Goal: Task Accomplishment & Management: Manage account settings

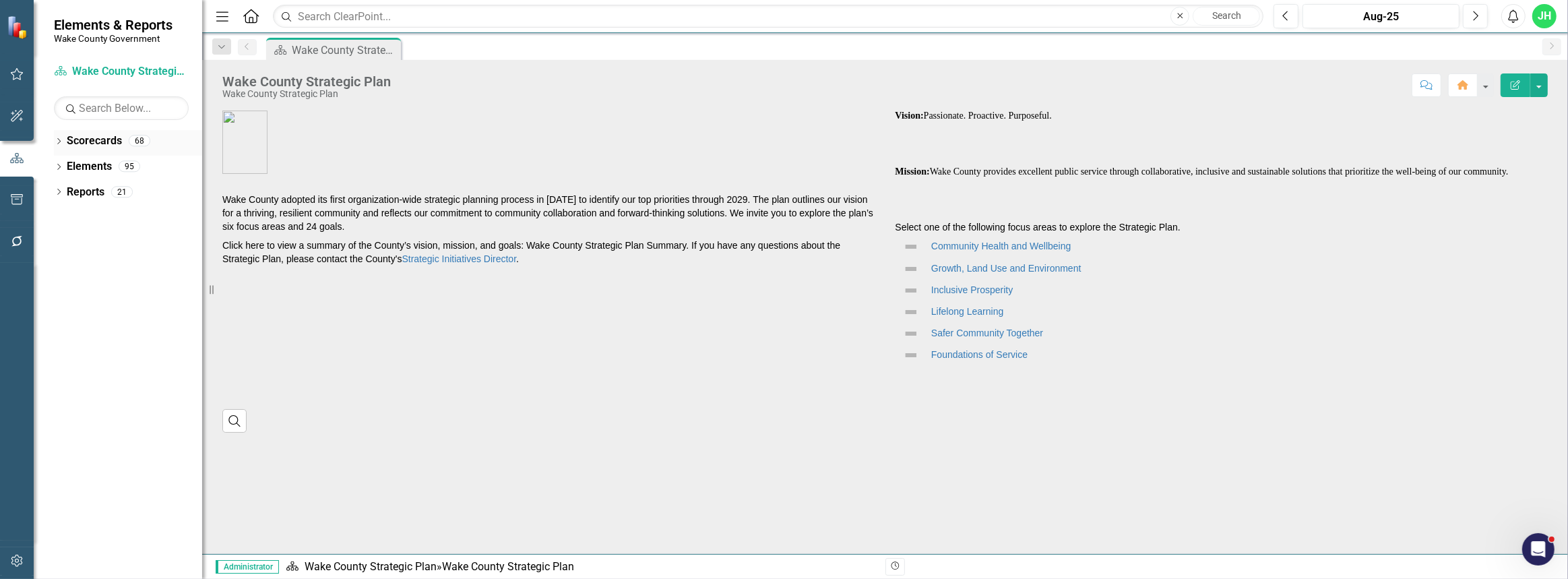
click at [55, 142] on icon "Dropdown" at bounding box center [58, 143] width 10 height 7
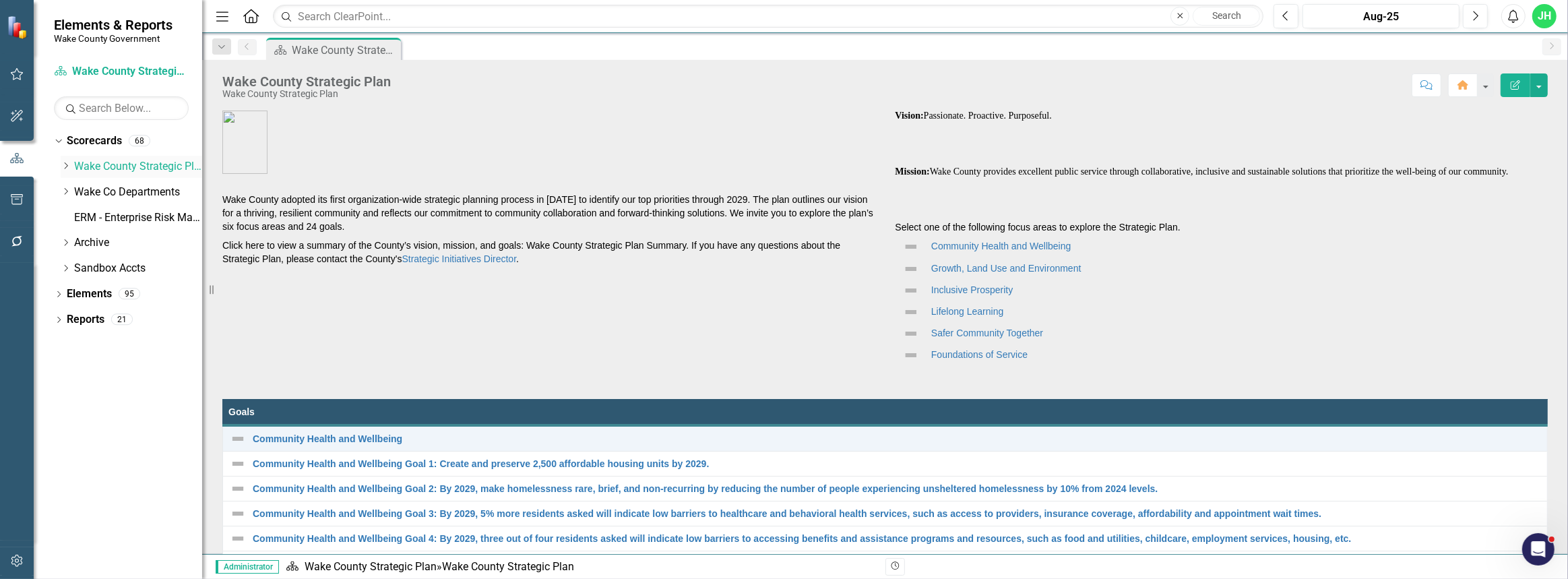
click at [67, 164] on icon "Dropdown" at bounding box center [66, 166] width 10 height 8
click at [103, 189] on link "Demographics" at bounding box center [145, 192] width 115 height 16
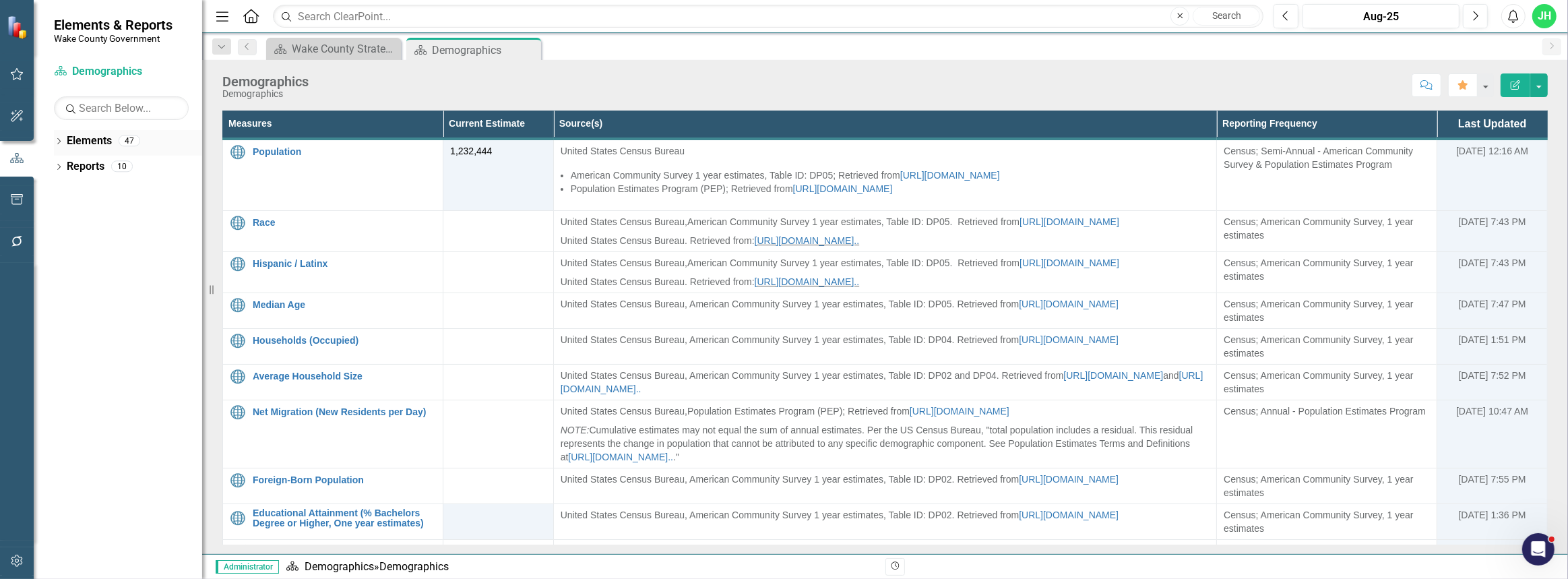
click at [61, 140] on icon "Dropdown" at bounding box center [58, 143] width 10 height 7
click at [64, 196] on icon "Dropdown" at bounding box center [65, 193] width 10 height 7
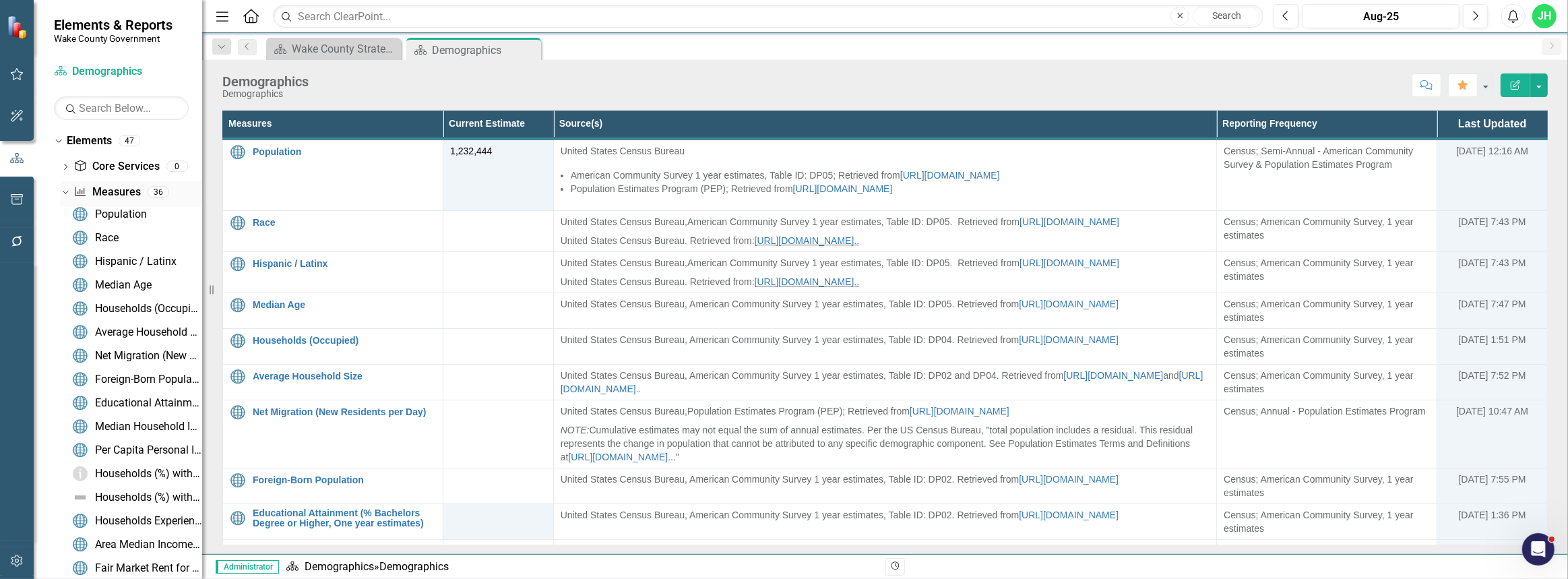
drag, startPoint x: 107, startPoint y: 196, endPoint x: 101, endPoint y: 189, distance: 9.2
click at [101, 189] on link "Measure Measures" at bounding box center [106, 192] width 67 height 16
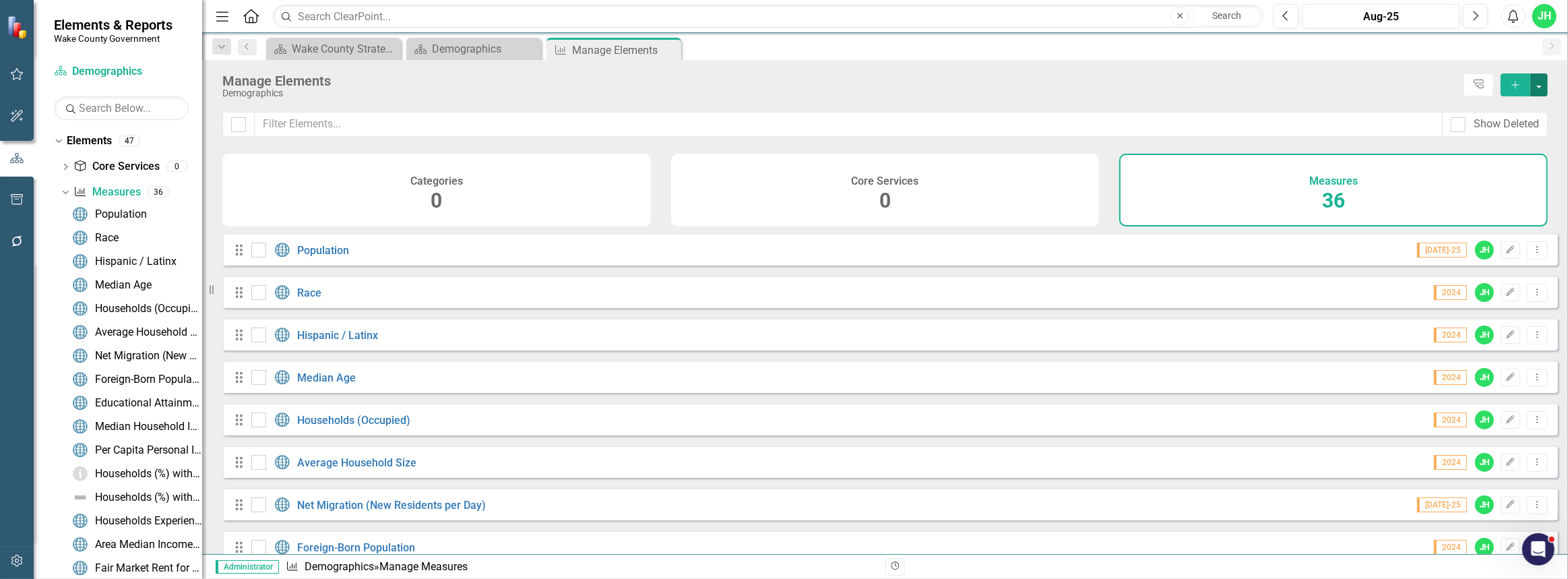
click at [1540, 88] on button "button" at bounding box center [1539, 84] width 18 height 23
click at [1523, 115] on link "Measure Add Measure" at bounding box center [1494, 109] width 106 height 25
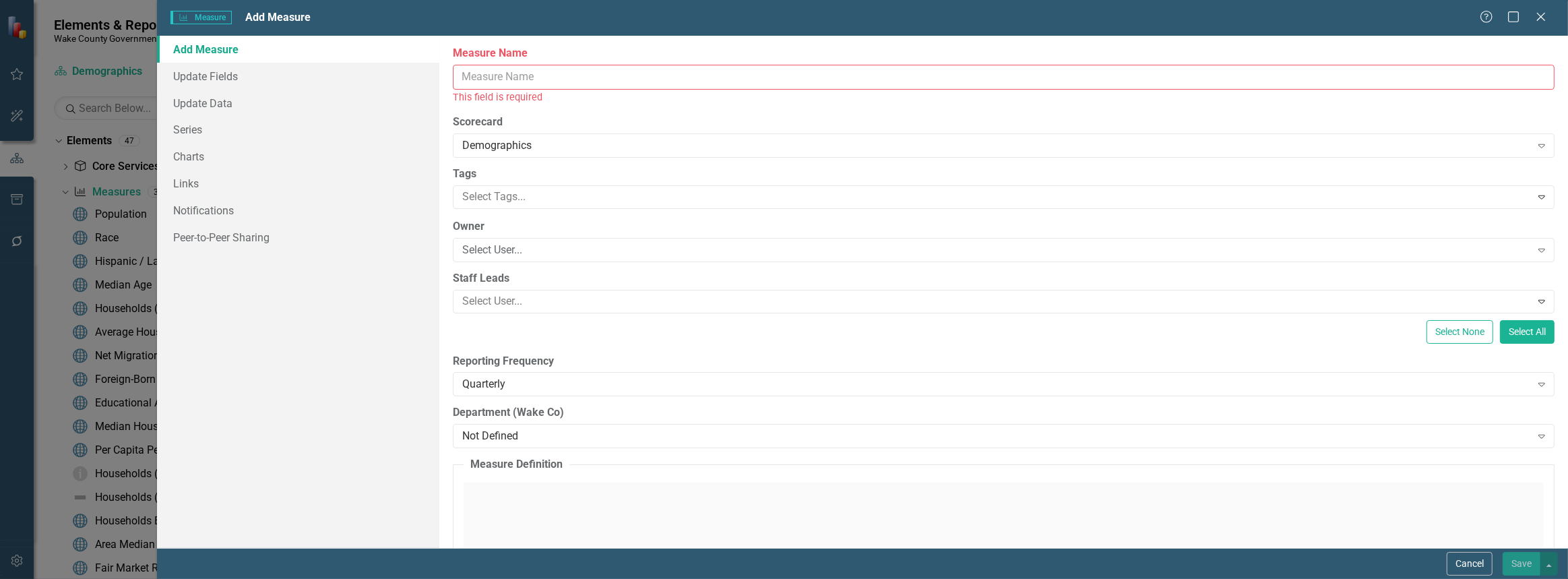
click at [505, 81] on input "Measure Name" at bounding box center [1003, 78] width 1102 height 25
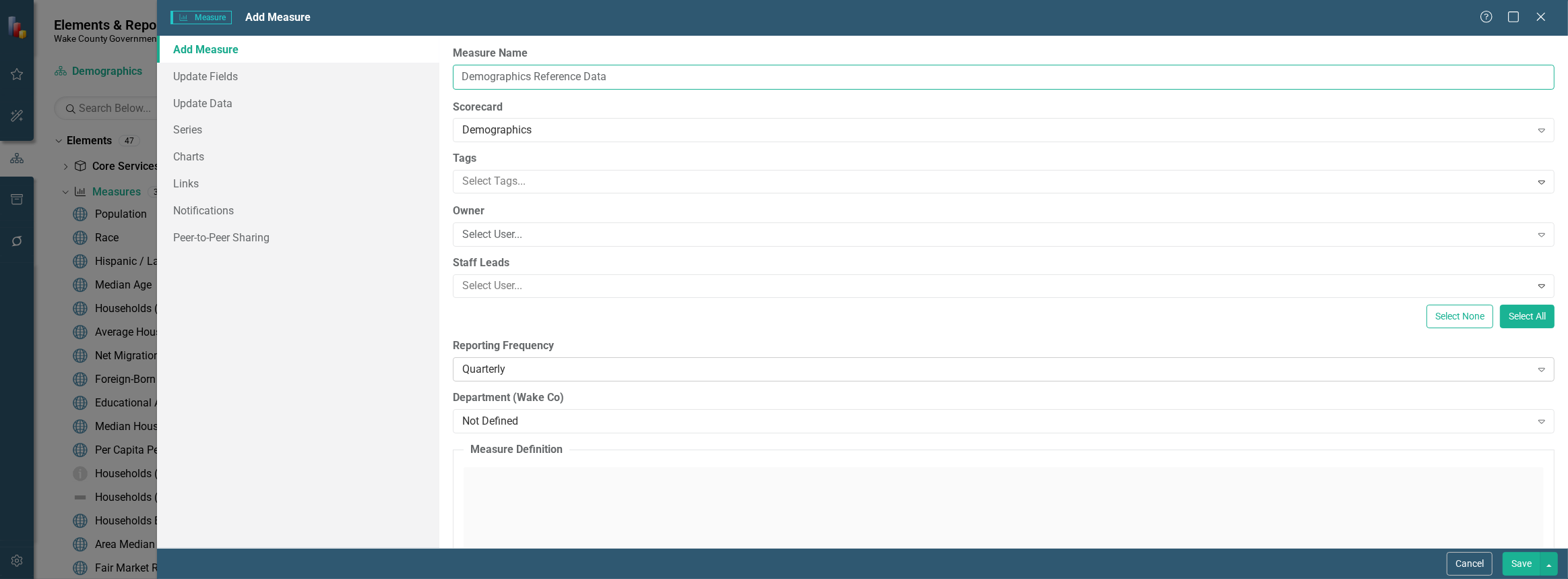
type input "Demographics Reference Data"
click at [518, 366] on div "Quarterly" at bounding box center [997, 369] width 1069 height 16
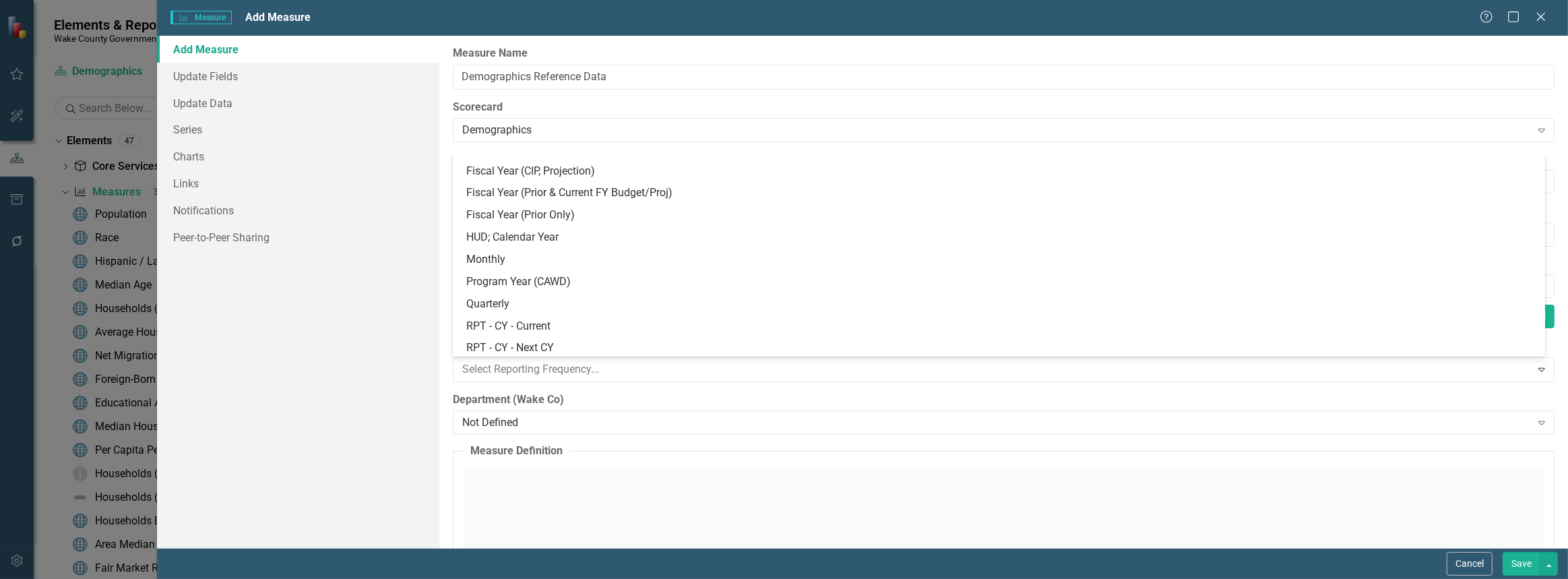
scroll to position [192, 0]
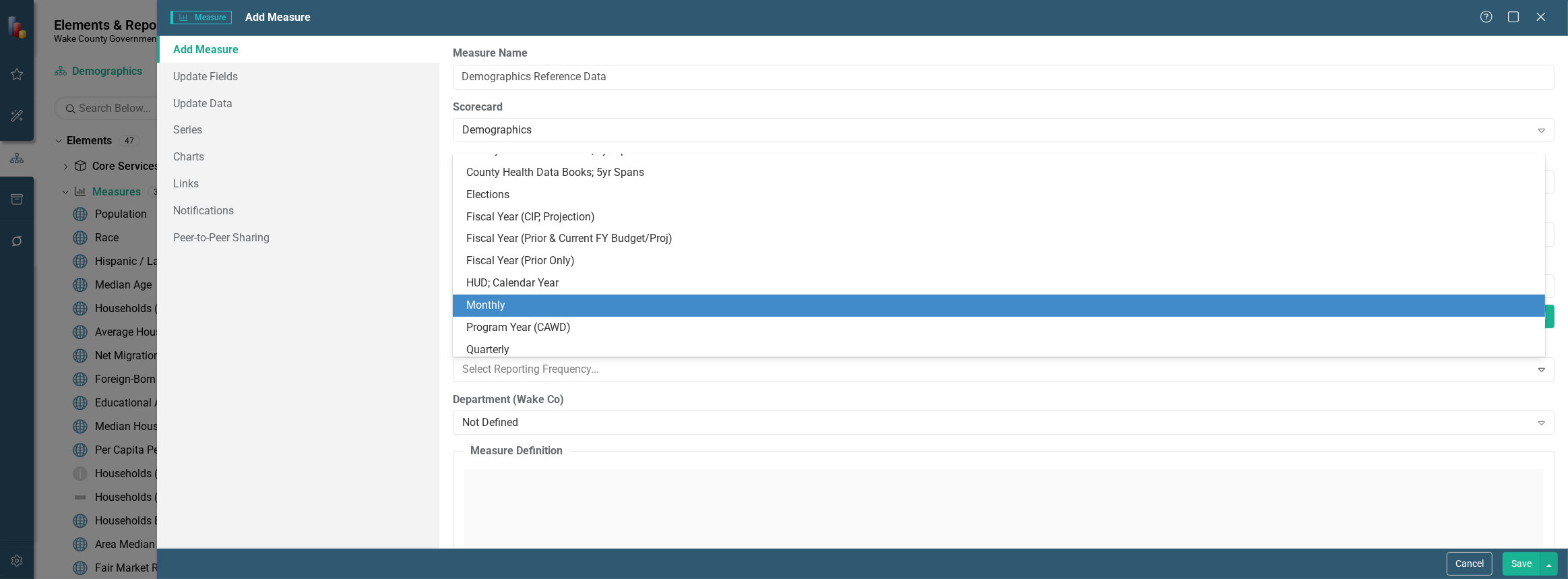
click at [522, 308] on div "Monthly" at bounding box center [1001, 305] width 1071 height 16
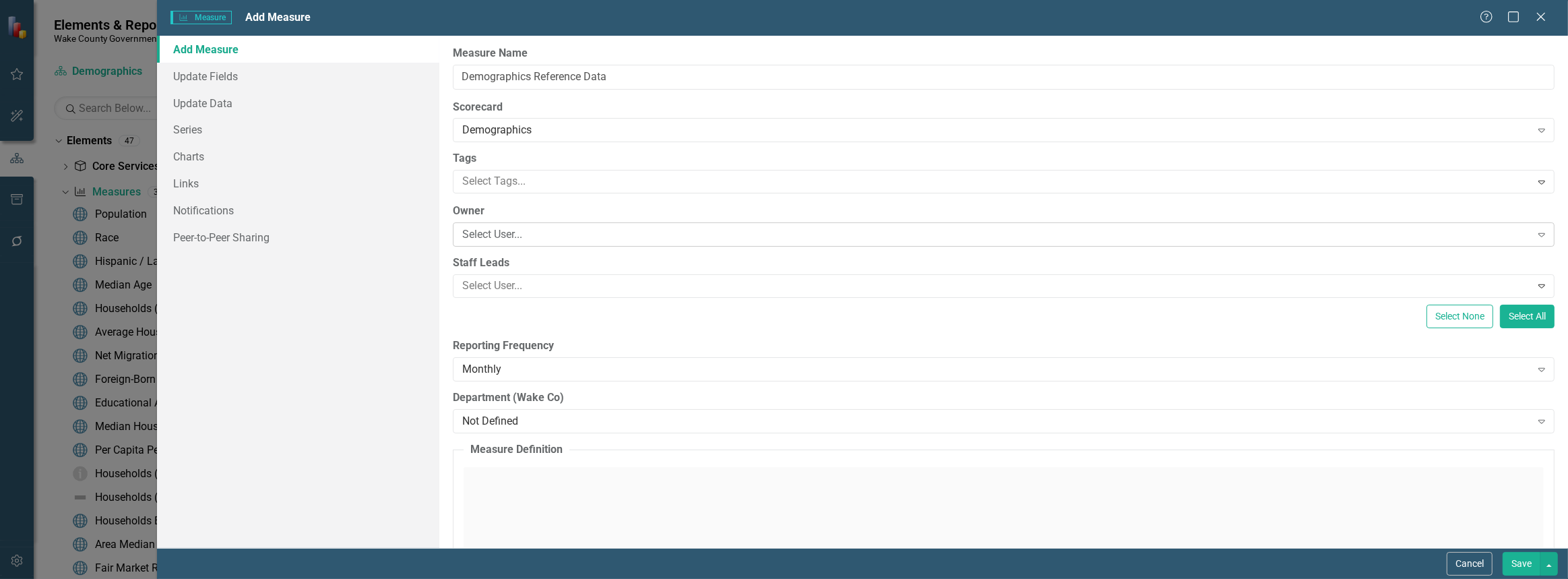
click at [504, 236] on div "Select User..." at bounding box center [997, 234] width 1069 height 16
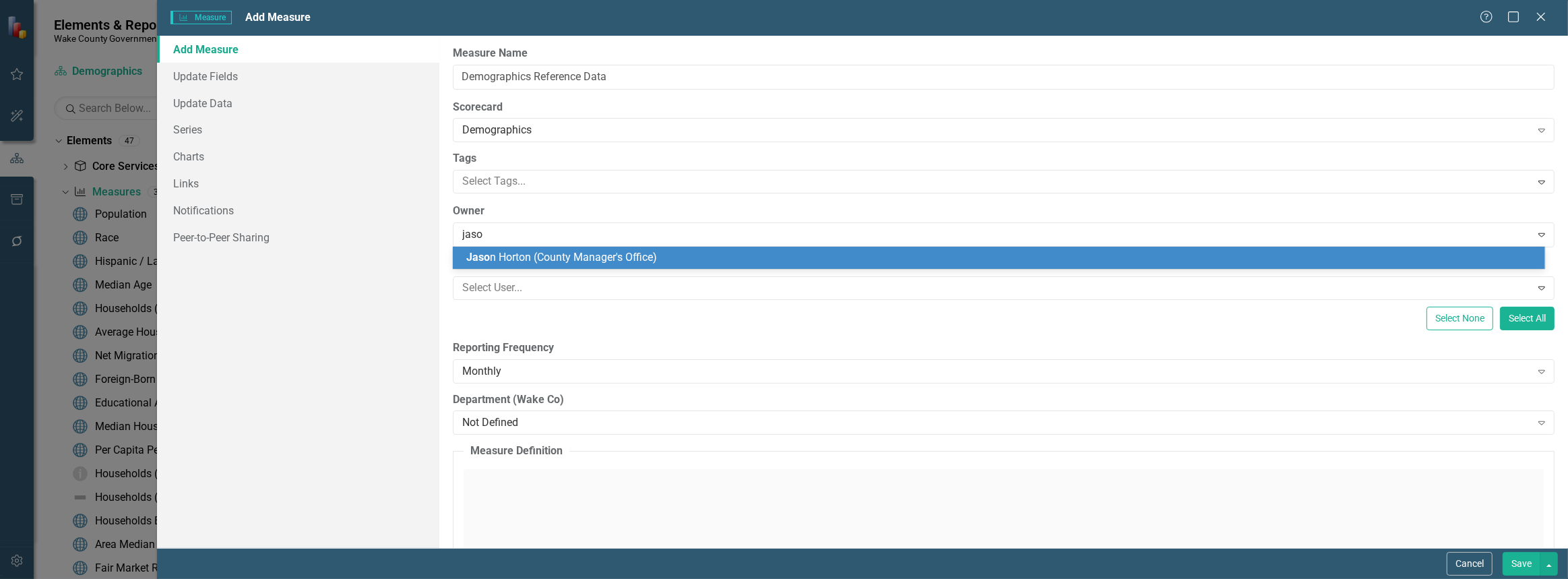
type input "jason"
click at [515, 255] on span "Jason Horton (County Manager's Office)" at bounding box center [586, 257] width 240 height 13
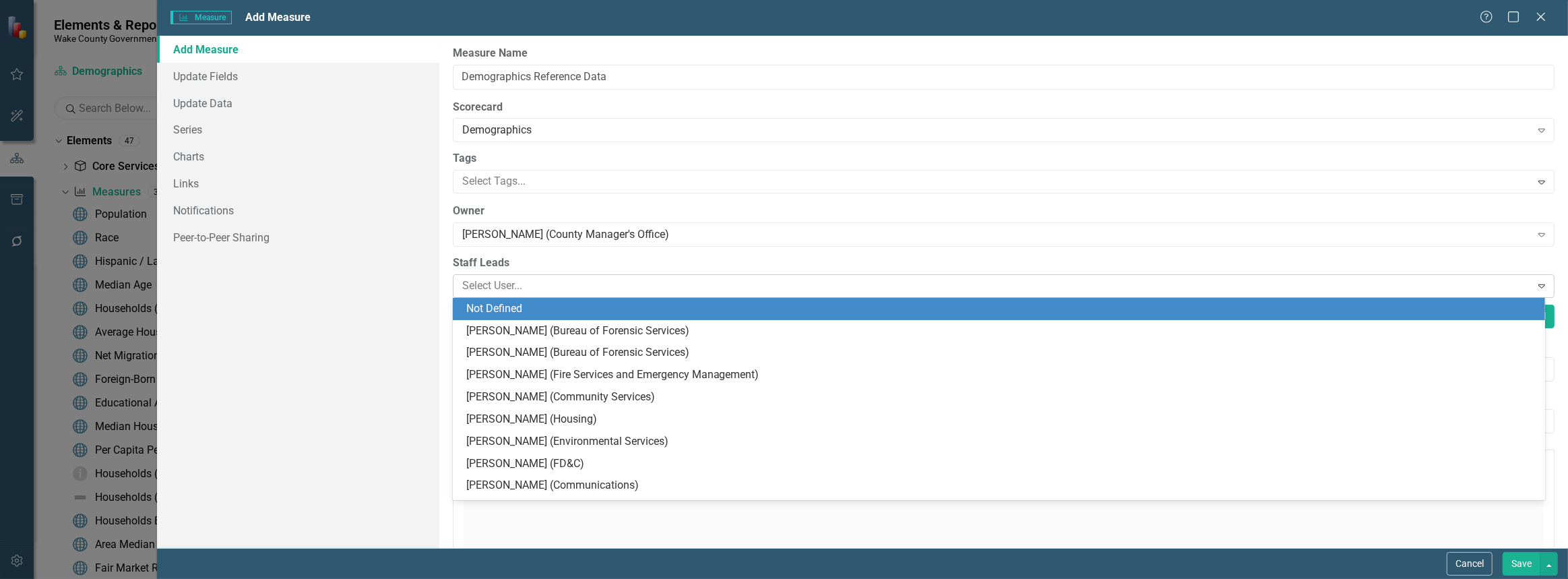
click at [512, 284] on div at bounding box center [994, 286] width 1074 height 18
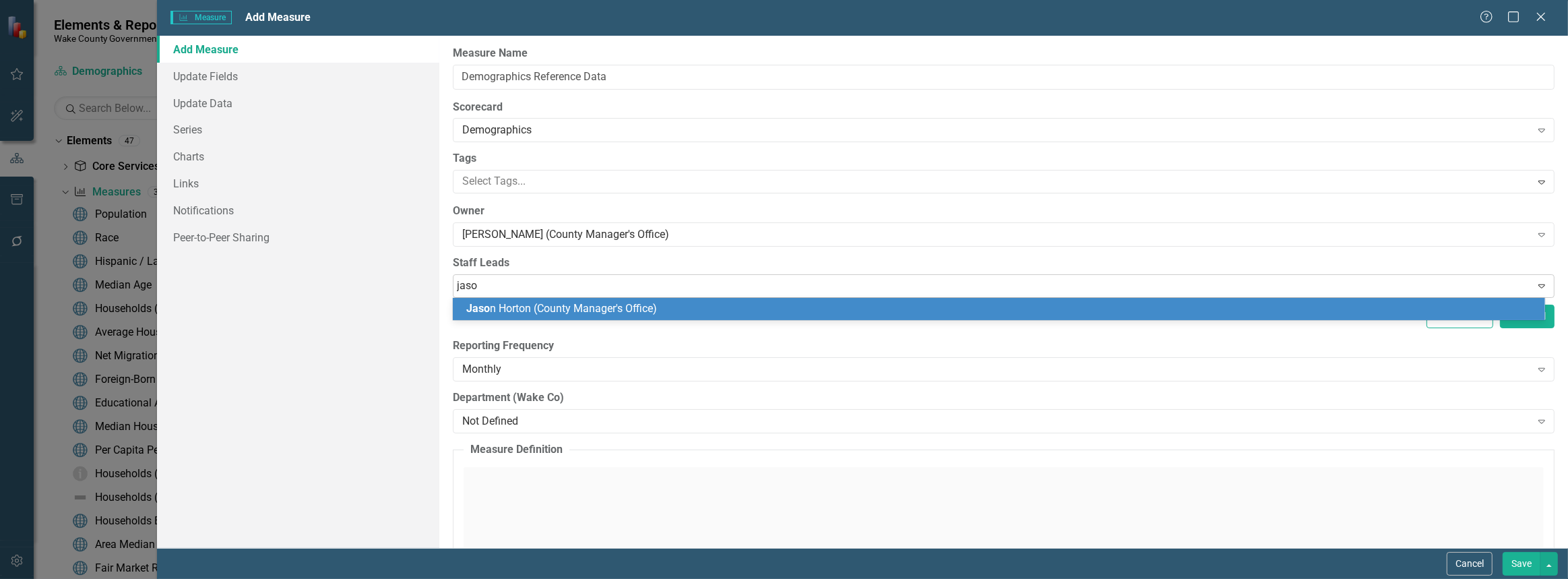
type input "jason"
click at [514, 315] on span "Jason Horton (County Manager's Office)" at bounding box center [586, 308] width 240 height 13
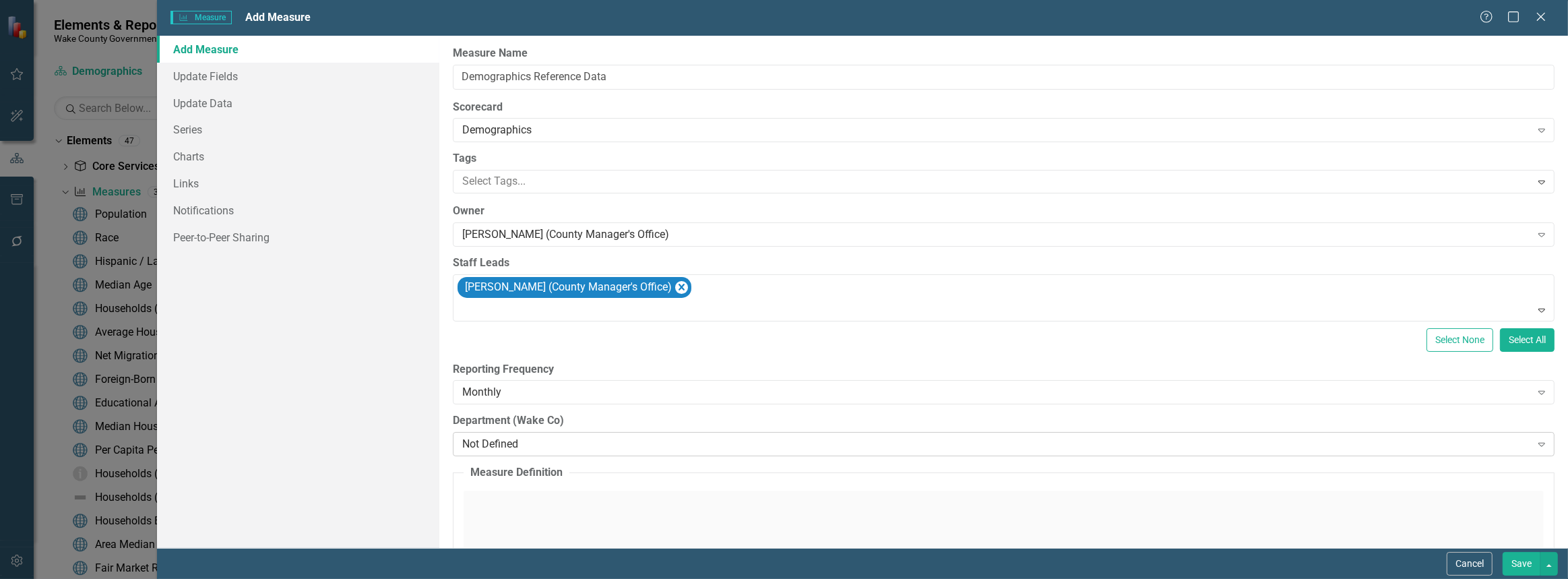
click at [517, 443] on div "Not Defined" at bounding box center [997, 444] width 1069 height 16
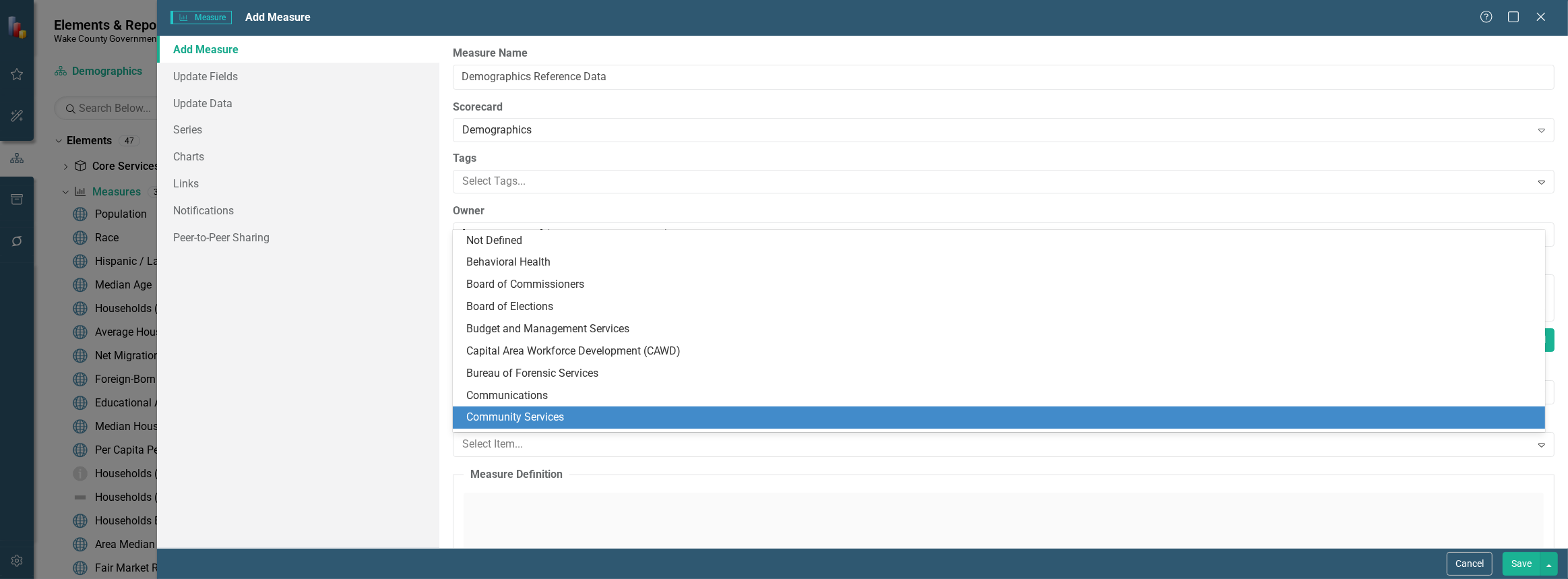
scroll to position [61, 0]
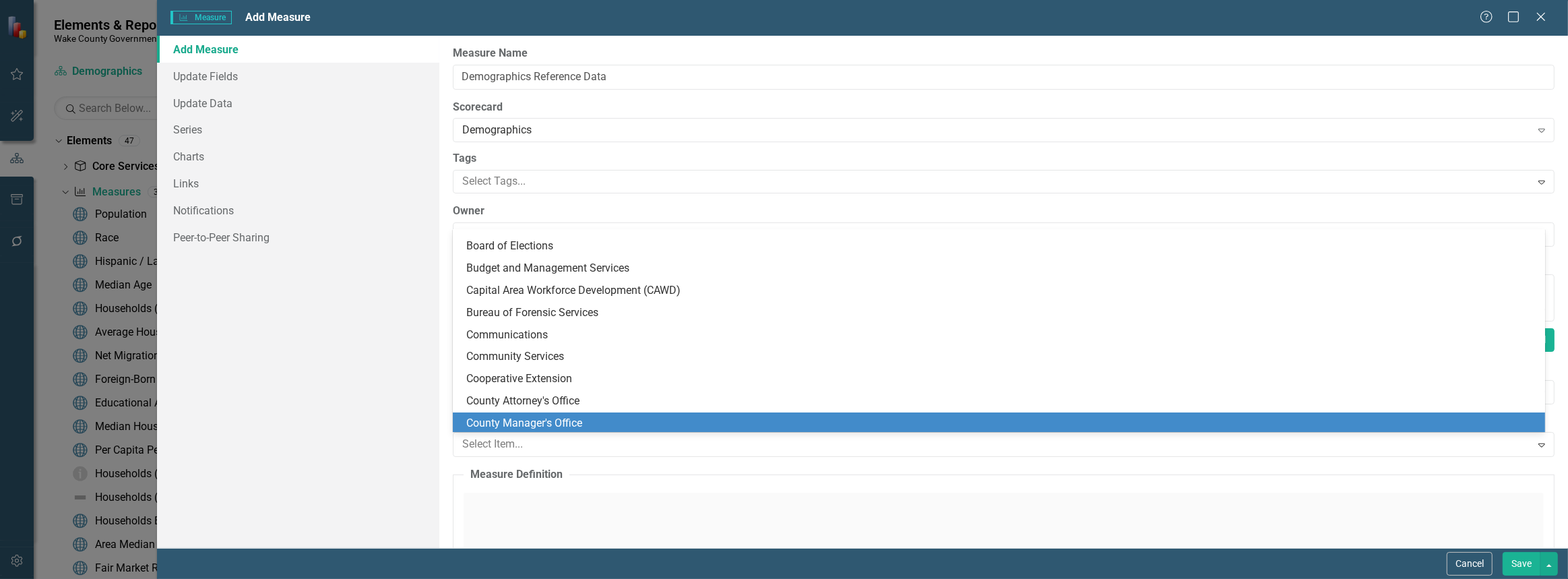
click at [523, 427] on div "County Manager's Office" at bounding box center [1001, 424] width 1071 height 16
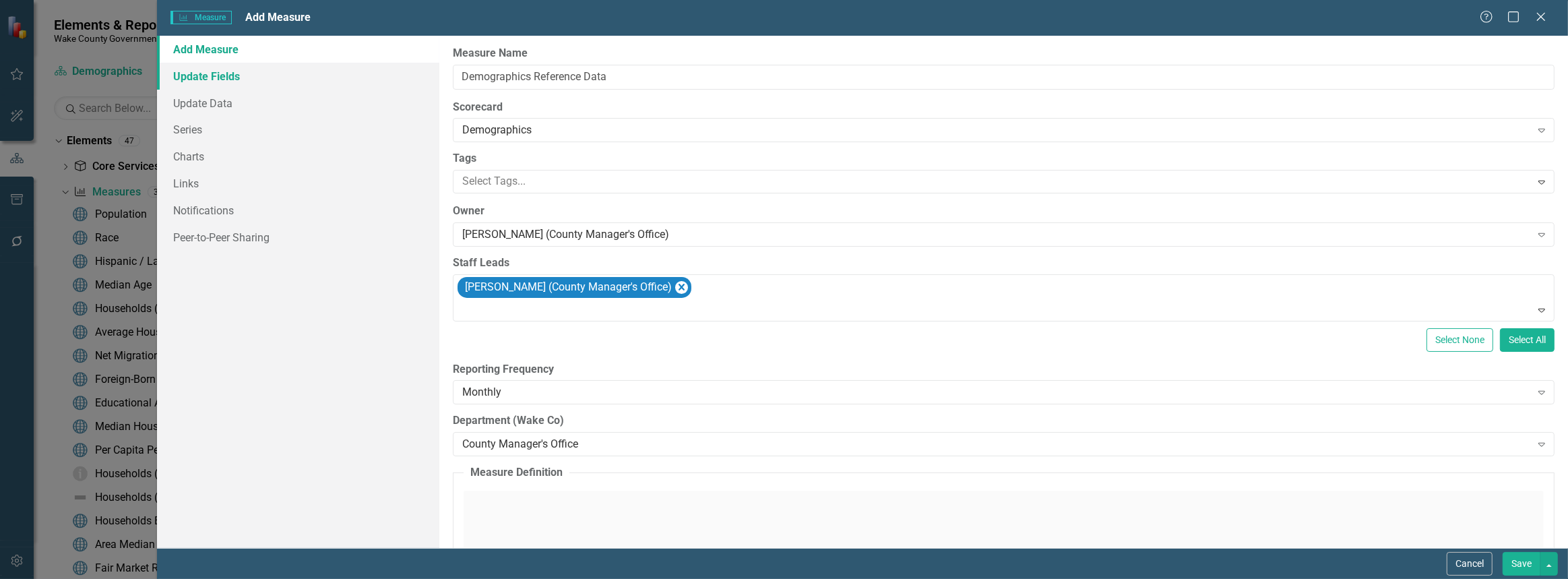
click at [223, 81] on link "Update Fields" at bounding box center [299, 76] width 282 height 27
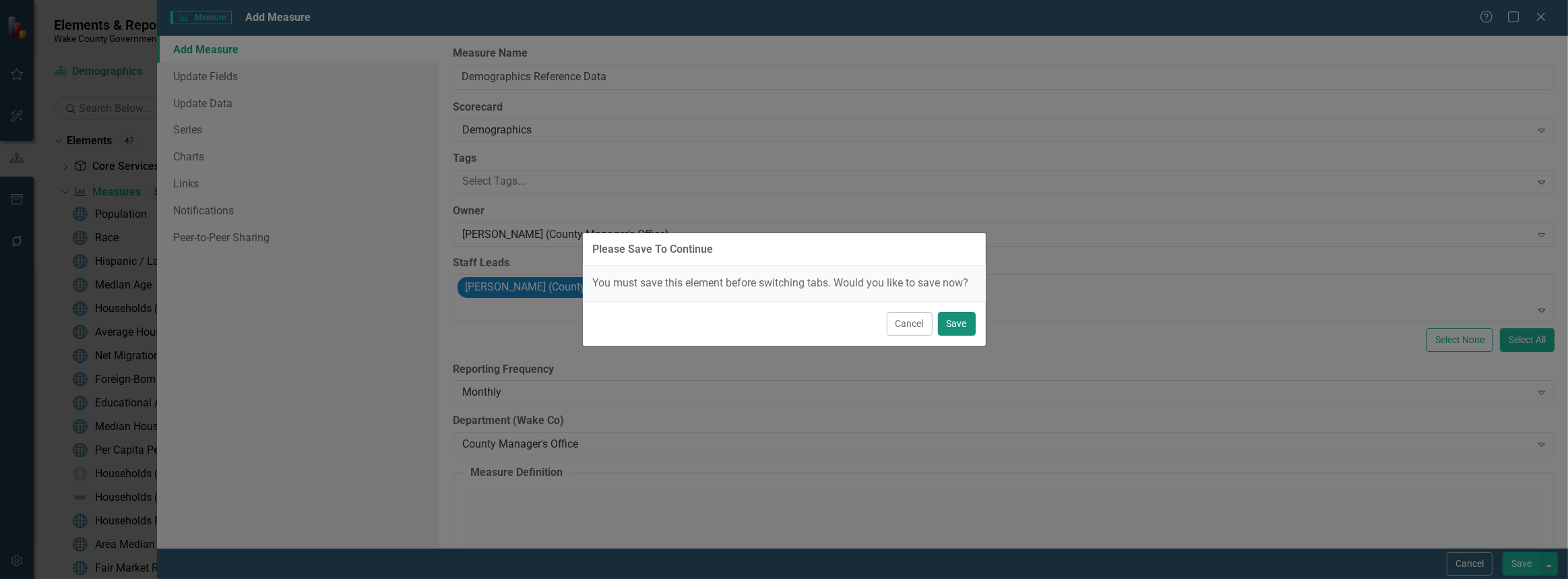
click at [967, 322] on button "Save" at bounding box center [957, 324] width 38 height 24
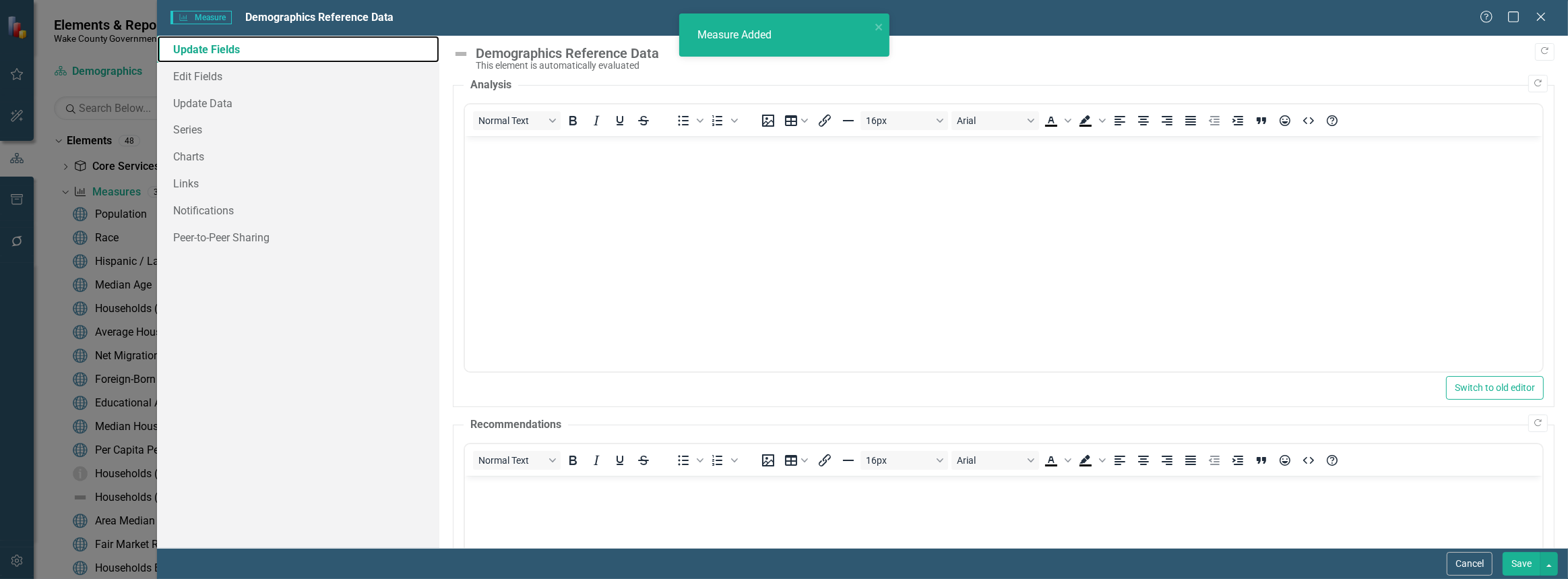
scroll to position [0, 0]
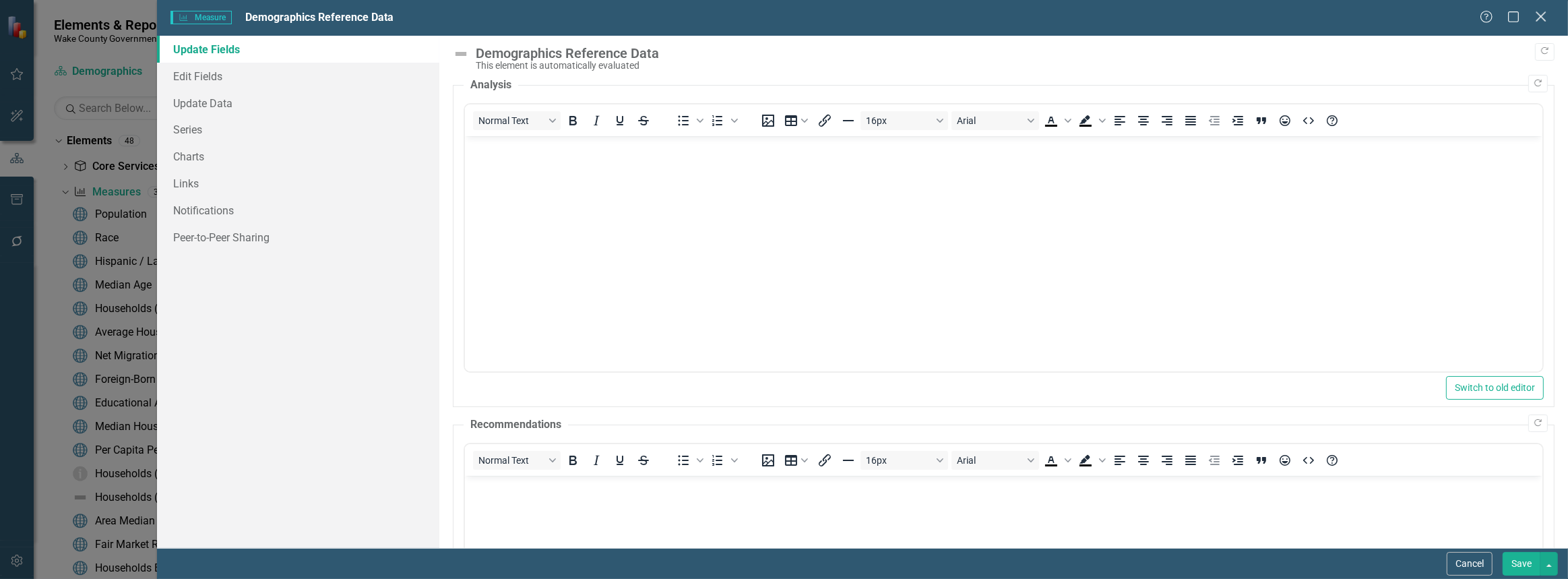
click at [1537, 19] on icon "Close" at bounding box center [1541, 16] width 17 height 13
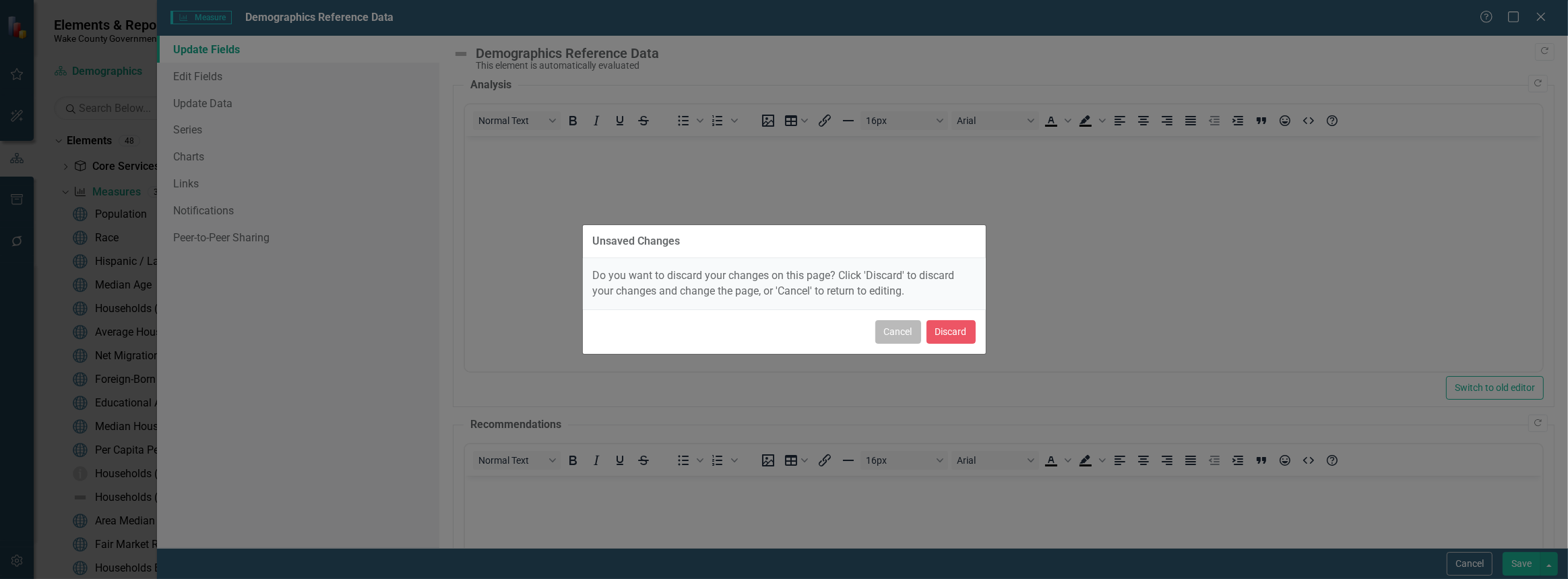
click at [907, 331] on button "Cancel" at bounding box center [899, 332] width 46 height 24
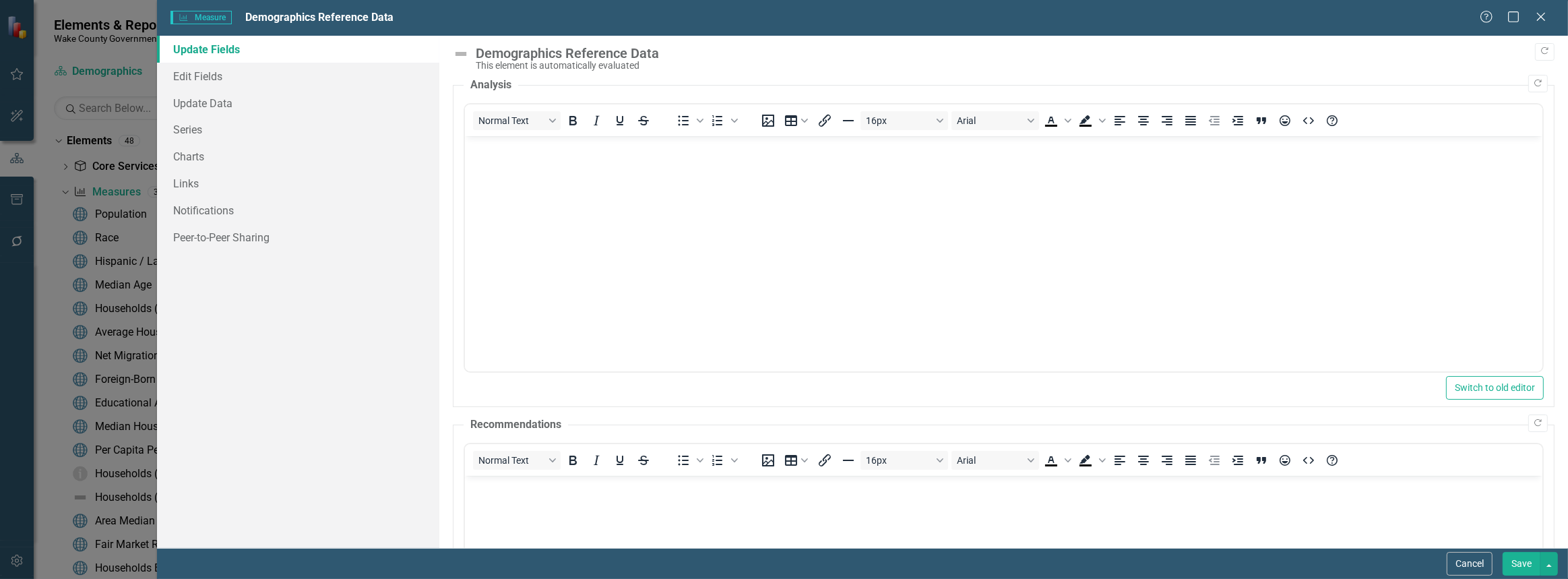
click at [1524, 563] on button "Save" at bounding box center [1521, 564] width 38 height 24
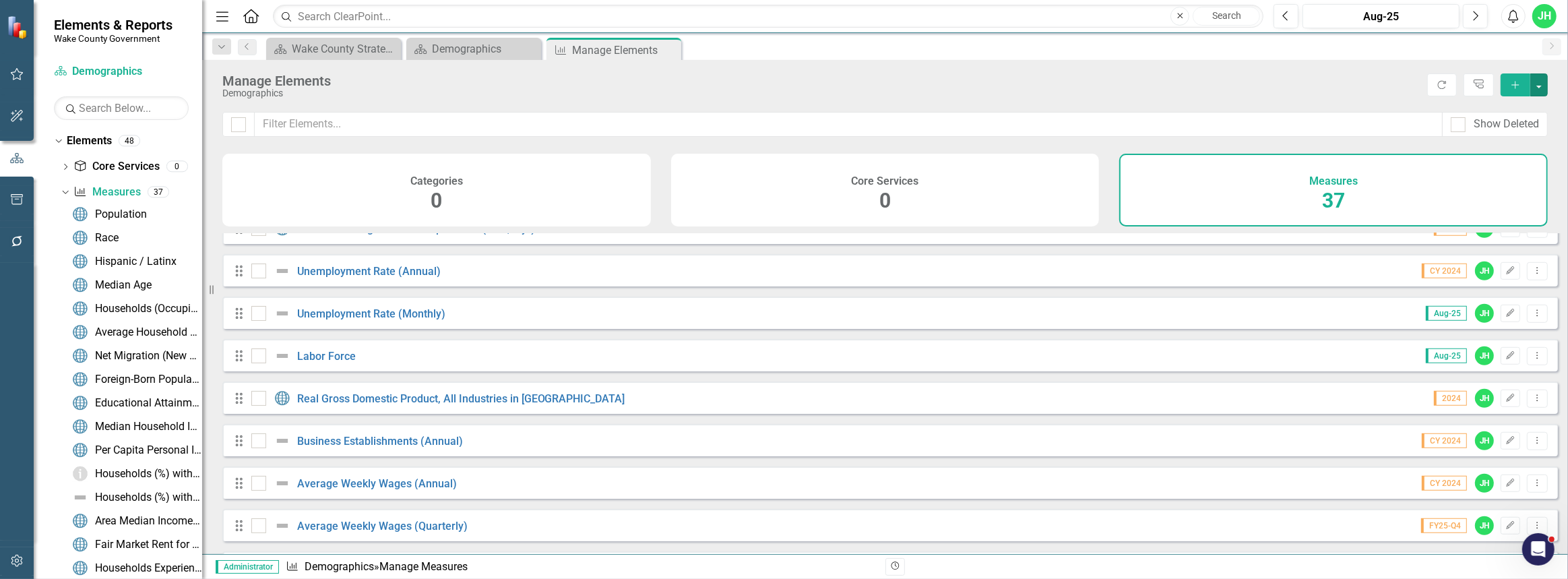
scroll to position [1261, 0]
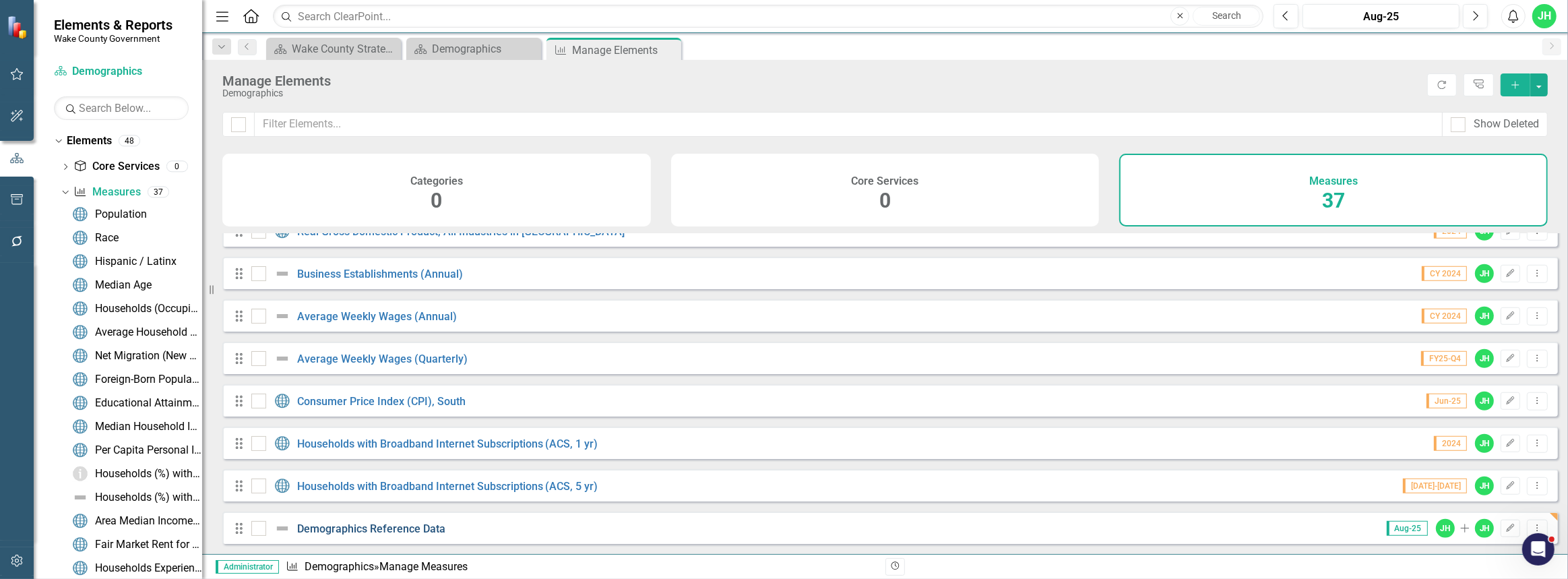
click at [386, 527] on link "Demographics Reference Data" at bounding box center [371, 529] width 149 height 13
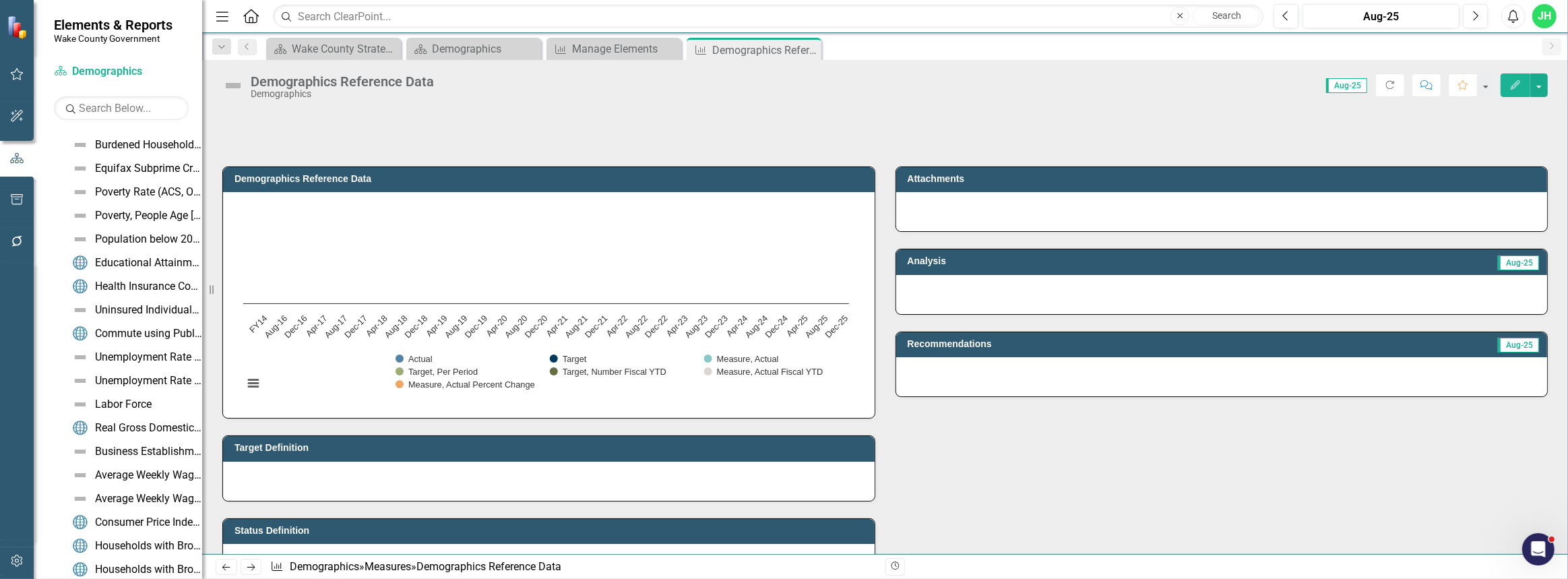
scroll to position [495, 0]
click at [1537, 83] on button "button" at bounding box center [1539, 85] width 18 height 24
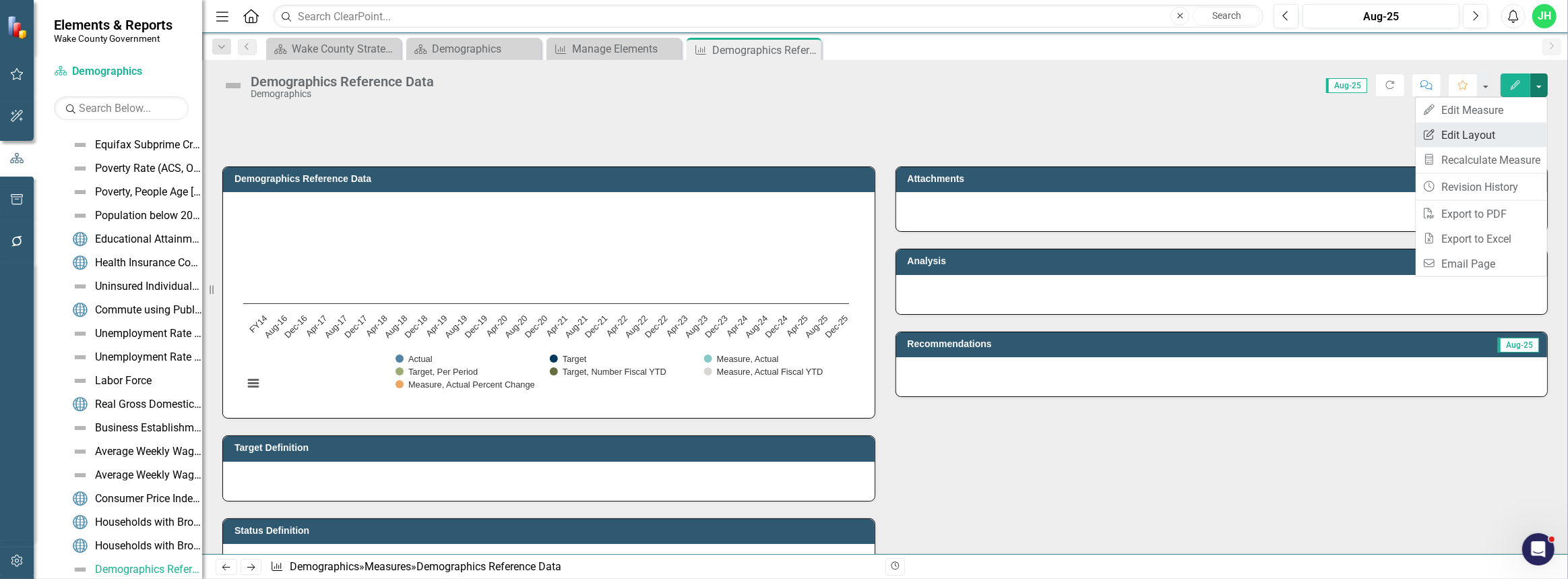
click at [1502, 135] on link "Edit Report Edit Layout" at bounding box center [1482, 135] width 132 height 25
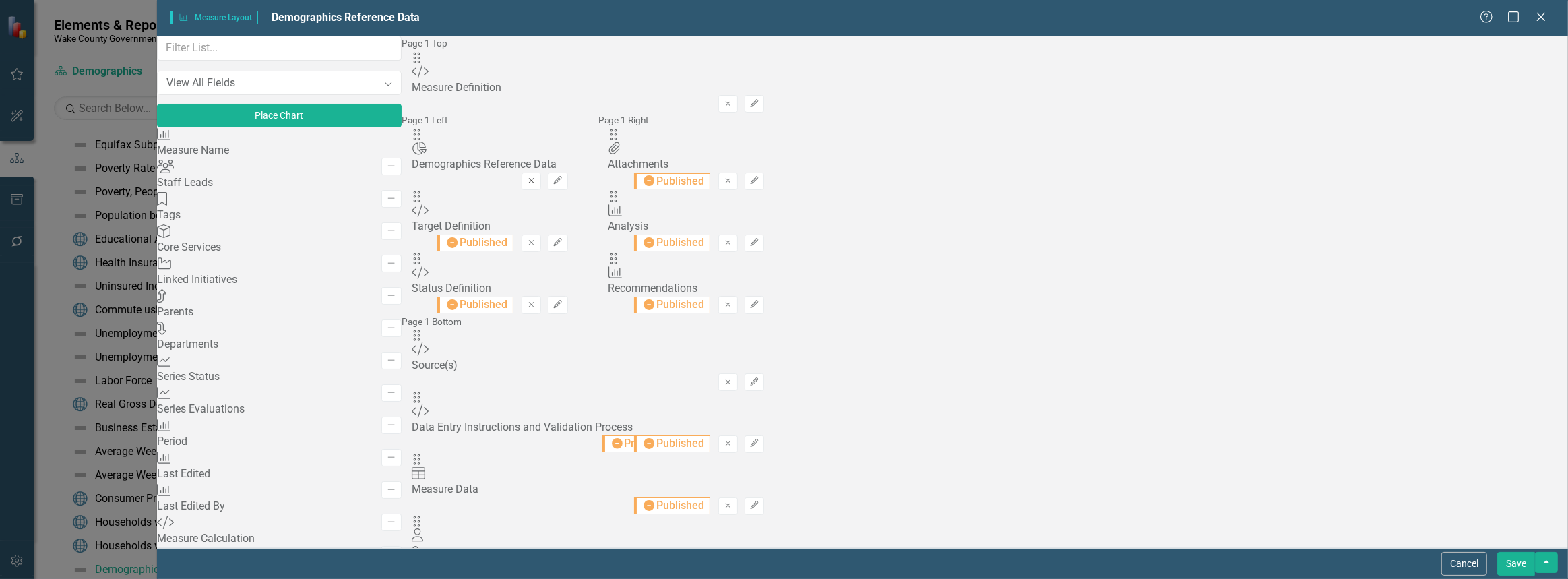
click at [534, 179] on icon "button" at bounding box center [531, 181] width 5 height 5
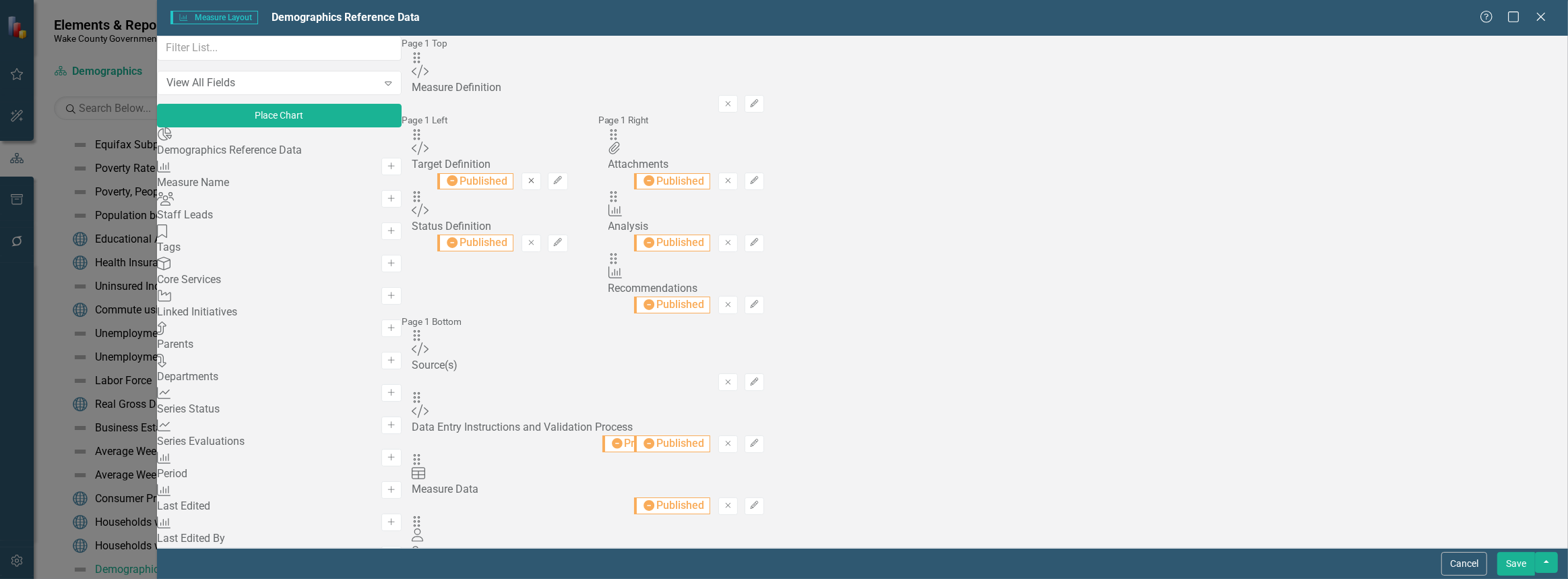
click at [534, 179] on icon "button" at bounding box center [531, 181] width 5 height 5
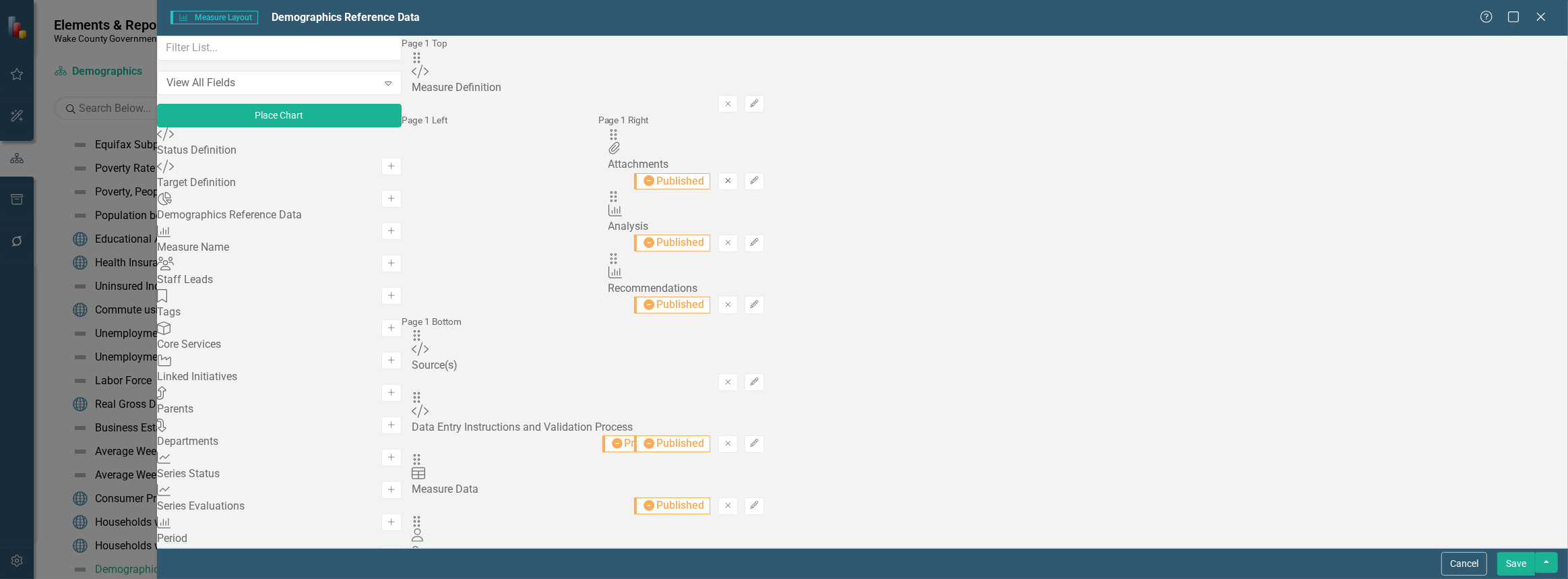
click at [733, 177] on icon "Remove" at bounding box center [729, 180] width 10 height 8
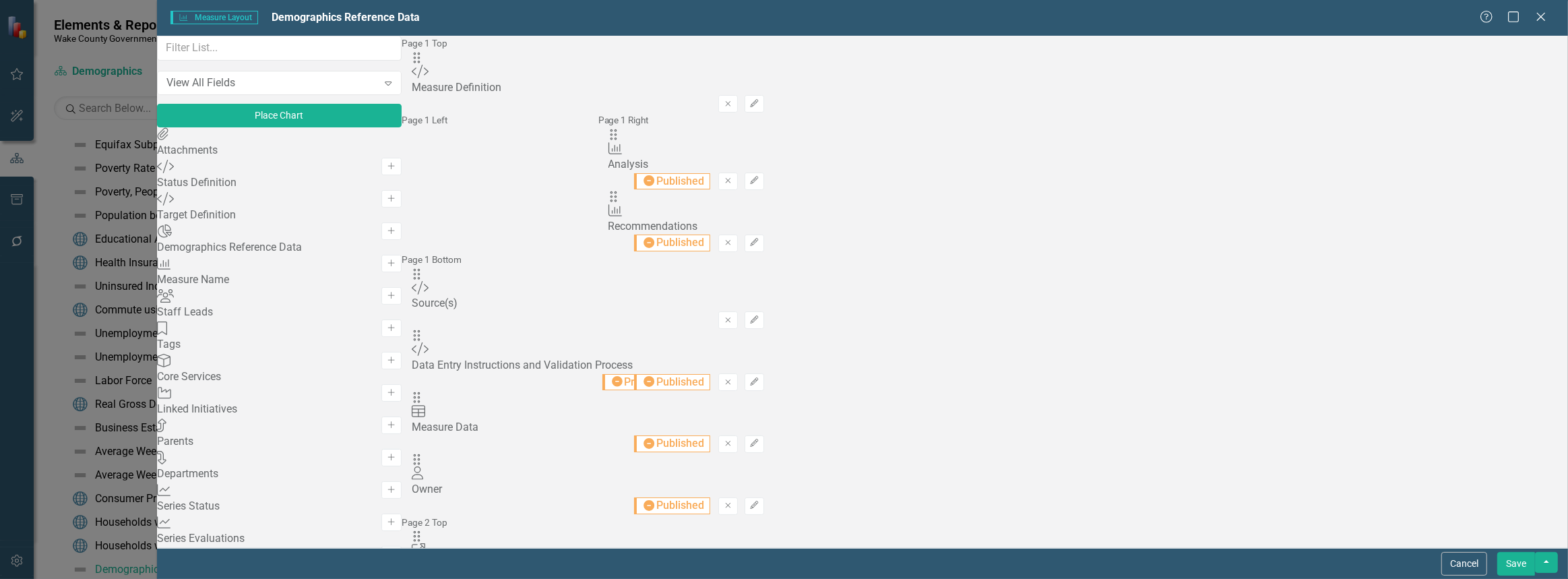
click at [733, 177] on icon "Remove" at bounding box center [729, 180] width 10 height 8
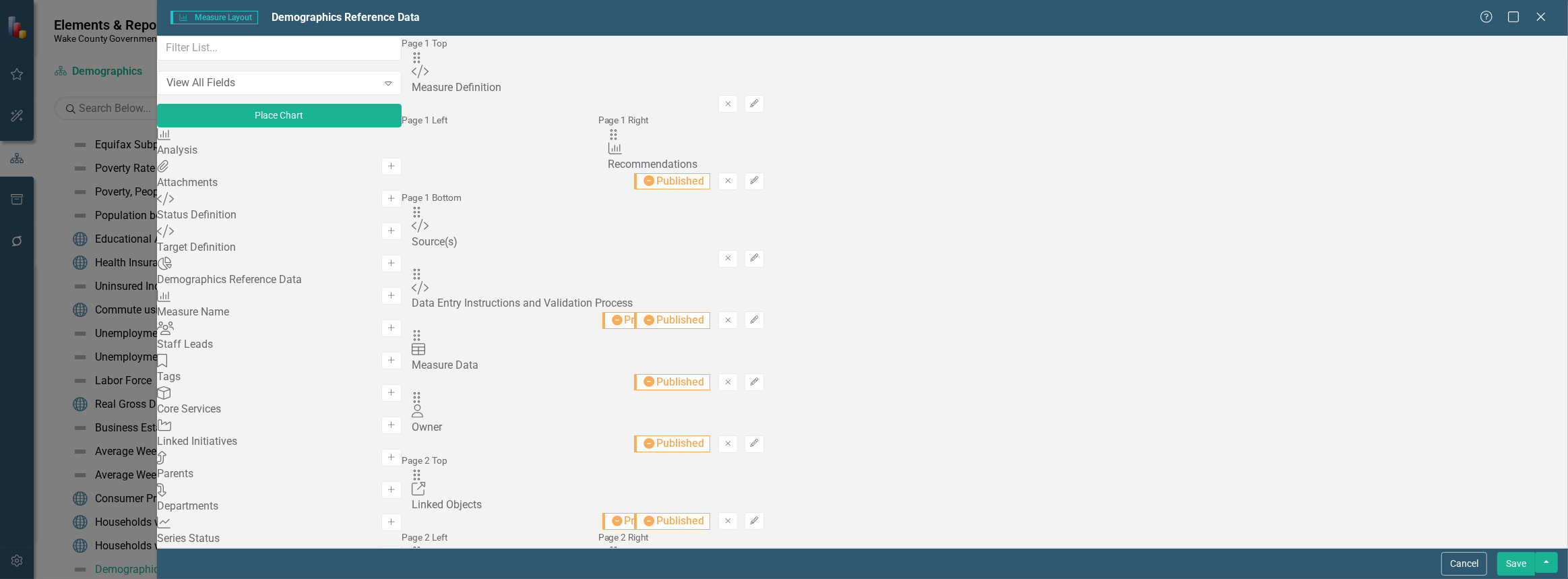
click at [733, 177] on icon "Remove" at bounding box center [729, 180] width 10 height 8
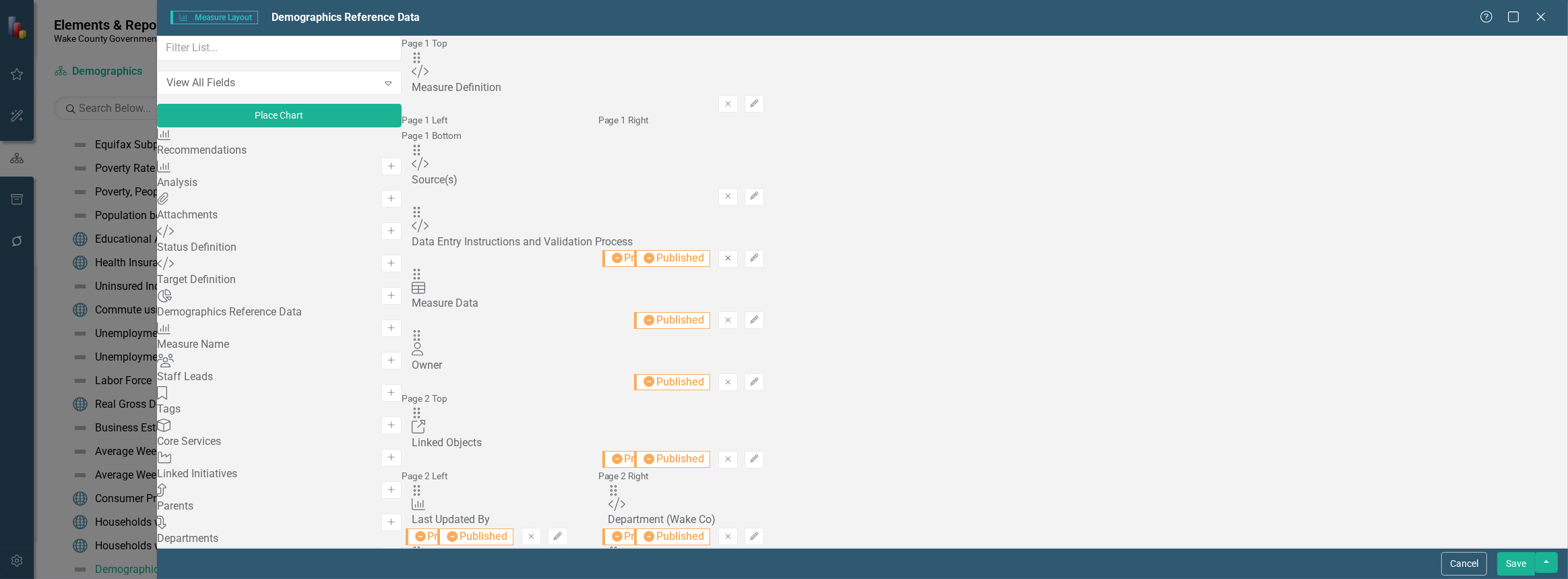
click at [732, 261] on icon "button" at bounding box center [728, 258] width 5 height 5
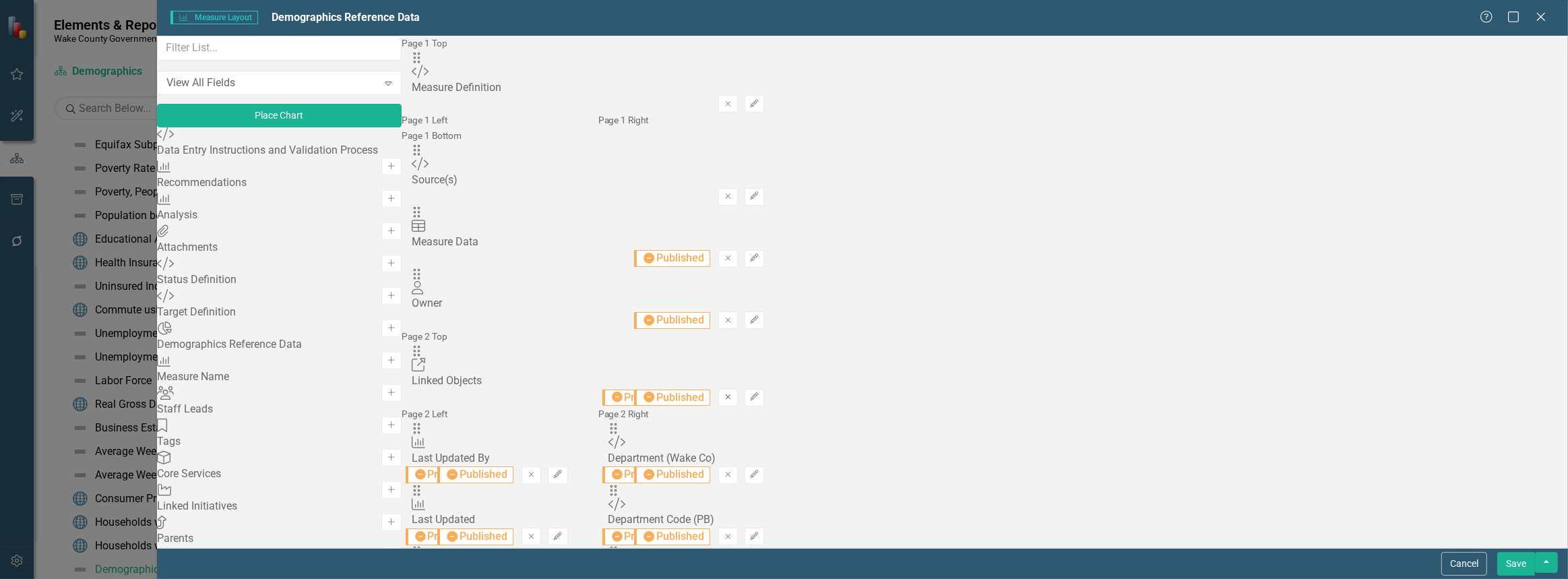
click at [733, 402] on icon "Remove" at bounding box center [729, 397] width 10 height 8
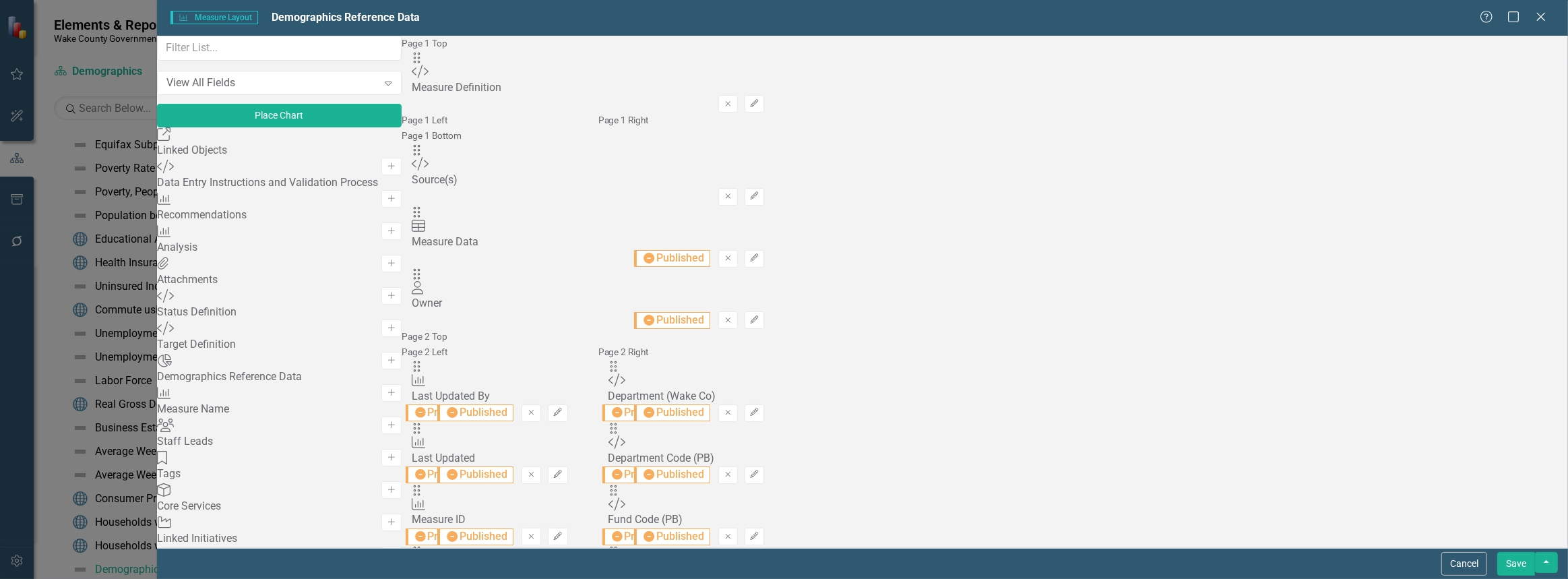
scroll to position [267, 0]
click at [1532, 563] on button "Save" at bounding box center [1516, 564] width 38 height 24
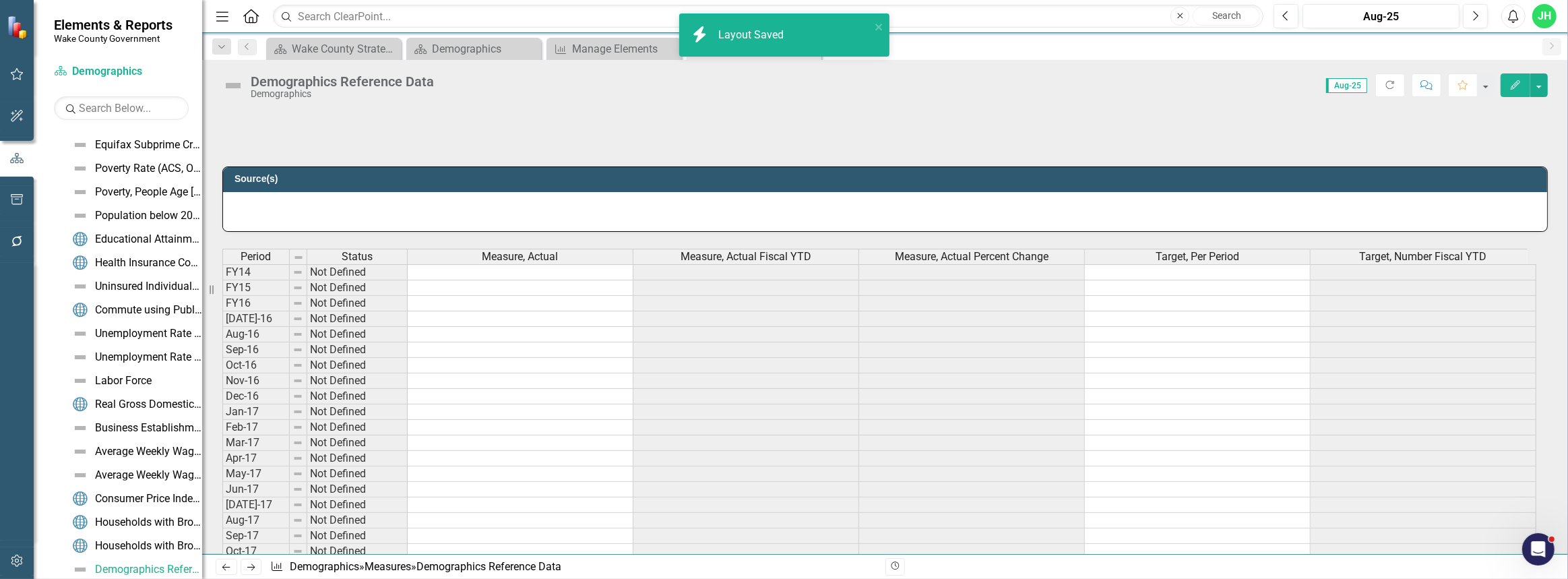
click at [421, 119] on div at bounding box center [885, 130] width 1326 height 39
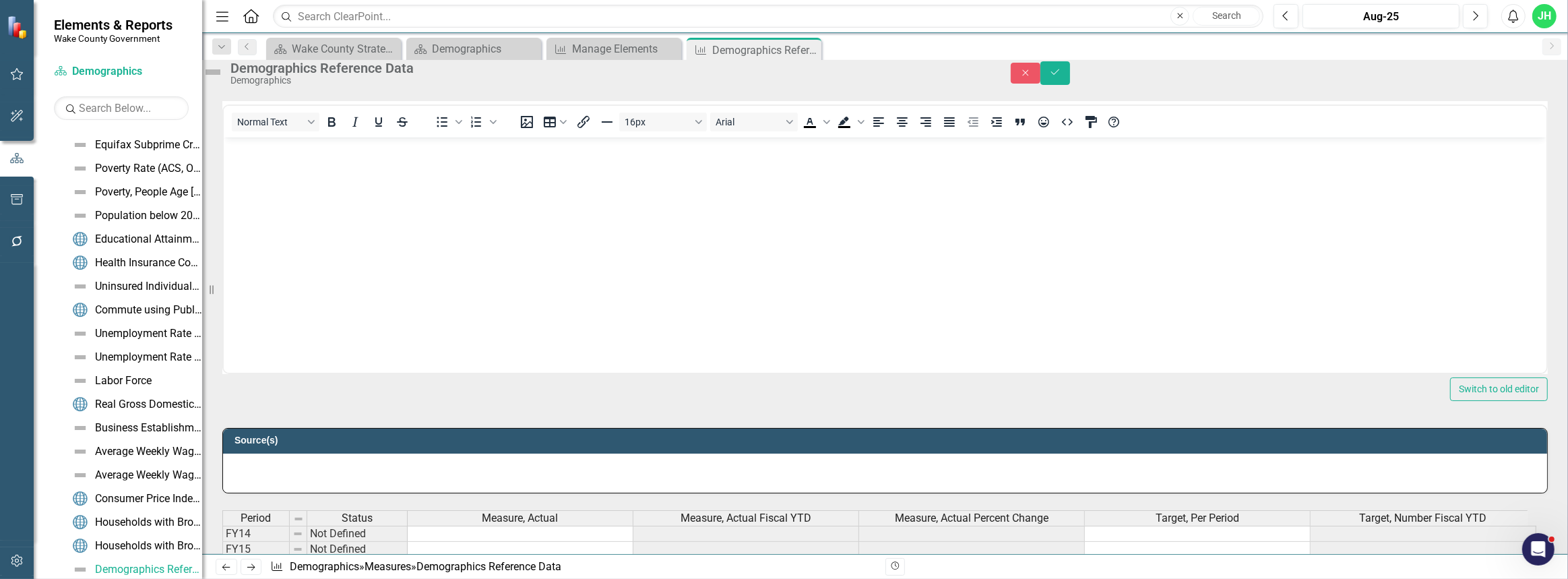
scroll to position [0, 0]
click at [351, 166] on body "Rich Text Area. Press ALT-0 for help." at bounding box center [884, 238] width 1323 height 203
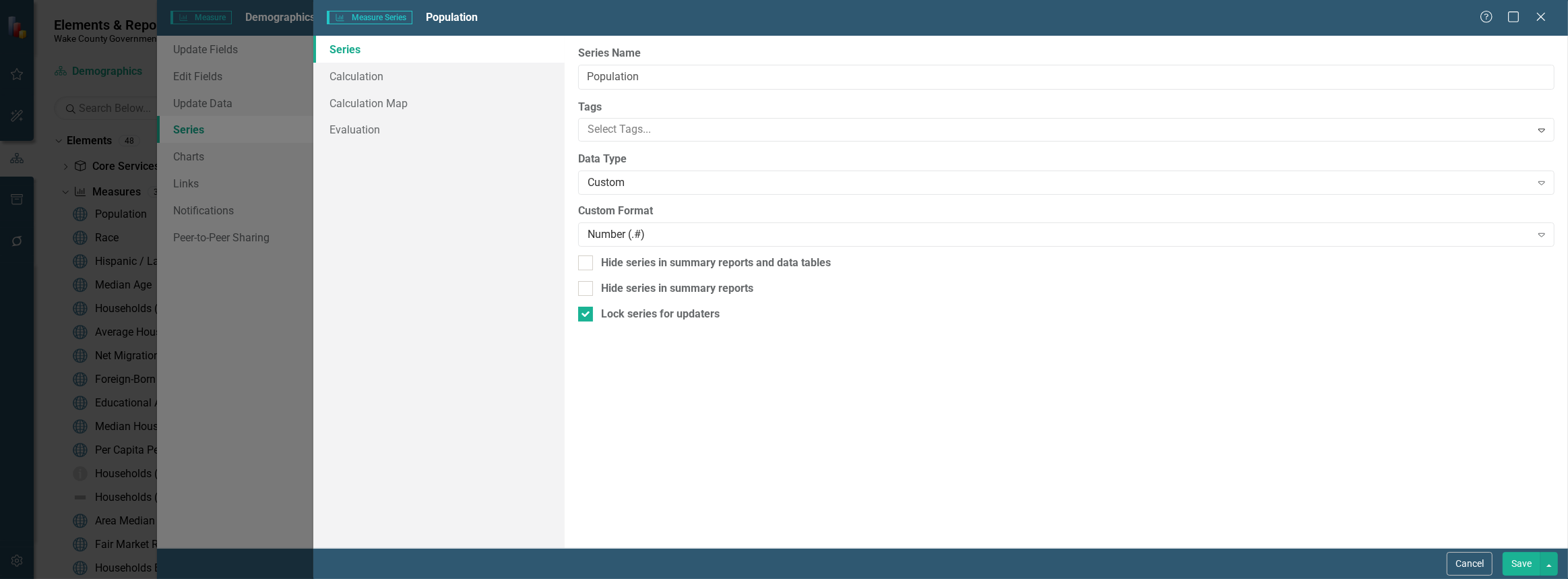
scroll to position [495, 0]
type input "Population, [GEOGRAPHIC_DATA]"
click at [633, 128] on div at bounding box center [1057, 129] width 949 height 18
click at [635, 181] on div "Custom" at bounding box center [1059, 183] width 944 height 16
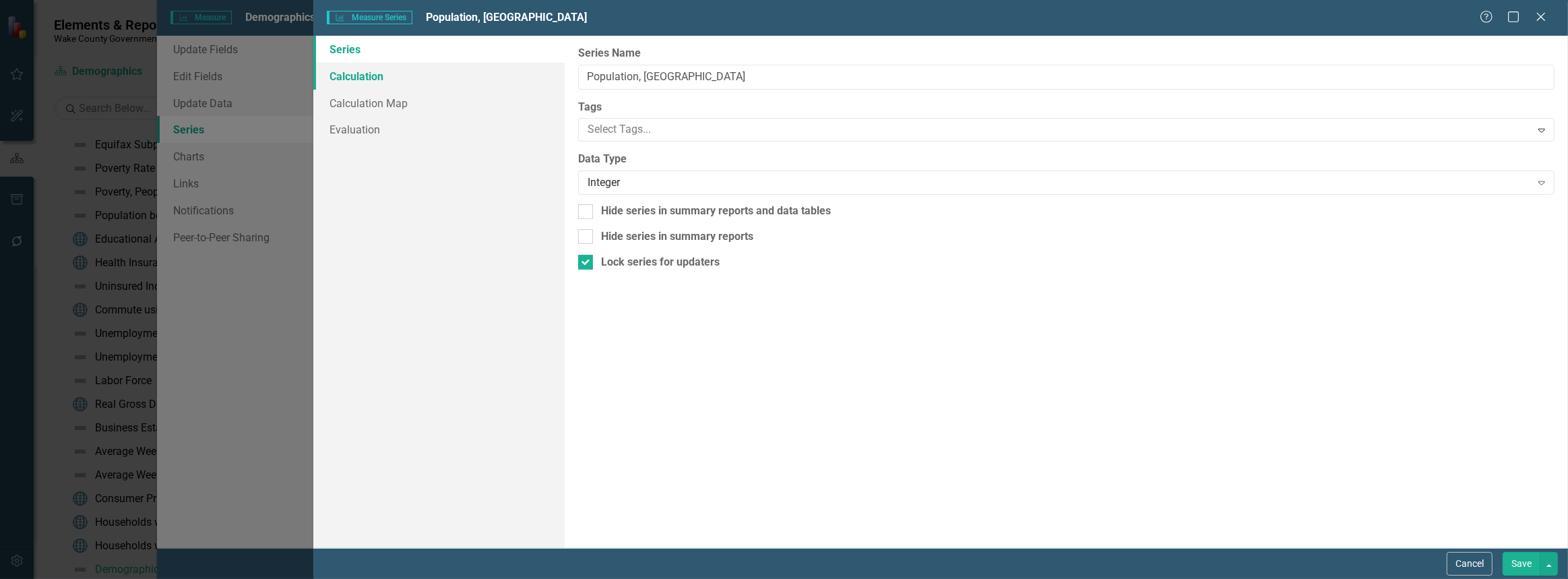
click at [337, 81] on link "Calculation" at bounding box center [438, 76] width 250 height 27
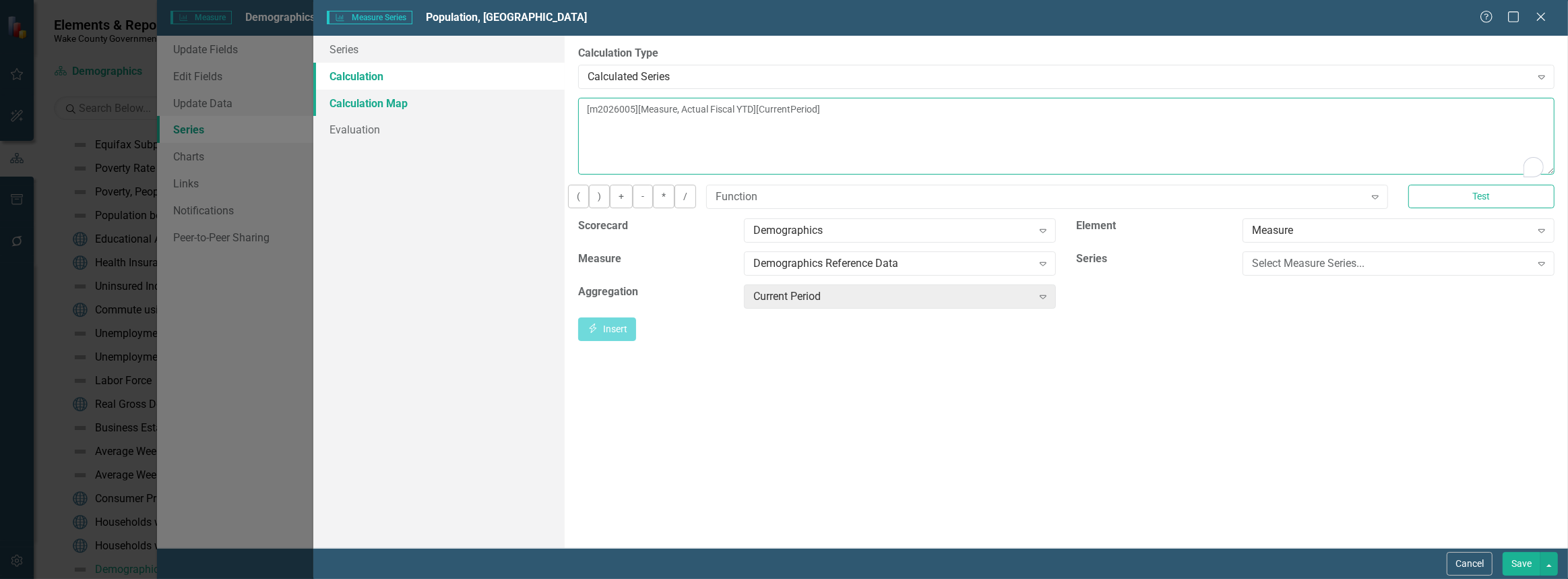
drag, startPoint x: 938, startPoint y: 112, endPoint x: 508, endPoint y: 106, distance: 430.0
click at [508, 106] on div "Series Calculation Calculation Map Evaluation From this page, you can edit the …" at bounding box center [941, 291] width 1255 height 512
click at [1368, 203] on icon "Expand" at bounding box center [1375, 197] width 13 height 11
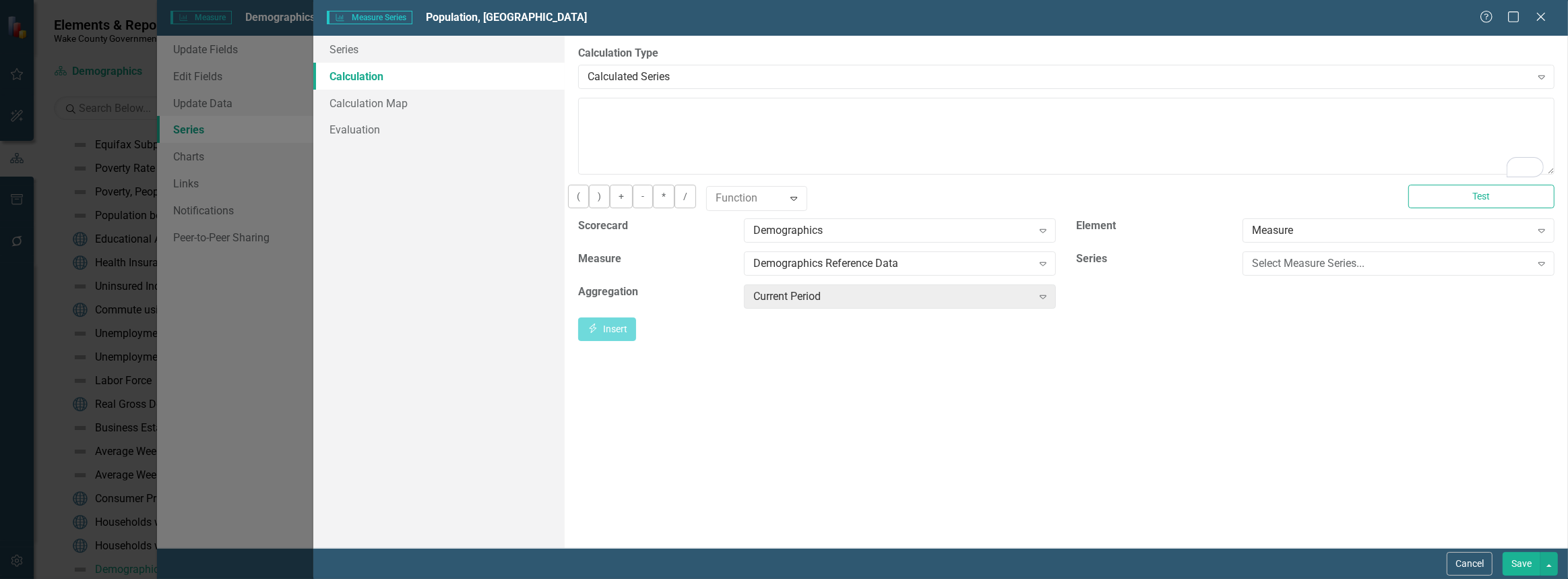
click at [686, 117] on textarea "CASE WHEN (" at bounding box center [1067, 136] width 977 height 77
click at [1040, 236] on icon "Expand" at bounding box center [1043, 231] width 13 height 11
click at [1045, 269] on icon "Expand" at bounding box center [1043, 263] width 13 height 11
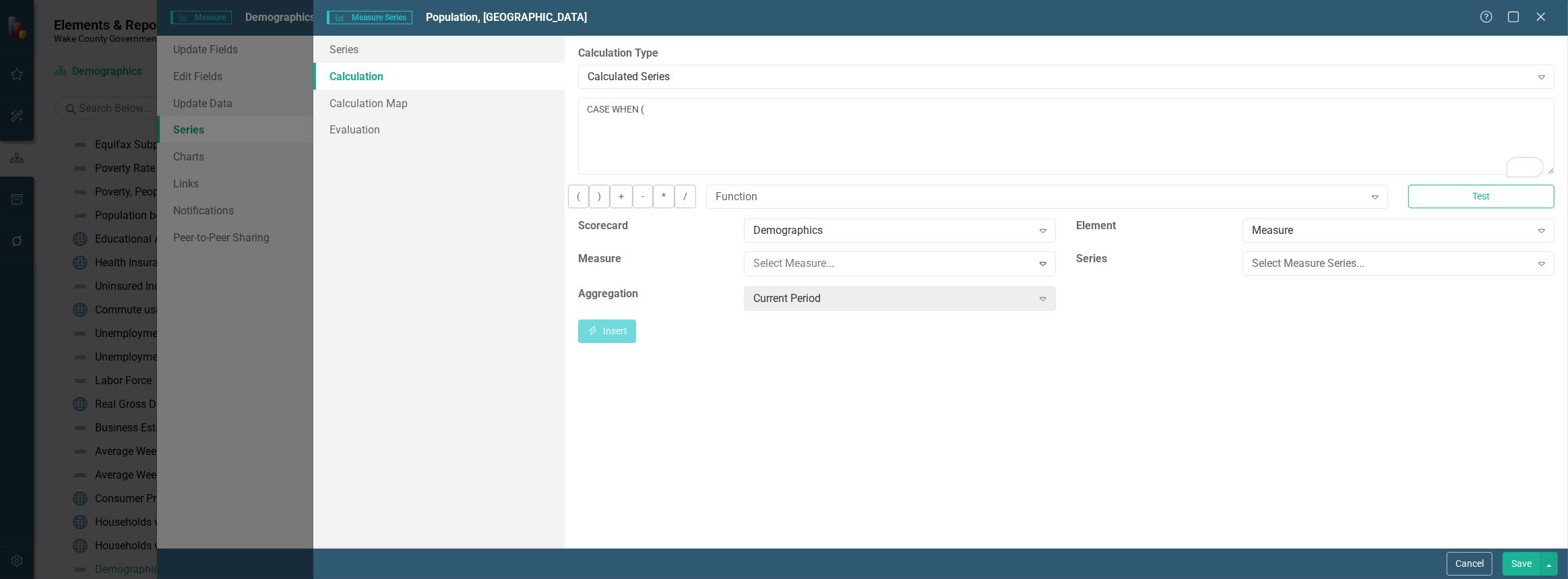
scroll to position [0, 0]
click at [1352, 271] on div "Select Measure Series..." at bounding box center [1392, 263] width 279 height 16
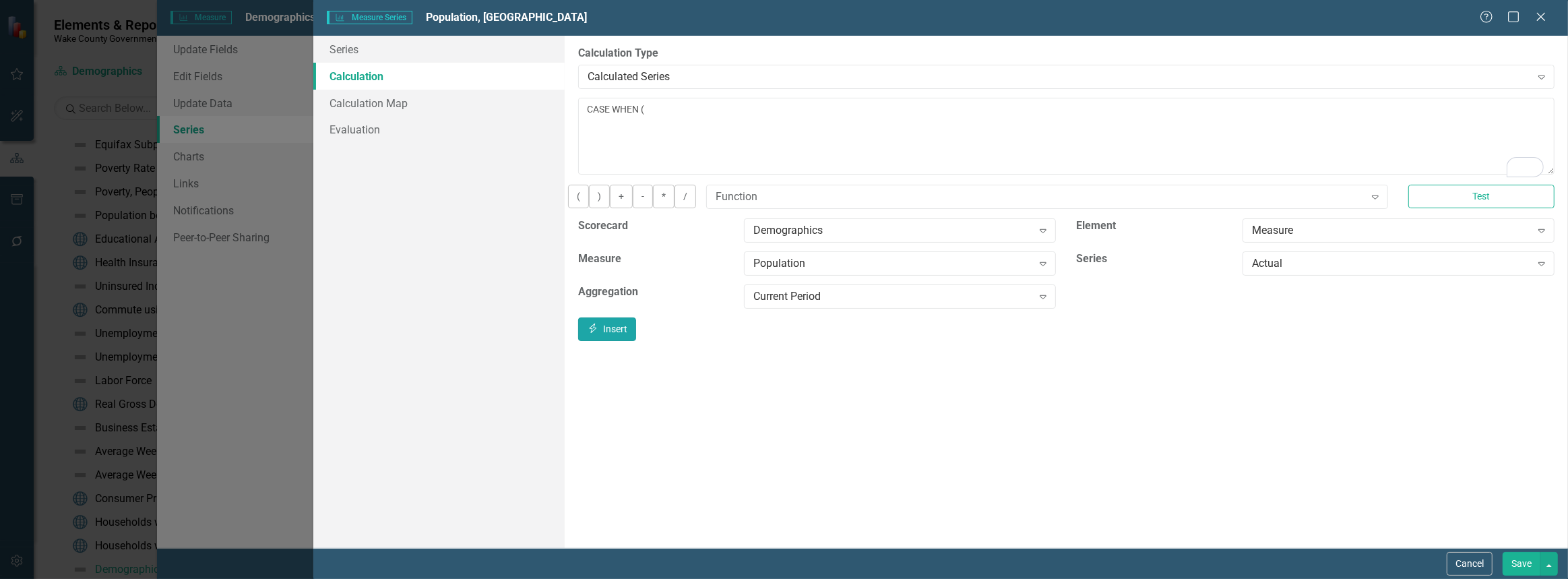
click at [636, 339] on button "Insert Insert" at bounding box center [607, 330] width 58 height 24
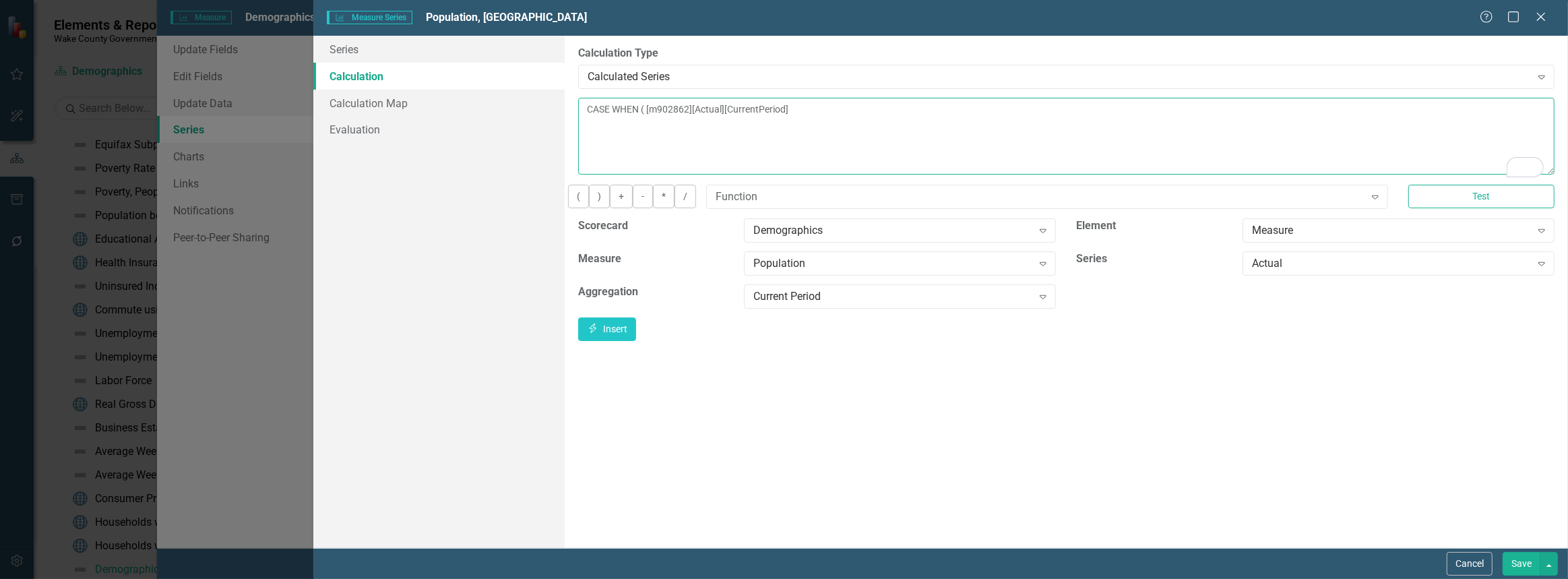
click at [658, 107] on textarea "CASE WHEN ( [m902862][Actual][CurrentPeriod]" at bounding box center [1067, 136] width 977 height 77
click at [851, 108] on textarea "CASE WHEN ([m902862][Actual][CurrentPeriod]" at bounding box center [1067, 136] width 977 height 77
drag, startPoint x: 848, startPoint y: 106, endPoint x: 653, endPoint y: 115, distance: 195.2
click at [653, 115] on textarea "CASE WHEN ([m902862][Actual][CurrentPeriod] <> 0 THEN" at bounding box center [1067, 136] width 977 height 77
click at [948, 109] on textarea "CASE WHEN ([m902862][Actual][CurrentPeriod] <> 0 THEN" at bounding box center [1067, 136] width 977 height 77
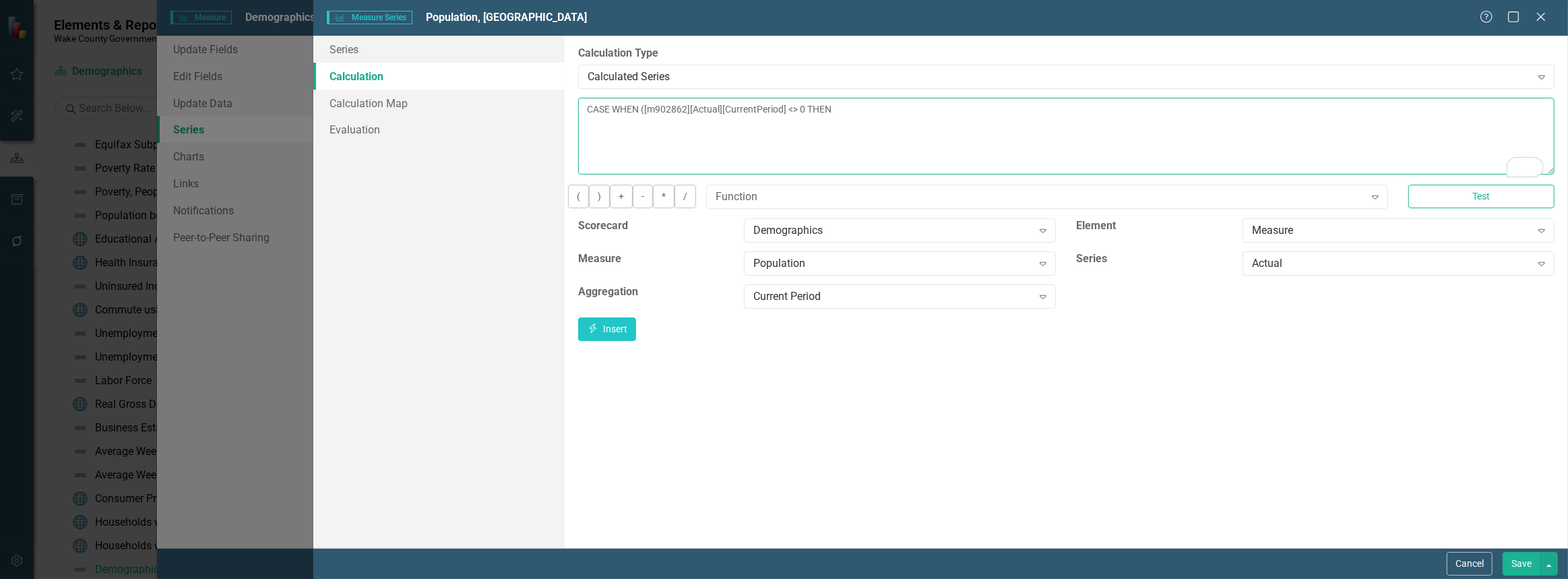
paste textarea "[m902862][Actual][CurrentPeriod]"
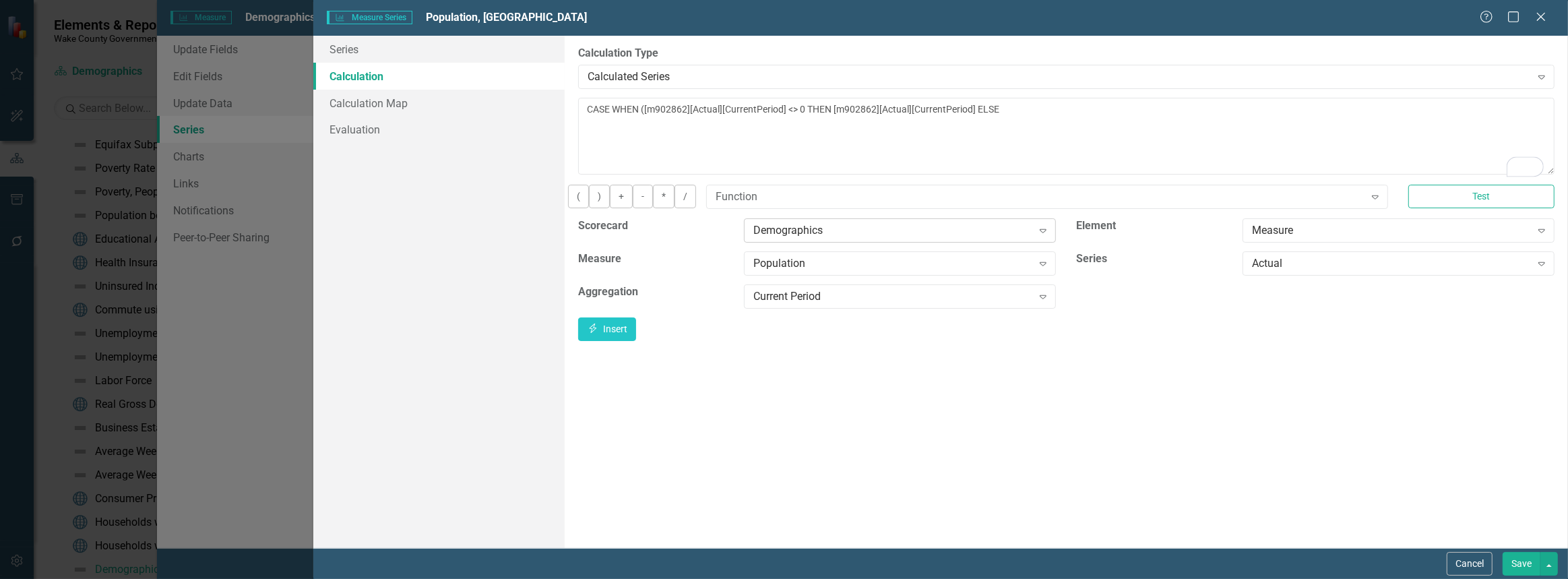
click at [1042, 236] on icon "Expand" at bounding box center [1043, 231] width 13 height 11
click at [1272, 236] on div "Measure" at bounding box center [1392, 230] width 279 height 16
click at [1001, 271] on div "Population" at bounding box center [893, 263] width 279 height 16
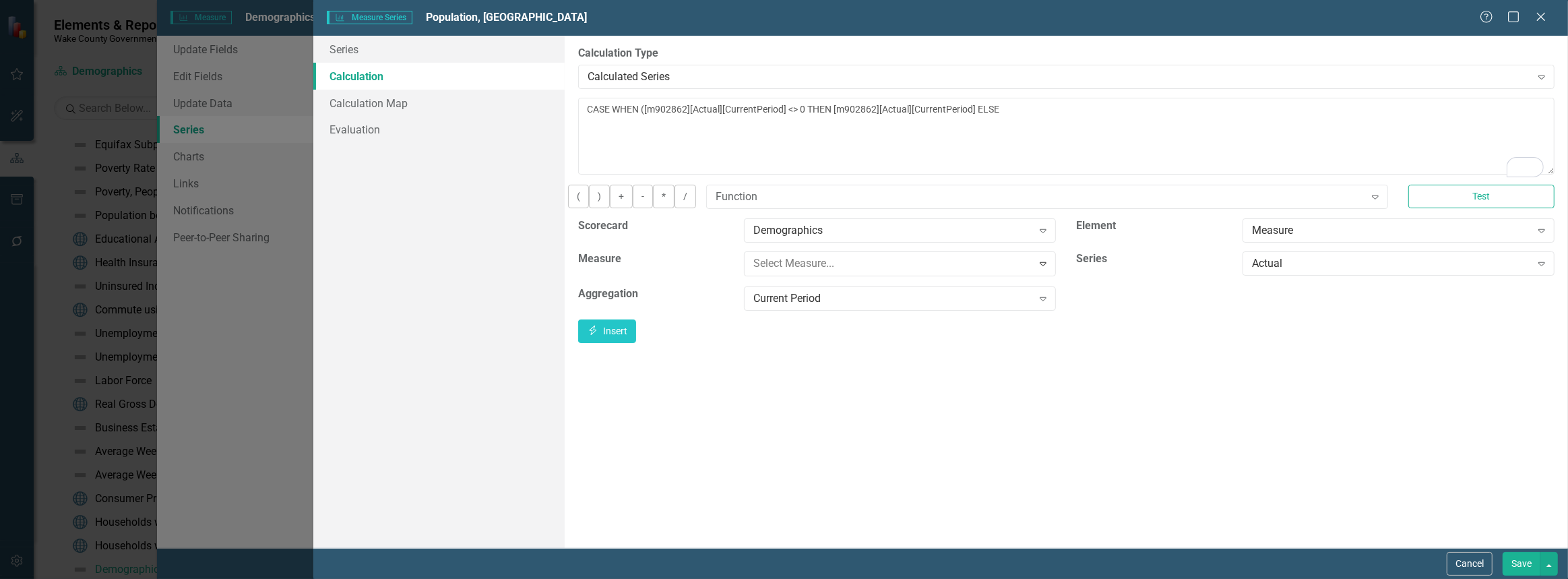
scroll to position [740, 0]
click at [1292, 271] on div "Actual" at bounding box center [1392, 263] width 279 height 16
click at [1541, 269] on icon "Expand" at bounding box center [1542, 263] width 13 height 11
click at [1032, 303] on div "Current Period" at bounding box center [893, 296] width 279 height 16
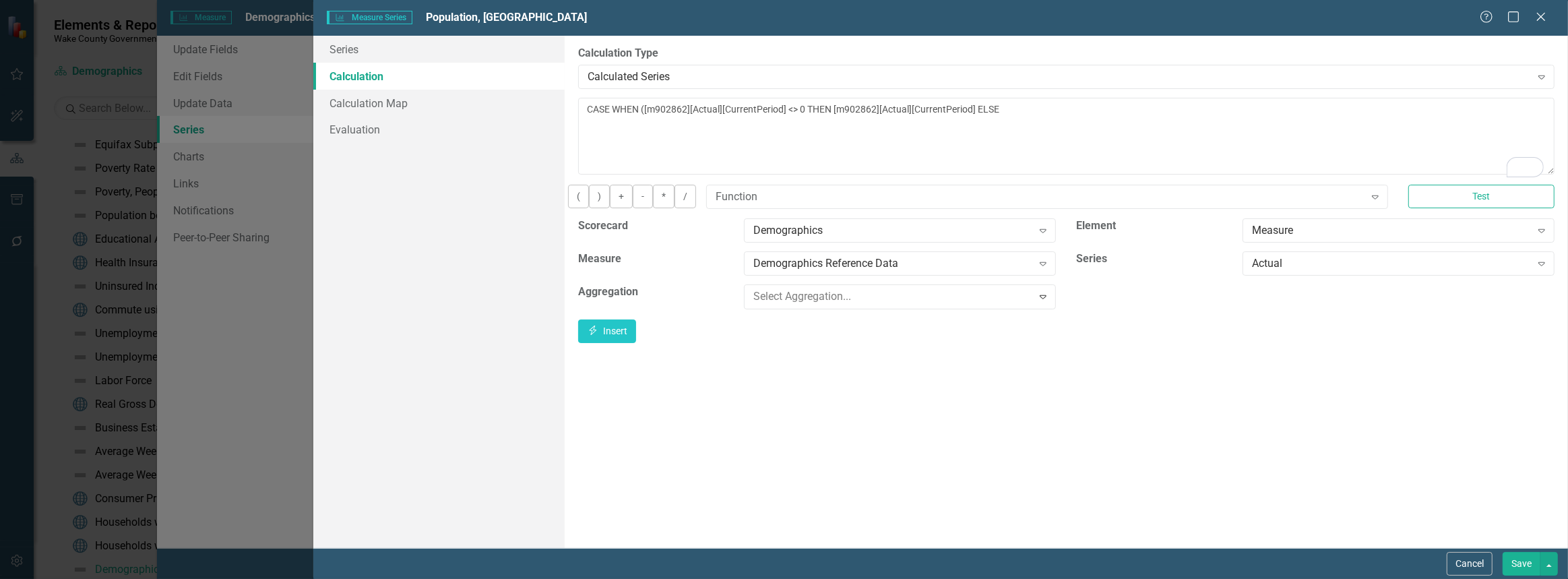
click at [636, 342] on button "Insert Insert" at bounding box center [607, 330] width 58 height 24
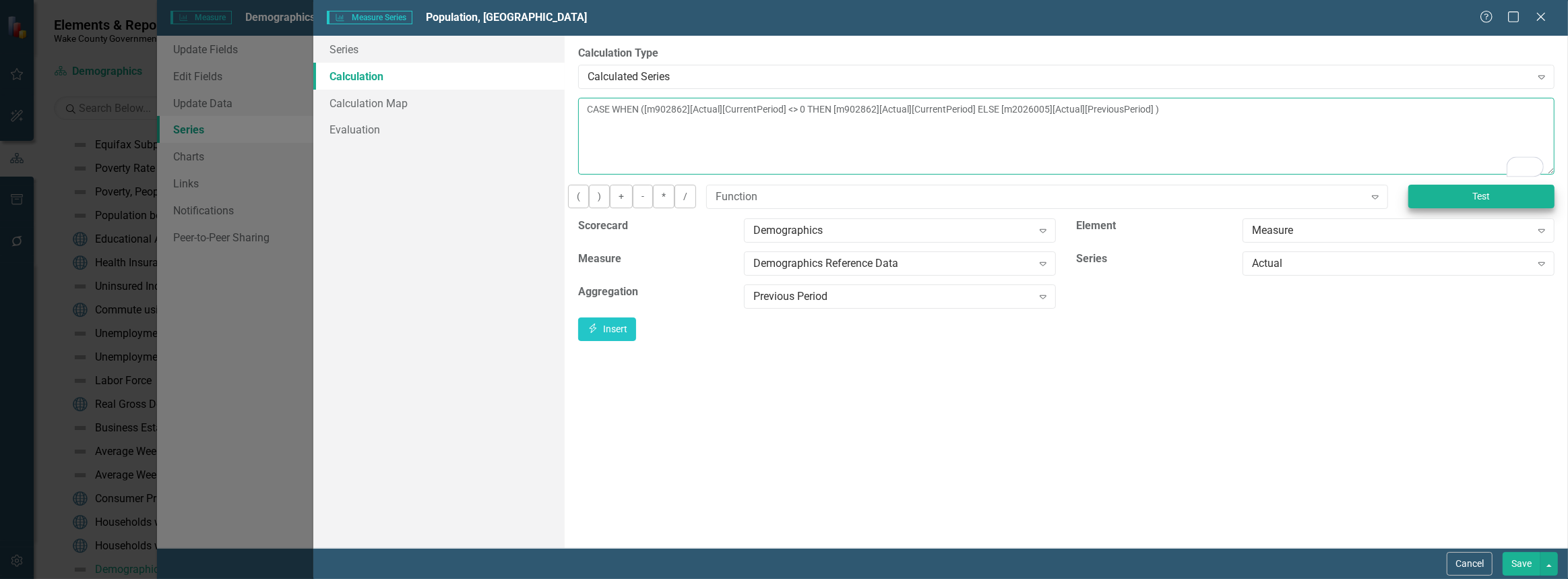
type textarea "CASE WHEN ([m902862][Actual][CurrentPeriod] <> 0 THEN [m902862][Actual][Current…"
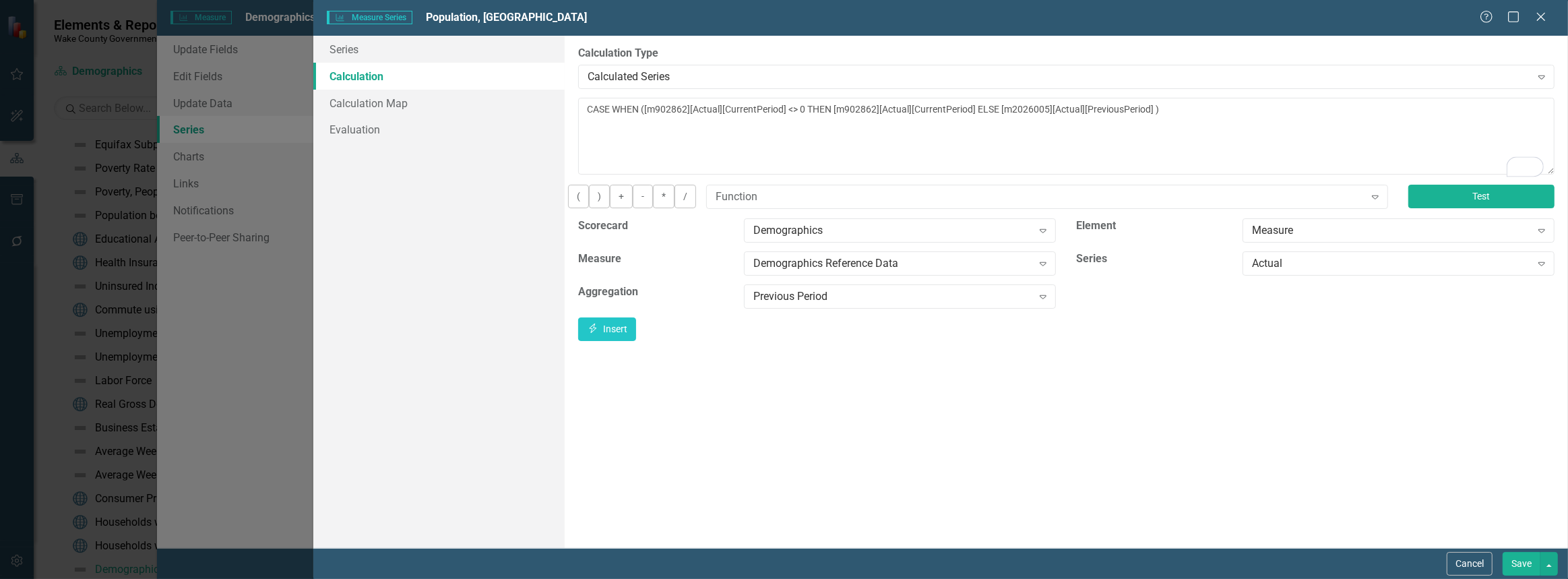
click at [1537, 203] on button "Test" at bounding box center [1482, 197] width 146 height 24
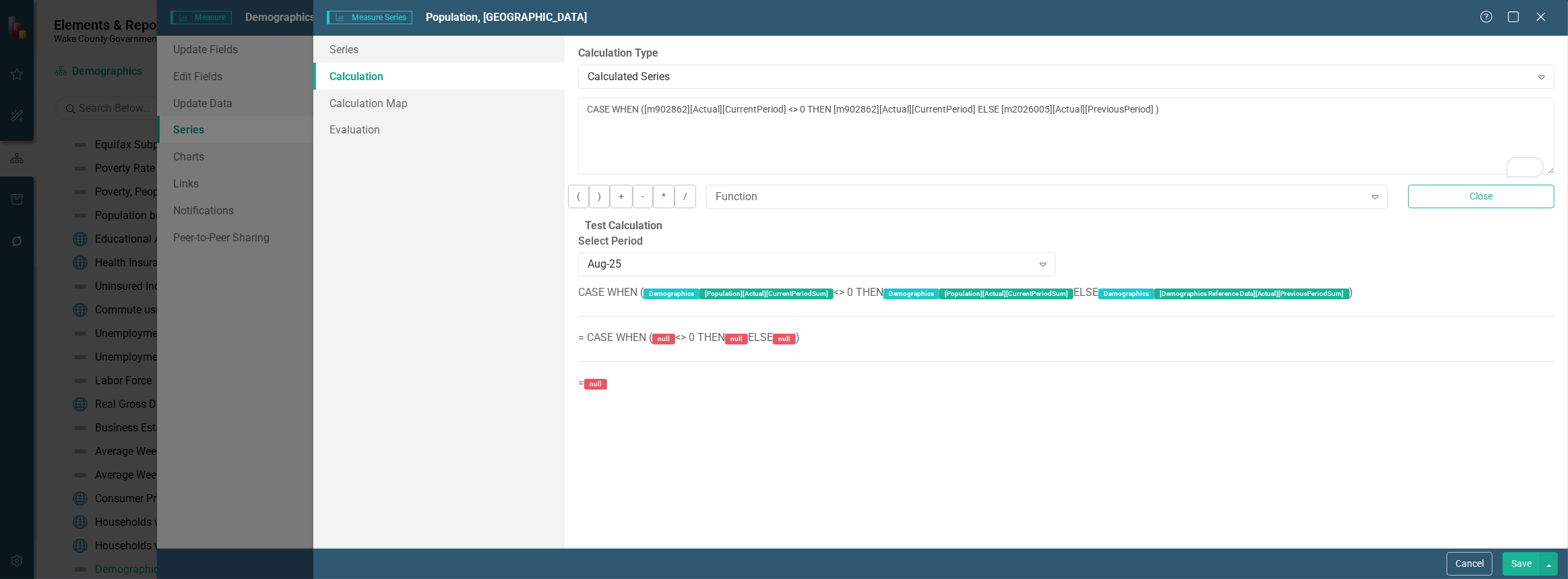
click at [1513, 556] on button "Save" at bounding box center [1521, 564] width 38 height 24
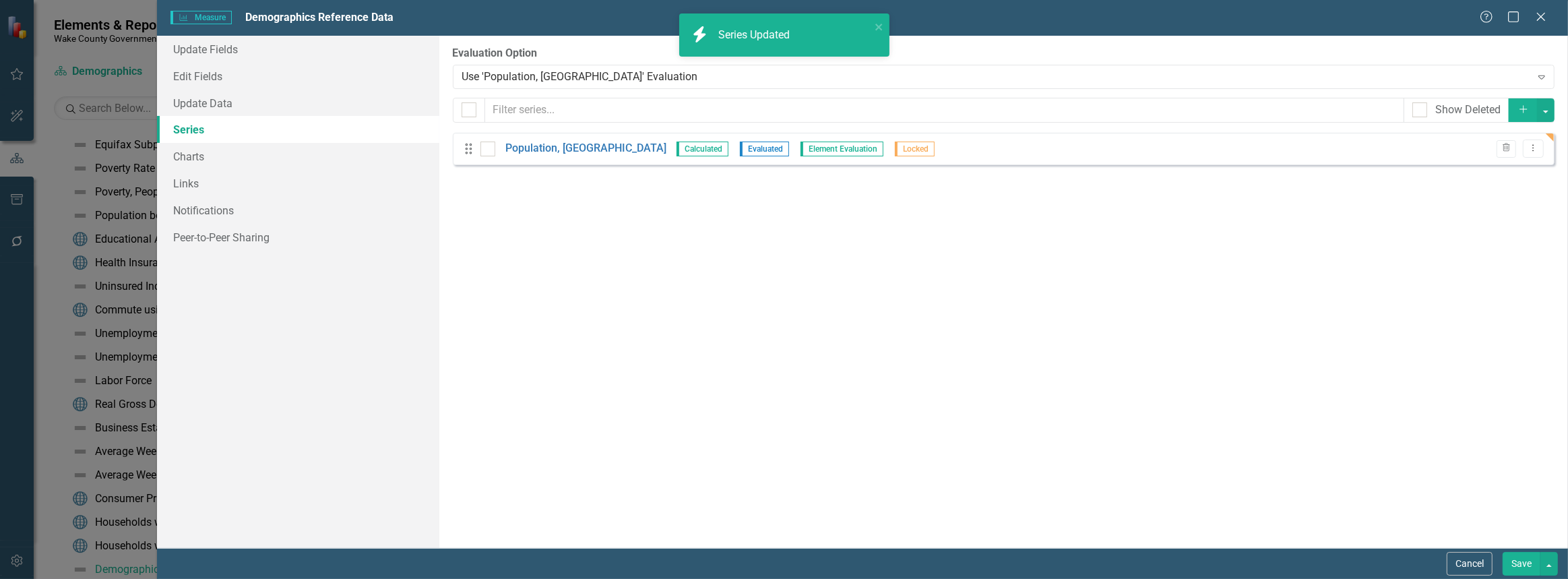
click at [1518, 572] on button "Save" at bounding box center [1521, 564] width 38 height 24
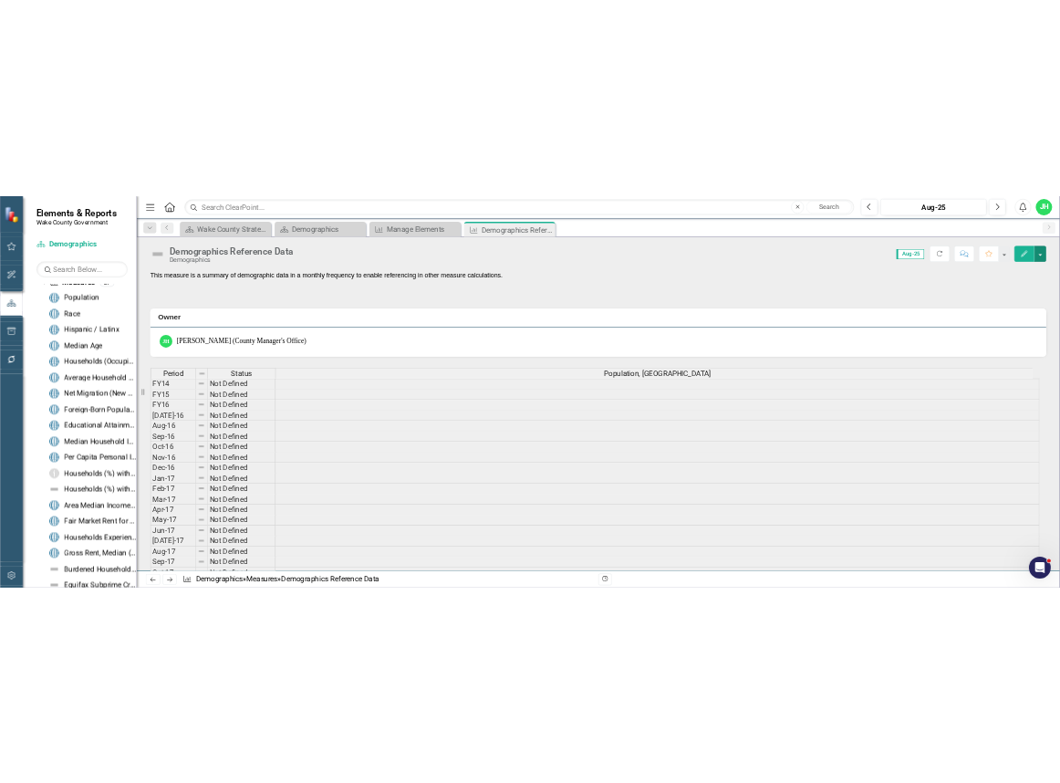
scroll to position [0, 0]
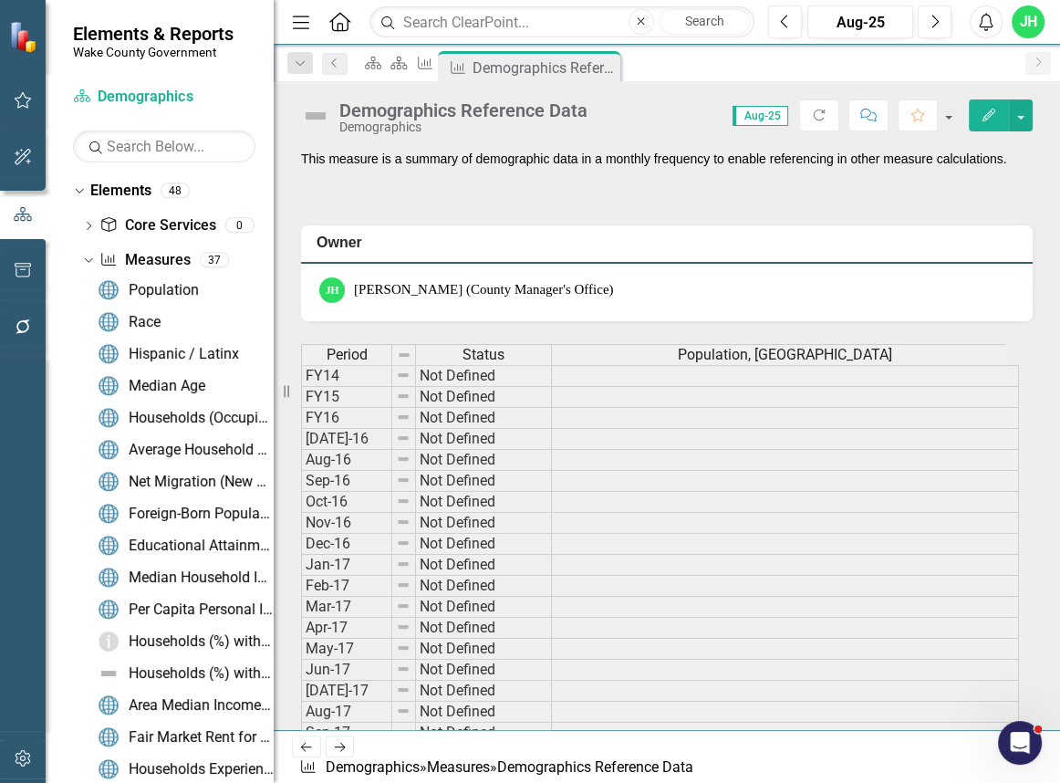
click at [992, 119] on icon "Edit" at bounding box center [988, 115] width 16 height 13
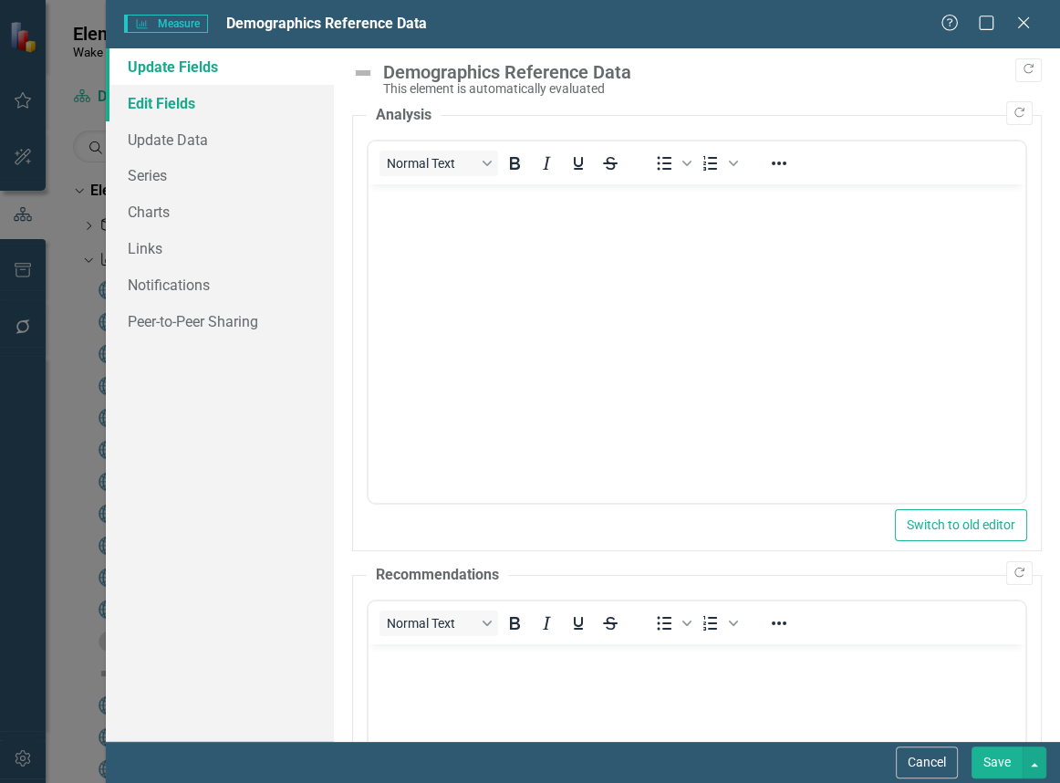
click at [155, 111] on link "Edit Fields" at bounding box center [220, 103] width 228 height 36
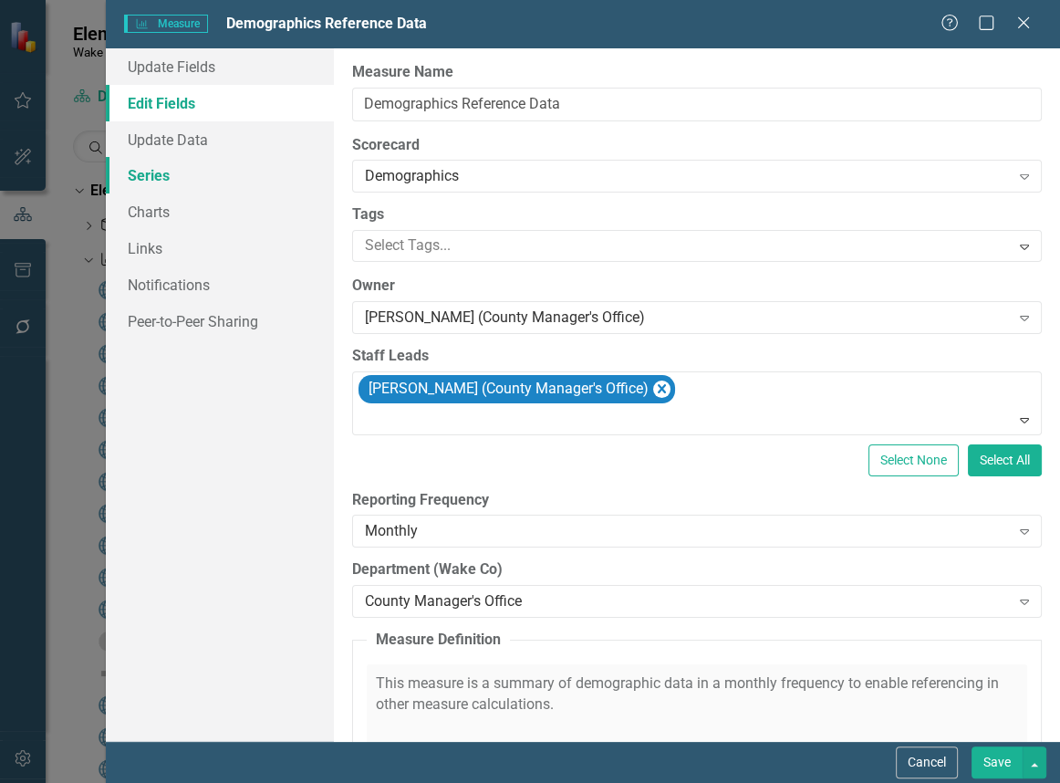
click at [154, 182] on link "Series" at bounding box center [220, 175] width 228 height 36
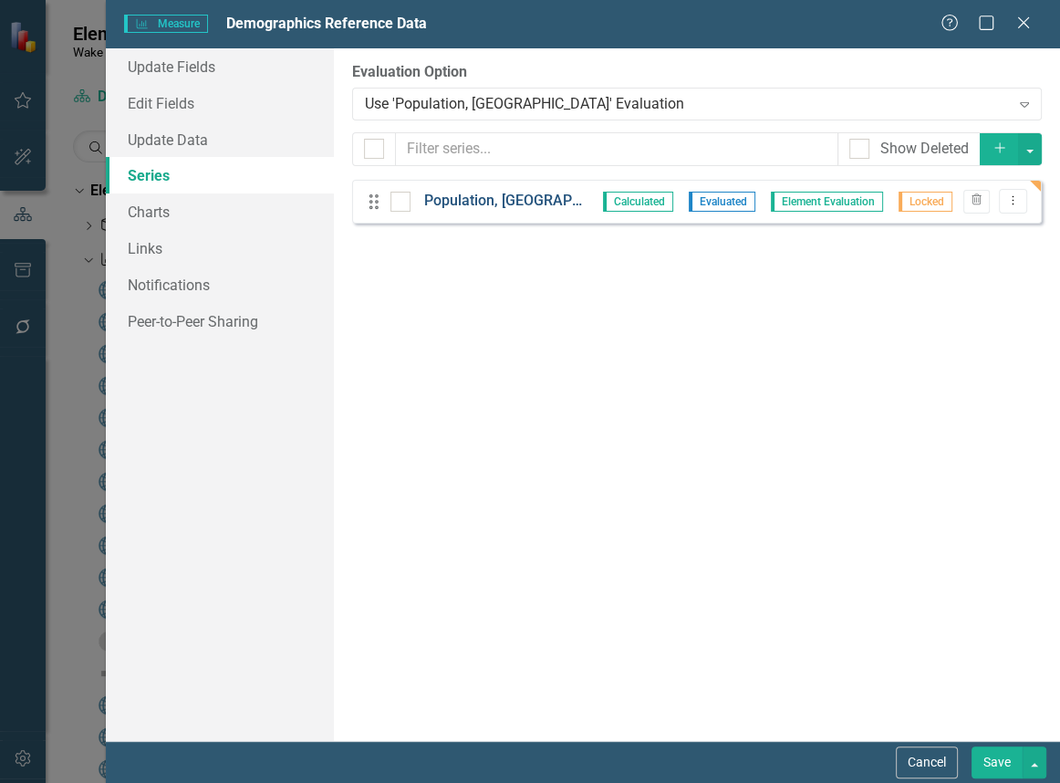
click at [467, 208] on link "Population, [GEOGRAPHIC_DATA]" at bounding box center [506, 201] width 165 height 21
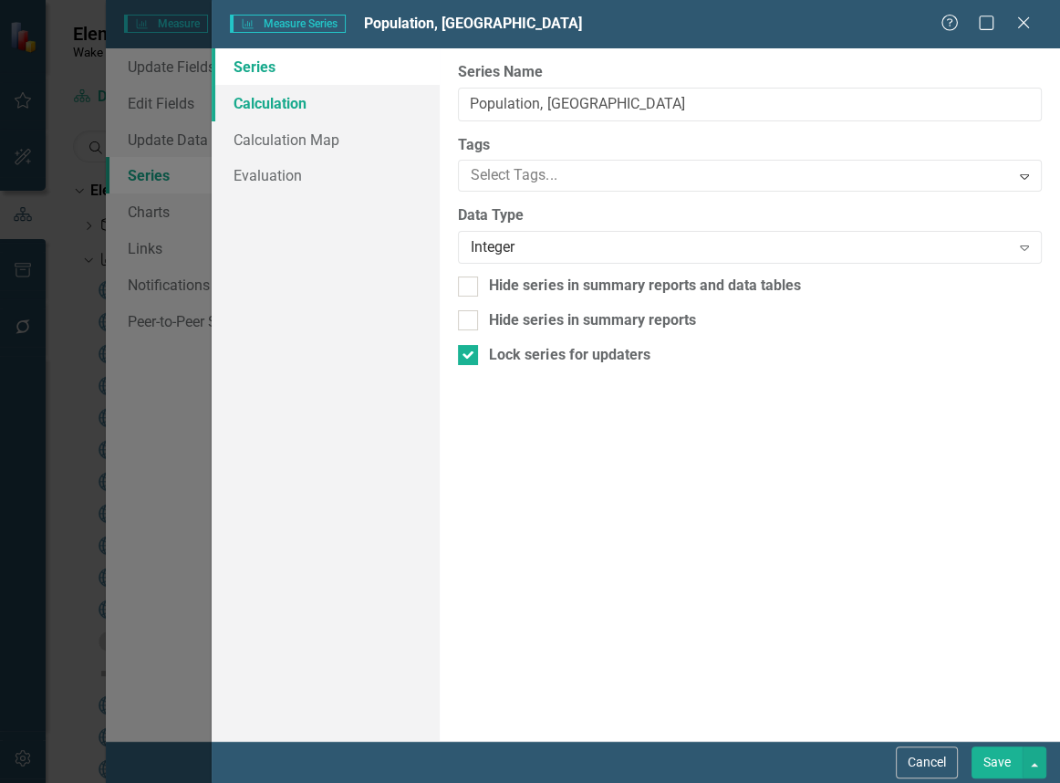
click at [278, 111] on link "Calculation" at bounding box center [326, 103] width 228 height 36
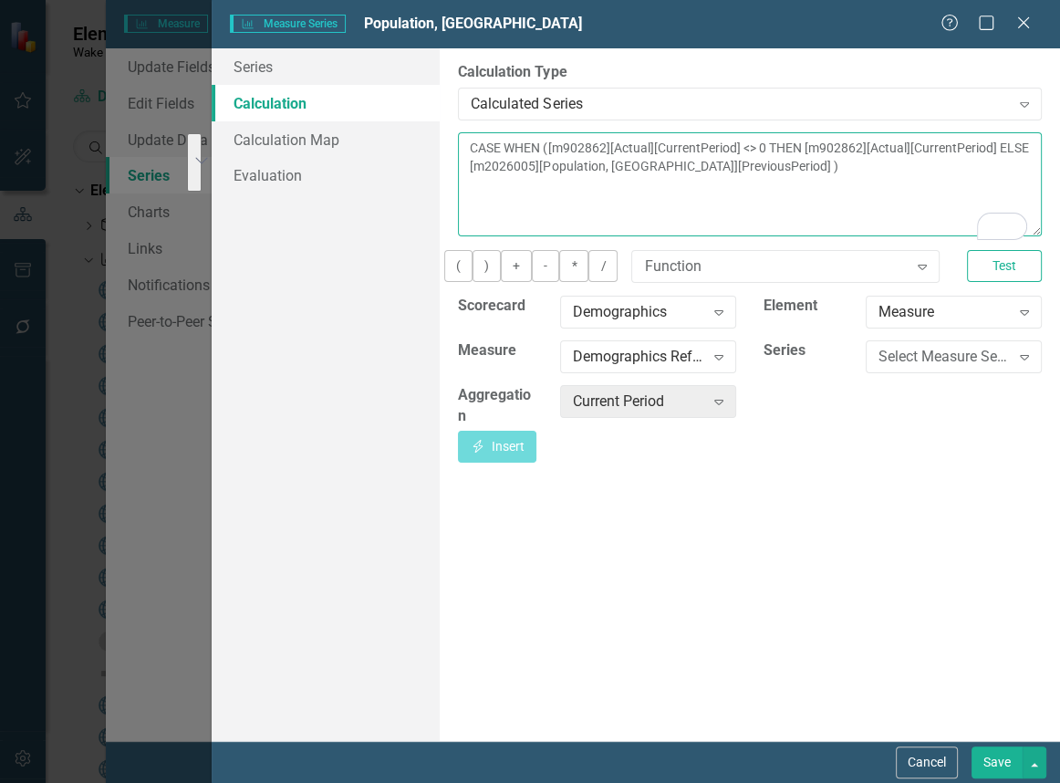
drag, startPoint x: 644, startPoint y: 197, endPoint x: 819, endPoint y: 147, distance: 182.2
click at [819, 147] on textarea "CASE WHEN ([m902862][Actual][CurrentPeriod] <> 0 THEN [m902862][Actual][Current…" at bounding box center [750, 184] width 584 height 104
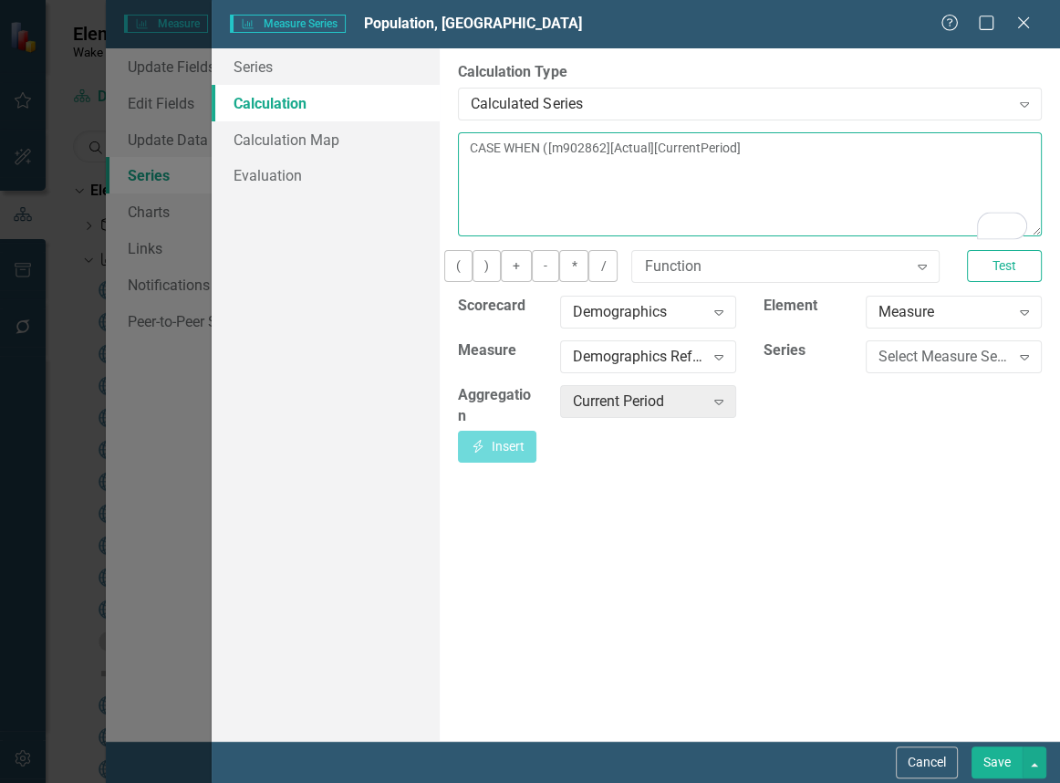
drag, startPoint x: 557, startPoint y: 150, endPoint x: 444, endPoint y: 157, distance: 113.3
click at [444, 157] on div "By default, series in ClearPoint are not calculated. So, if you leave the form …" at bounding box center [750, 394] width 620 height 692
type textarea "[m902862][Actual][CurrentPeriod]"
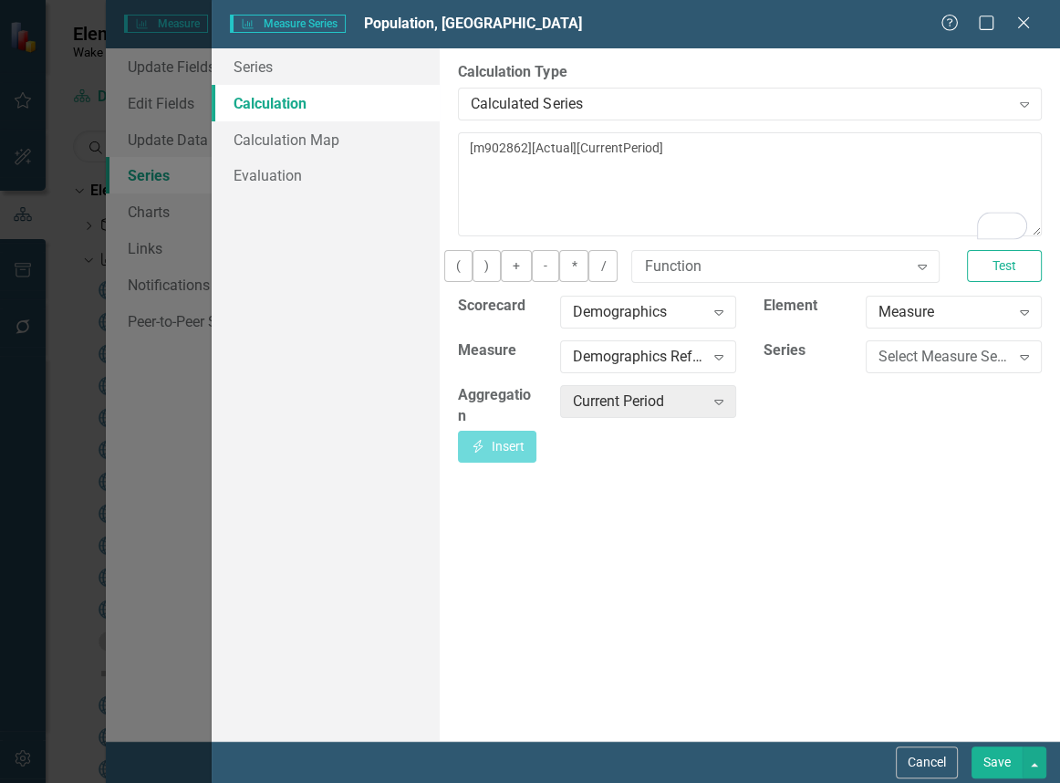
click at [998, 765] on button "Save" at bounding box center [996, 762] width 51 height 32
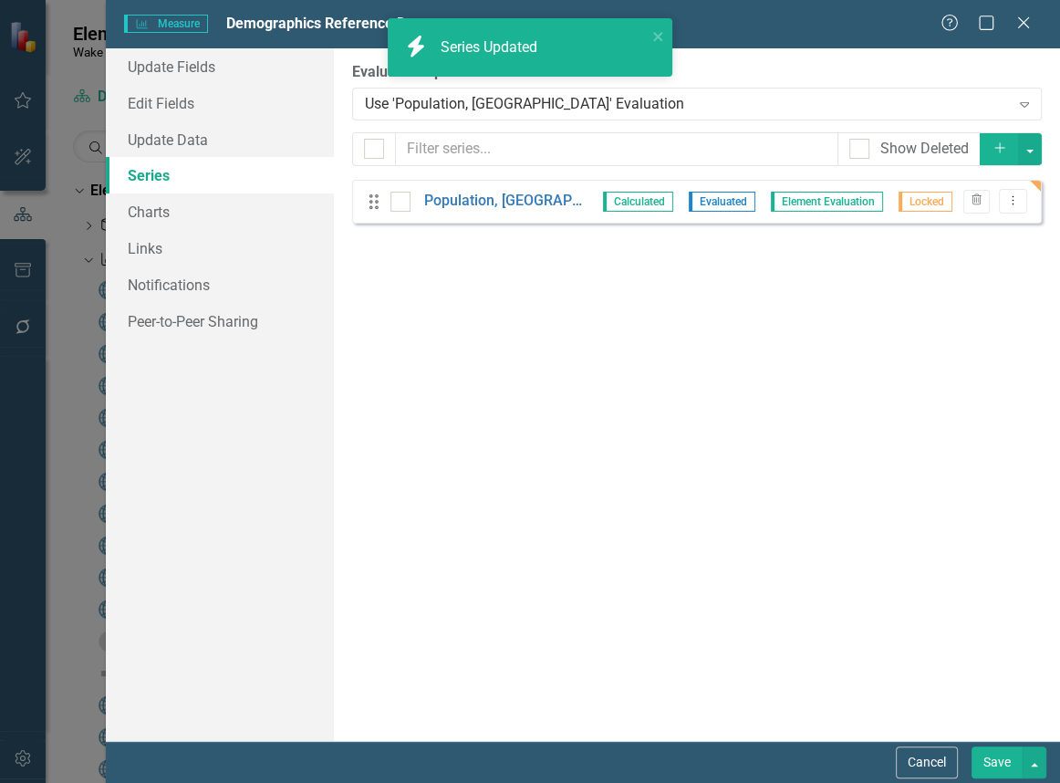
click at [993, 757] on button "Save" at bounding box center [996, 762] width 51 height 32
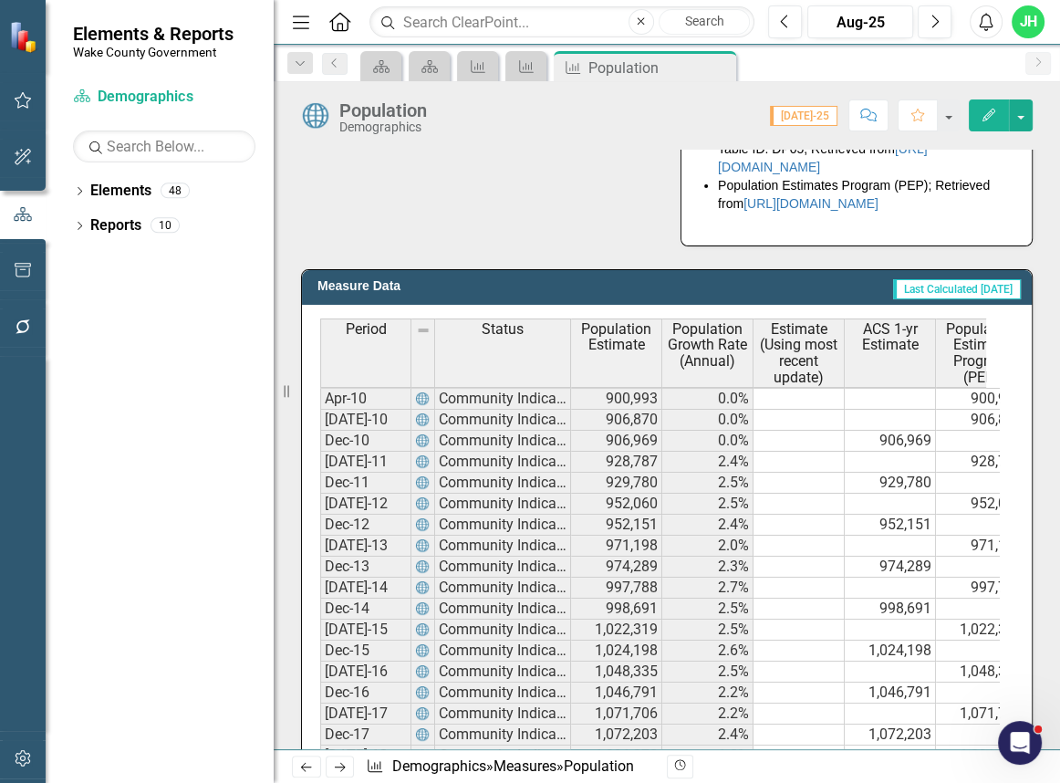
scroll to position [829, 0]
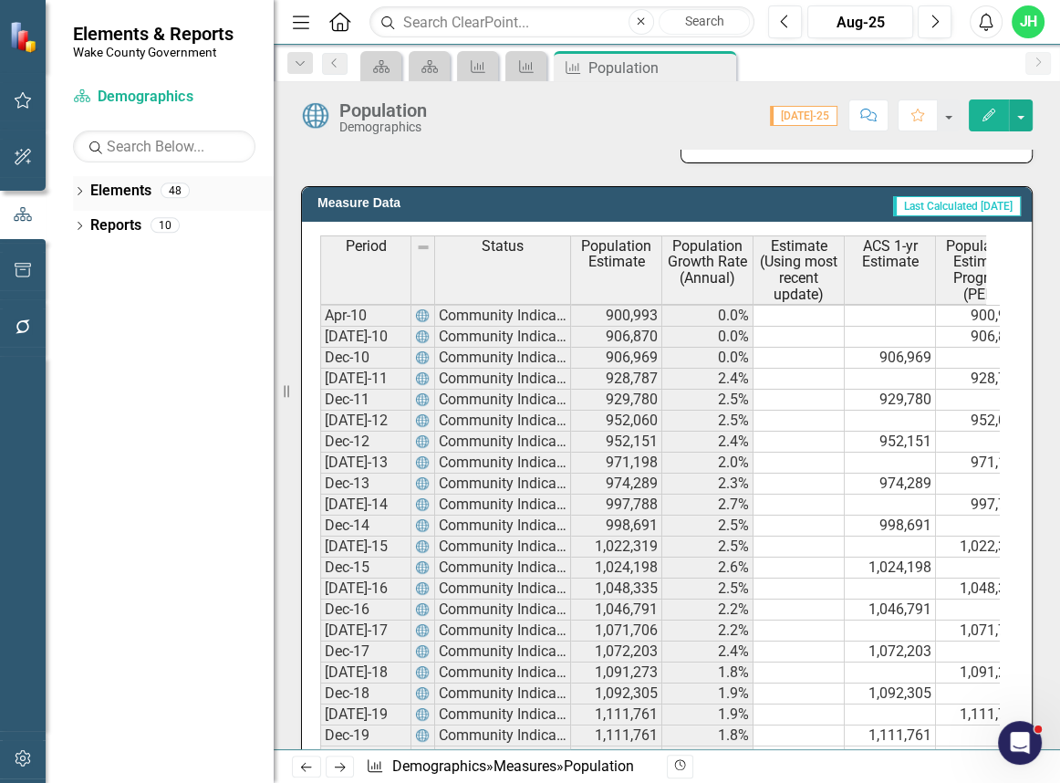
click at [78, 187] on icon at bounding box center [80, 191] width 5 height 8
click at [1013, 109] on button "button" at bounding box center [1021, 115] width 24 height 32
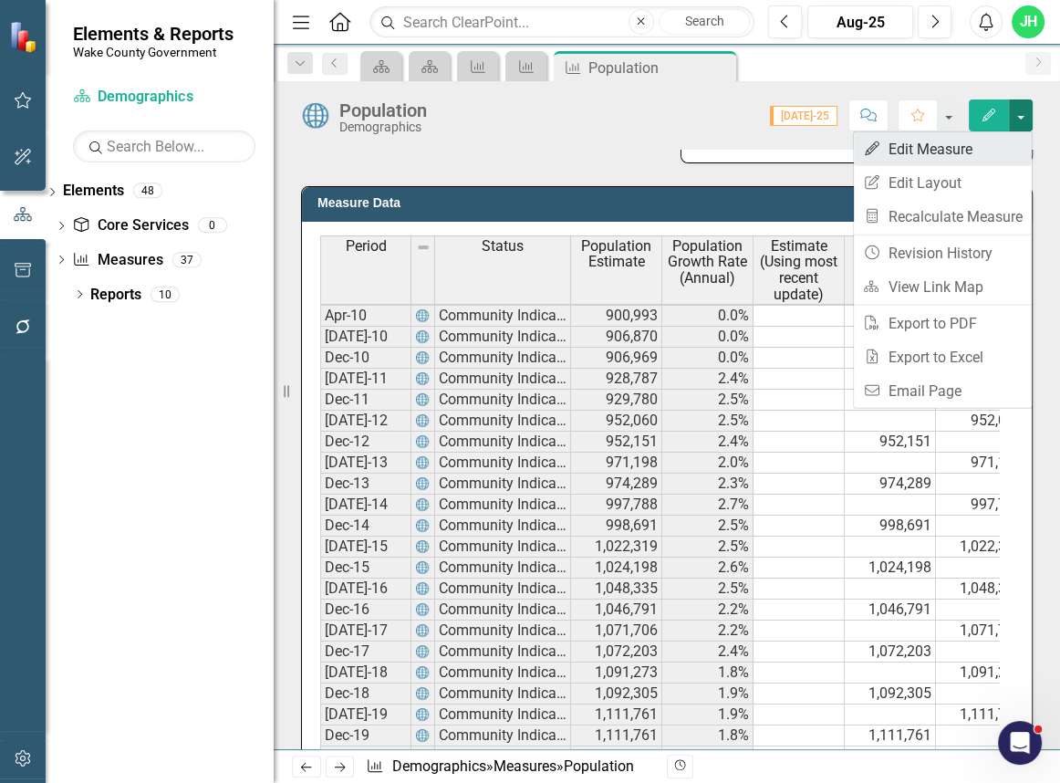
click at [950, 150] on link "Edit Edit Measure" at bounding box center [943, 149] width 178 height 34
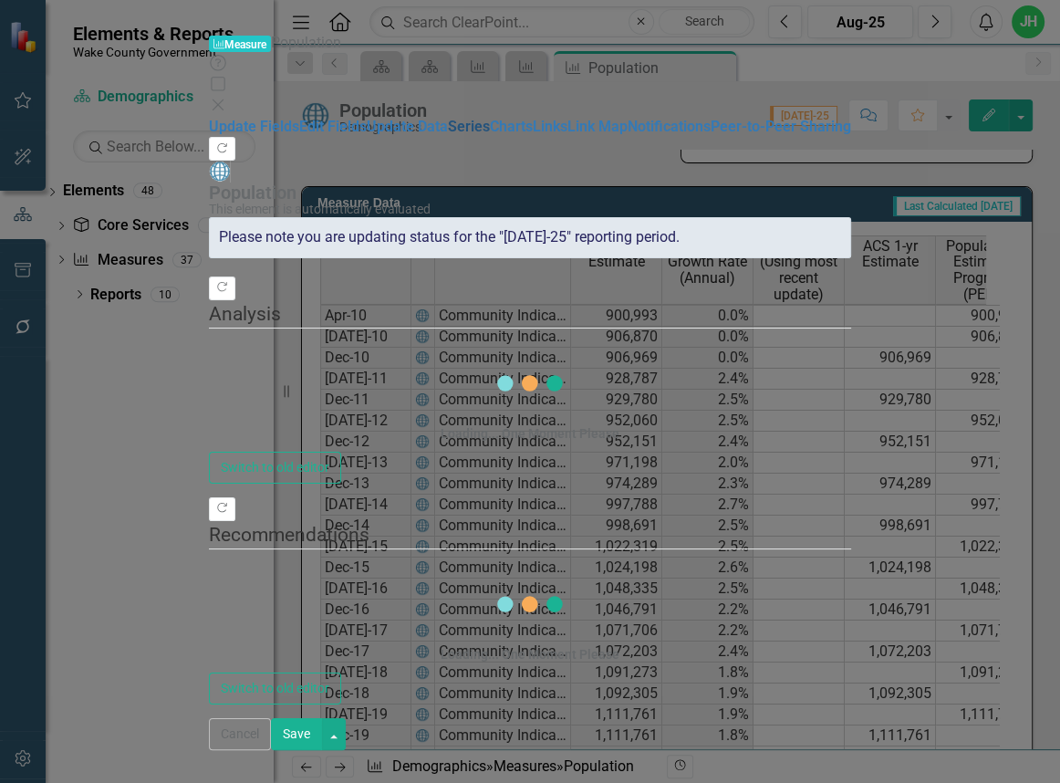
click at [448, 135] on link "Series" at bounding box center [469, 126] width 42 height 17
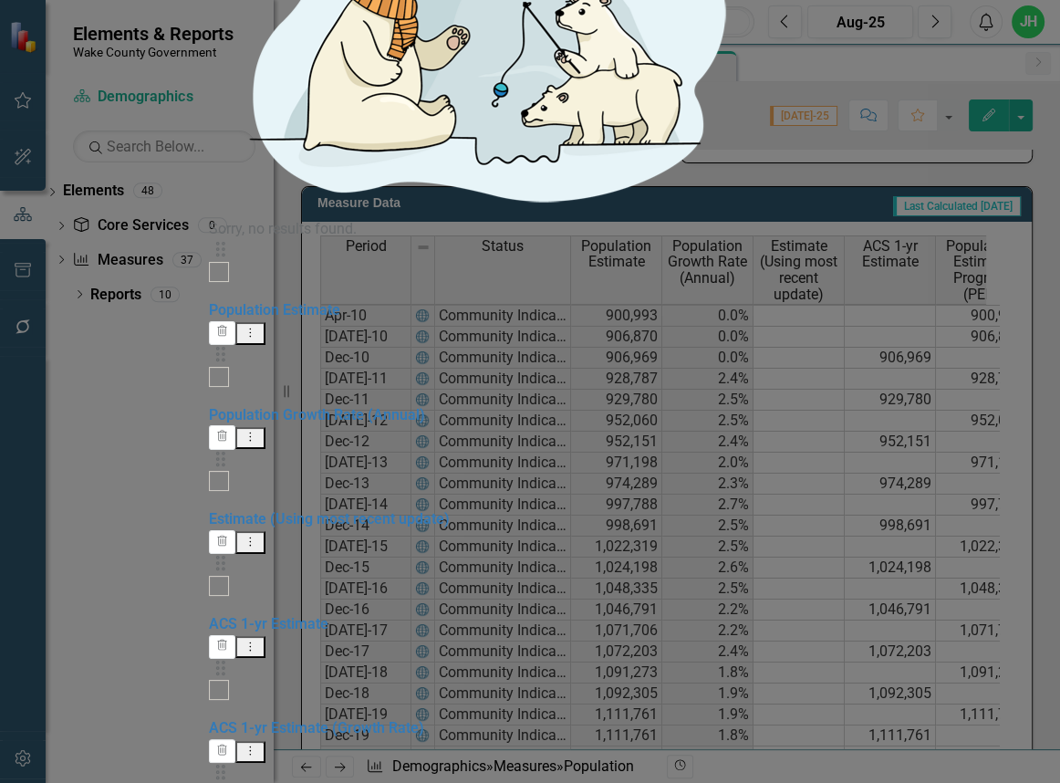
checkbox input "false"
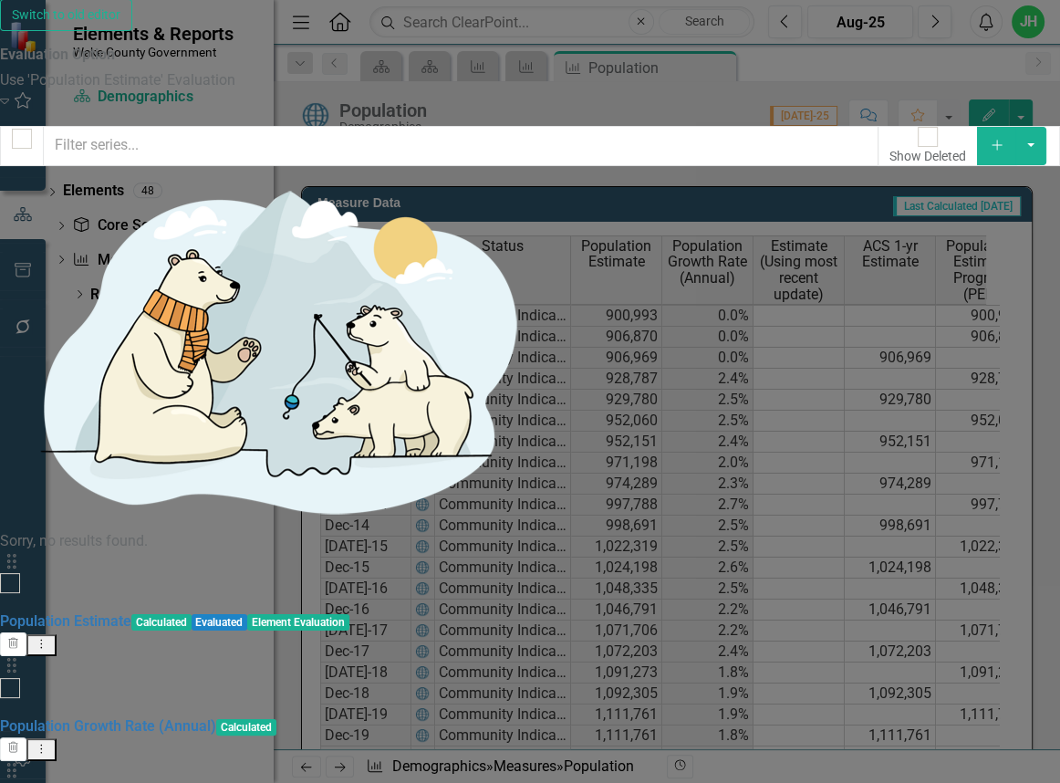
scroll to position [0, 0]
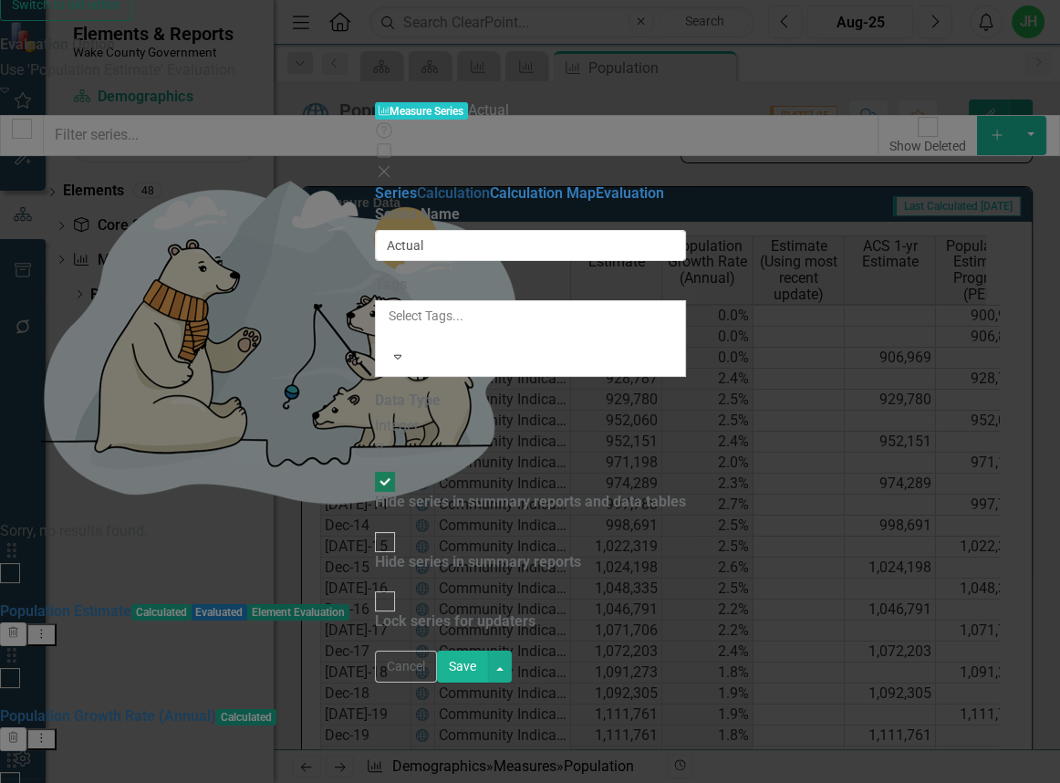
click at [417, 184] on link "Calculation" at bounding box center [453, 192] width 73 height 17
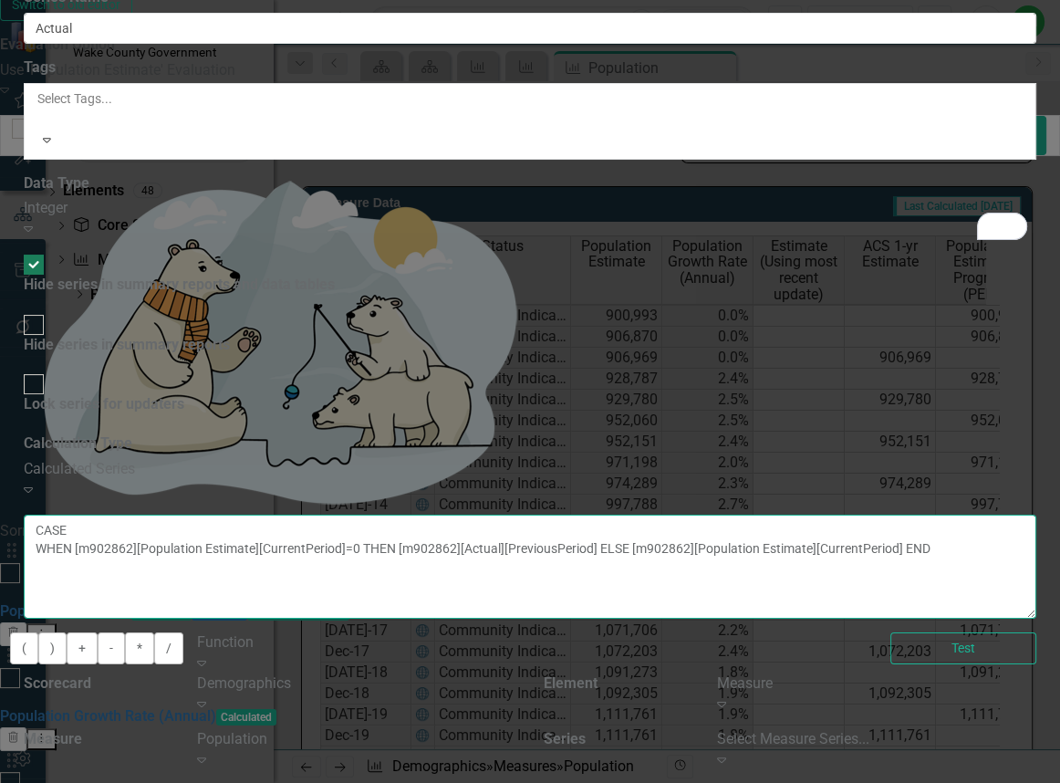
click at [887, 514] on textarea "CASE WHEN [m902862][Population Estimate][CurrentPeriod]=0 THEN [m902862][Actual…" at bounding box center [530, 566] width 1012 height 104
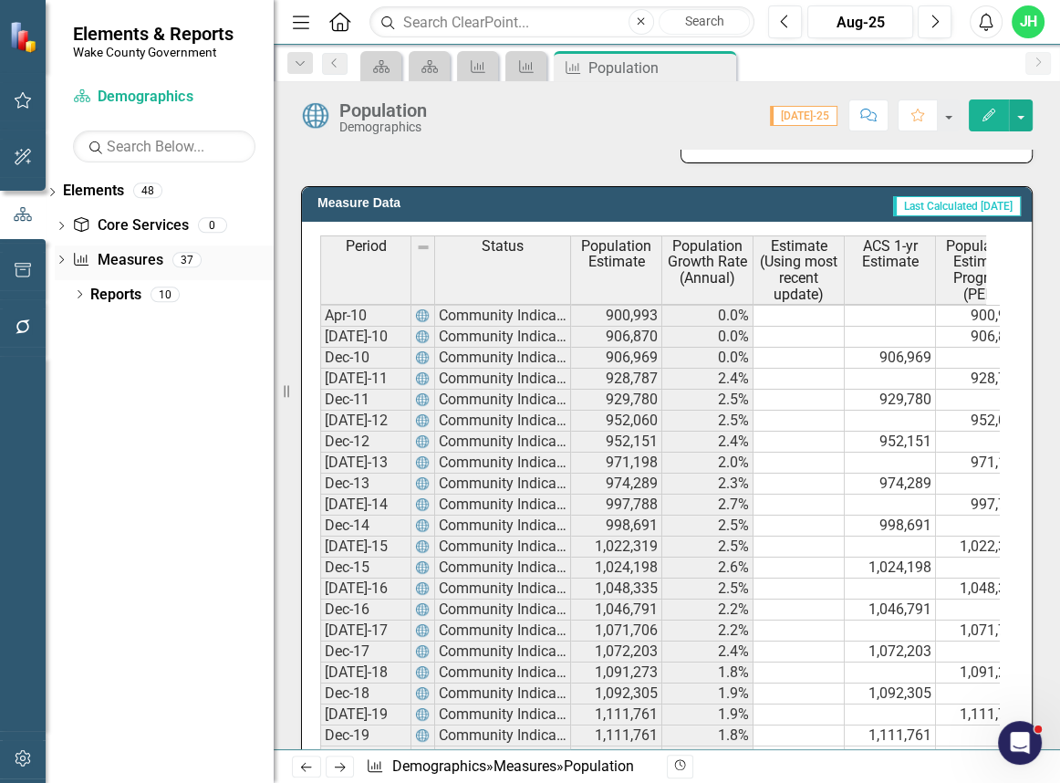
click at [145, 257] on link "Measure Measures" at bounding box center [117, 260] width 90 height 21
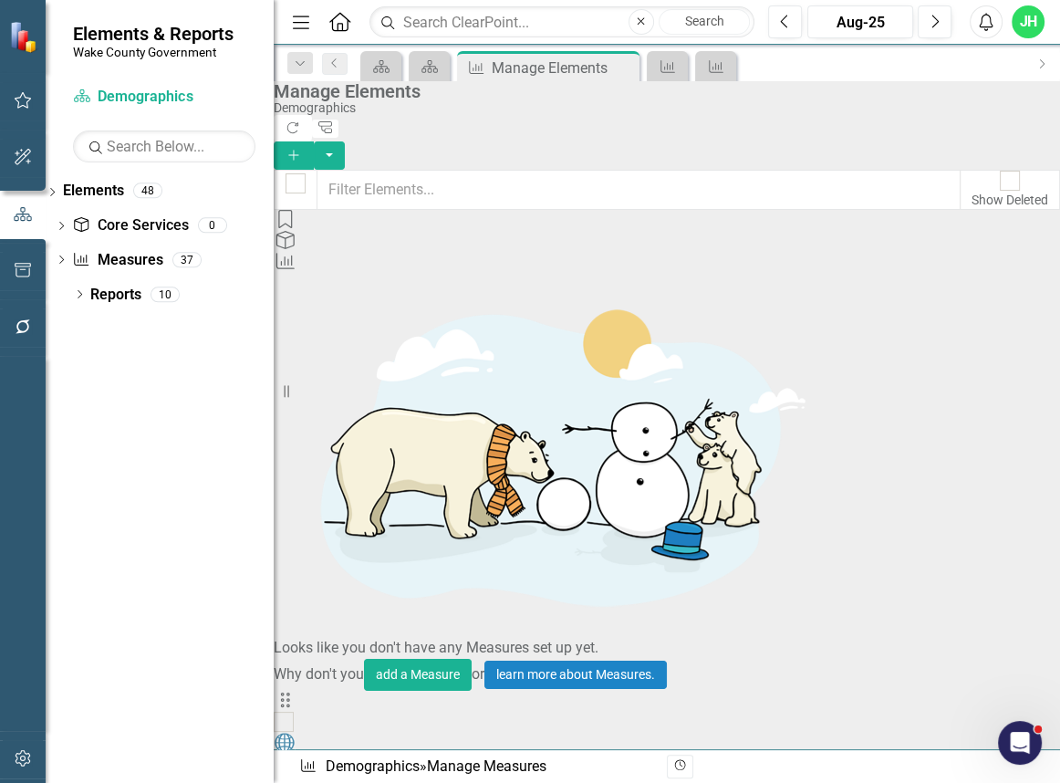
click at [13, 204] on button "button" at bounding box center [23, 215] width 46 height 30
click at [112, 99] on link "Scorecard Demographics" at bounding box center [164, 97] width 182 height 21
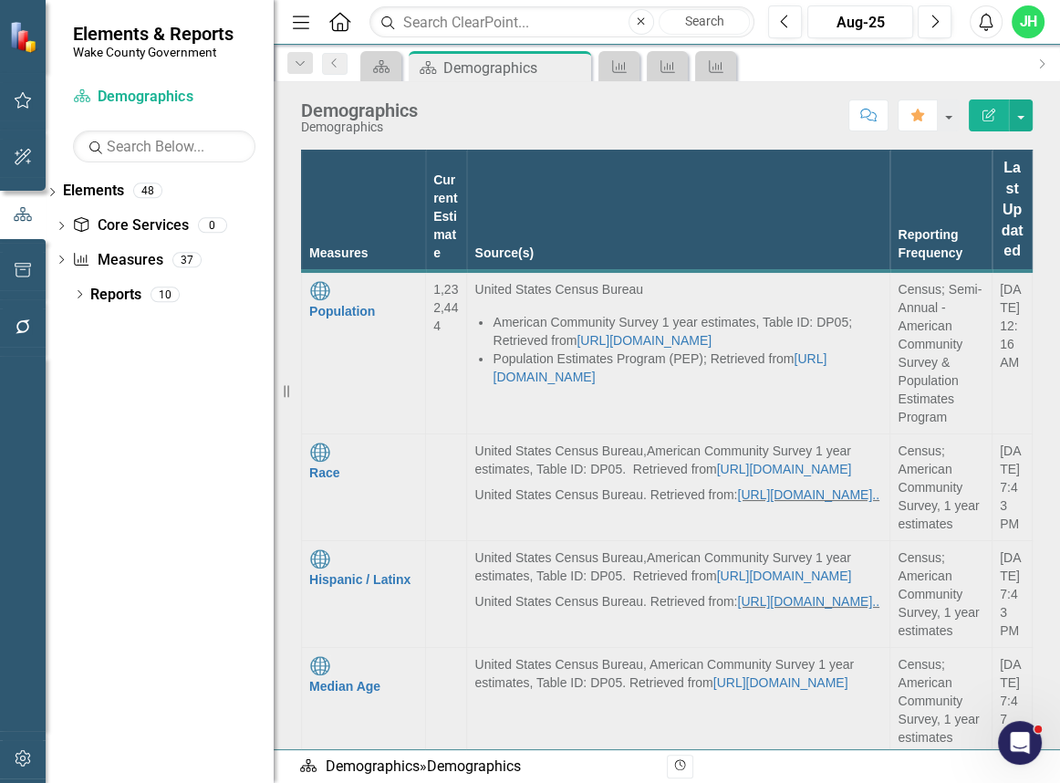
click at [292, 26] on icon "Menu" at bounding box center [301, 21] width 24 height 19
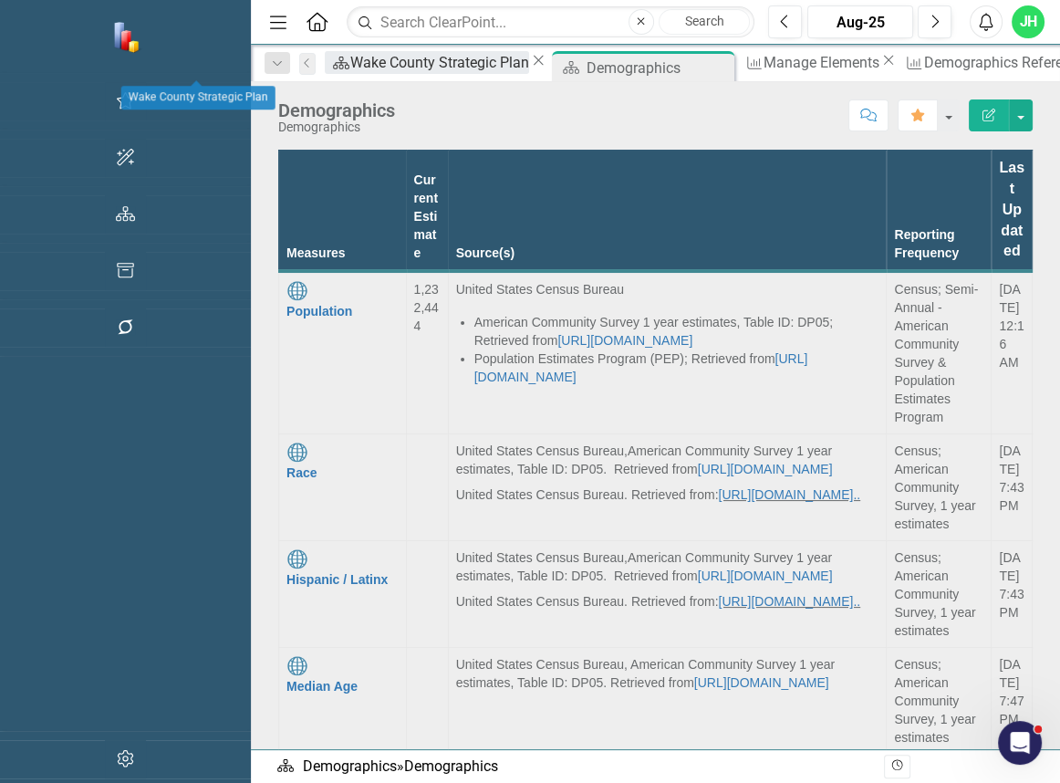
click at [350, 72] on div "Wake County Strategic Plan" at bounding box center [439, 62] width 179 height 23
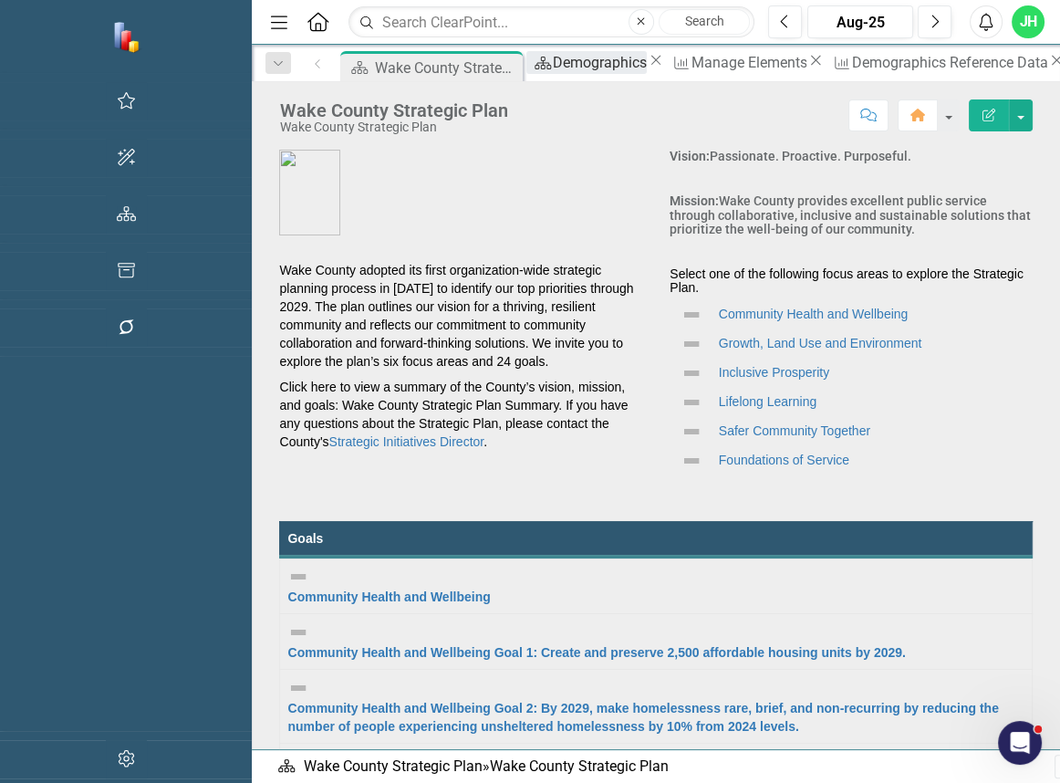
click at [553, 63] on div "Demographics" at bounding box center [600, 62] width 94 height 23
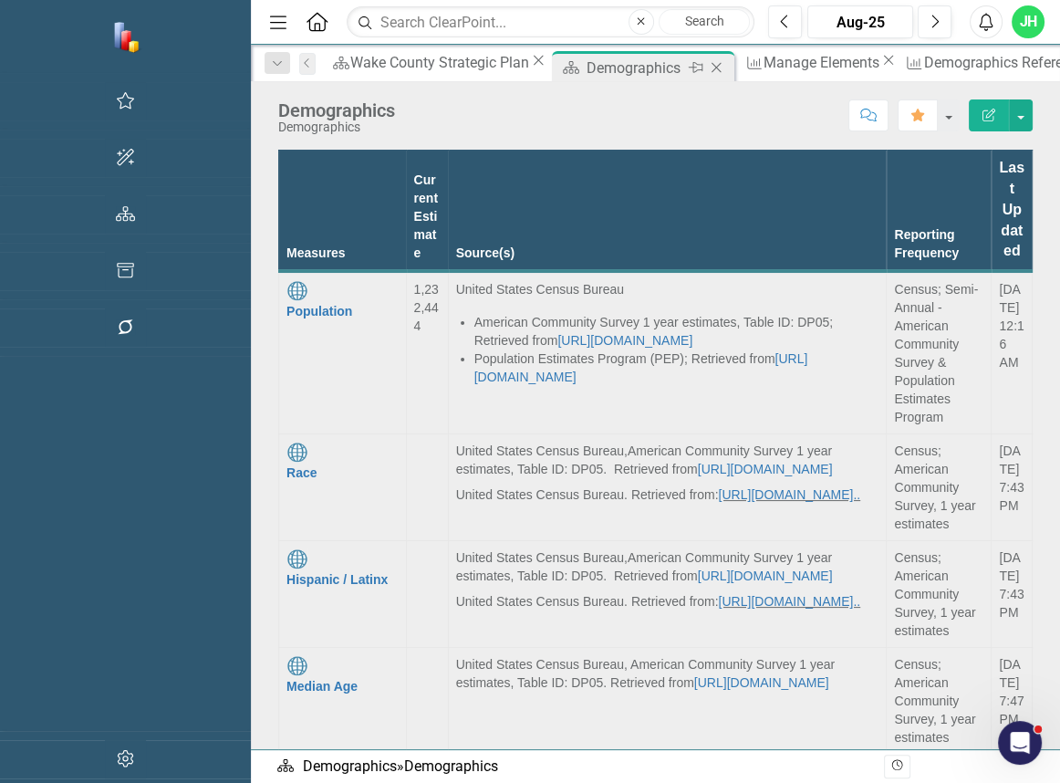
click at [707, 67] on icon "Close" at bounding box center [716, 67] width 18 height 15
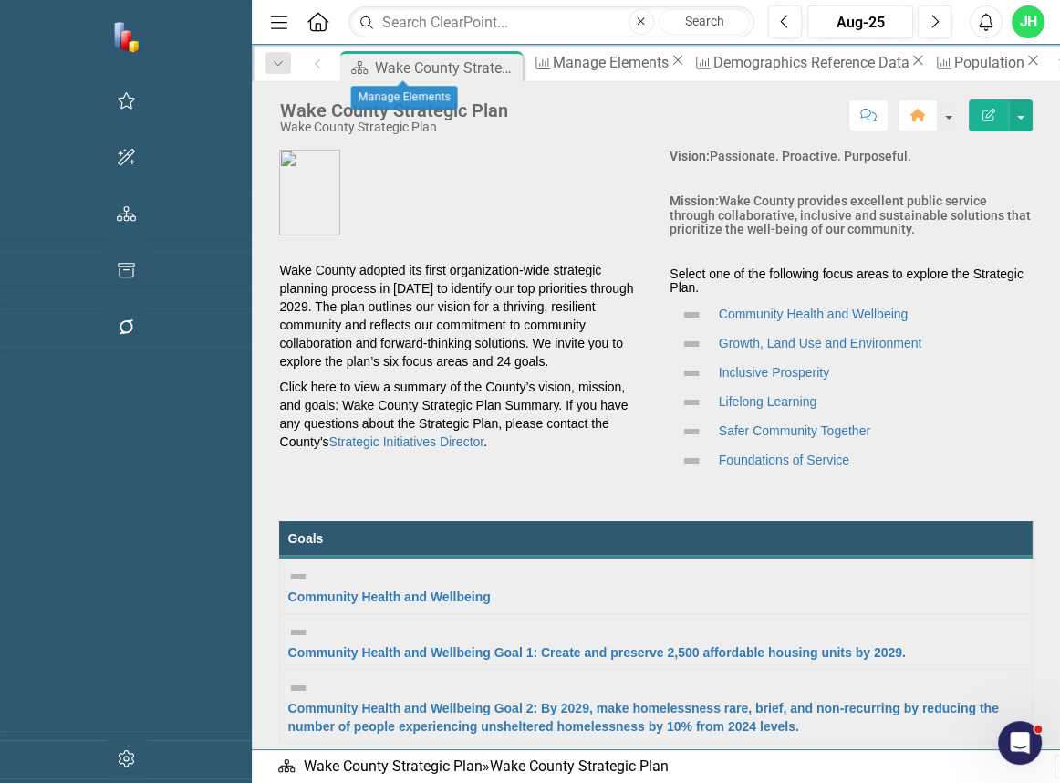
click at [669, 59] on icon "Close" at bounding box center [678, 60] width 18 height 15
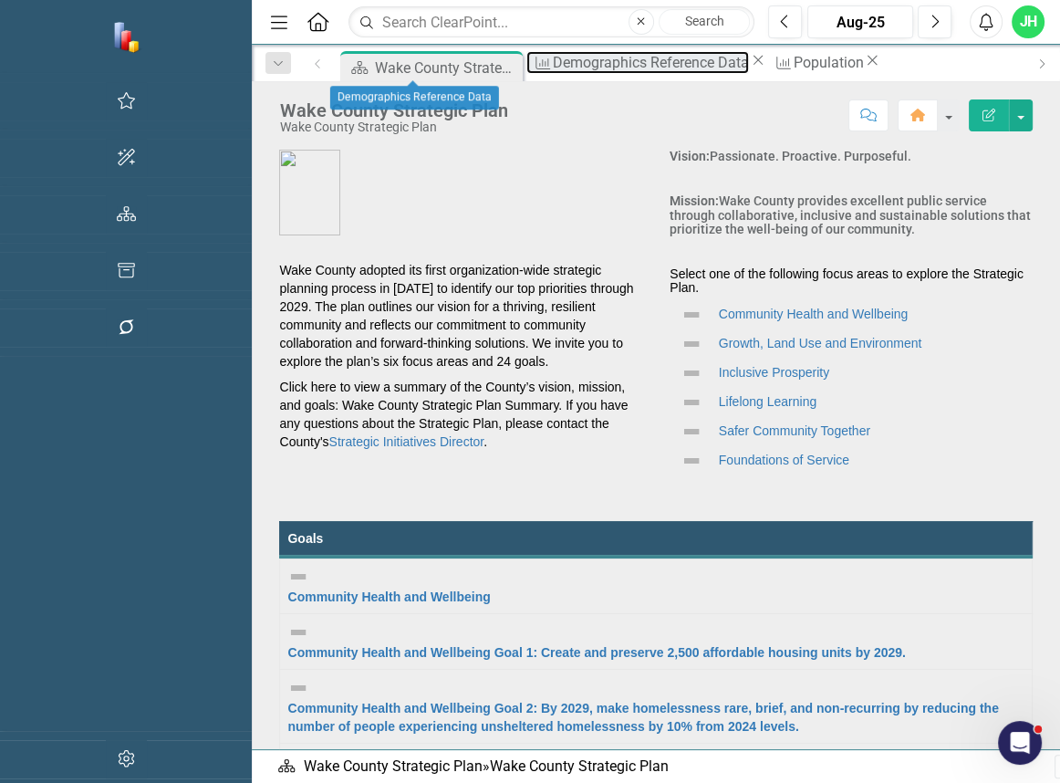
click at [553, 59] on div "Demographics Reference Data" at bounding box center [651, 62] width 196 height 23
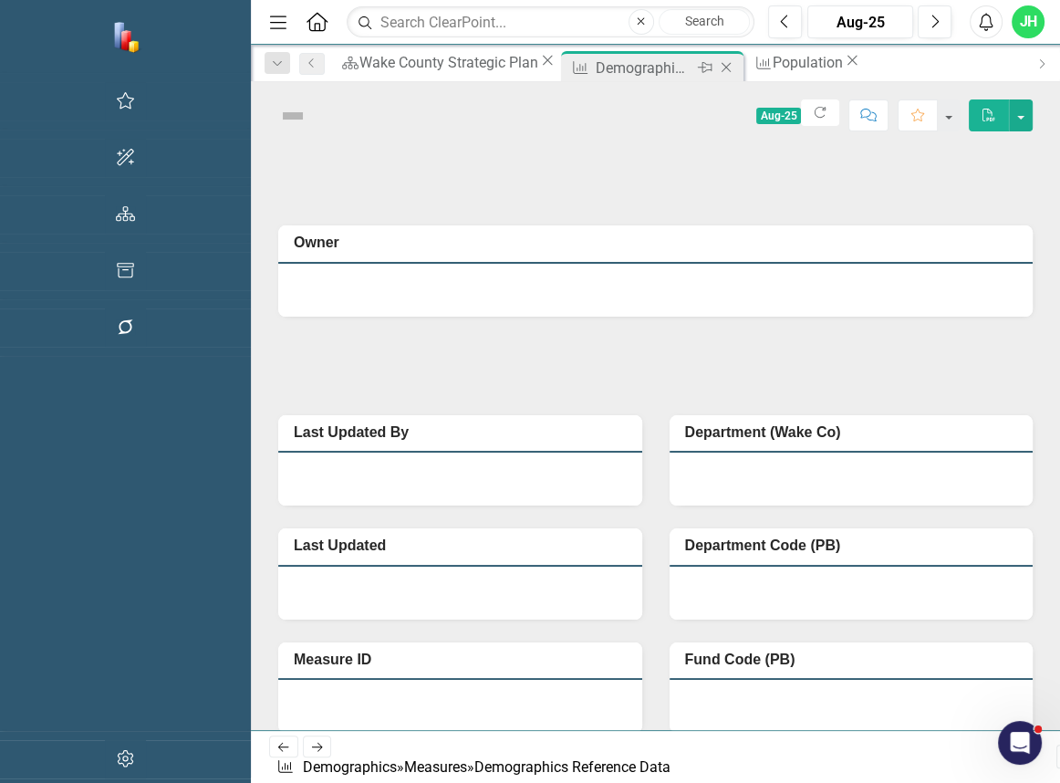
click at [717, 66] on icon "Close" at bounding box center [726, 67] width 18 height 15
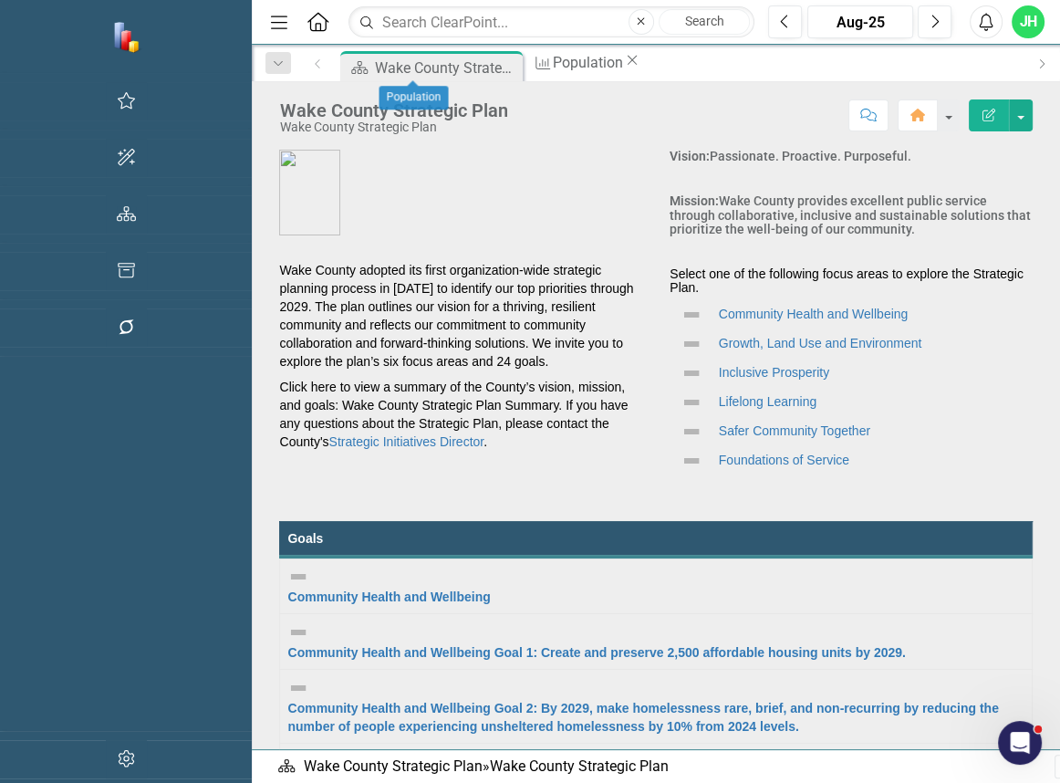
click at [623, 66] on icon "Close" at bounding box center [632, 60] width 18 height 15
click at [270, 64] on icon "Dropdown" at bounding box center [278, 63] width 16 height 13
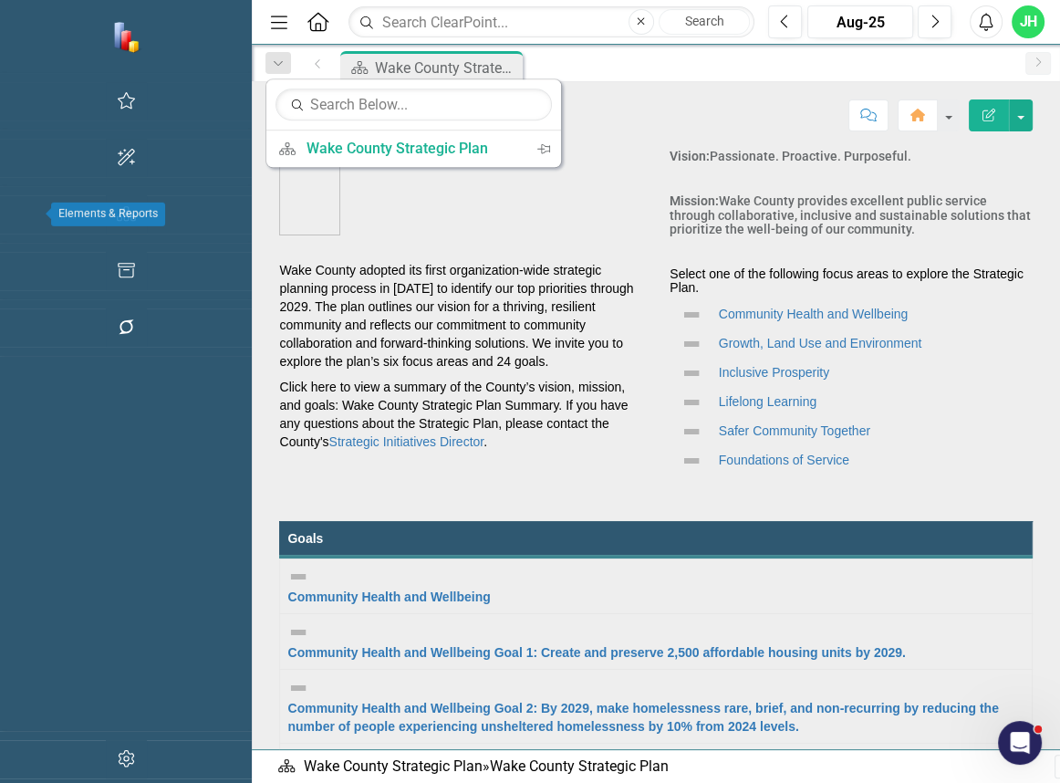
click at [117, 209] on icon "button" at bounding box center [126, 213] width 19 height 15
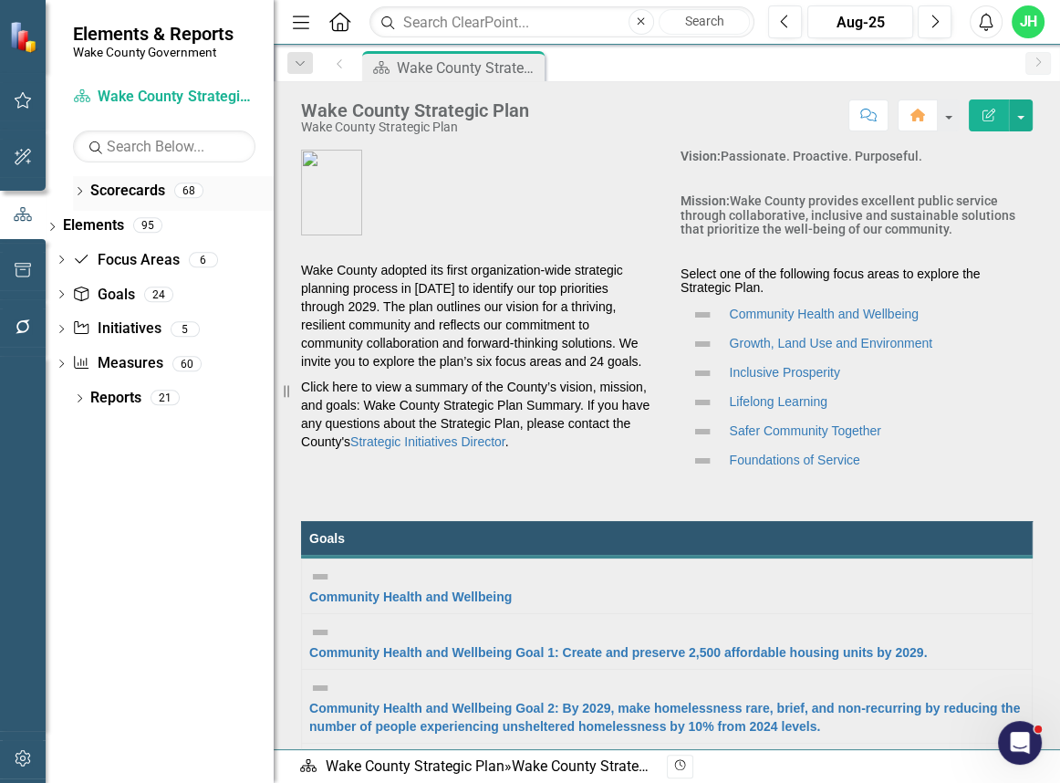
click at [74, 188] on icon "Dropdown" at bounding box center [79, 193] width 13 height 10
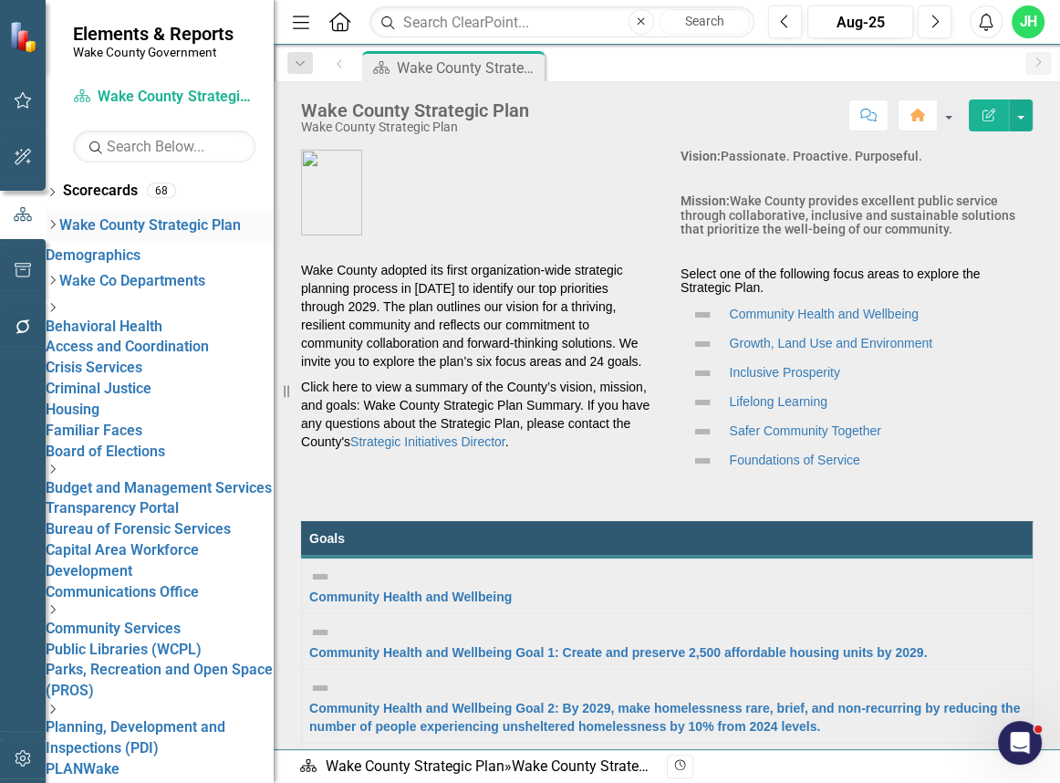
click at [59, 223] on icon "Dropdown" at bounding box center [53, 224] width 14 height 11
click at [59, 285] on icon "Dropdown" at bounding box center [53, 280] width 14 height 11
click at [130, 442] on link "Board of Elections" at bounding box center [105, 450] width 119 height 17
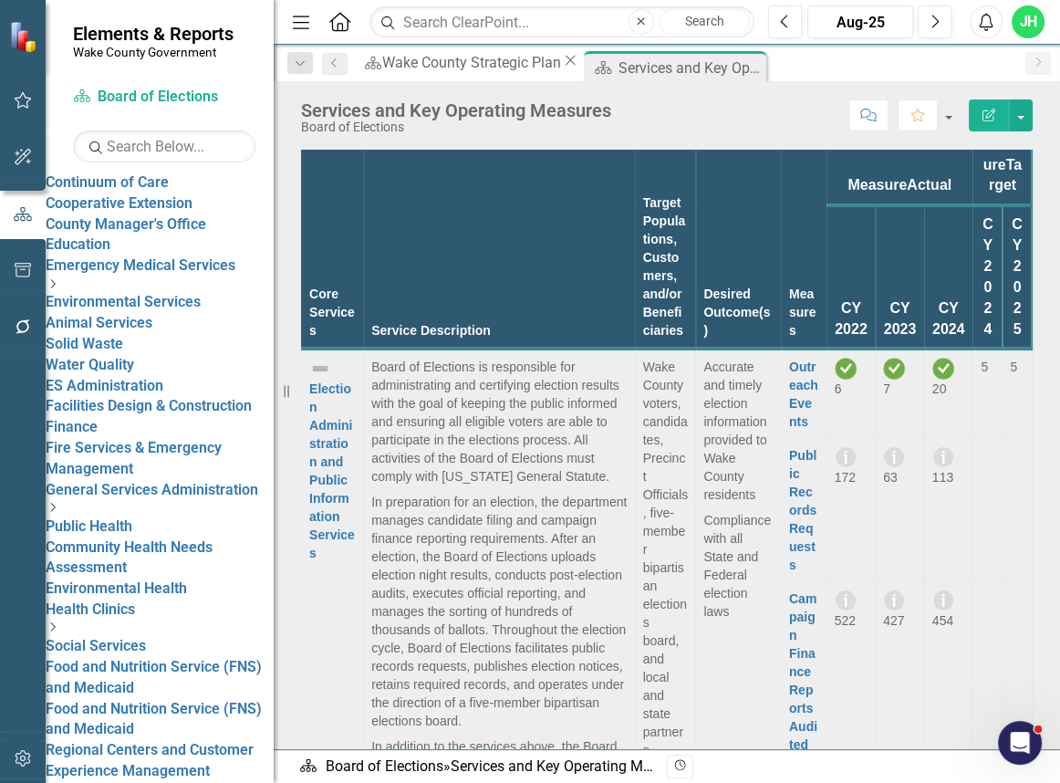
scroll to position [704, 0]
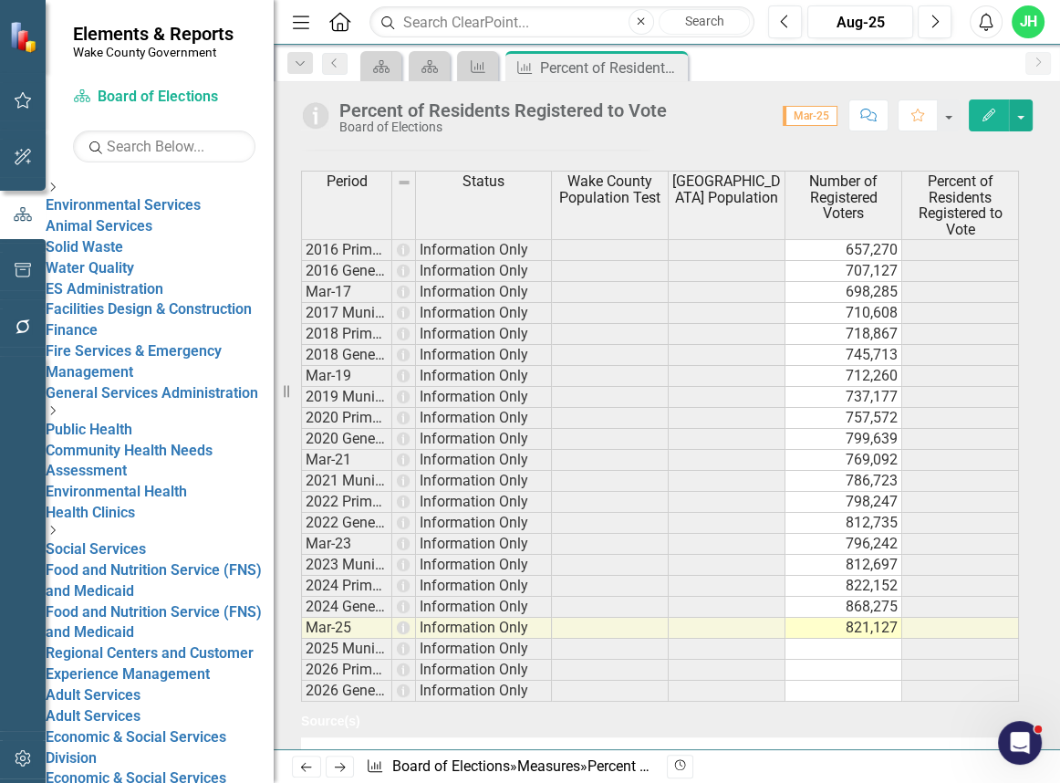
scroll to position [912, 0]
click at [1025, 113] on button "button" at bounding box center [1021, 115] width 24 height 32
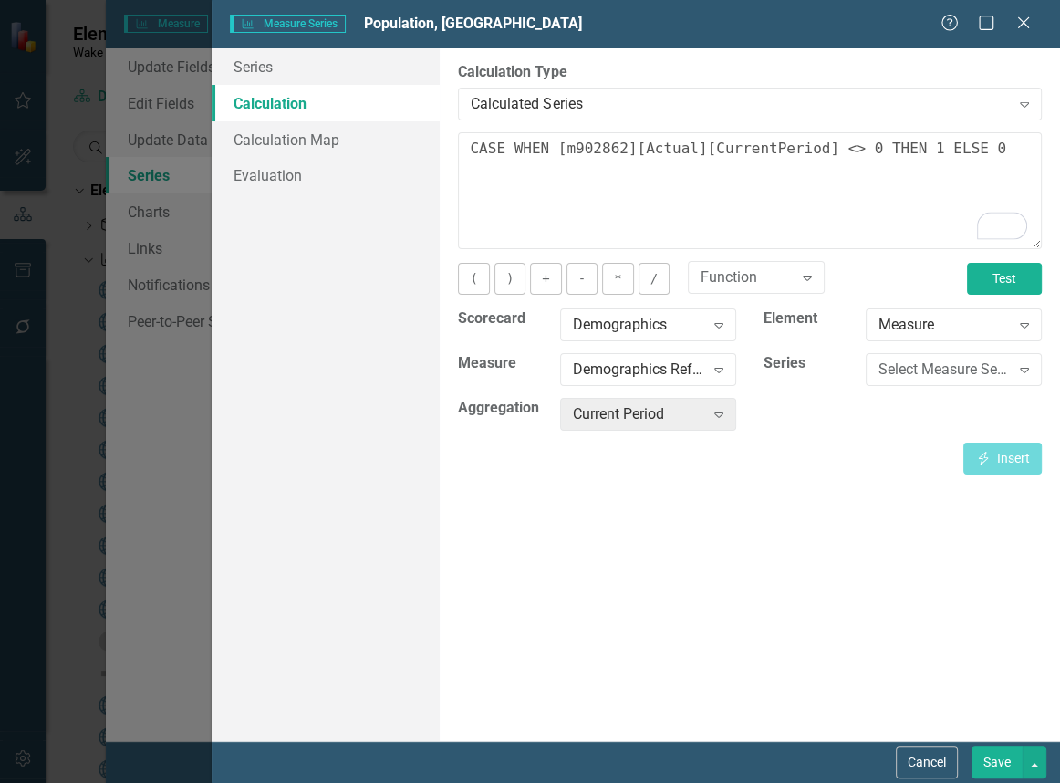
click at [985, 284] on button "Test" at bounding box center [1004, 279] width 75 height 32
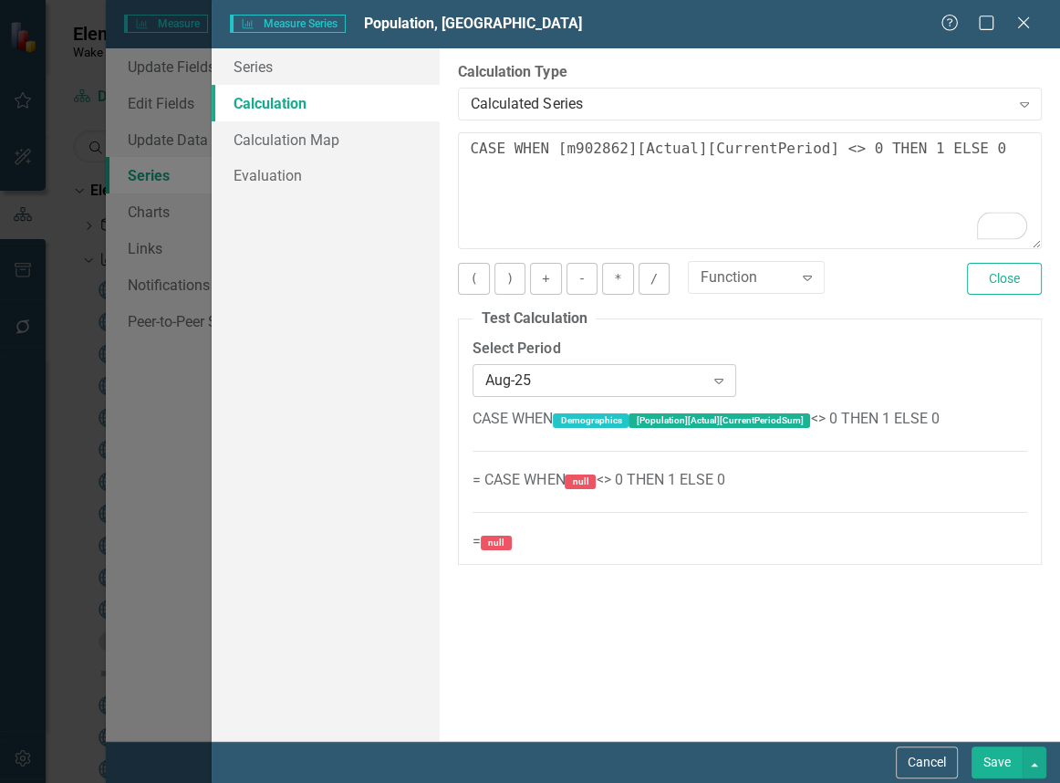
click at [718, 383] on icon "Expand" at bounding box center [719, 380] width 18 height 15
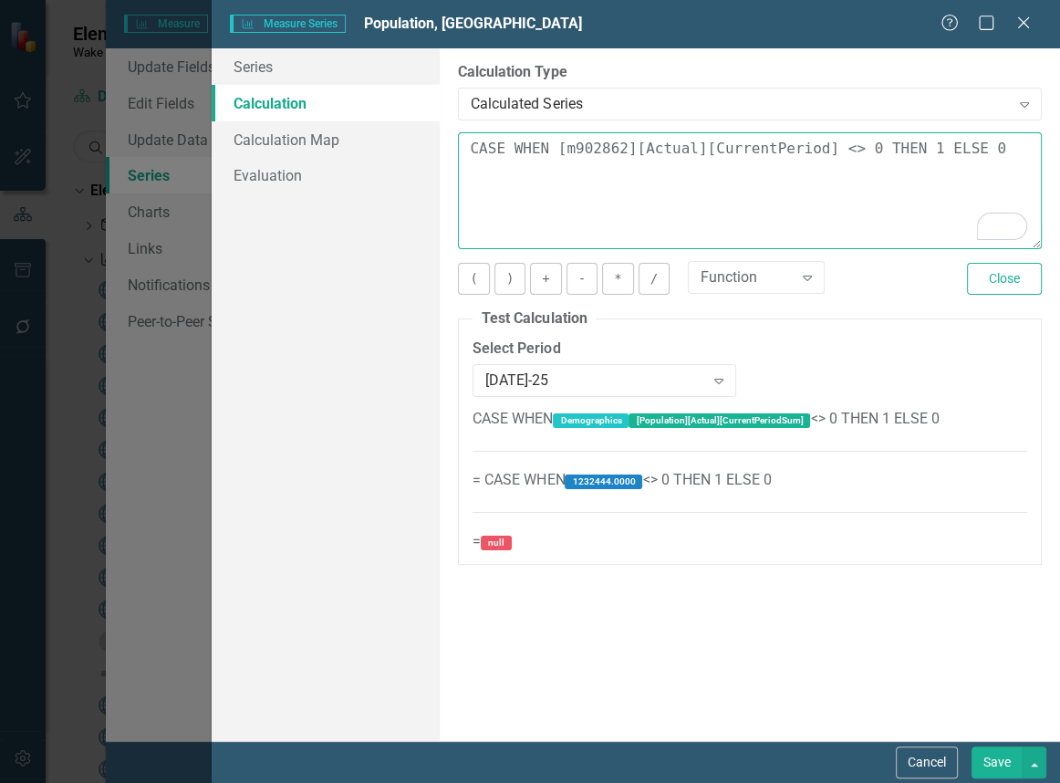
click at [848, 147] on textarea "CASE WHEN [m902862][Actual][CurrentPeriod] <> 0 THEN 1 ELSE 0" at bounding box center [750, 190] width 584 height 117
drag, startPoint x: 911, startPoint y: 144, endPoint x: 958, endPoint y: 153, distance: 47.4
click at [912, 146] on textarea "CASE WHEN [m902862][Actual][CurrentPeriod] <> 0, THEN 1 ELSE 0" at bounding box center [750, 190] width 584 height 117
click at [549, 146] on textarea "CASE WHEN [m902862][Actual][CurrentPeriod] <> 0, THEN 1, ELSE 0" at bounding box center [750, 190] width 584 height 117
click at [854, 149] on textarea "CASE WHEN ([m902862][Actual][CurrentPeriod] <> 0, THEN 1, ELSE 0" at bounding box center [750, 190] width 584 height 117
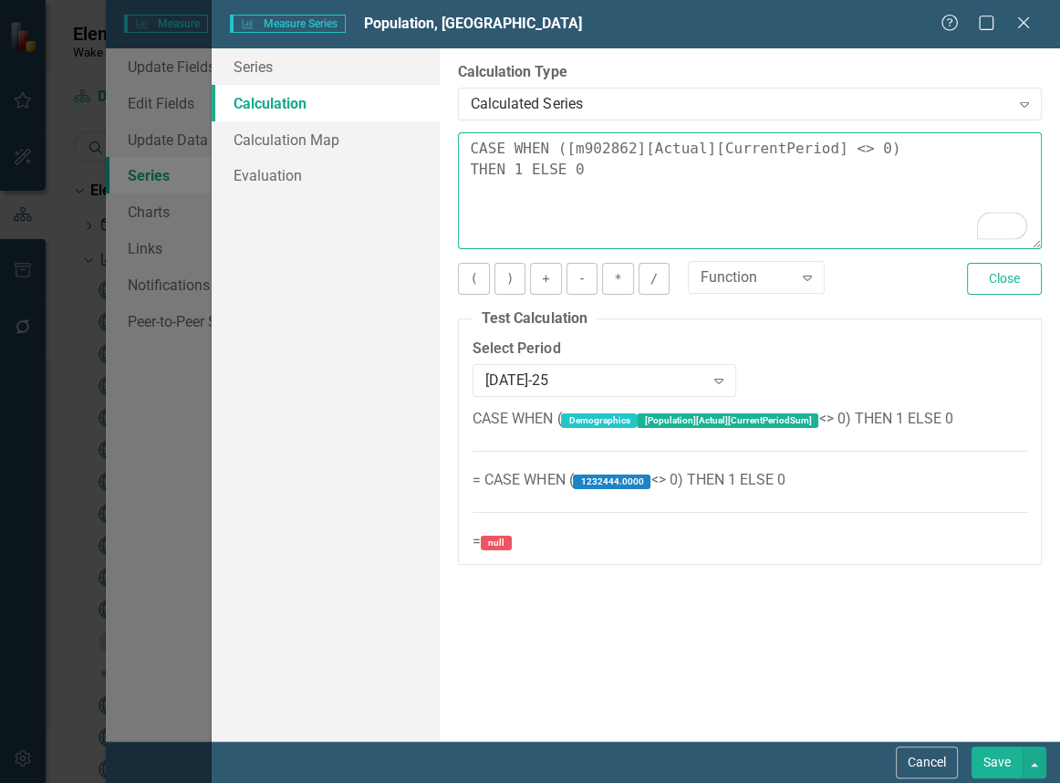
click at [528, 167] on textarea "CASE WHEN ([m902862][Actual][CurrentPeriod] <> 0) THEN 1 ELSE 0" at bounding box center [750, 190] width 584 height 117
click at [820, 147] on textarea "CASE WHEN ([m902862][Actual][CurrentPeriod] <> 0) THEN 1 ELSE 0" at bounding box center [750, 190] width 584 height 117
click at [559, 143] on textarea "CASE WHEN ([m902862][Actual][CurrentPeriod]<>0) THEN 1 ELSE 0" at bounding box center [750, 190] width 584 height 117
click at [510, 148] on textarea "CASE WHEN [m902862][Actual][CurrentPeriod]=0 THEN 1 ELSE 0" at bounding box center [750, 190] width 584 height 117
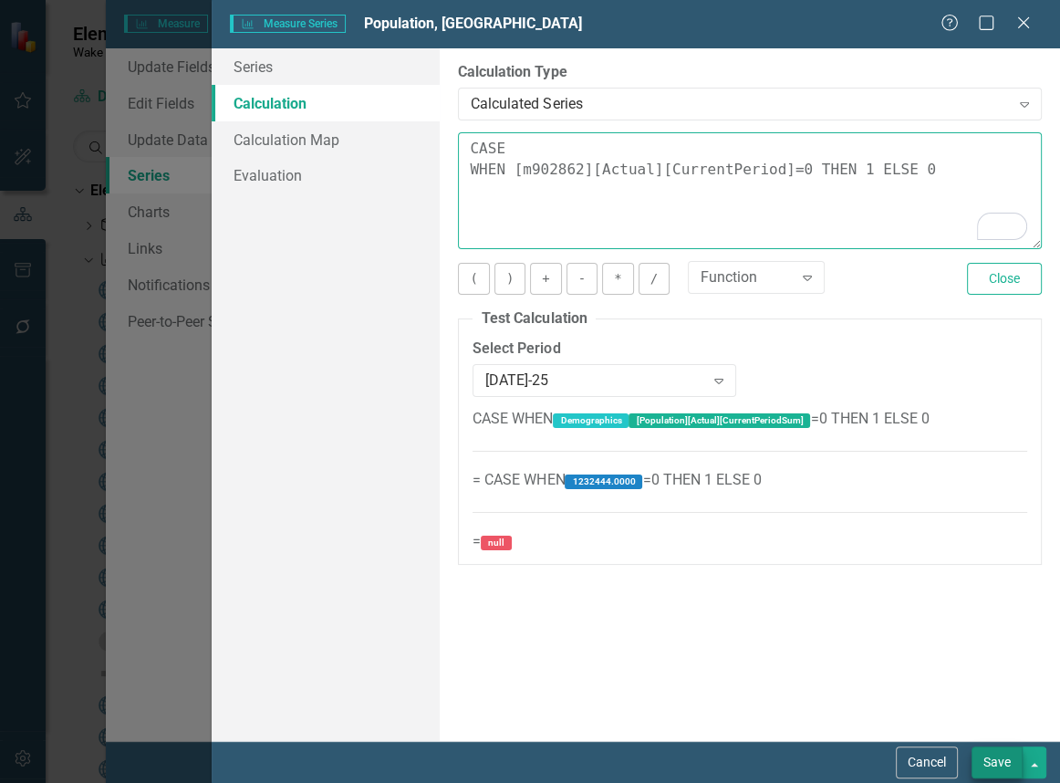
type textarea "CASE WHEN [m902862][Actual][CurrentPeriod]=0 THEN 1 ELSE 0"
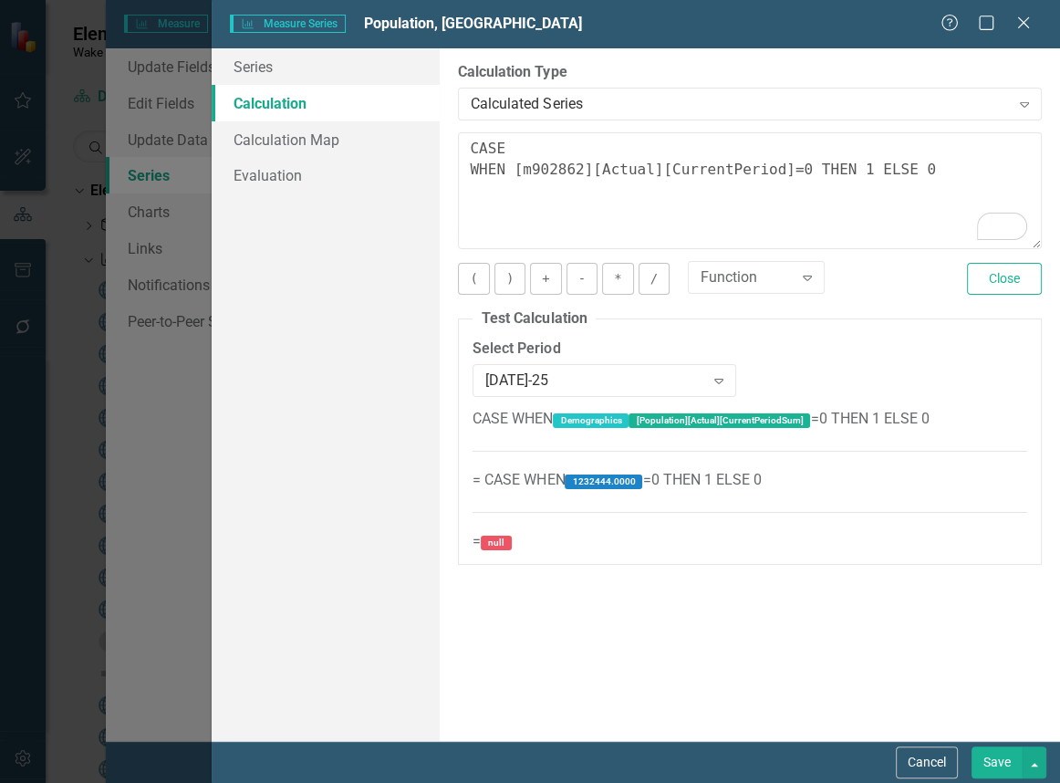
click at [992, 768] on button "Save" at bounding box center [996, 762] width 51 height 32
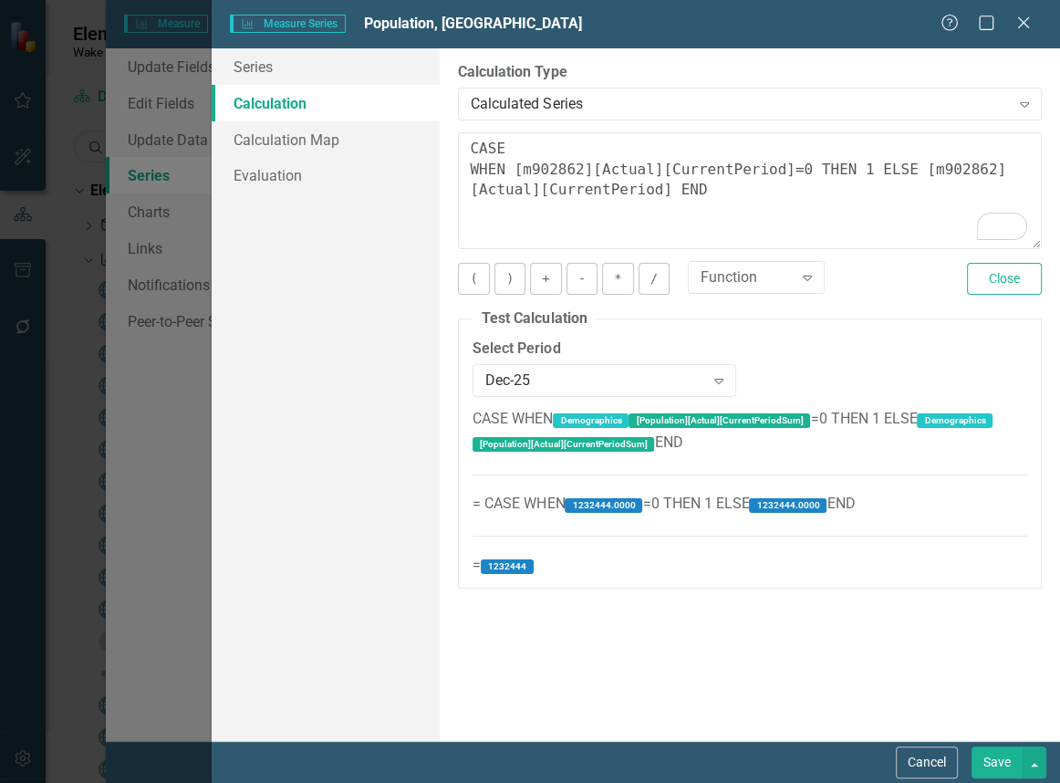
click at [997, 752] on button "Save" at bounding box center [996, 762] width 51 height 32
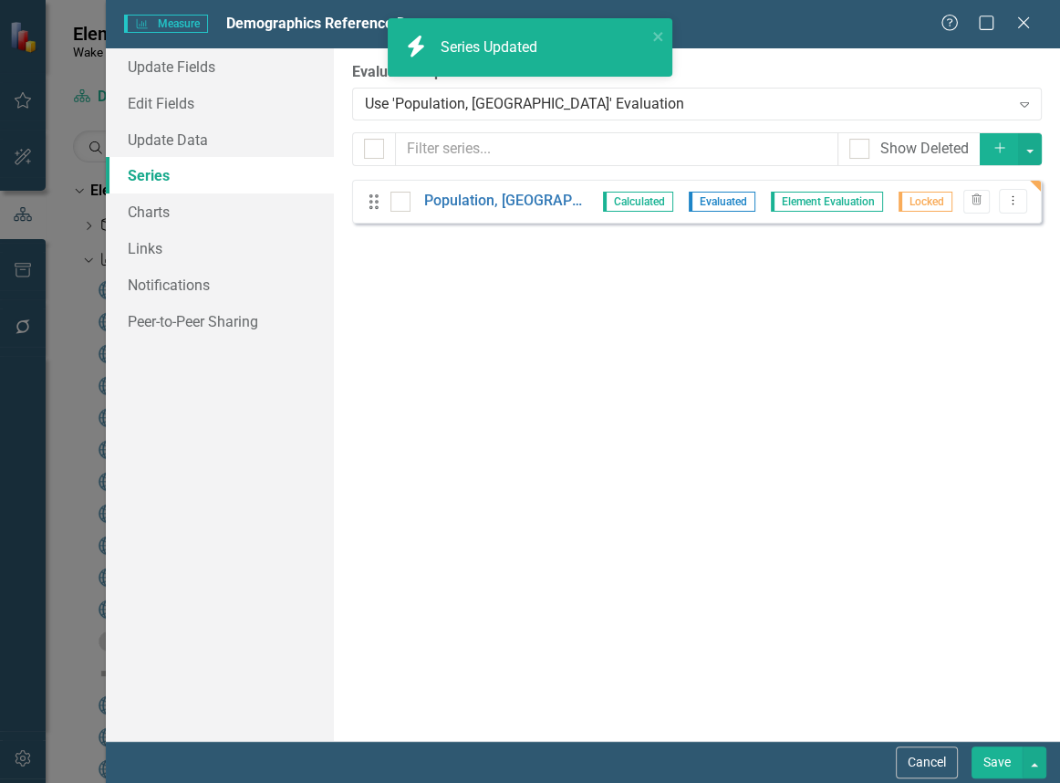
click at [993, 762] on button "Save" at bounding box center [996, 762] width 51 height 32
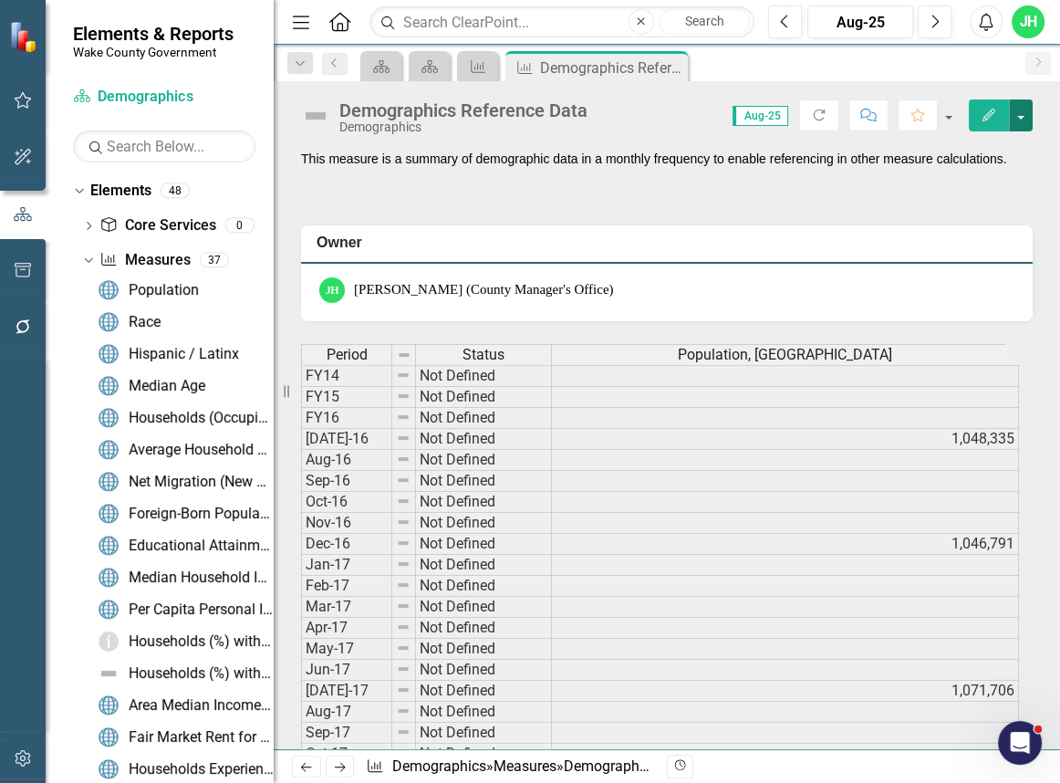
click at [1017, 112] on button "button" at bounding box center [1021, 115] width 24 height 32
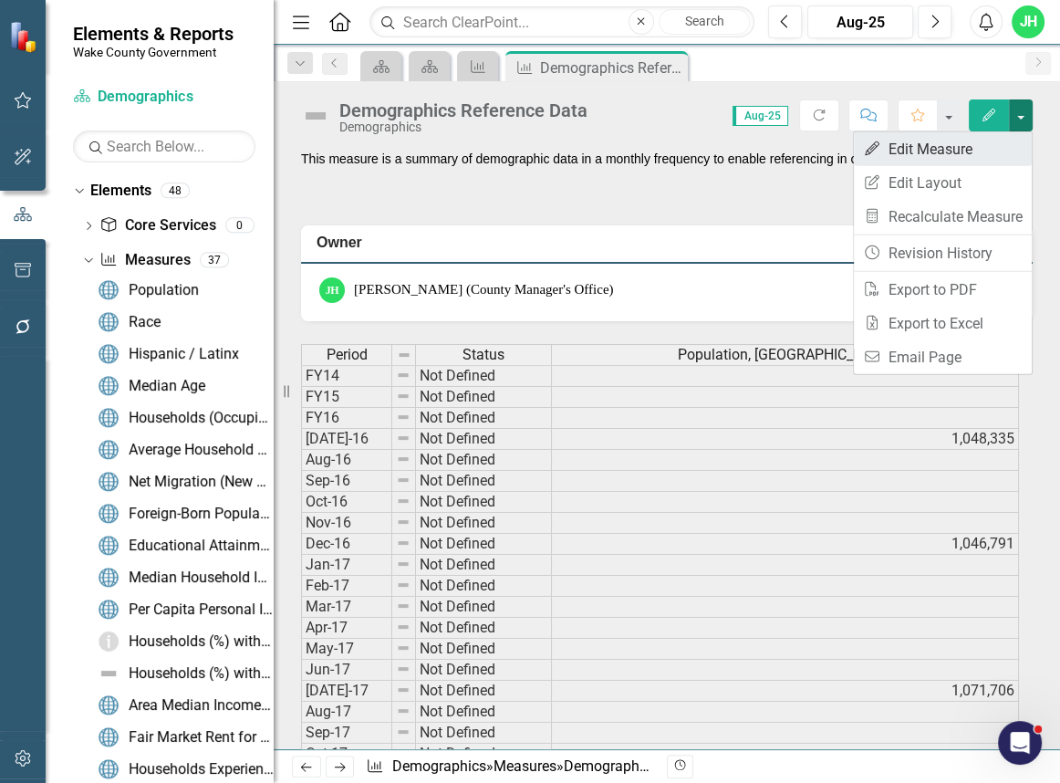
click at [964, 144] on link "Edit Edit Measure" at bounding box center [943, 149] width 178 height 34
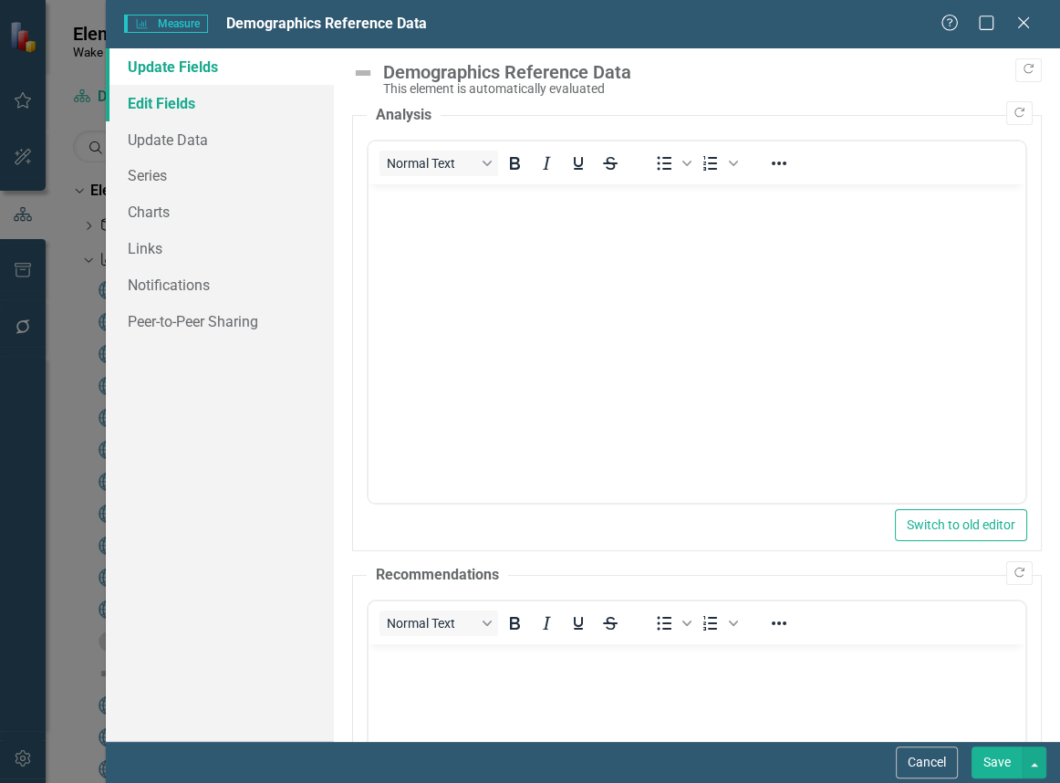
click at [180, 104] on link "Edit Fields" at bounding box center [220, 103] width 228 height 36
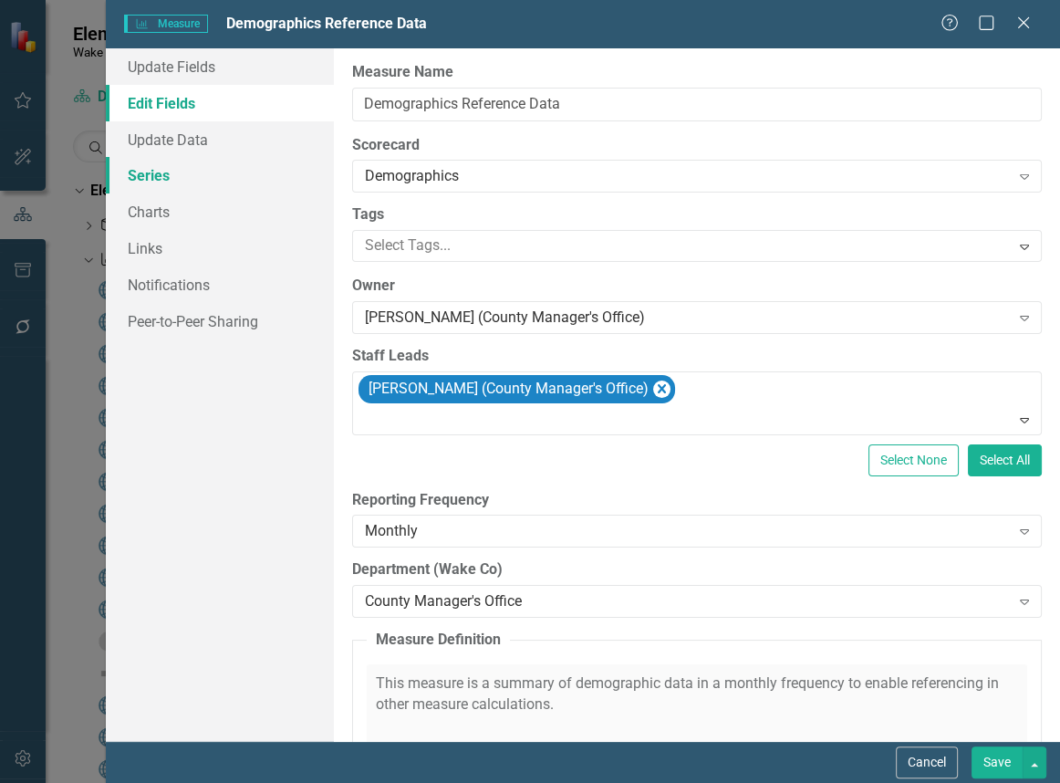
click at [146, 173] on link "Series" at bounding box center [220, 175] width 228 height 36
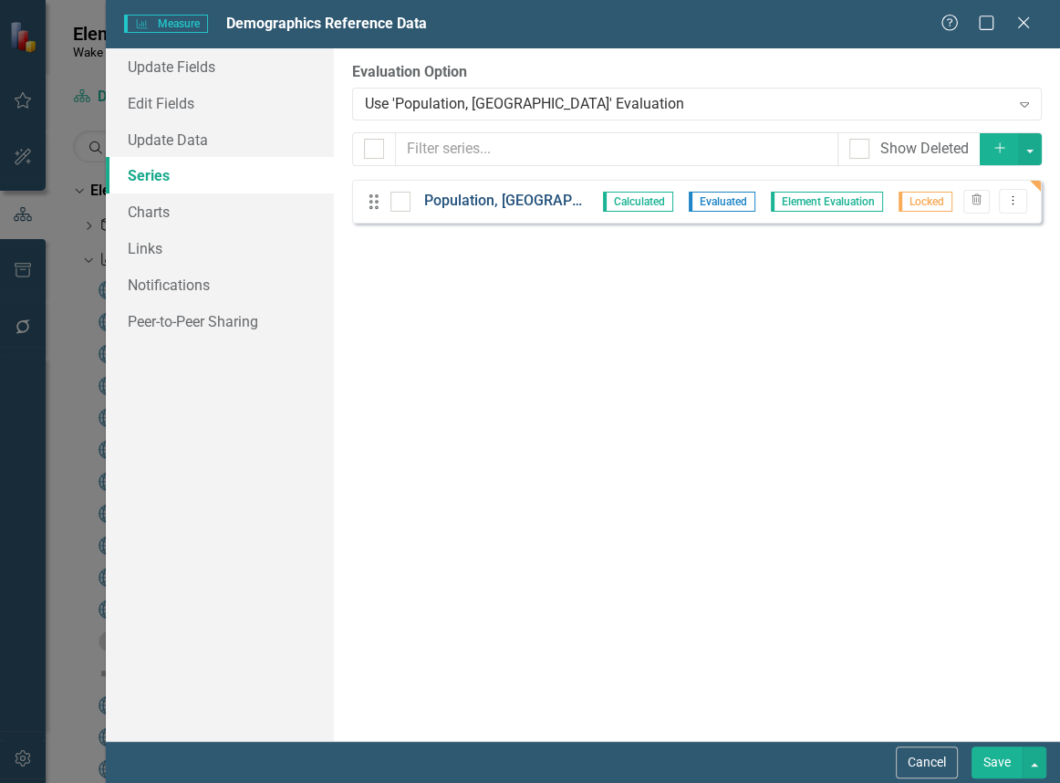
click at [464, 201] on link "Population, [GEOGRAPHIC_DATA]" at bounding box center [506, 201] width 165 height 21
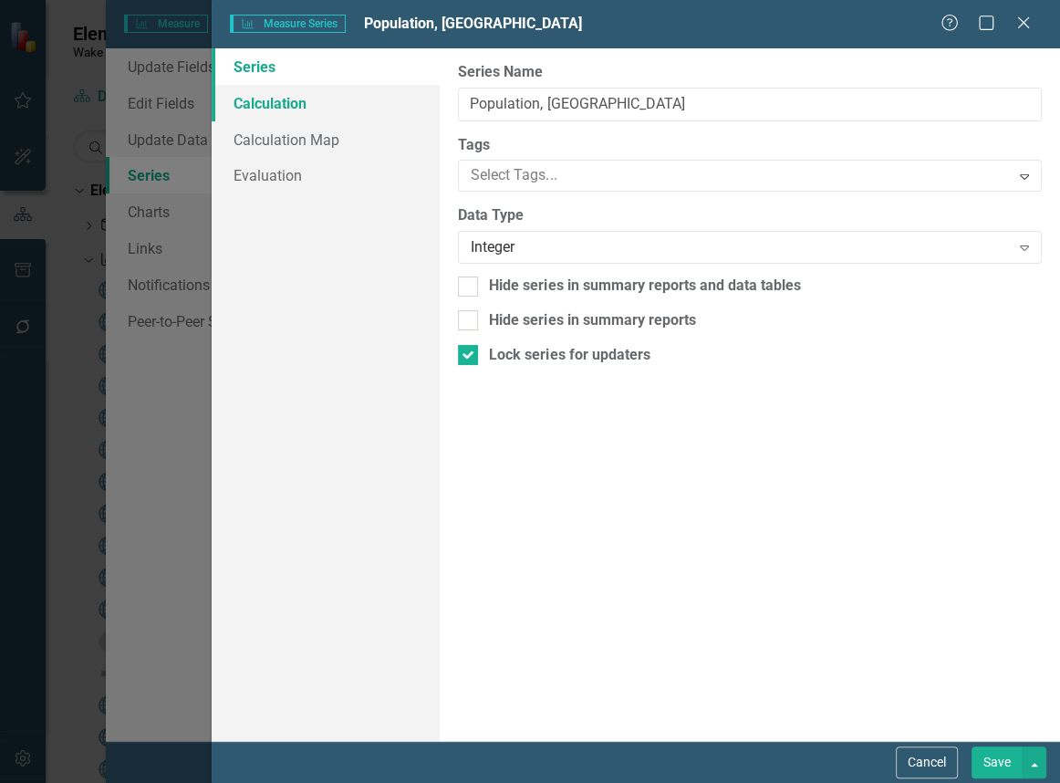
click at [293, 104] on link "Calculation" at bounding box center [326, 103] width 228 height 36
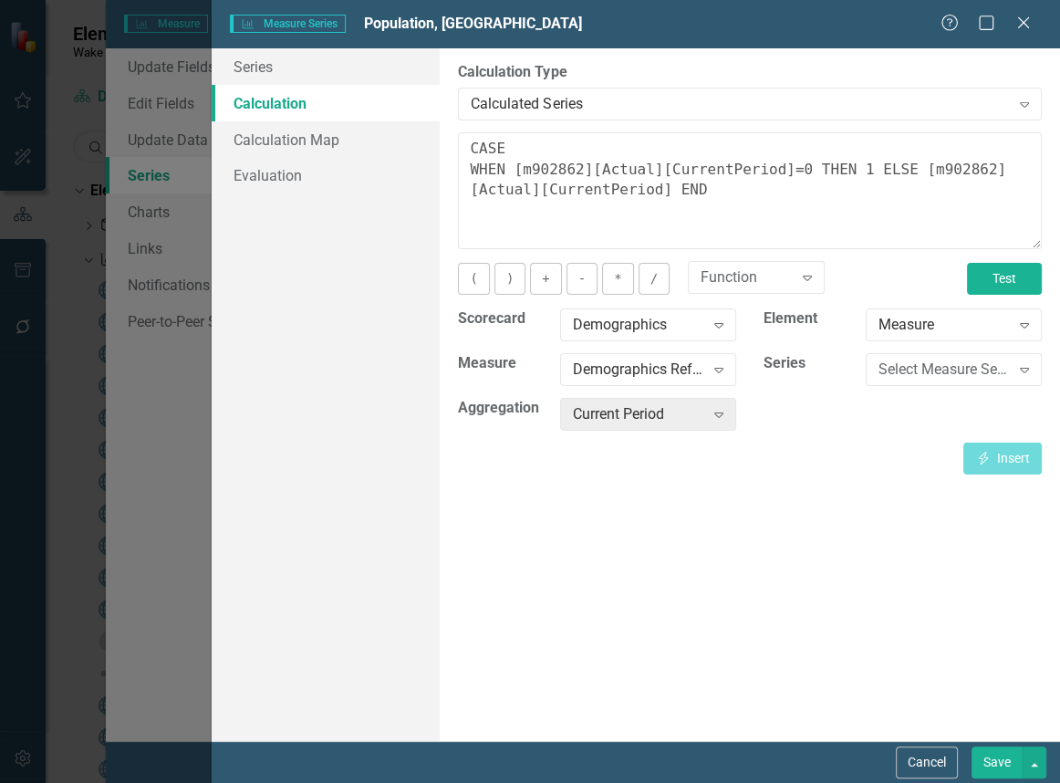
click at [1014, 265] on button "Test" at bounding box center [1004, 279] width 75 height 32
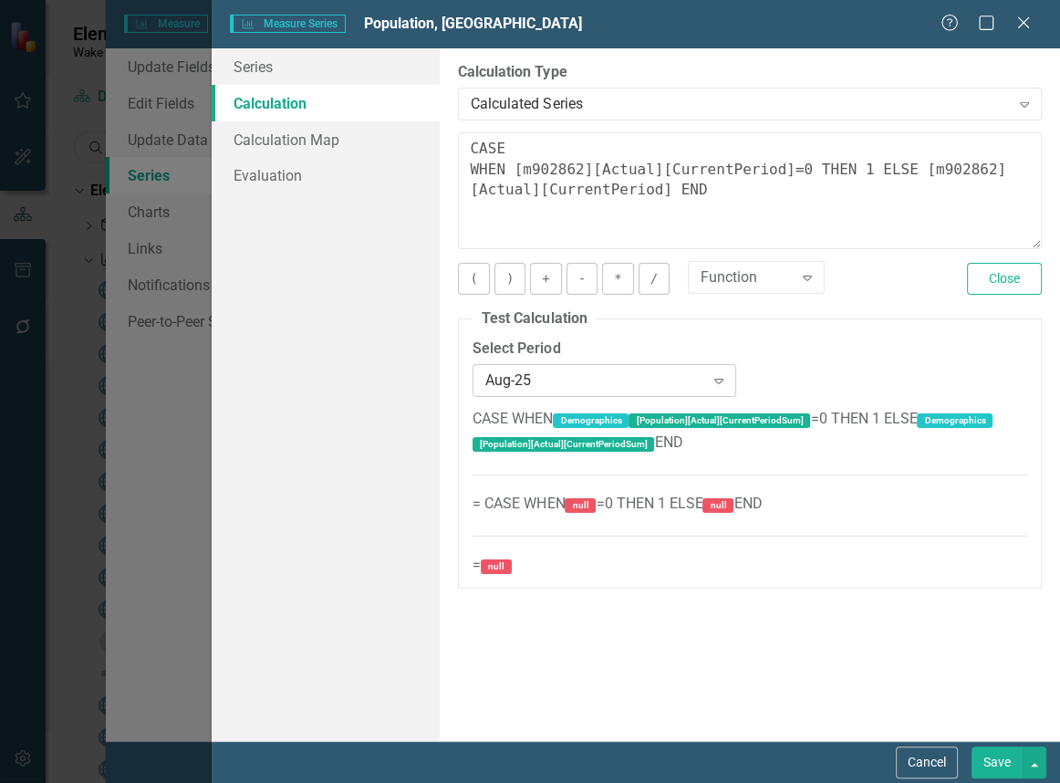
click at [711, 373] on icon "Expand" at bounding box center [719, 380] width 18 height 15
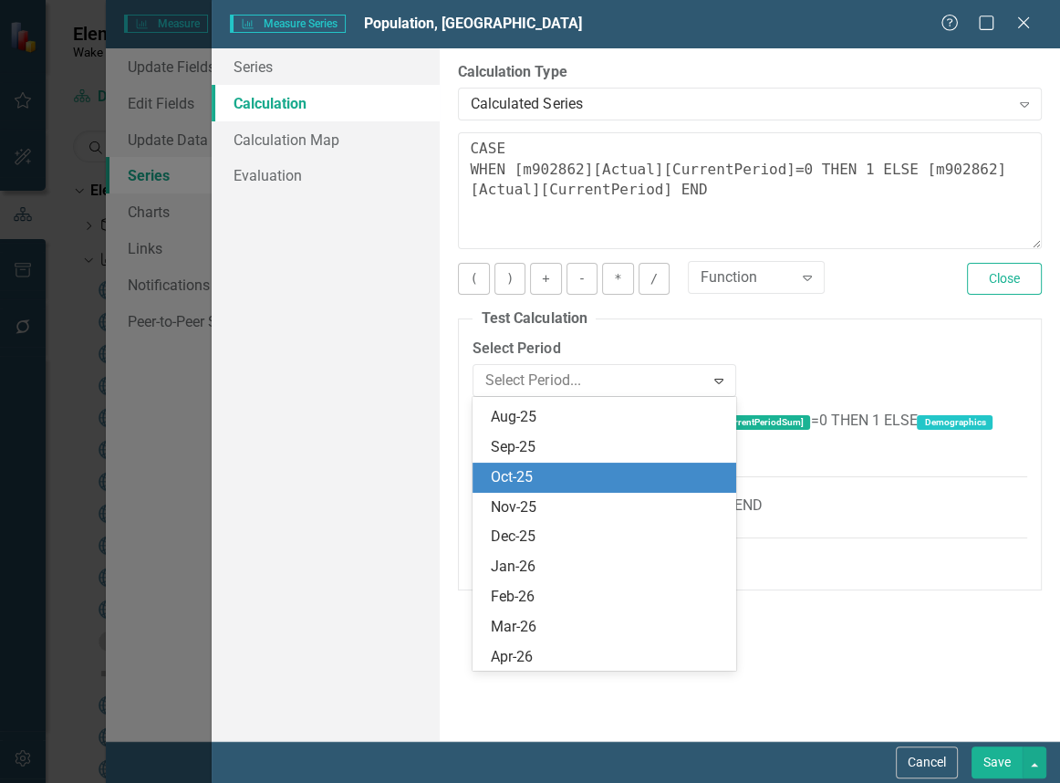
scroll to position [4342, 0]
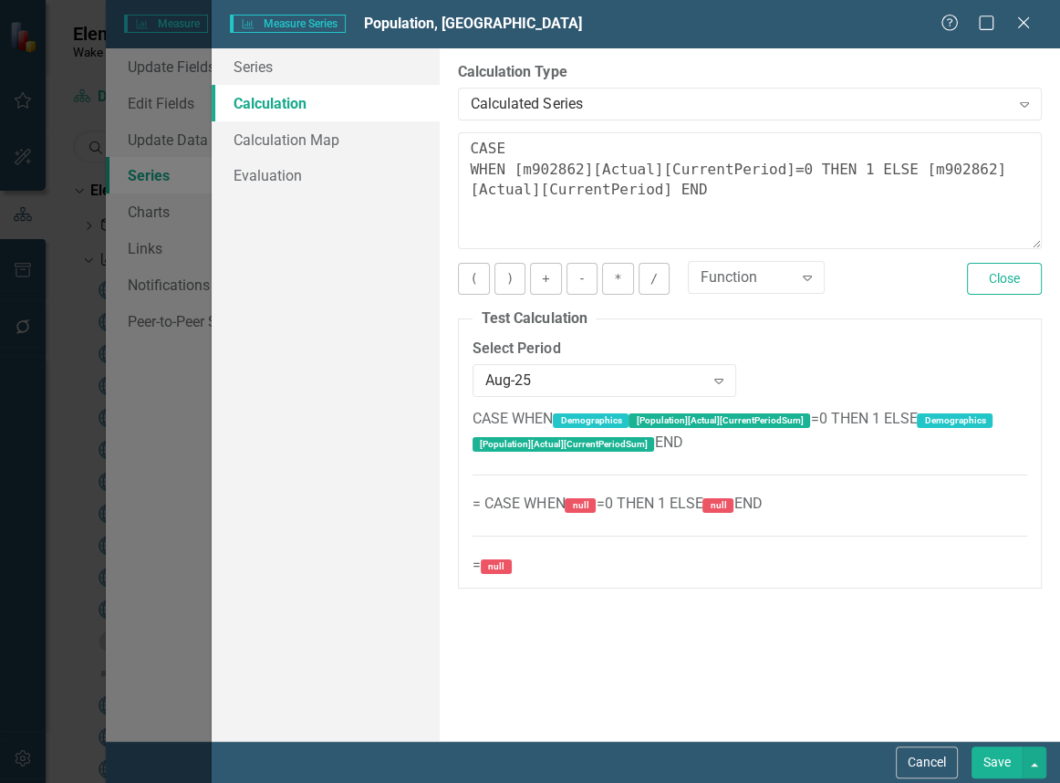
click at [860, 351] on div "Select Period Aug-25 Expand" at bounding box center [750, 373] width 582 height 70
click at [825, 409] on div "CASE WHEN Demographics [Population][Actual][CurrentPeriodSum] =0 THEN 1 ELSE De…" at bounding box center [749, 494] width 555 height 170
click at [826, 420] on span "CASE WHEN Demographics [Population][Actual][CurrentPeriodSum] =0 THEN 1 ELSE De…" at bounding box center [749, 491] width 555 height 163
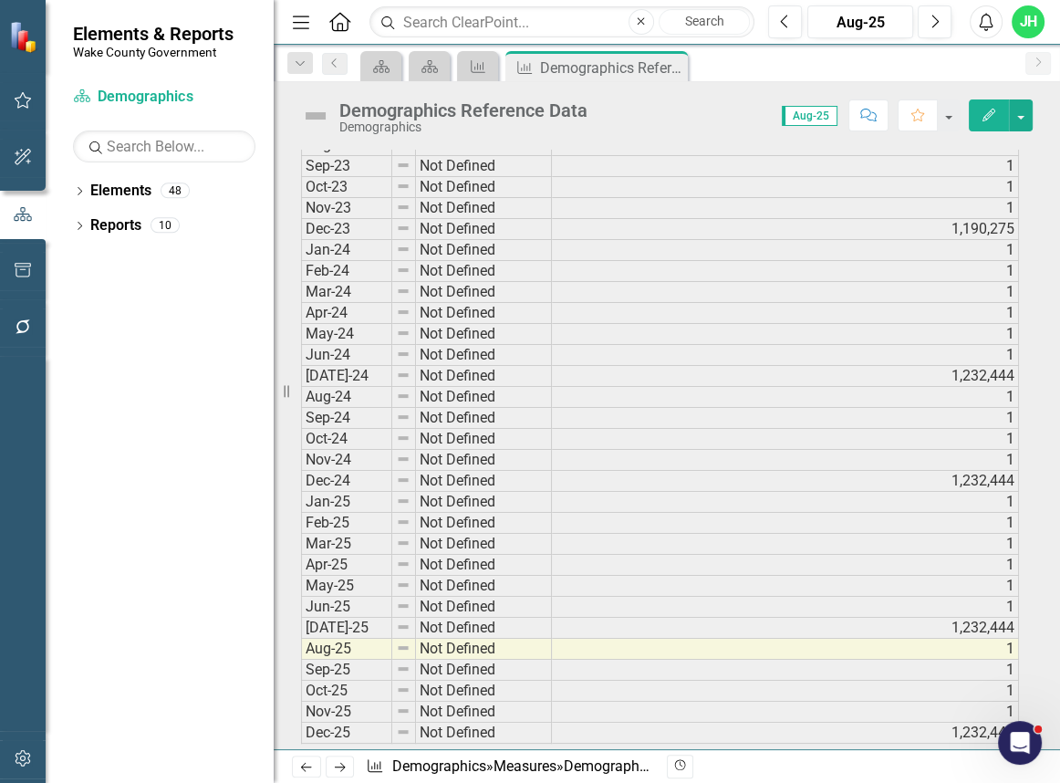
scroll to position [2072, 0]
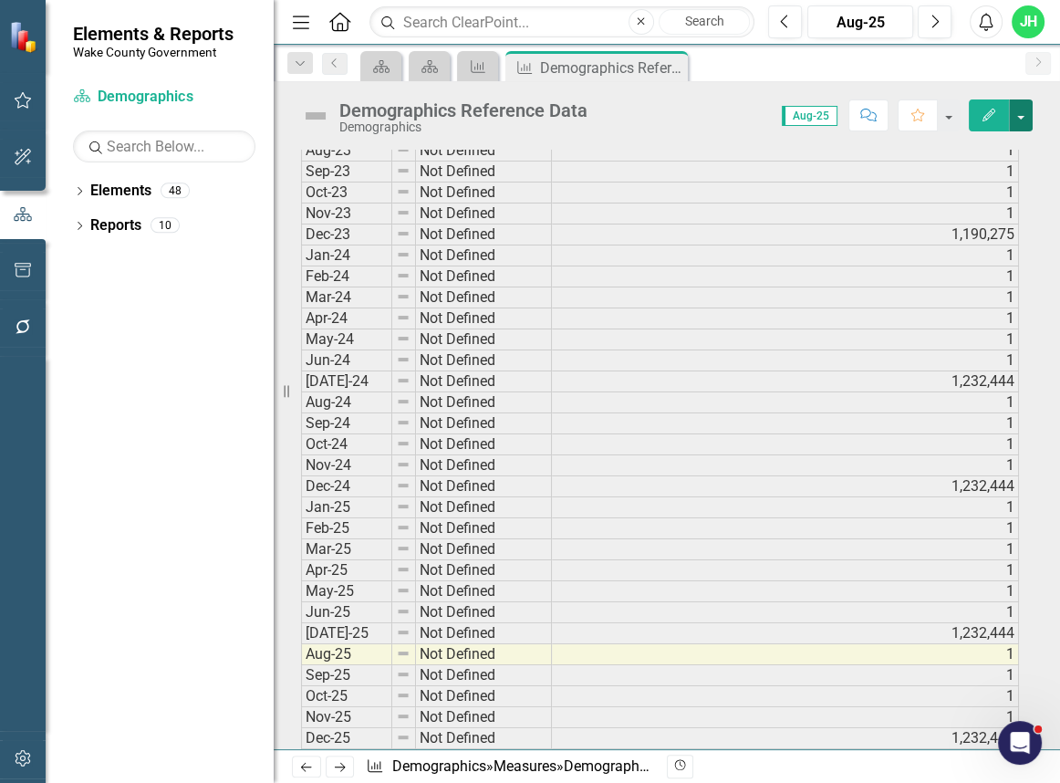
click at [1021, 110] on button "button" at bounding box center [1021, 115] width 24 height 32
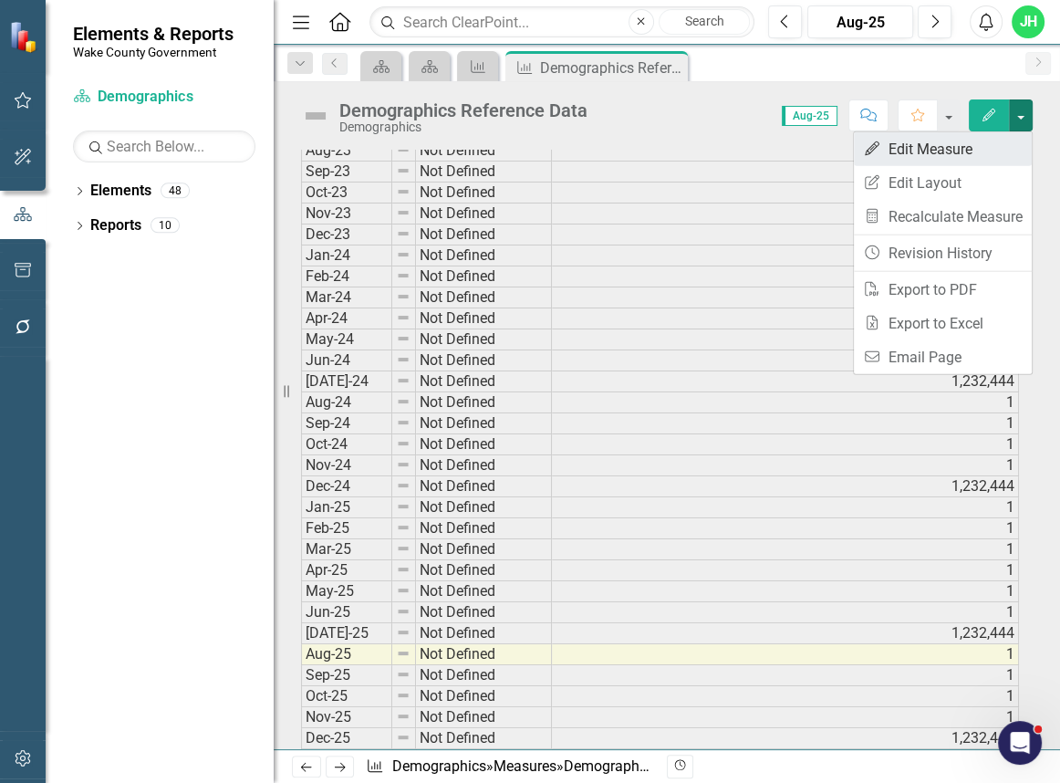
click at [964, 151] on link "Edit Edit Measure" at bounding box center [943, 149] width 178 height 34
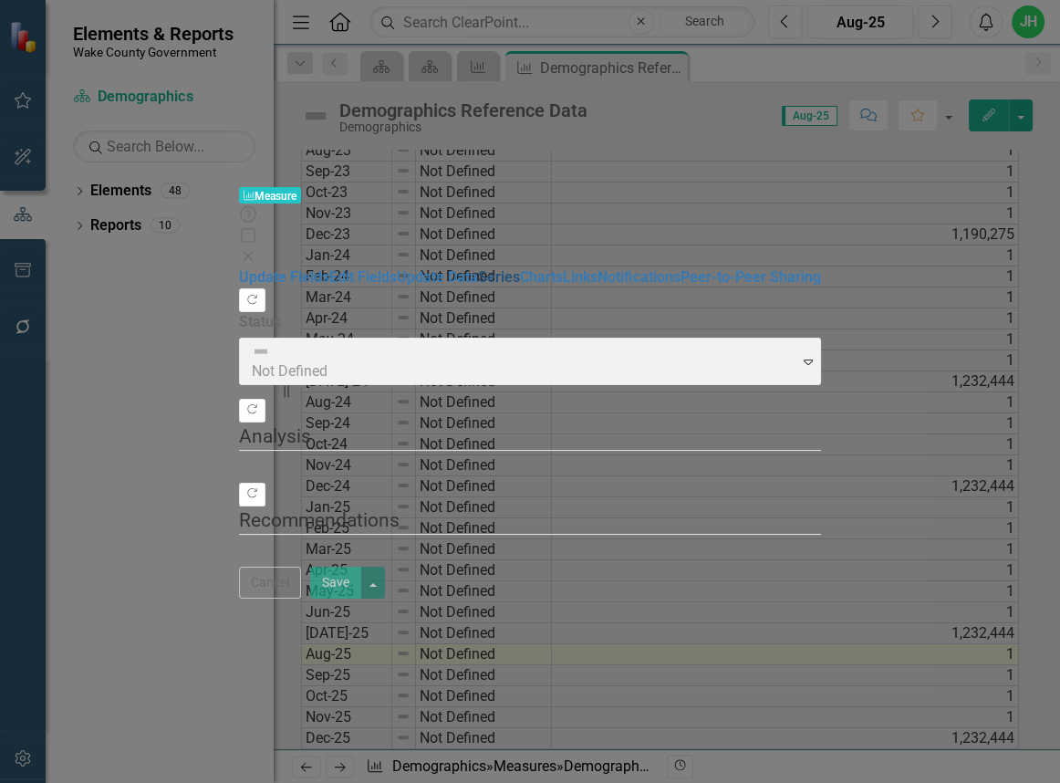
click at [478, 268] on link "Series" at bounding box center [499, 276] width 42 height 17
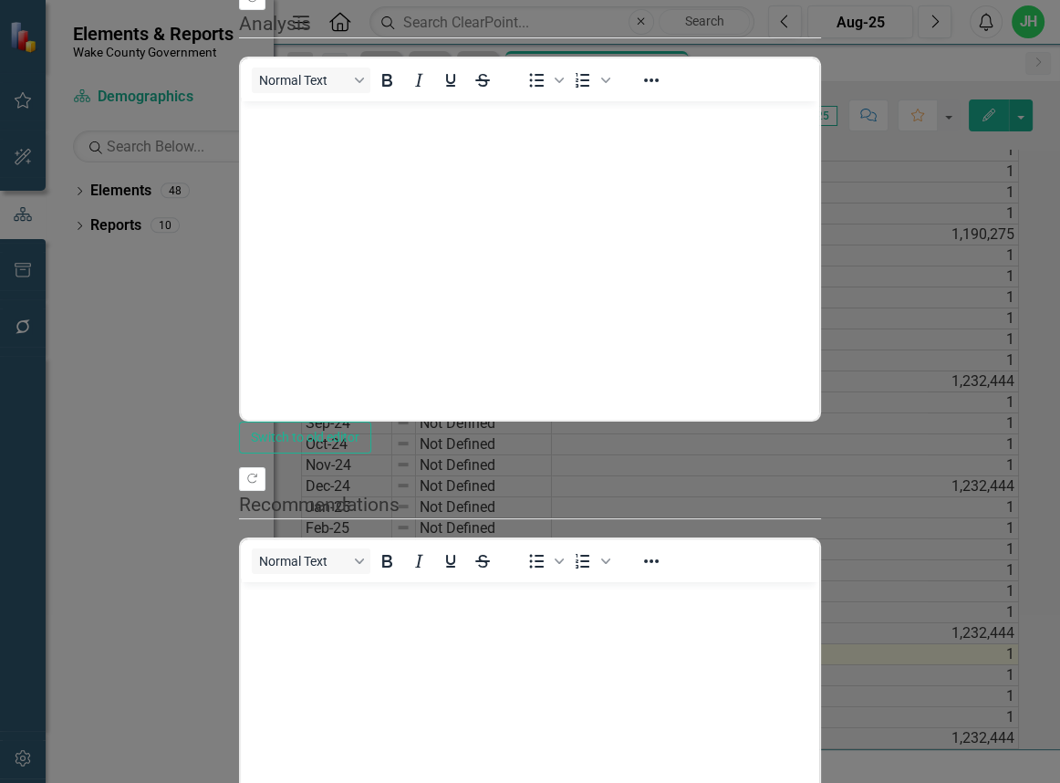
scroll to position [0, 0]
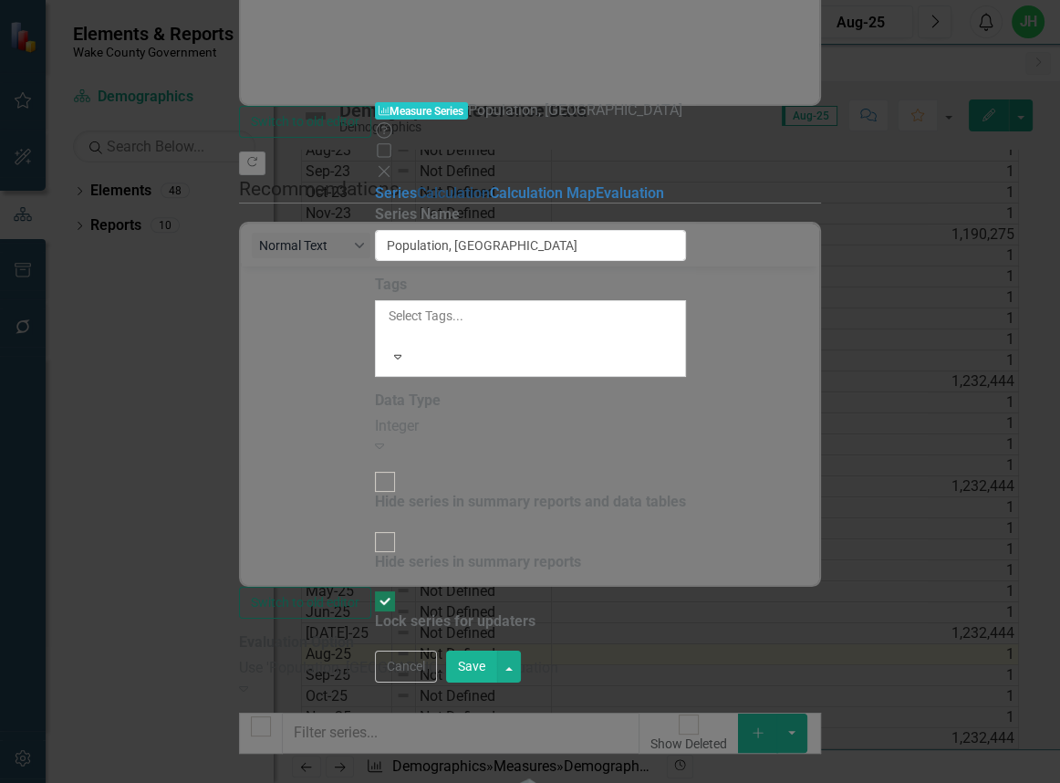
click at [417, 184] on link "Calculation" at bounding box center [453, 192] width 73 height 17
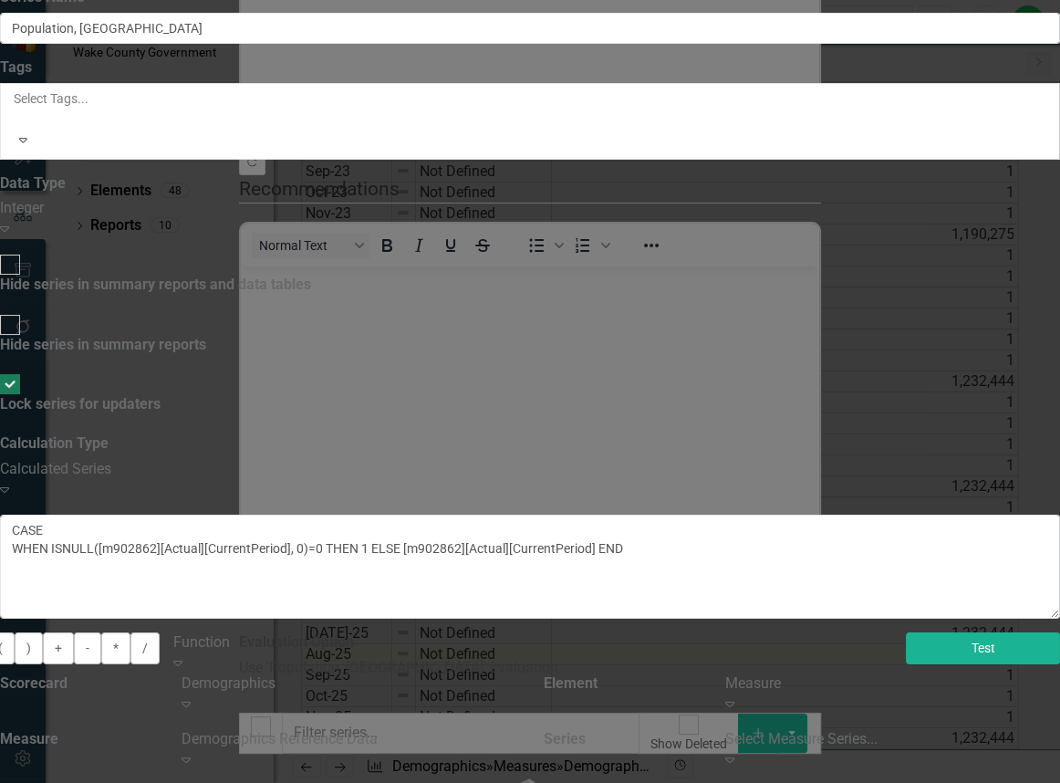
click at [980, 632] on button "Test" at bounding box center [983, 648] width 154 height 32
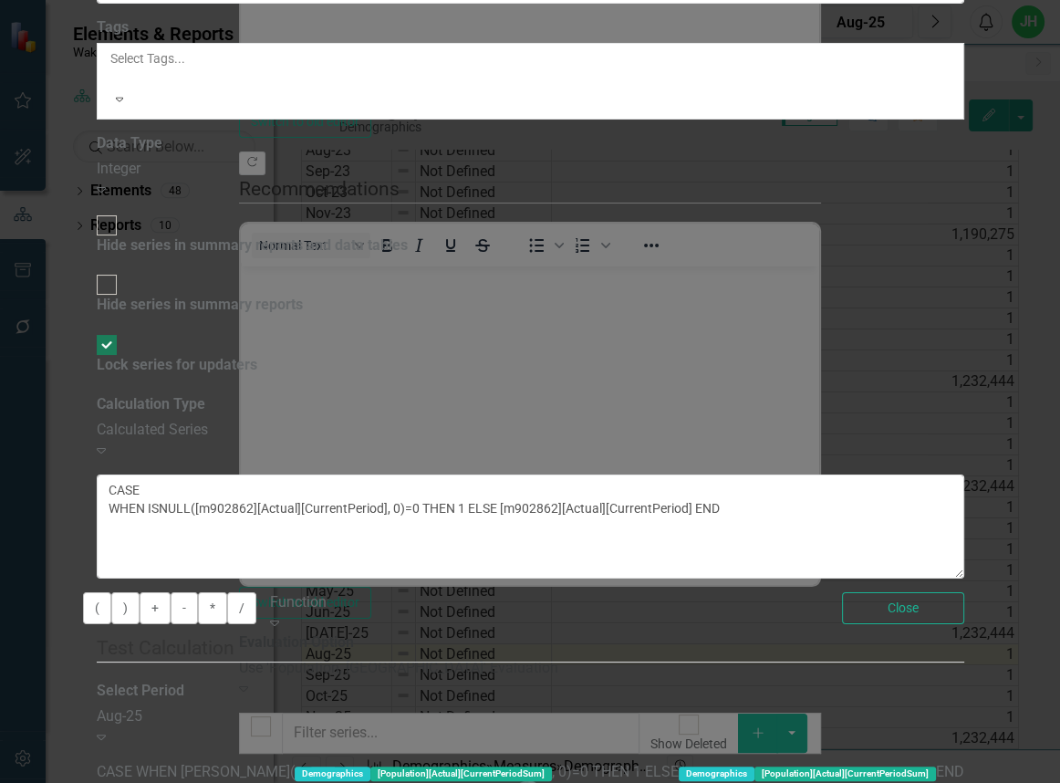
click at [279, 615] on icon "Expand" at bounding box center [274, 622] width 9 height 15
click at [830, 634] on fieldset "Test Calculation Select Period Aug-25 Expand CASE WHEN ISNULL( Demographics [Po…" at bounding box center [530, 771] width 867 height 274
click at [106, 729] on icon "Expand" at bounding box center [101, 736] width 9 height 15
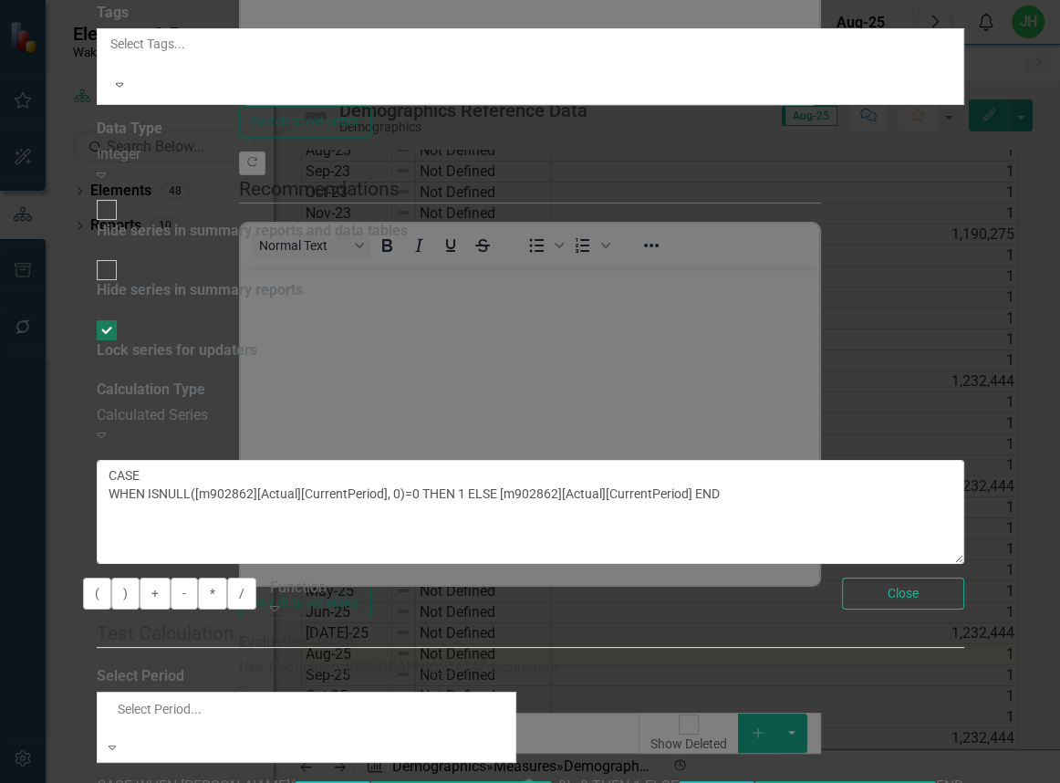
scroll to position [4259, 0]
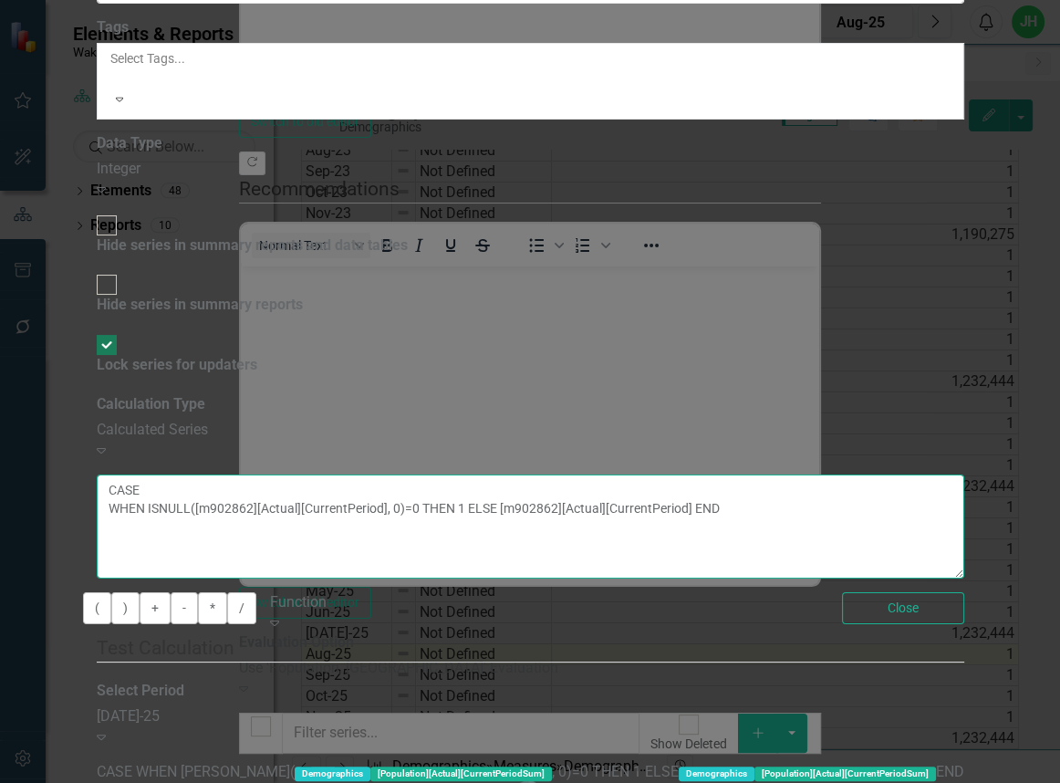
click at [838, 474] on textarea "CASE WHEN ISNULL([m902862][Actual][CurrentPeriod], 0)=0 THEN 1 ELSE [m902862][A…" at bounding box center [530, 526] width 867 height 104
type textarea "CASE WHEN ISNULL([m902862][Actual][CurrentPeriod],0)=0 THEN 1 ELSE [m902862][Ac…"
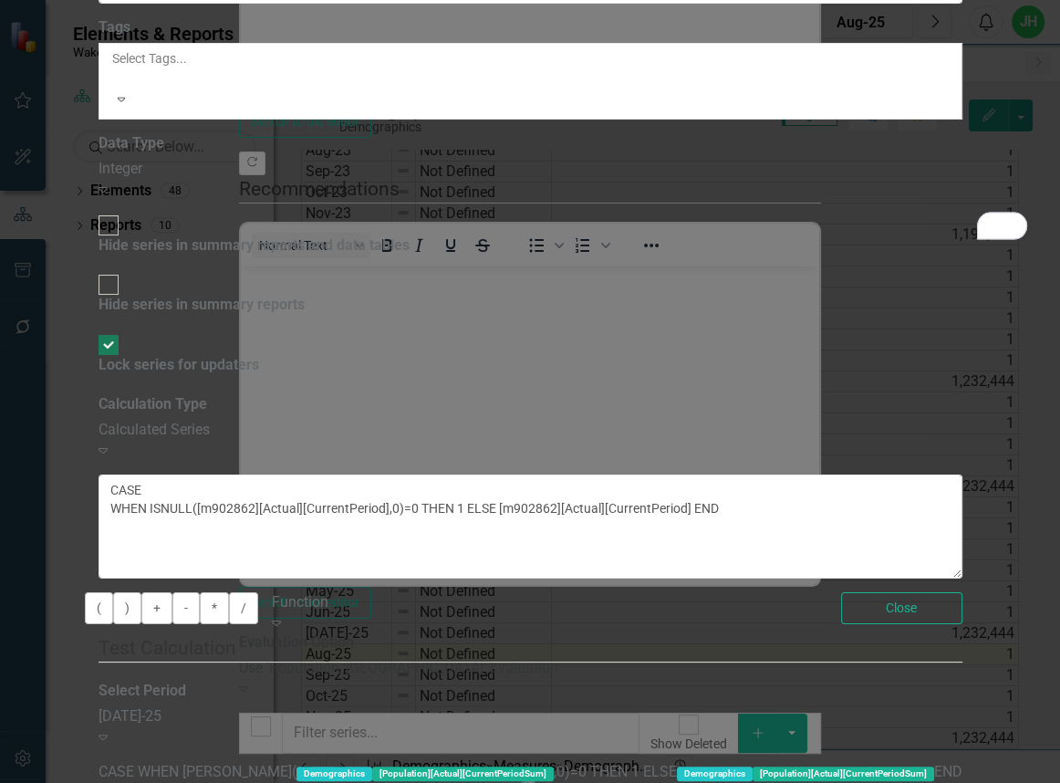
click at [108, 729] on icon "Expand" at bounding box center [103, 736] width 9 height 15
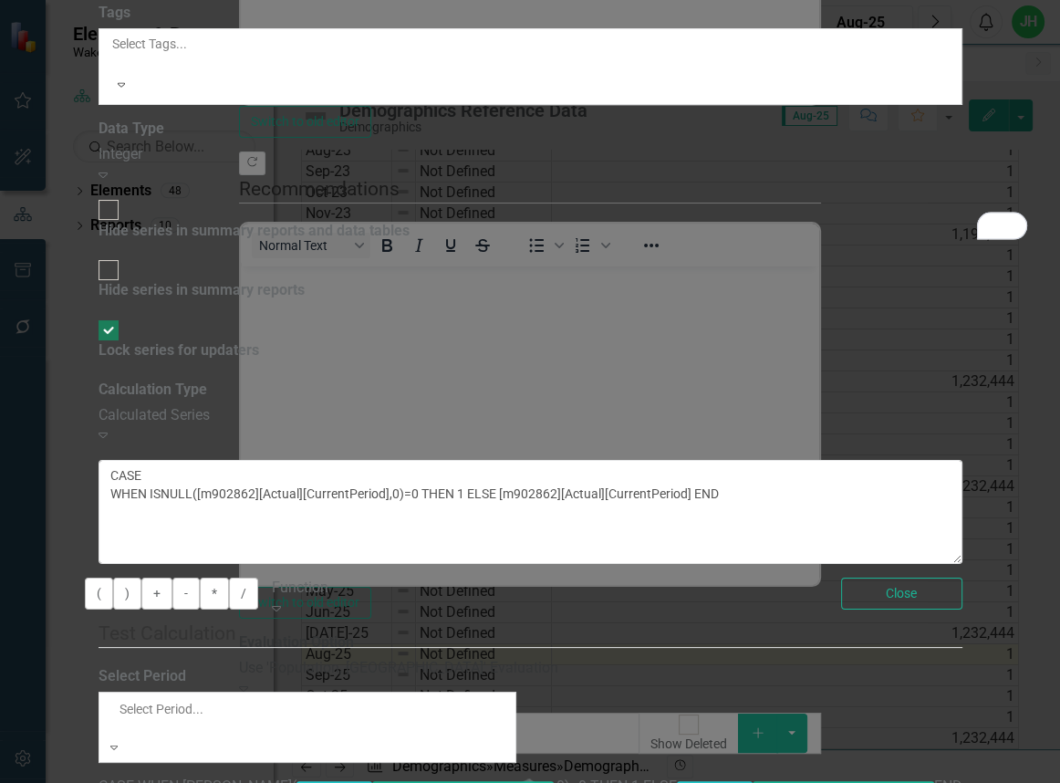
scroll to position [4313, 0]
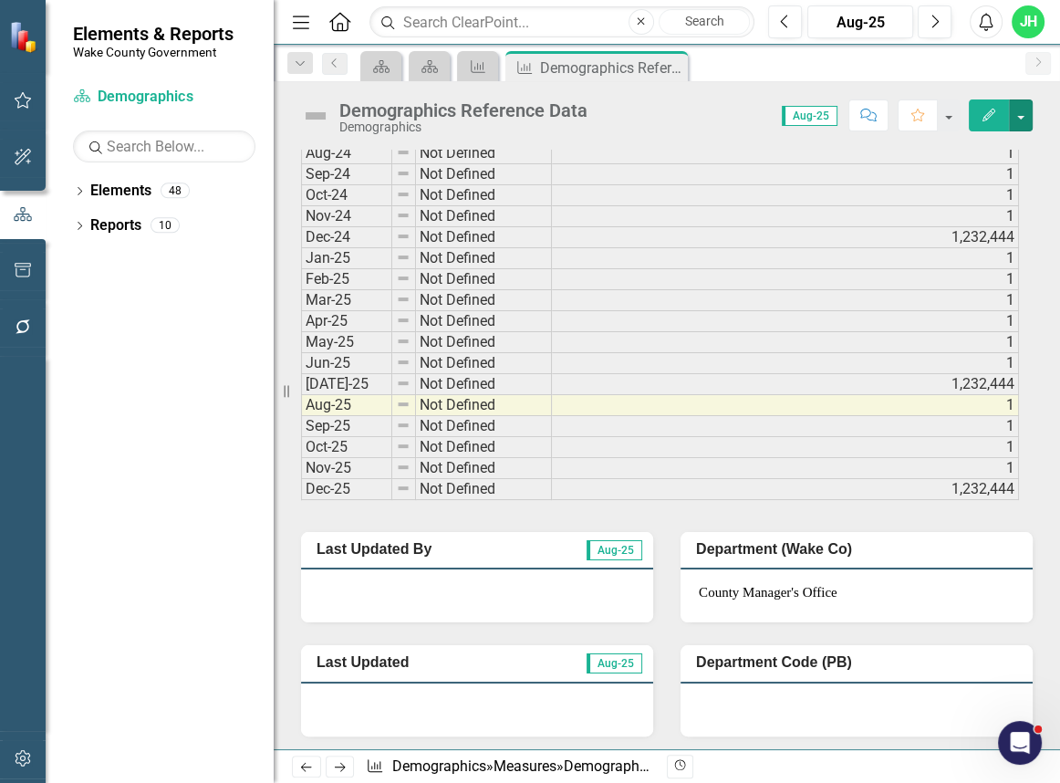
scroll to position [0, 13]
click at [1015, 121] on button "button" at bounding box center [1021, 115] width 24 height 32
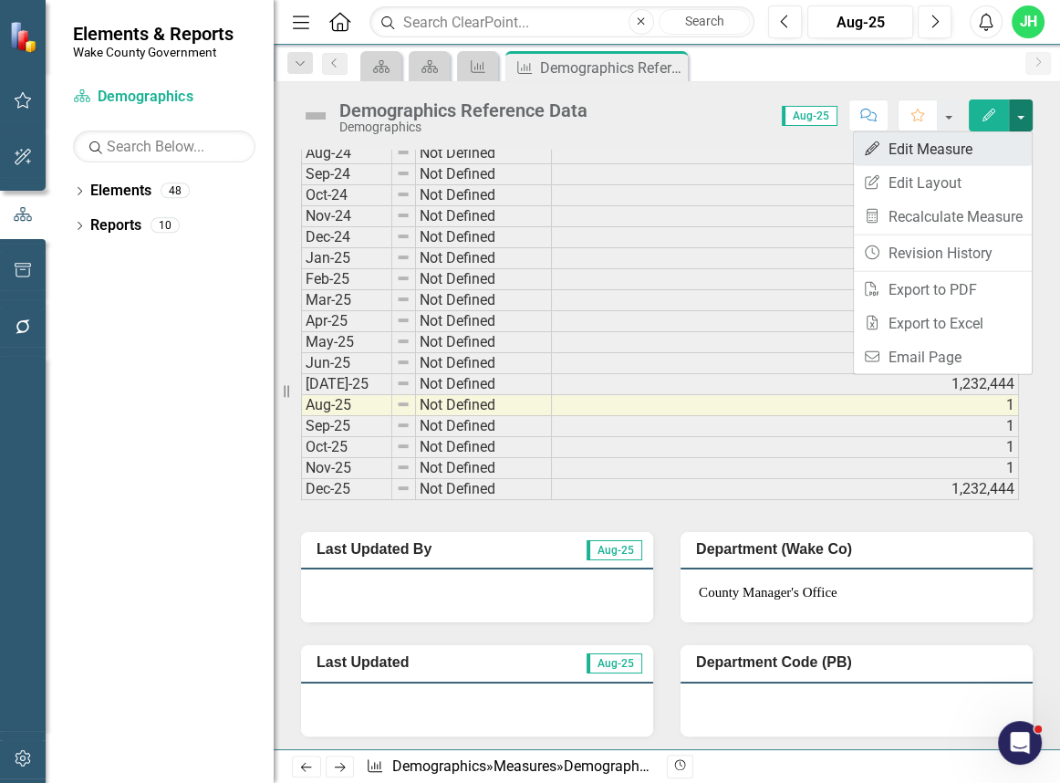
click at [973, 137] on link "Edit Edit Measure" at bounding box center [943, 149] width 178 height 34
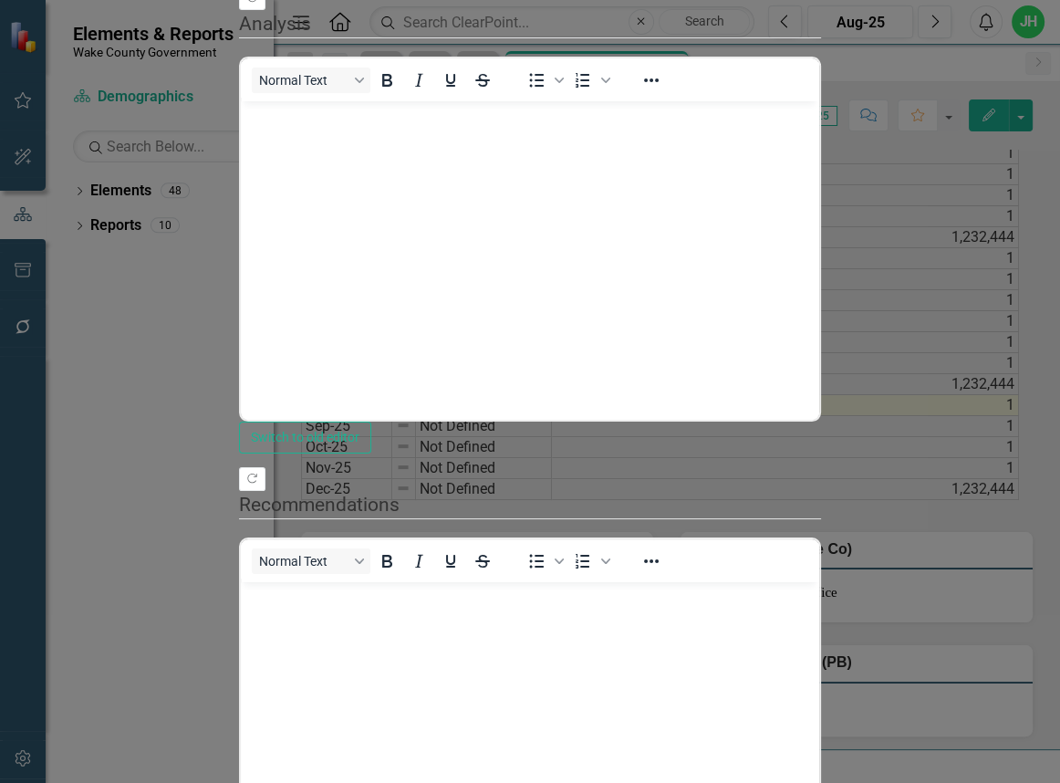
scroll to position [0, 0]
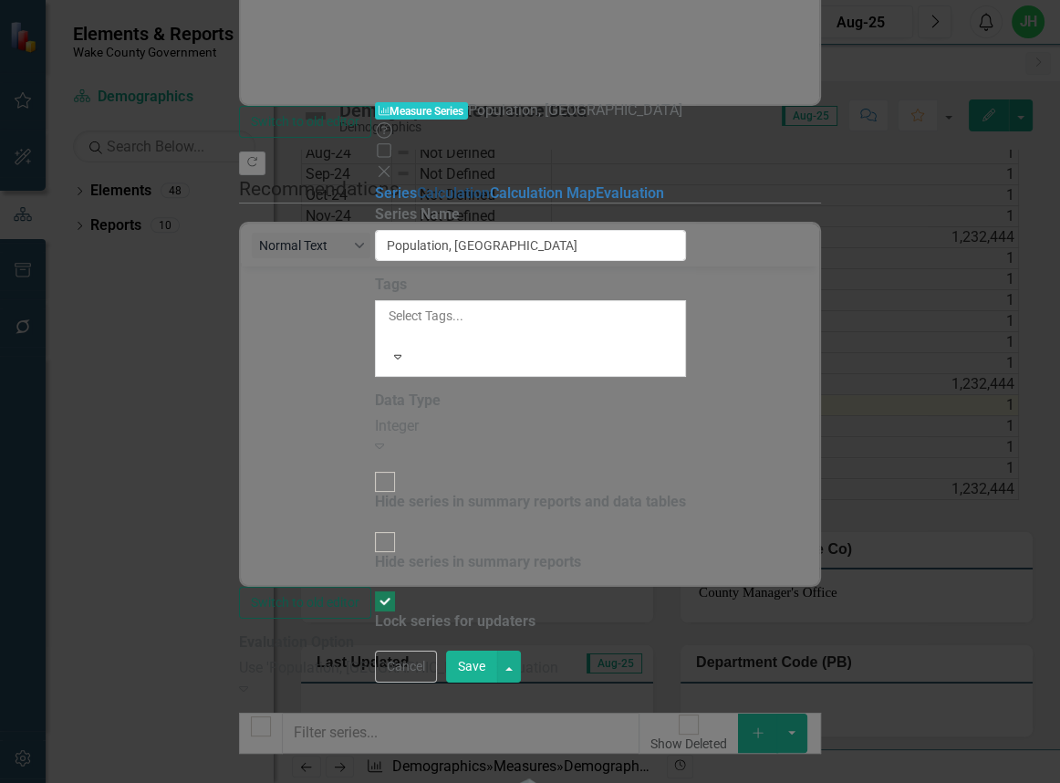
click at [417, 184] on link "Calculation" at bounding box center [453, 192] width 73 height 17
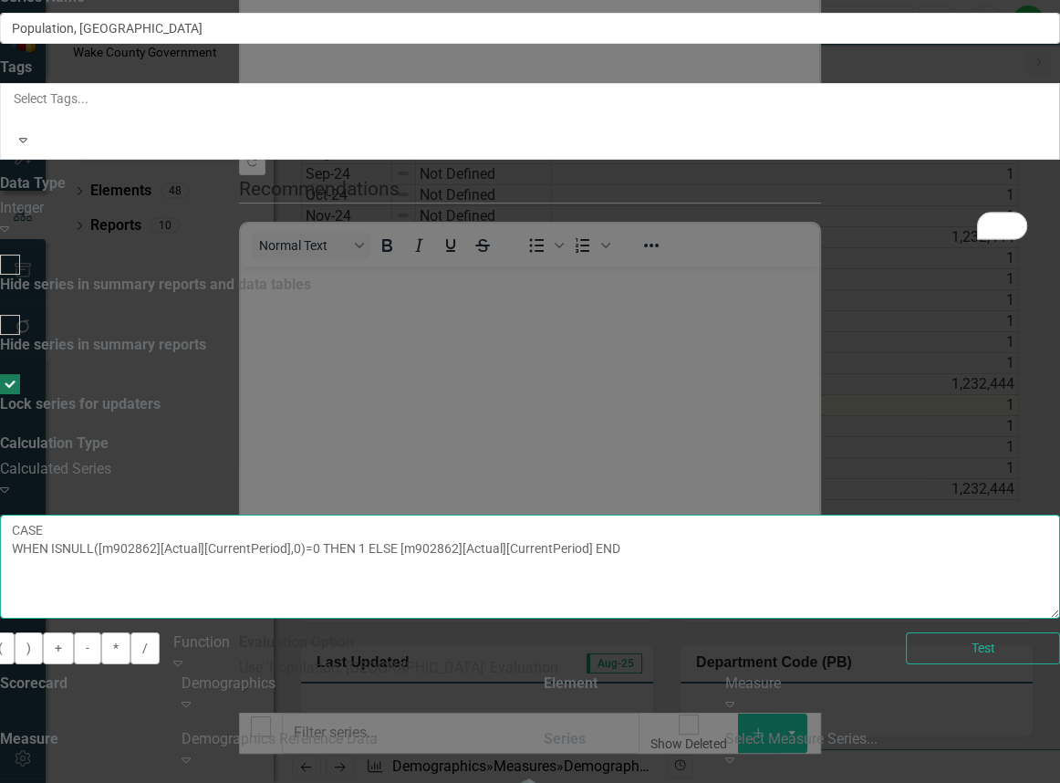
click at [914, 514] on textarea "CASE WHEN ISNULL([m902862][Actual][CurrentPeriod],0)=0 THEN 1 ELSE [m902862][Ac…" at bounding box center [530, 566] width 1060 height 104
type textarea "CASE WHEN ISNULL([m902862][Actual][CurrentPeriod],0)=0 THEN ELSE [m902862][Actu…"
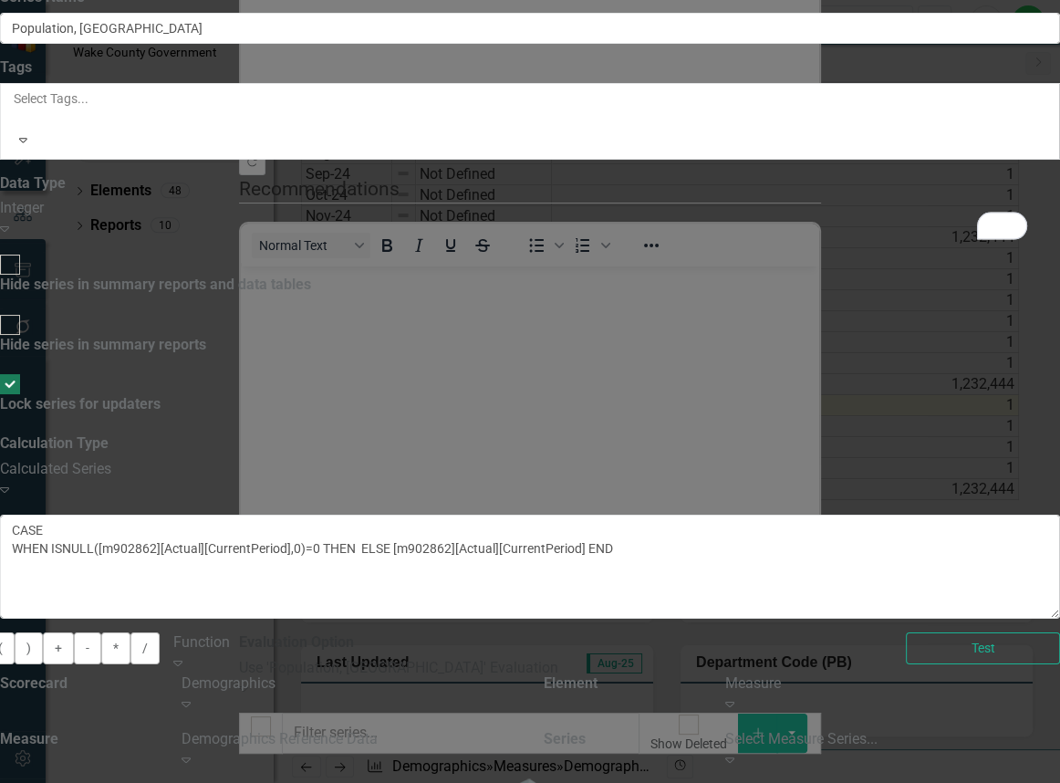
click at [191, 696] on icon "Expand" at bounding box center [186, 703] width 9 height 15
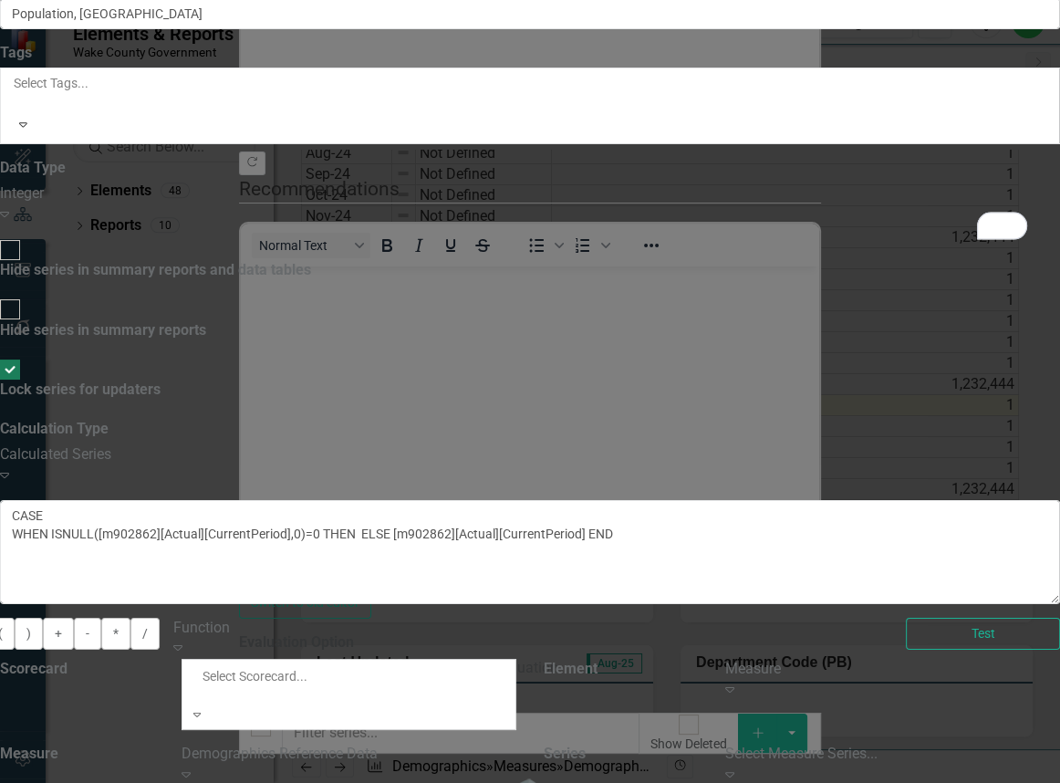
scroll to position [50, 0]
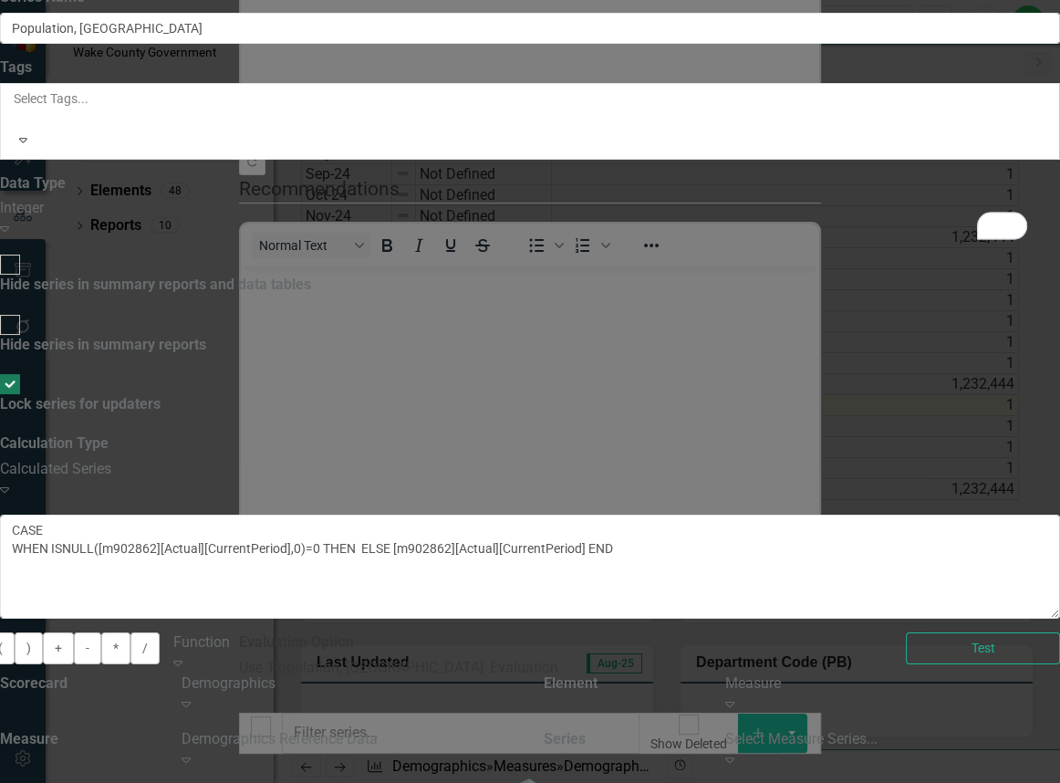
click at [191, 752] on icon "Expand" at bounding box center [186, 759] width 9 height 15
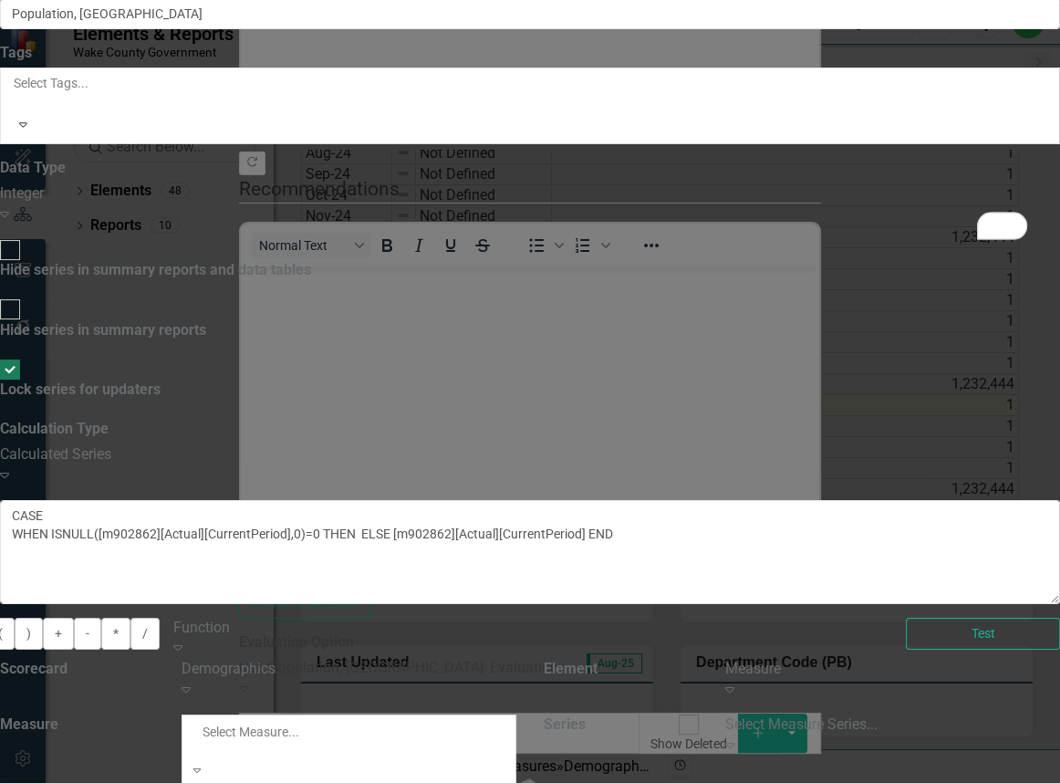
scroll to position [0, 0]
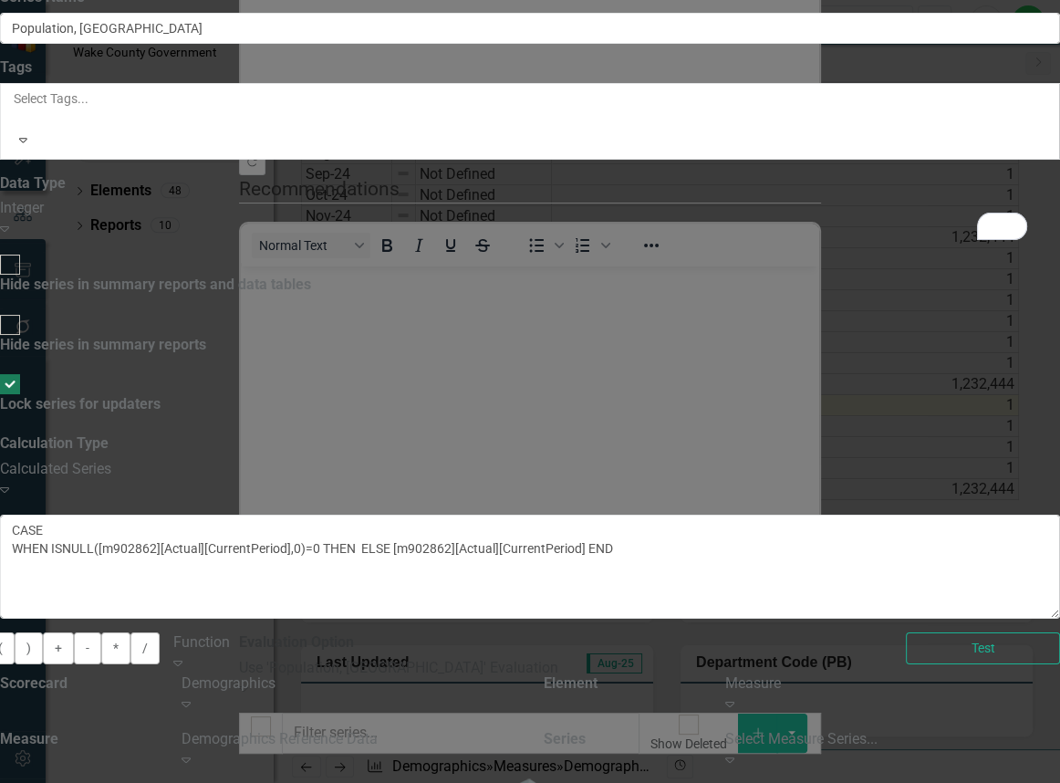
click at [1008, 729] on div "Select Measure Series..." at bounding box center [892, 739] width 335 height 21
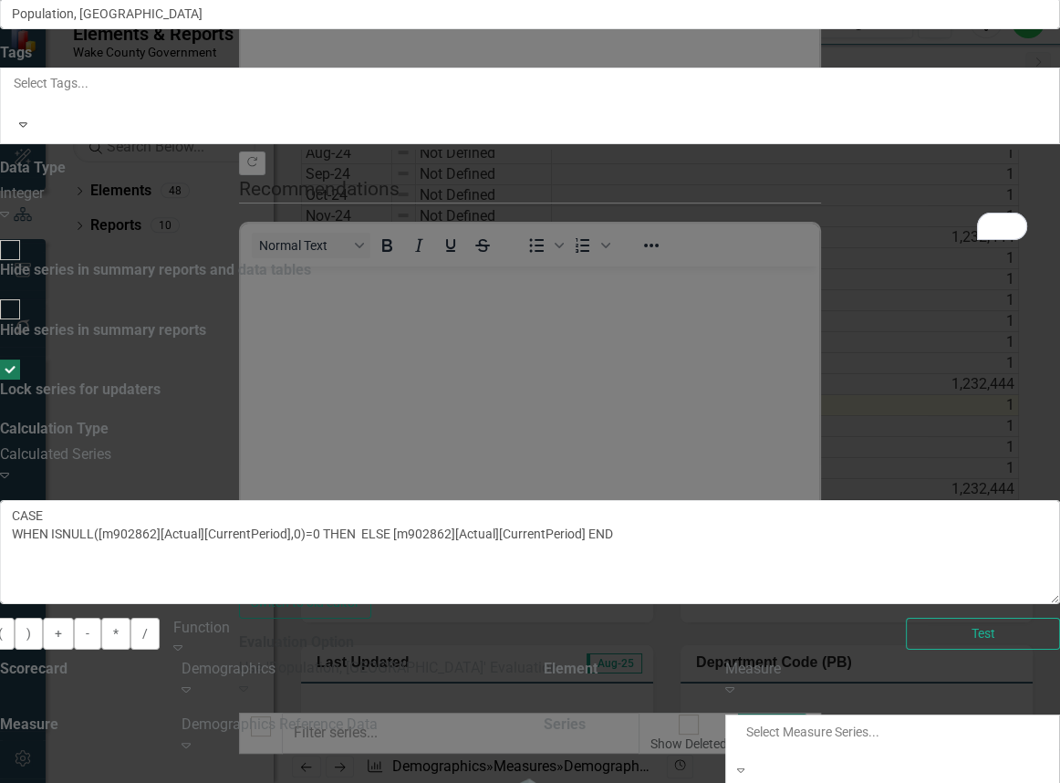
click at [958, 782] on div "Population, [GEOGRAPHIC_DATA]" at bounding box center [530, 793] width 1060 height 21
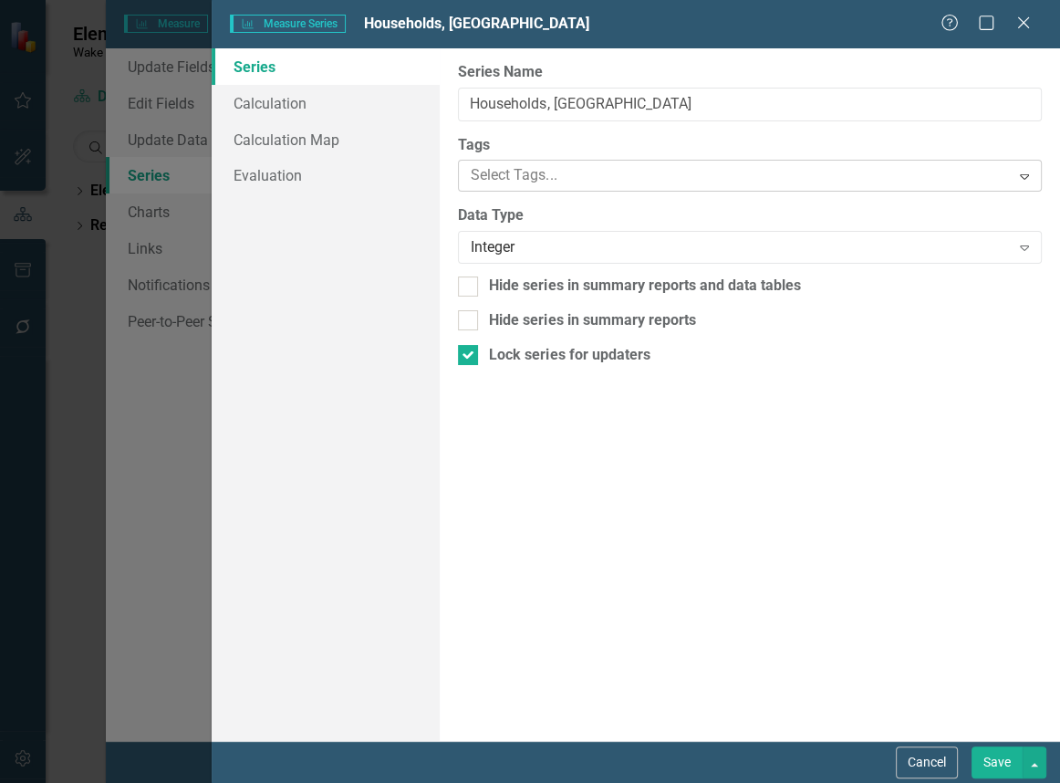
scroll to position [0, 13]
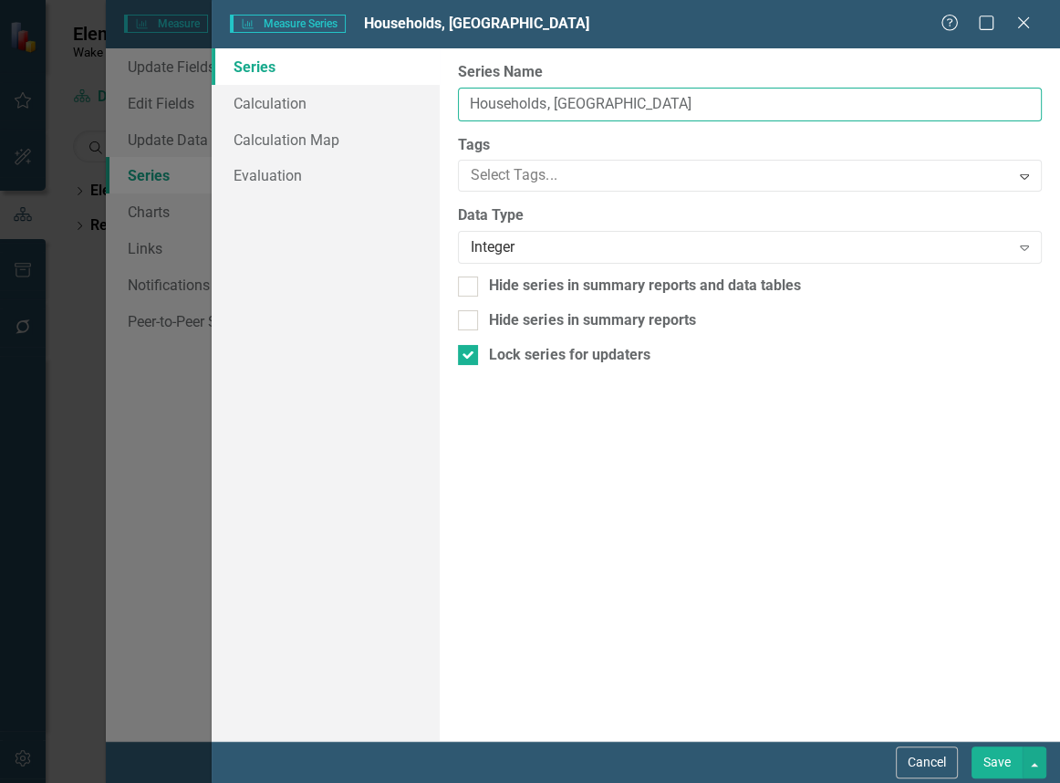
click at [547, 105] on input "Households, [GEOGRAPHIC_DATA]" at bounding box center [750, 105] width 584 height 34
type input "Households (Occupied), [GEOGRAPHIC_DATA]"
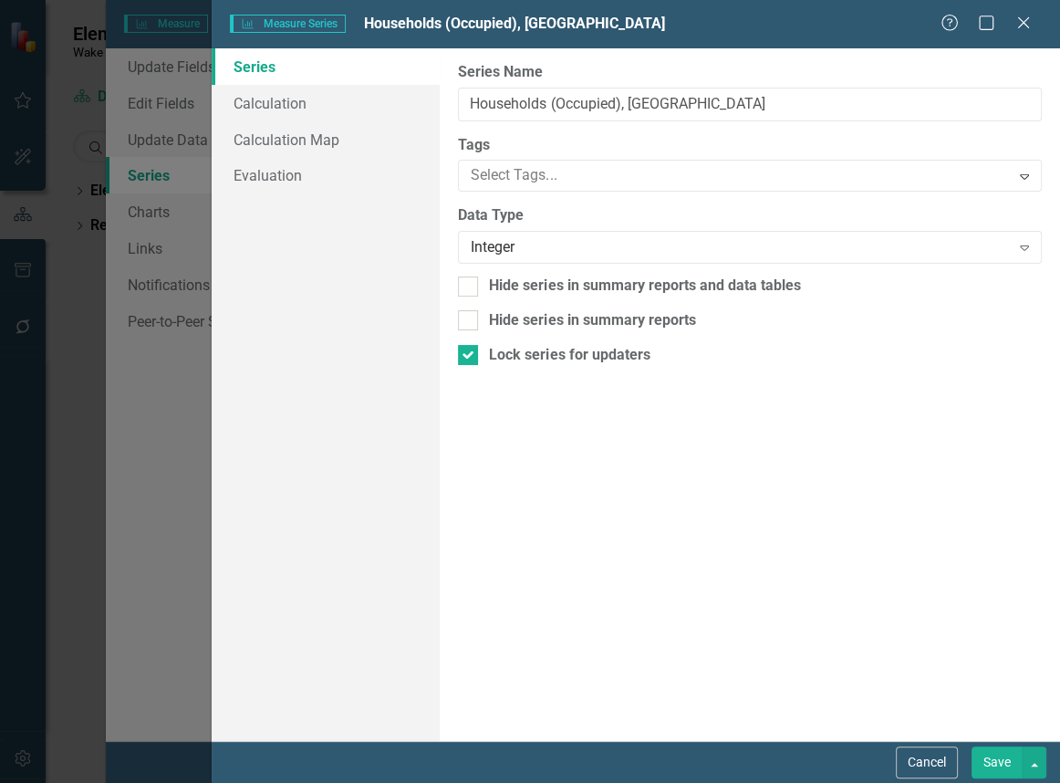
click at [996, 749] on button "Save" at bounding box center [996, 762] width 51 height 32
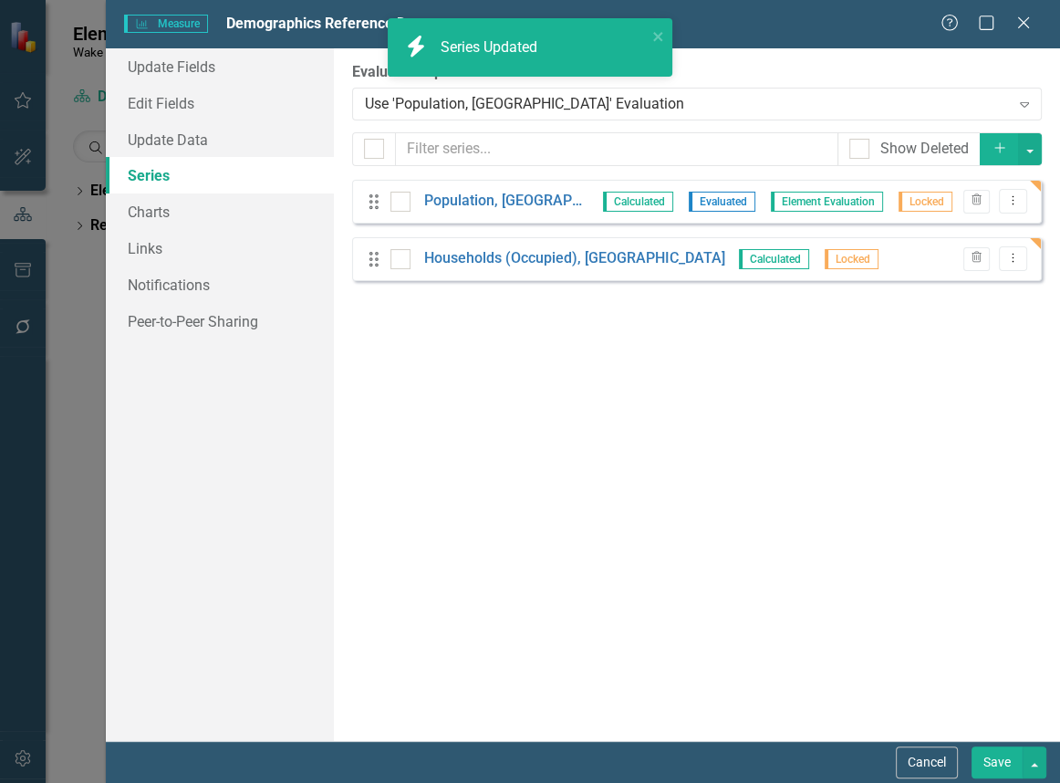
click at [999, 759] on button "Save" at bounding box center [996, 762] width 51 height 32
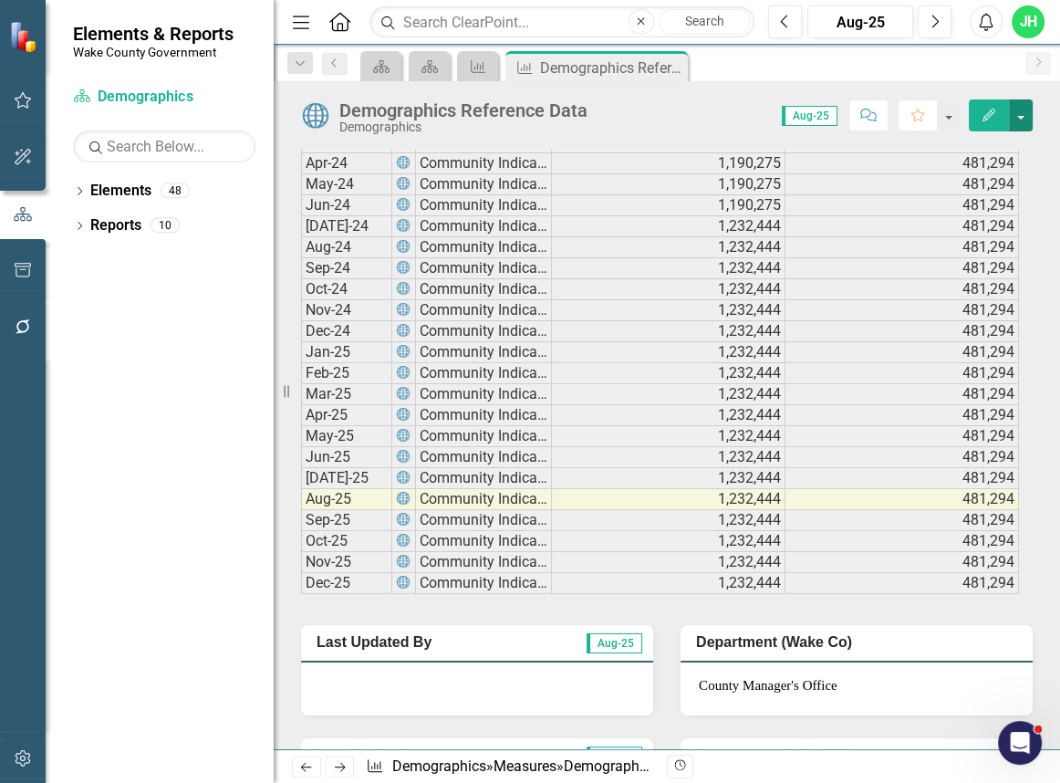
scroll to position [2238, 0]
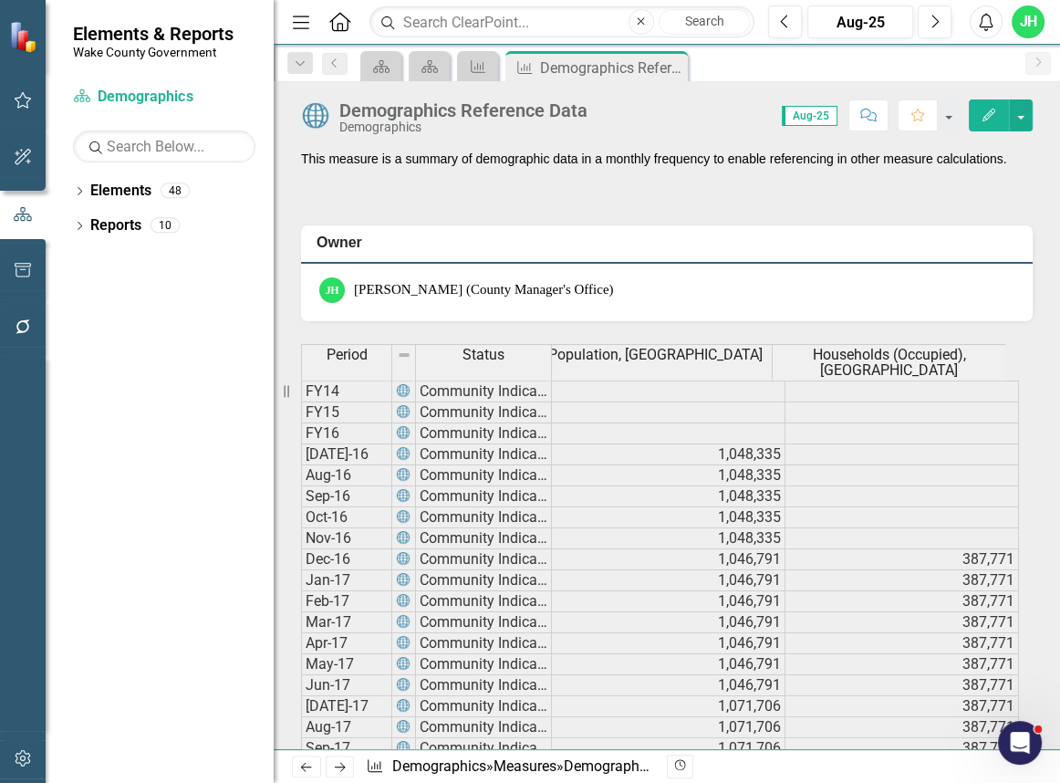
scroll to position [0, 0]
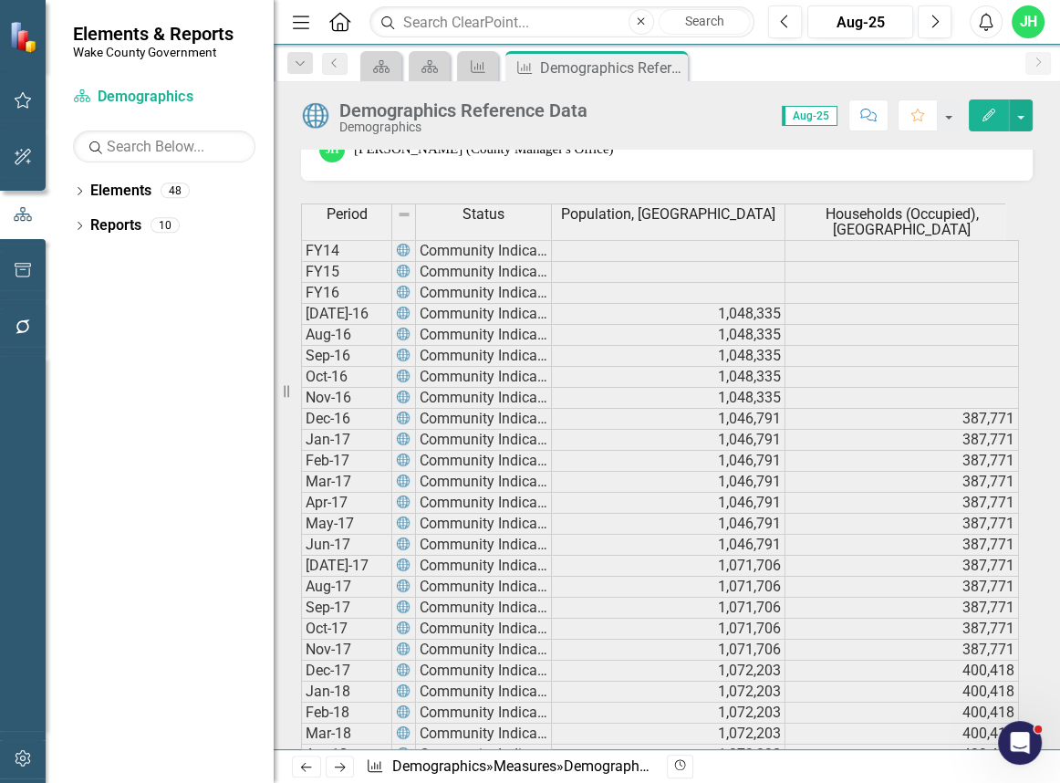
scroll to position [122, 0]
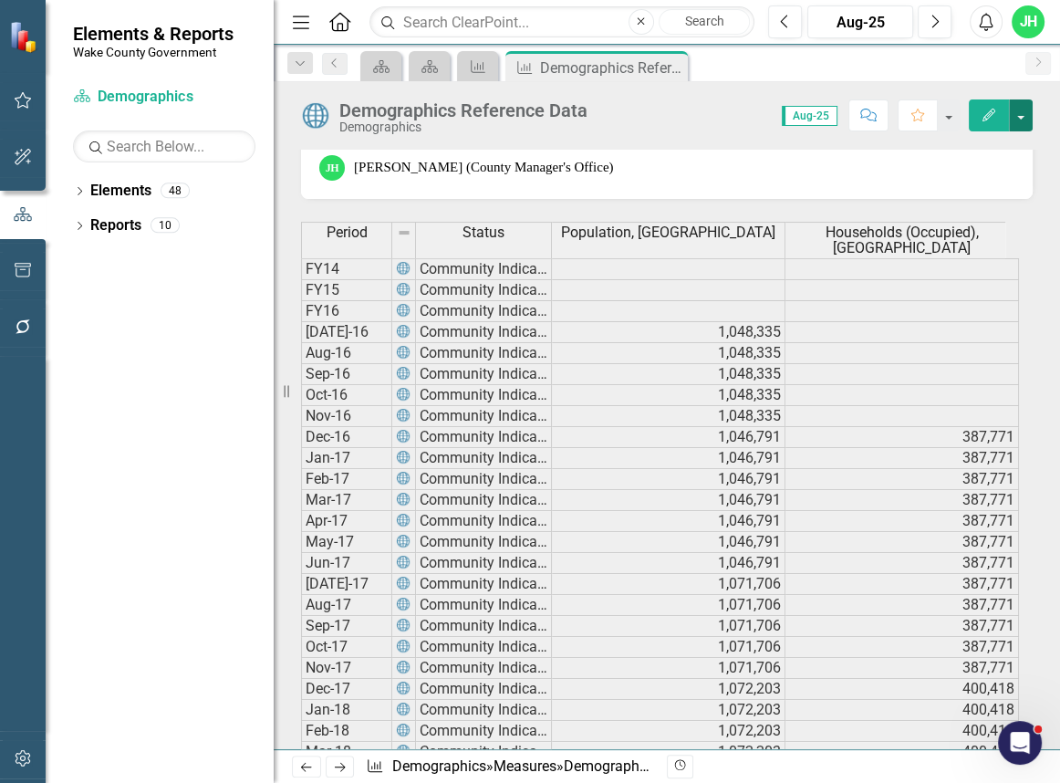
click at [1022, 113] on button "button" at bounding box center [1021, 115] width 24 height 32
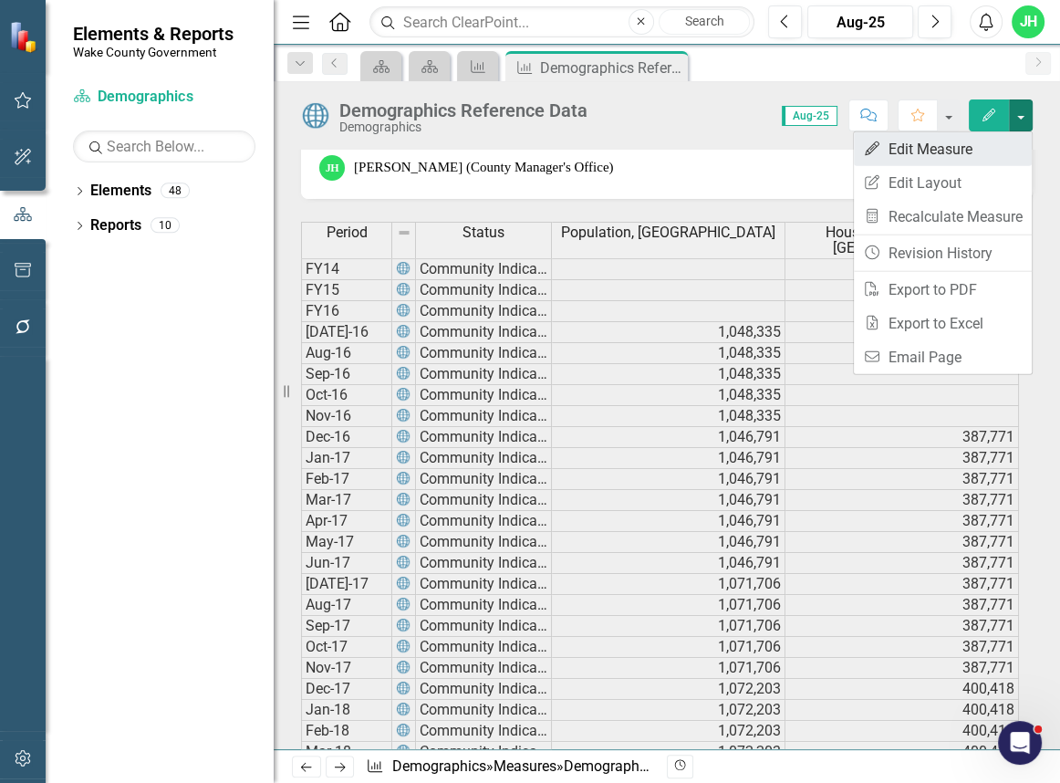
click at [948, 143] on link "Edit Edit Measure" at bounding box center [943, 149] width 178 height 34
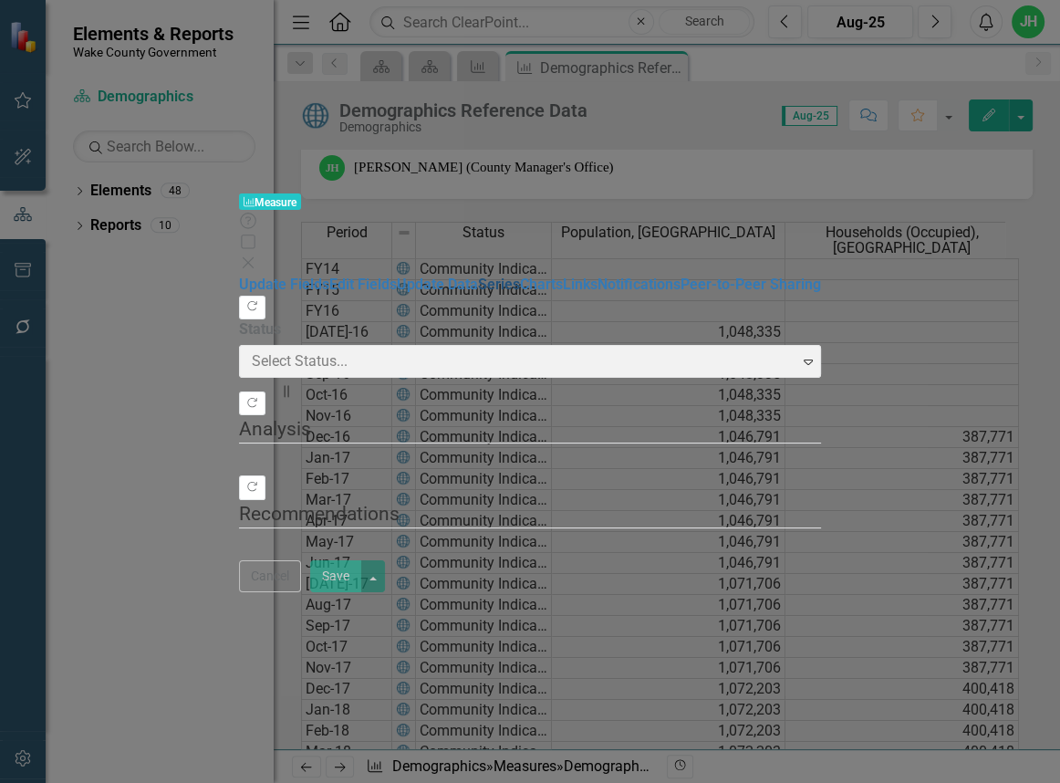
click at [478, 275] on link "Series" at bounding box center [499, 283] width 42 height 17
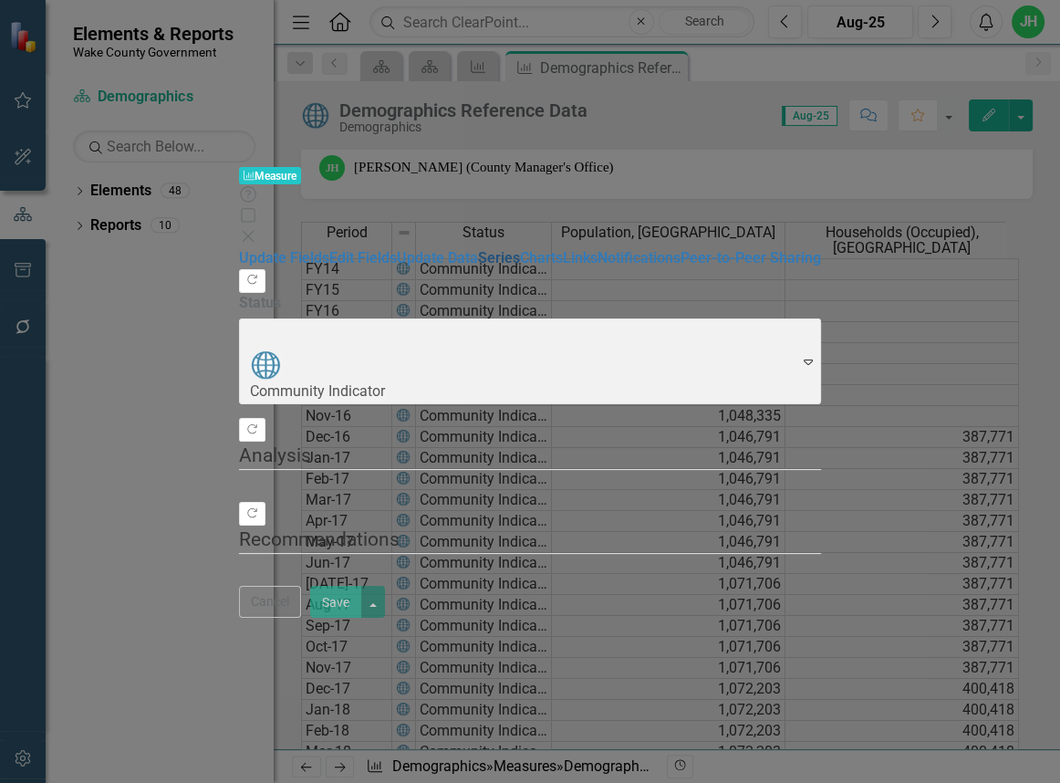
click at [478, 249] on link "Series" at bounding box center [499, 257] width 42 height 17
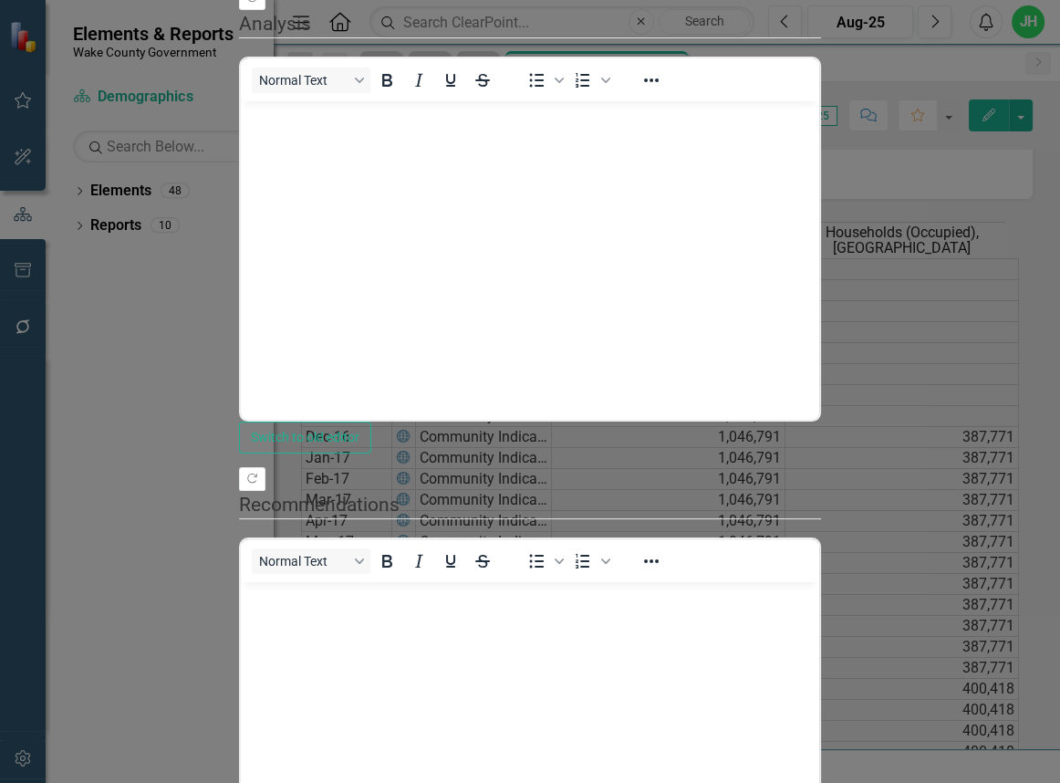
scroll to position [0, 0]
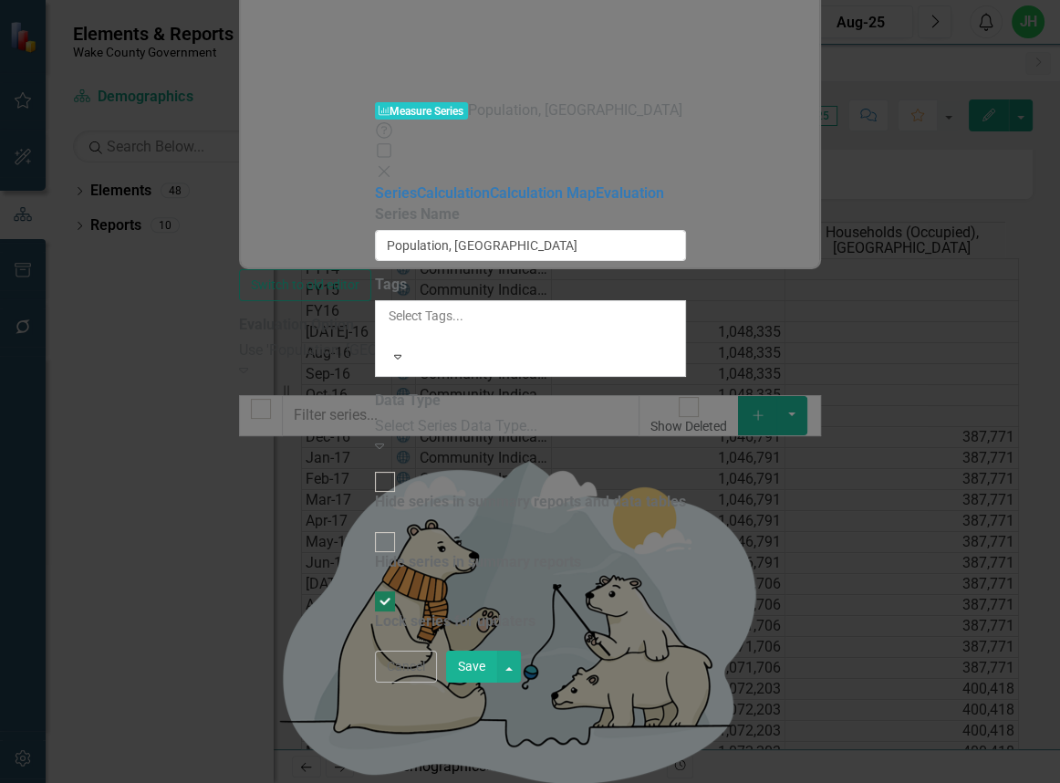
click at [276, 115] on div "Measure Series Measure Series Population, Wake County Help Maximize Close Serie…" at bounding box center [530, 391] width 1060 height 783
click at [417, 184] on link "Calculation" at bounding box center [453, 192] width 73 height 17
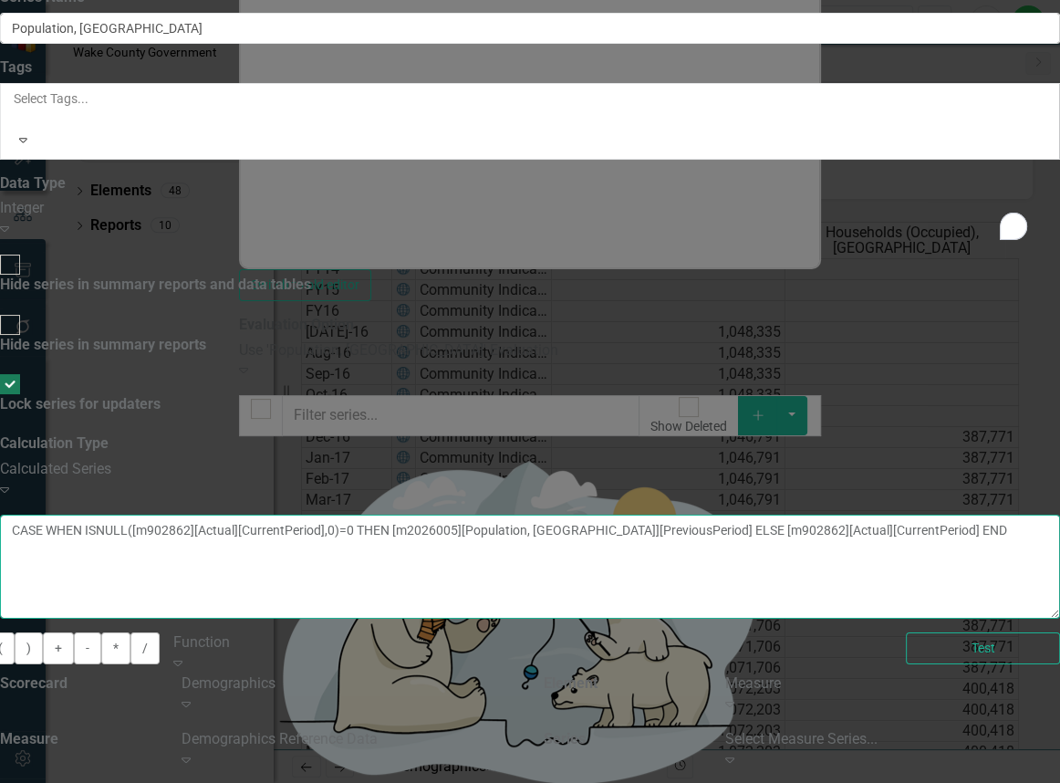
drag, startPoint x: 703, startPoint y: 197, endPoint x: 450, endPoint y: 147, distance: 258.5
click at [450, 433] on div "By default, series in ClearPoint are not calculated. So, if you leave the form …" at bounding box center [530, 650] width 1060 height 434
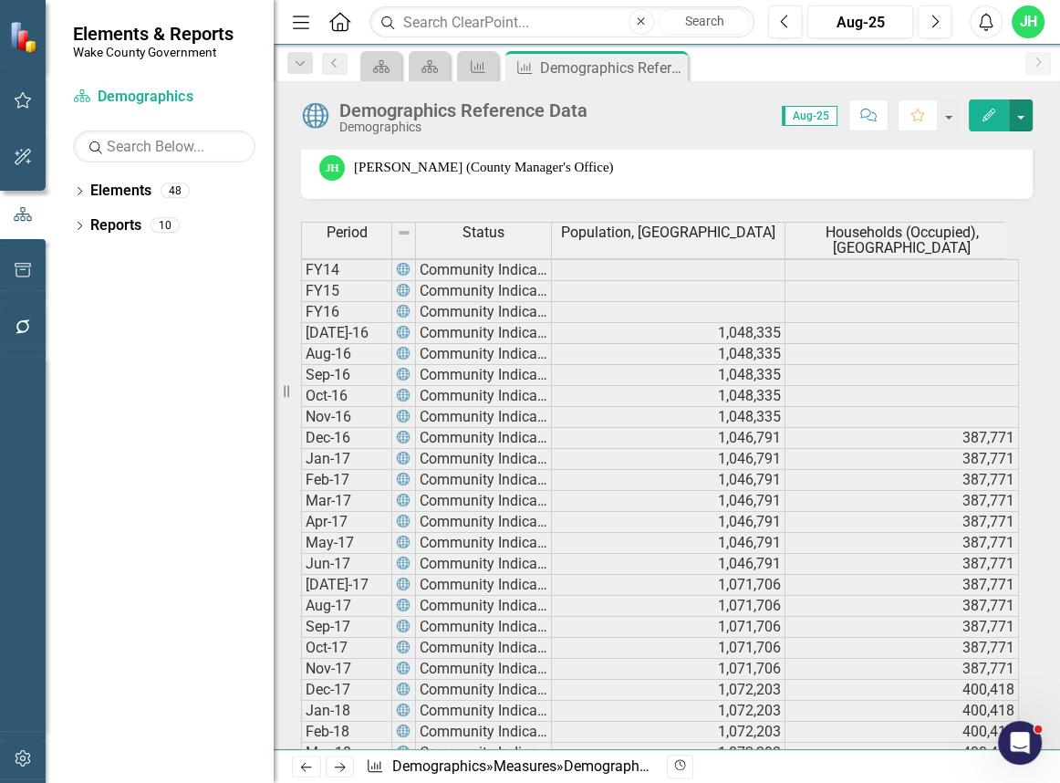
scroll to position [205, 0]
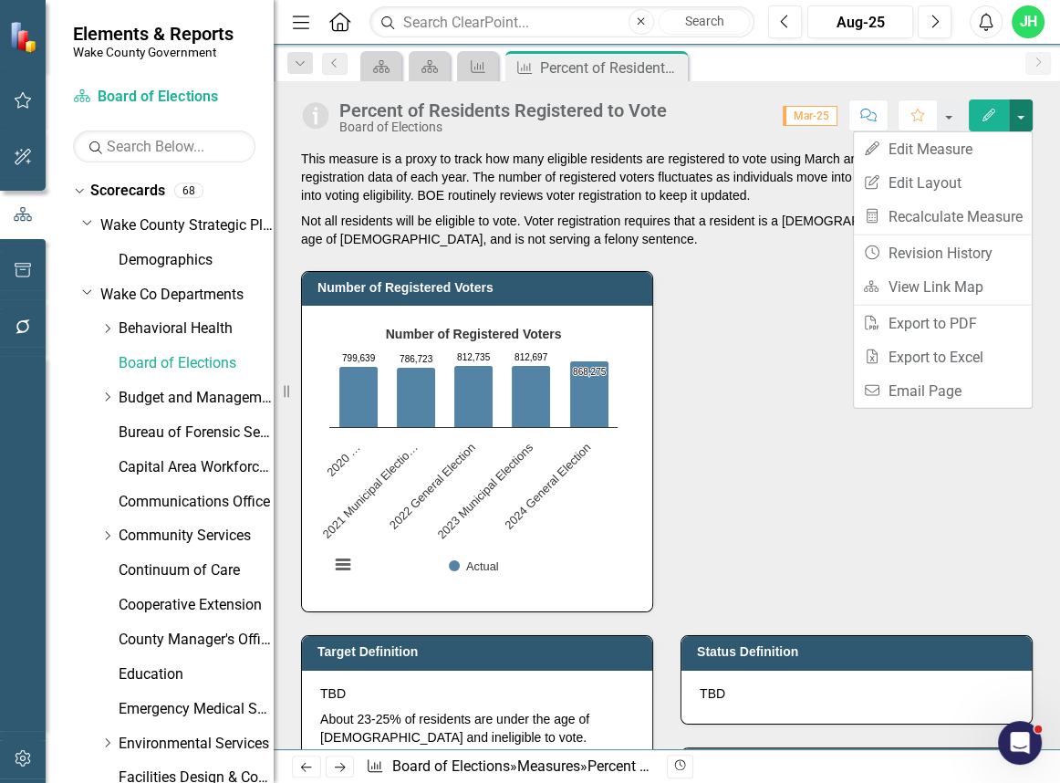
scroll to position [912, 0]
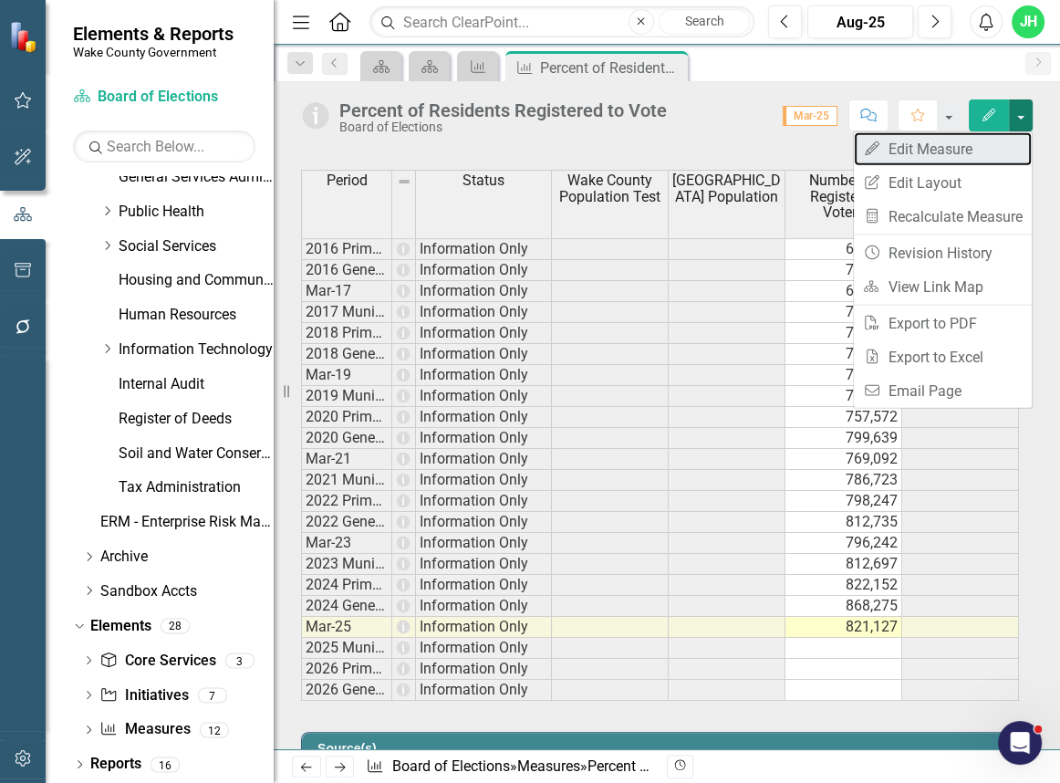
click at [961, 158] on link "Edit Edit Measure" at bounding box center [943, 149] width 178 height 34
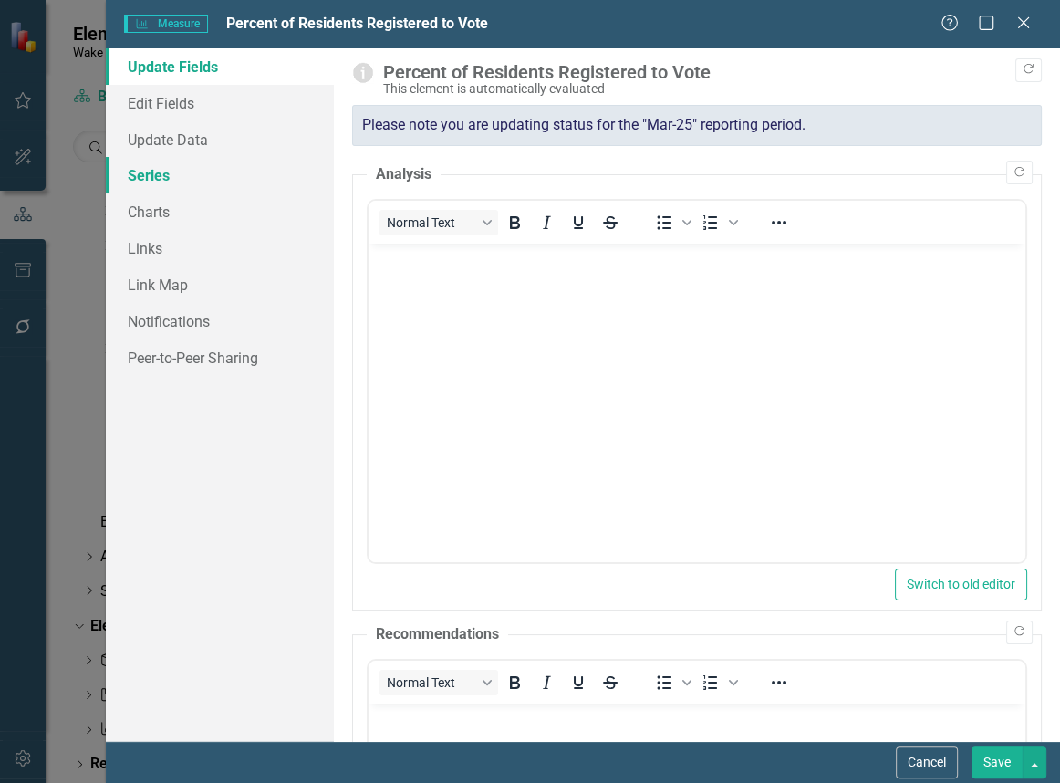
click at [166, 188] on link "Series" at bounding box center [220, 175] width 228 height 36
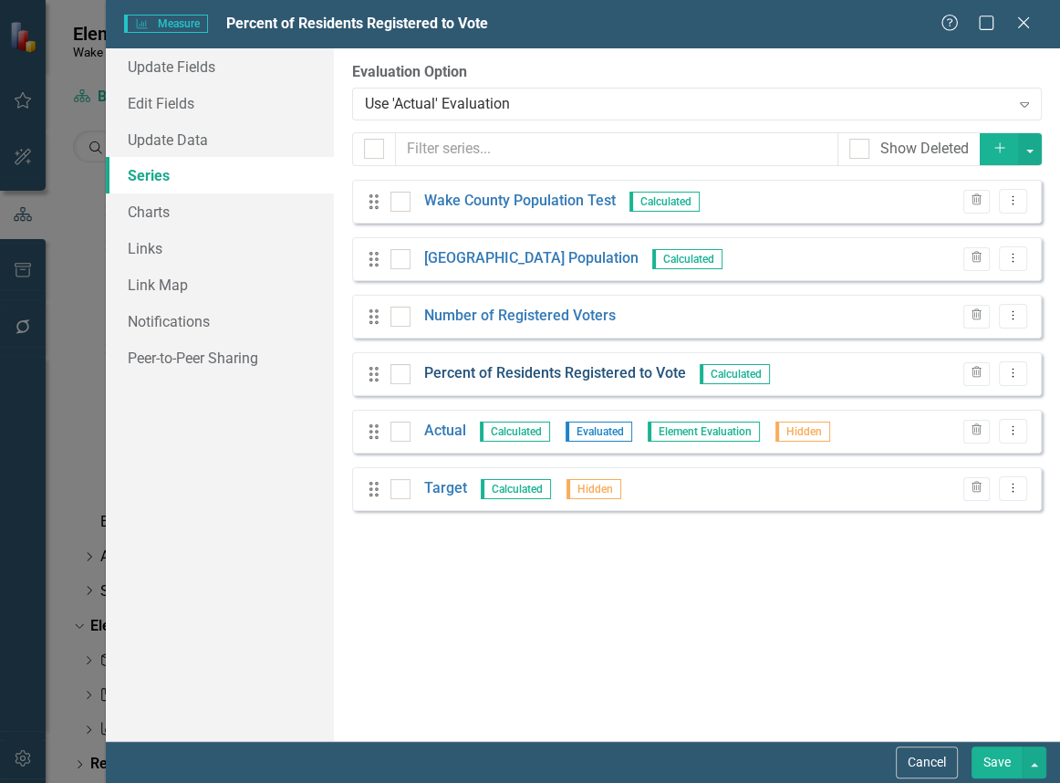
click at [524, 371] on link "Percent of Residents Registered to Vote" at bounding box center [555, 373] width 262 height 21
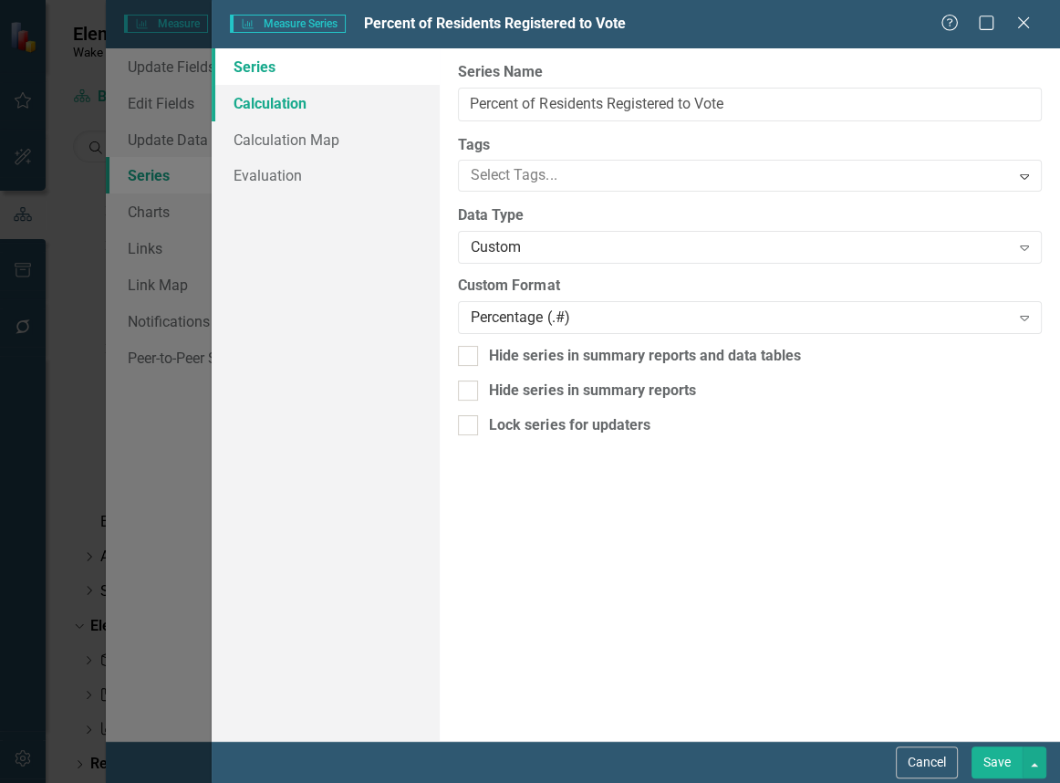
click at [282, 105] on link "Calculation" at bounding box center [326, 103] width 228 height 36
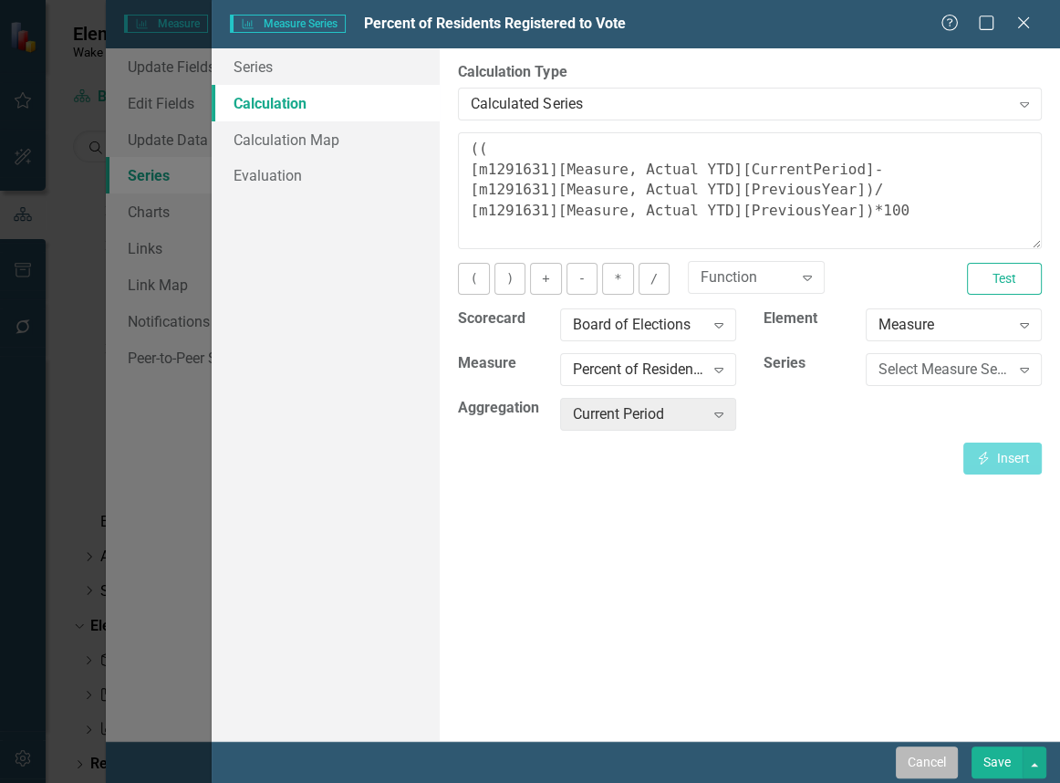
click at [926, 774] on button "Cancel" at bounding box center [927, 762] width 62 height 32
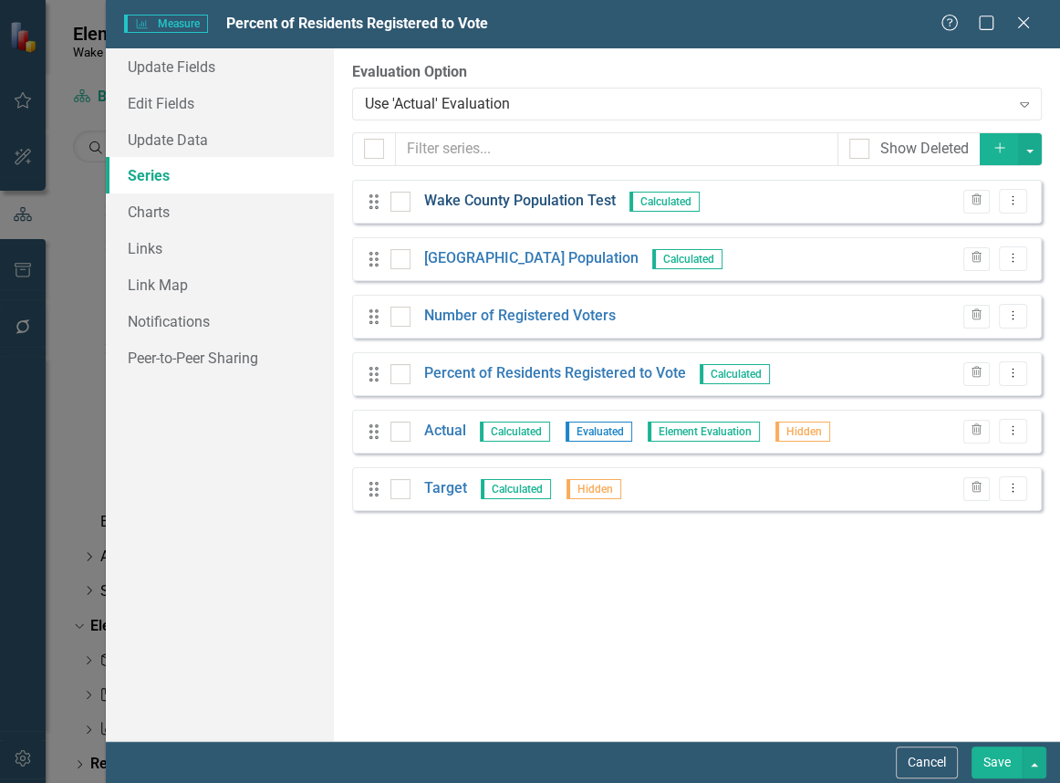
click at [550, 198] on link "Wake County Population Test" at bounding box center [520, 201] width 192 height 21
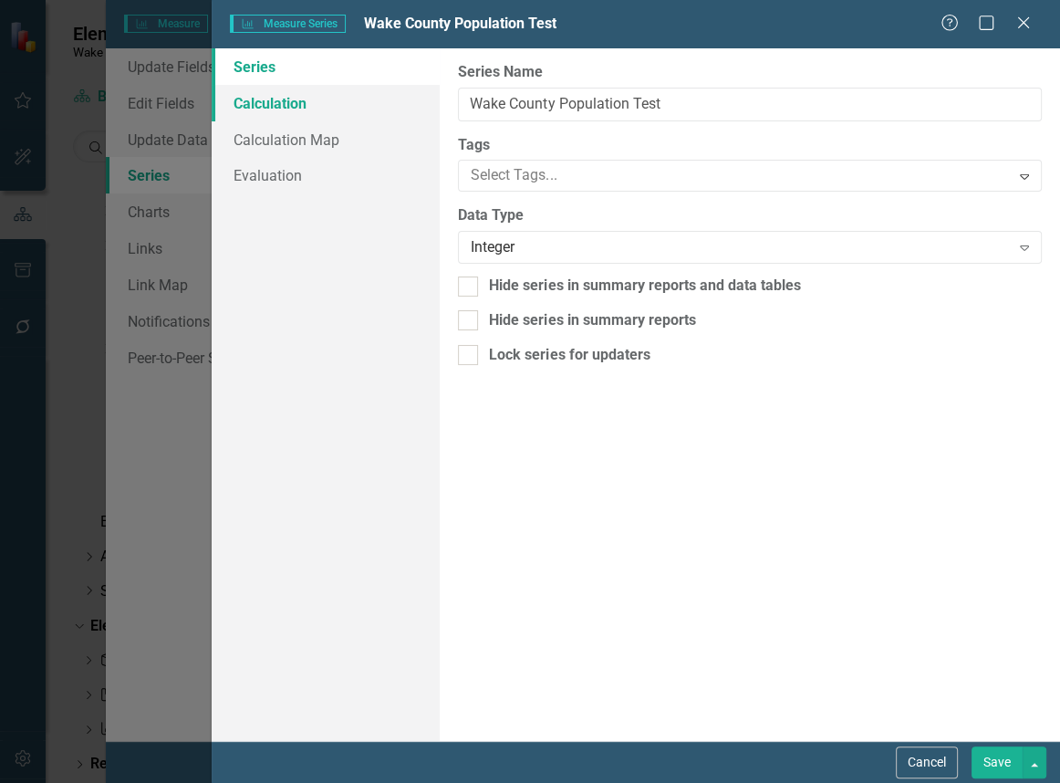
click at [278, 112] on link "Calculation" at bounding box center [326, 103] width 228 height 36
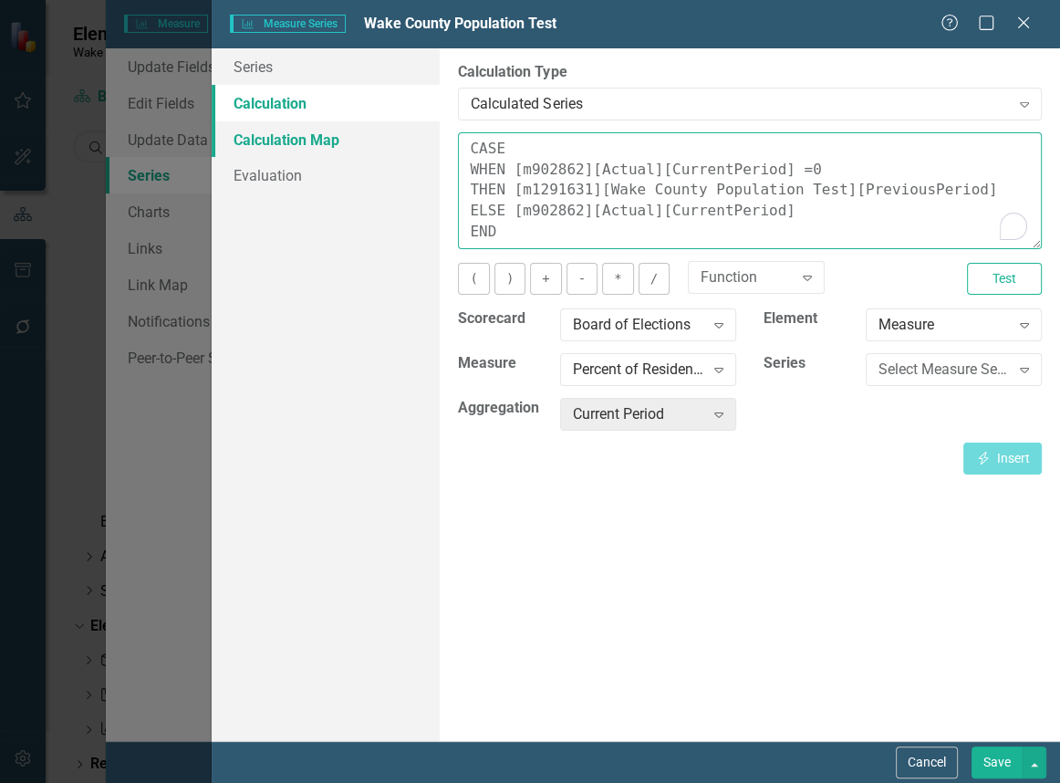
drag, startPoint x: 514, startPoint y: 234, endPoint x: 427, endPoint y: 137, distance: 131.1
click at [427, 137] on div "Series Calculation Calculation Map Evaluation From this page, you can edit the …" at bounding box center [636, 394] width 848 height 692
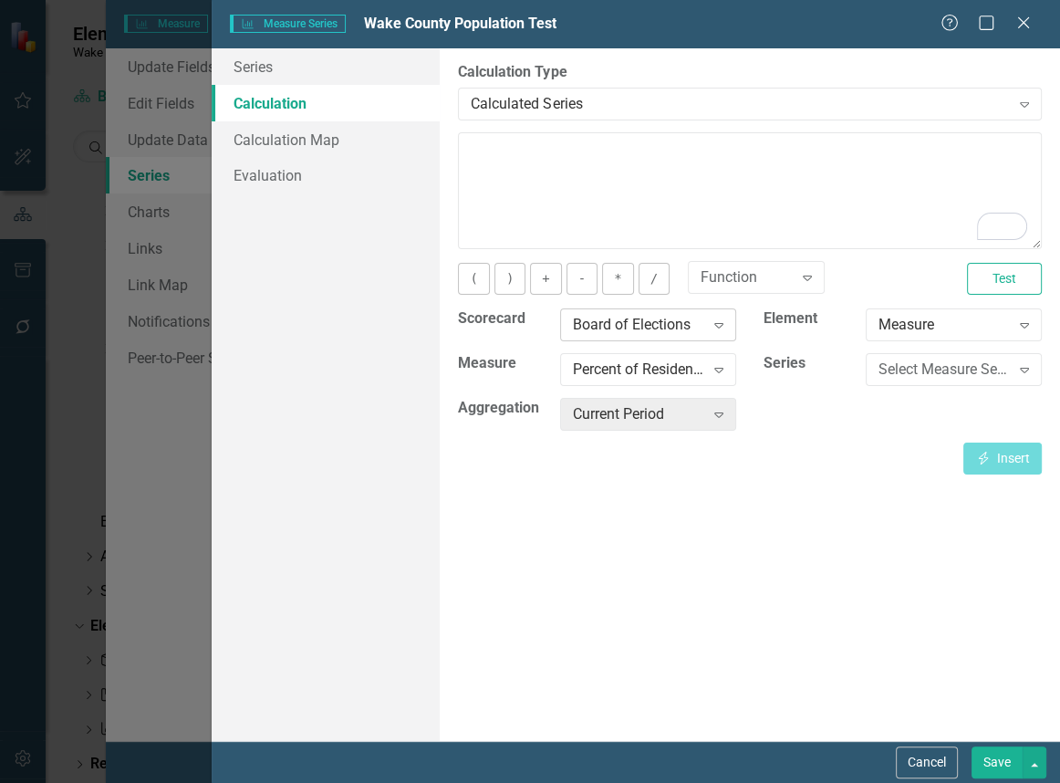
click at [691, 333] on div "Board of Elections" at bounding box center [638, 325] width 131 height 21
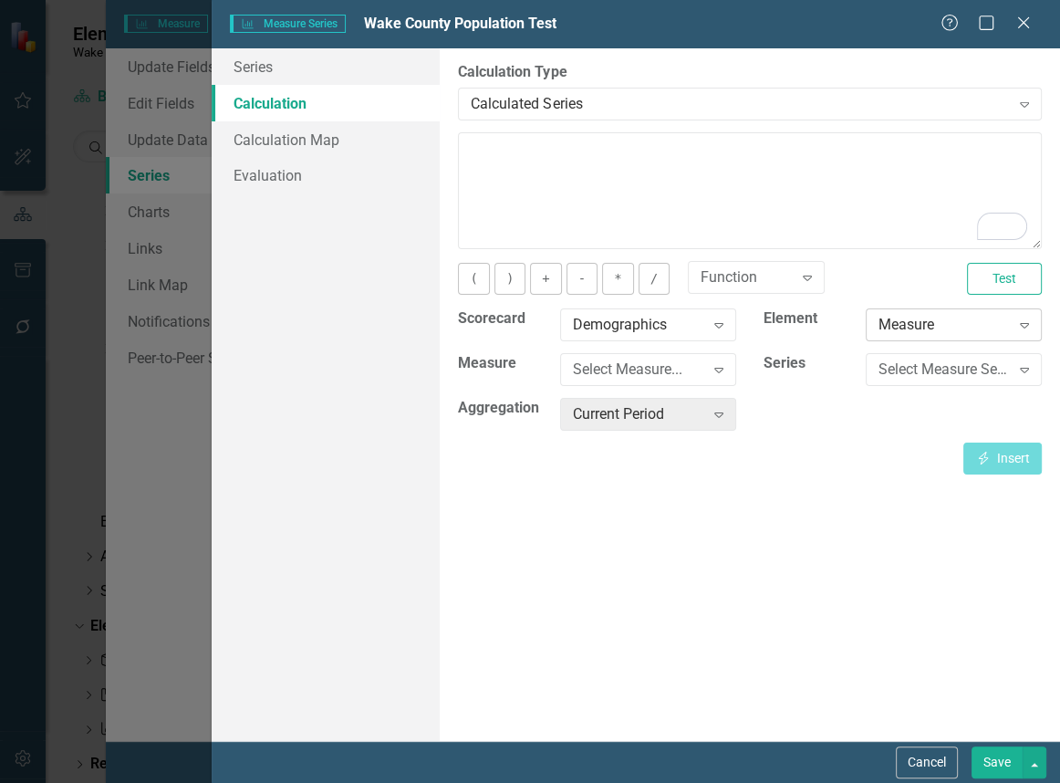
click at [1005, 312] on div "Measure Expand" at bounding box center [954, 324] width 176 height 33
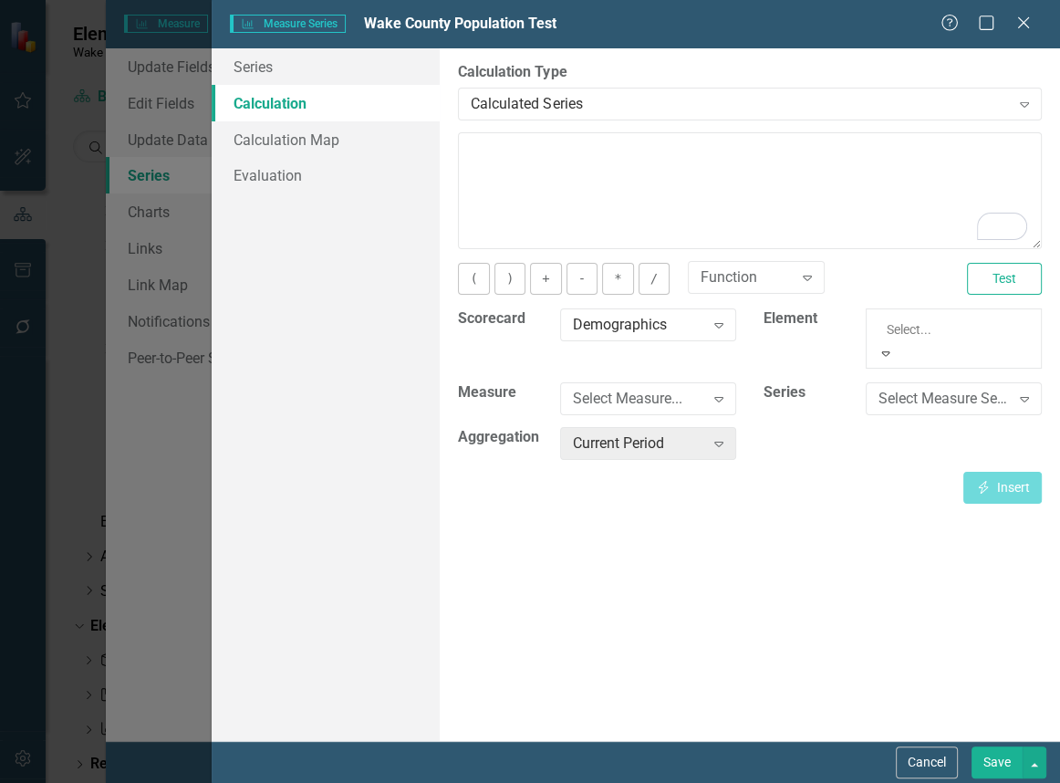
click at [914, 782] on div "Measure" at bounding box center [530, 793] width 1060 height 21
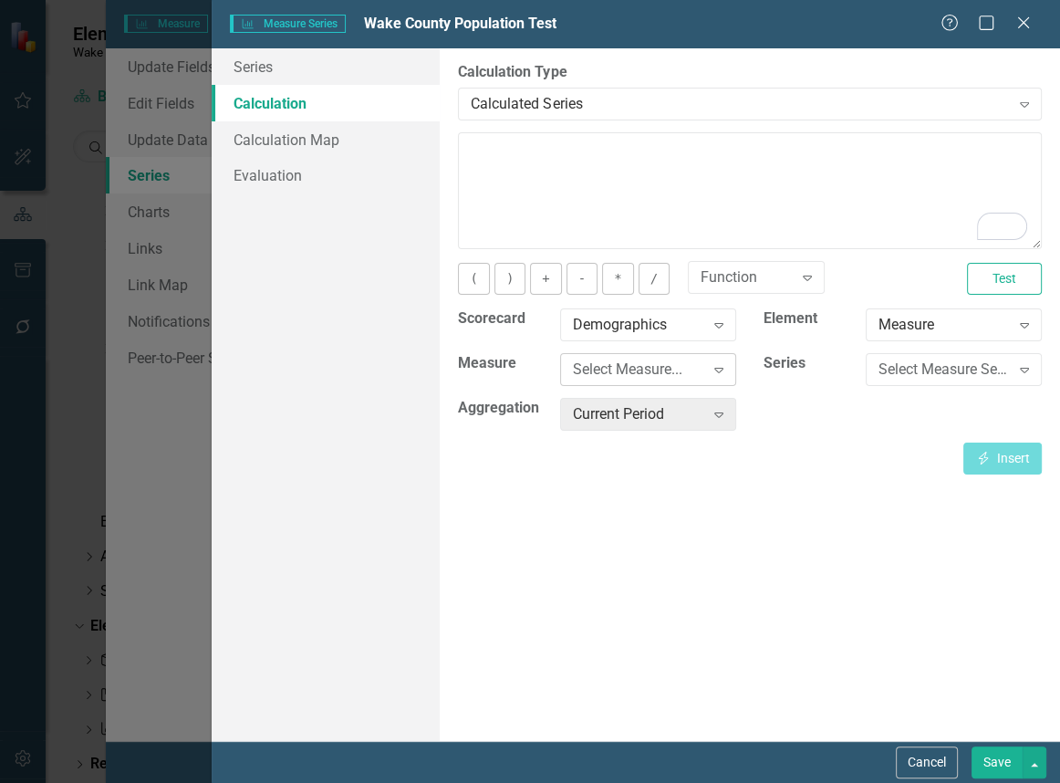
click at [725, 362] on icon "Expand" at bounding box center [719, 369] width 18 height 15
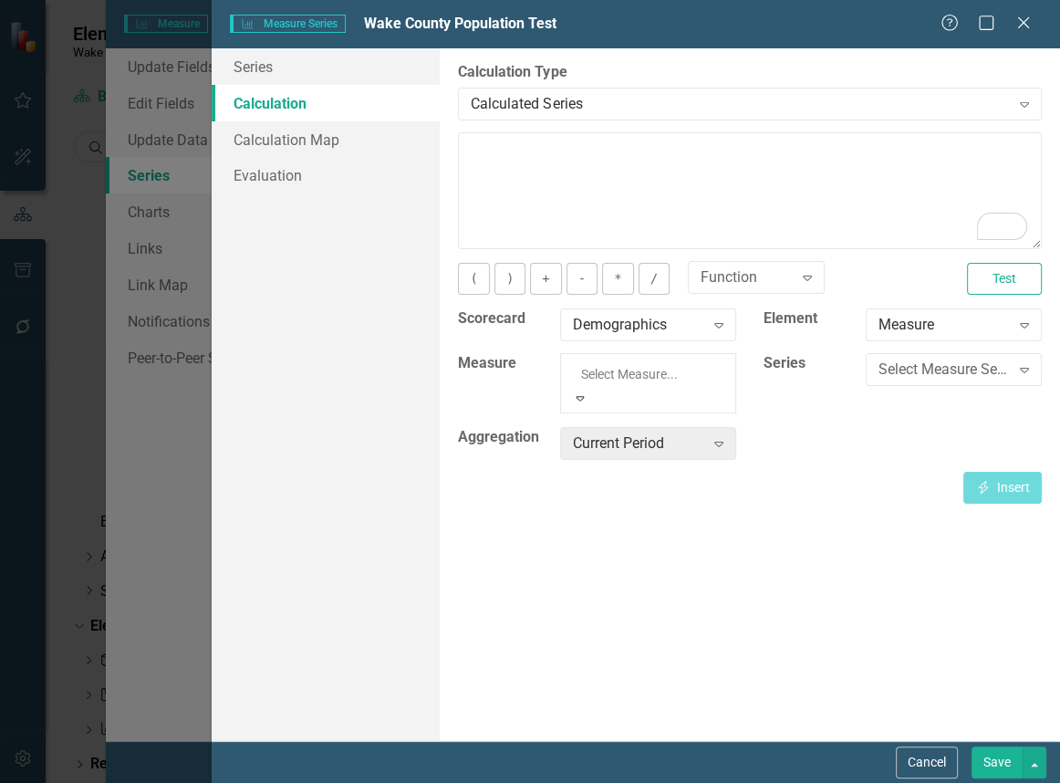
scroll to position [2063, 0]
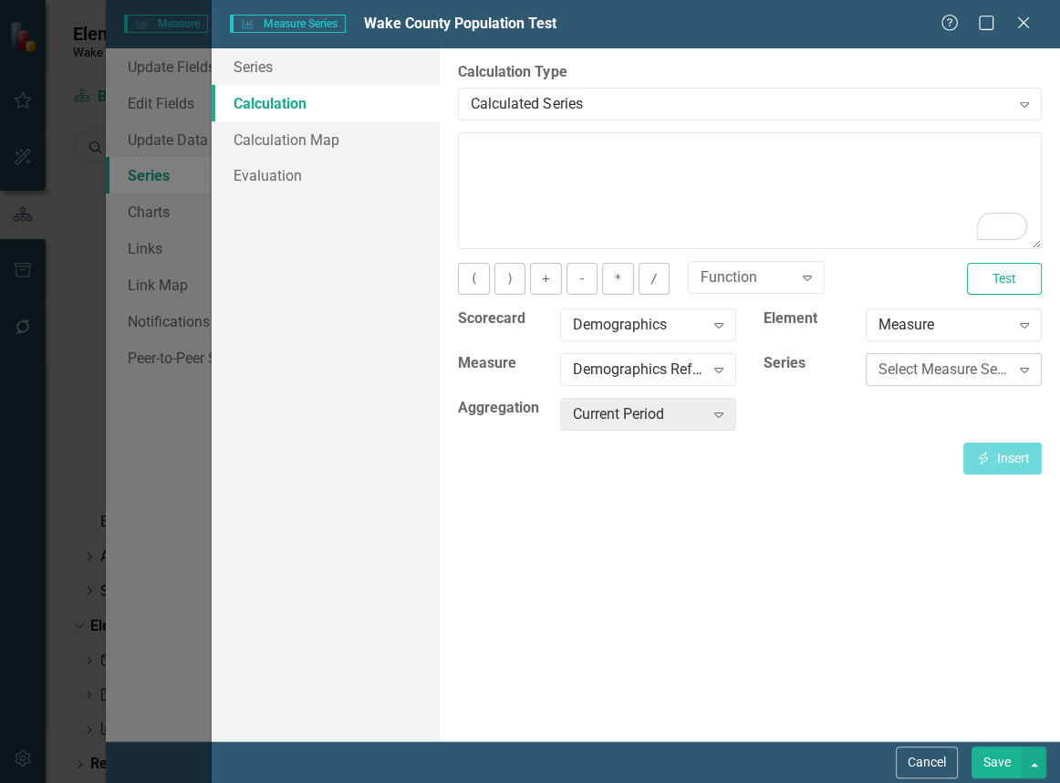
click at [979, 369] on div "Select Measure Series..." at bounding box center [943, 369] width 131 height 21
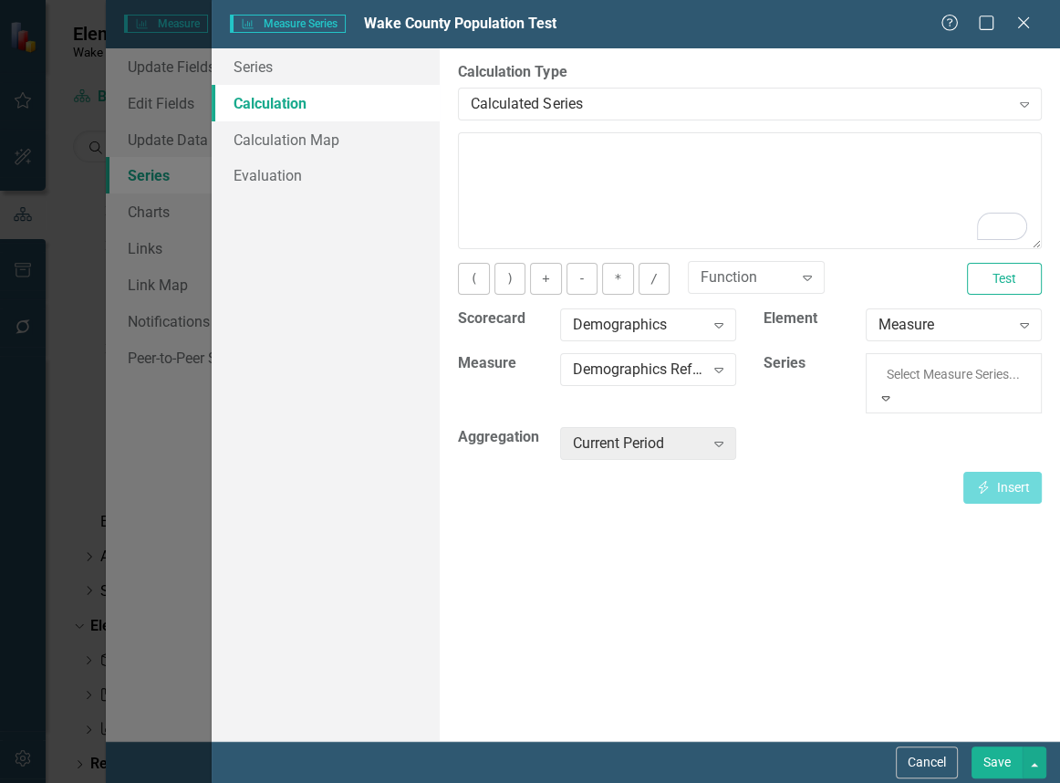
click at [918, 782] on div "Population, Wake County" at bounding box center [530, 793] width 1060 height 21
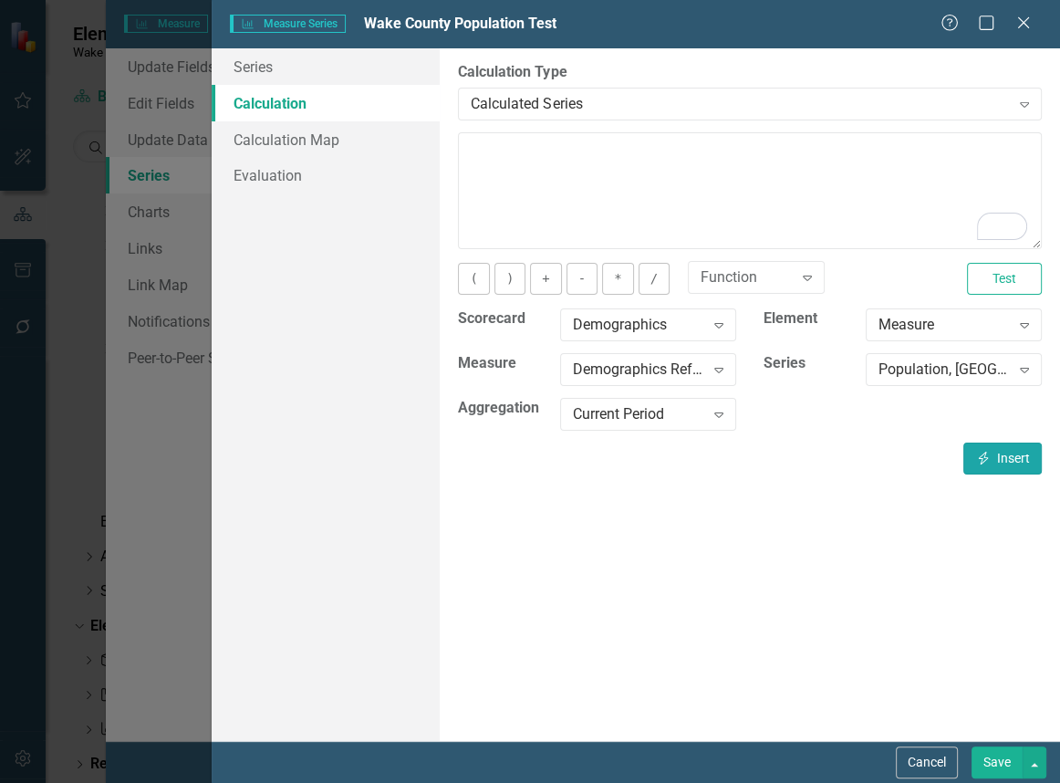
click at [1005, 452] on button "Insert Insert" at bounding box center [1002, 458] width 78 height 32
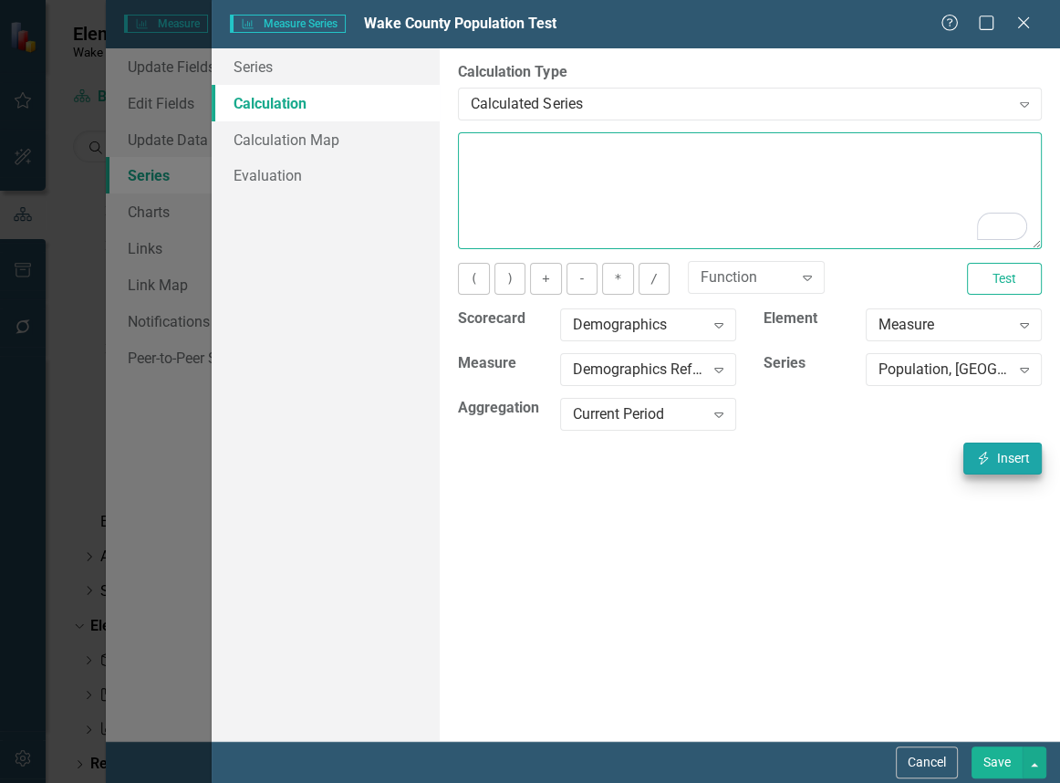
type textarea "[m2026005][Population, Wake County][CurrentPeriod]"
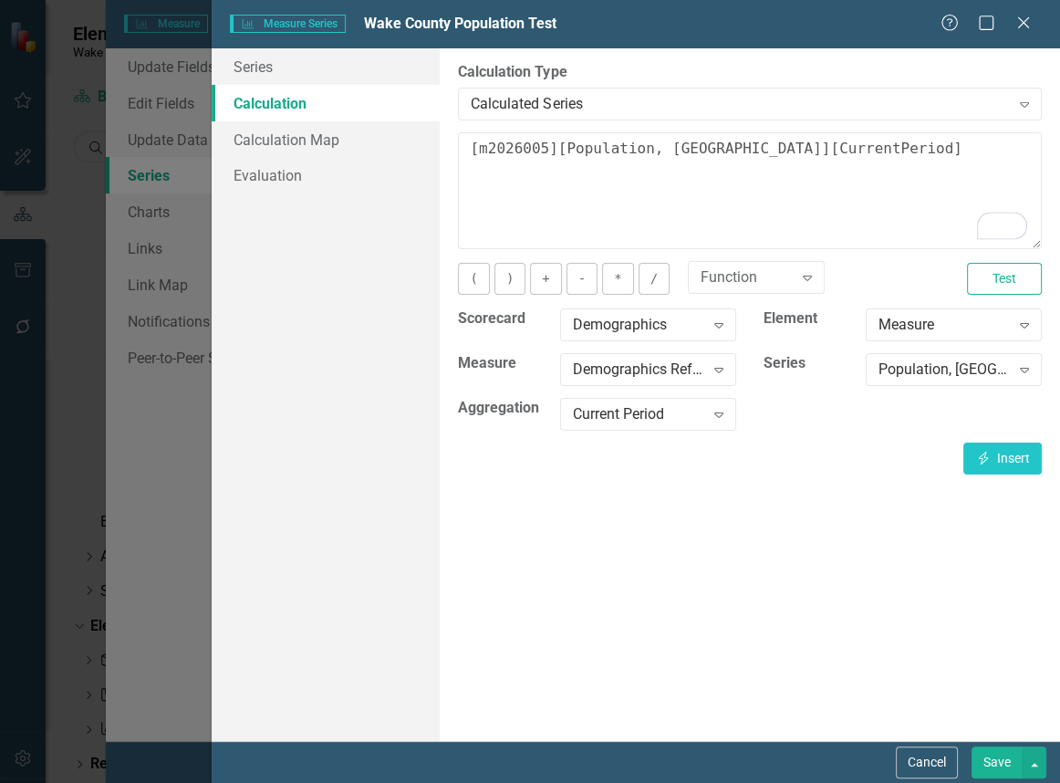
click at [985, 770] on button "Save" at bounding box center [996, 762] width 51 height 32
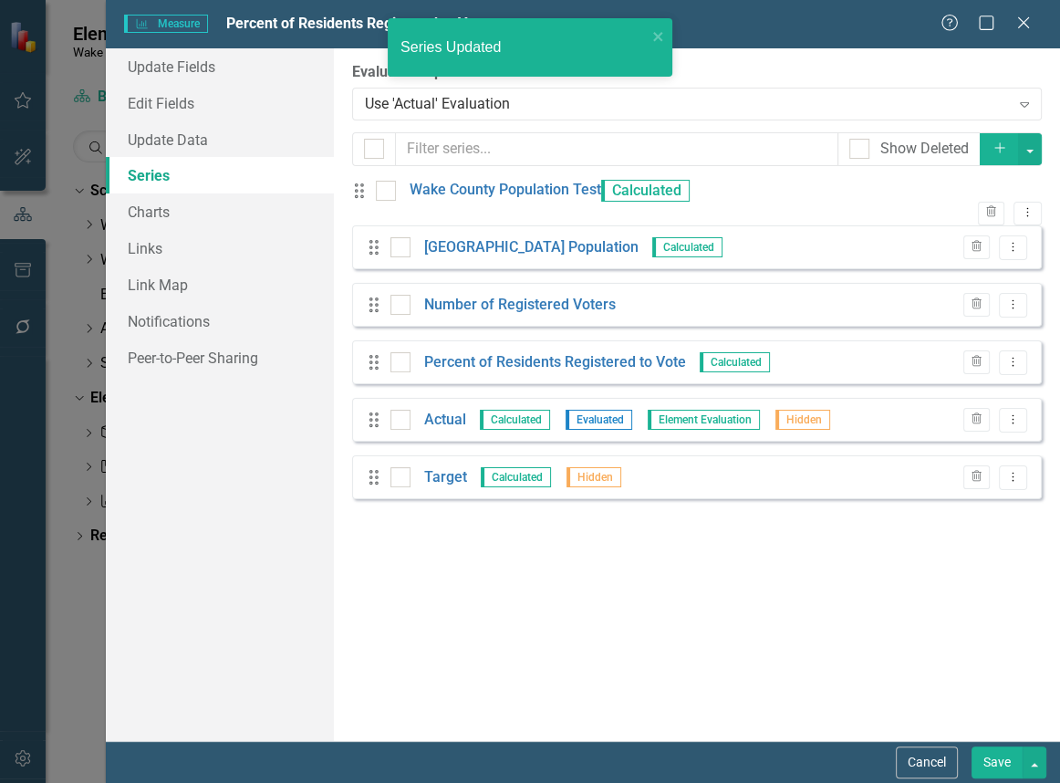
click at [994, 752] on button "Save" at bounding box center [996, 762] width 51 height 32
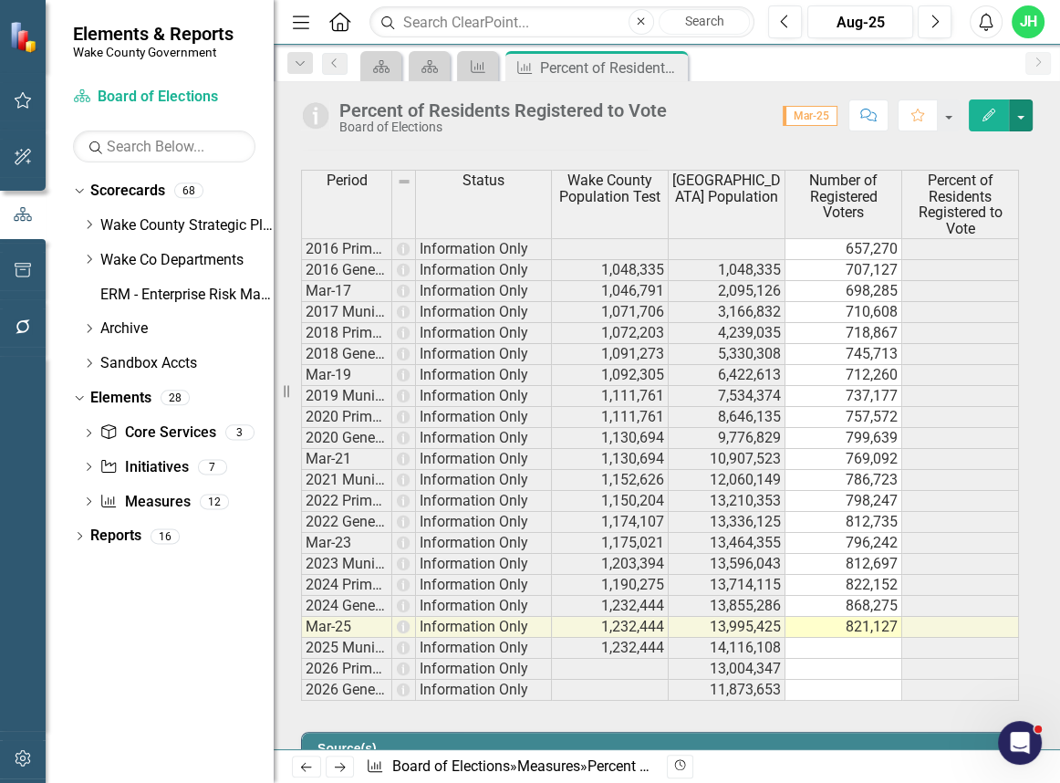
scroll to position [0, 13]
click at [1020, 116] on button "button" at bounding box center [1021, 115] width 24 height 32
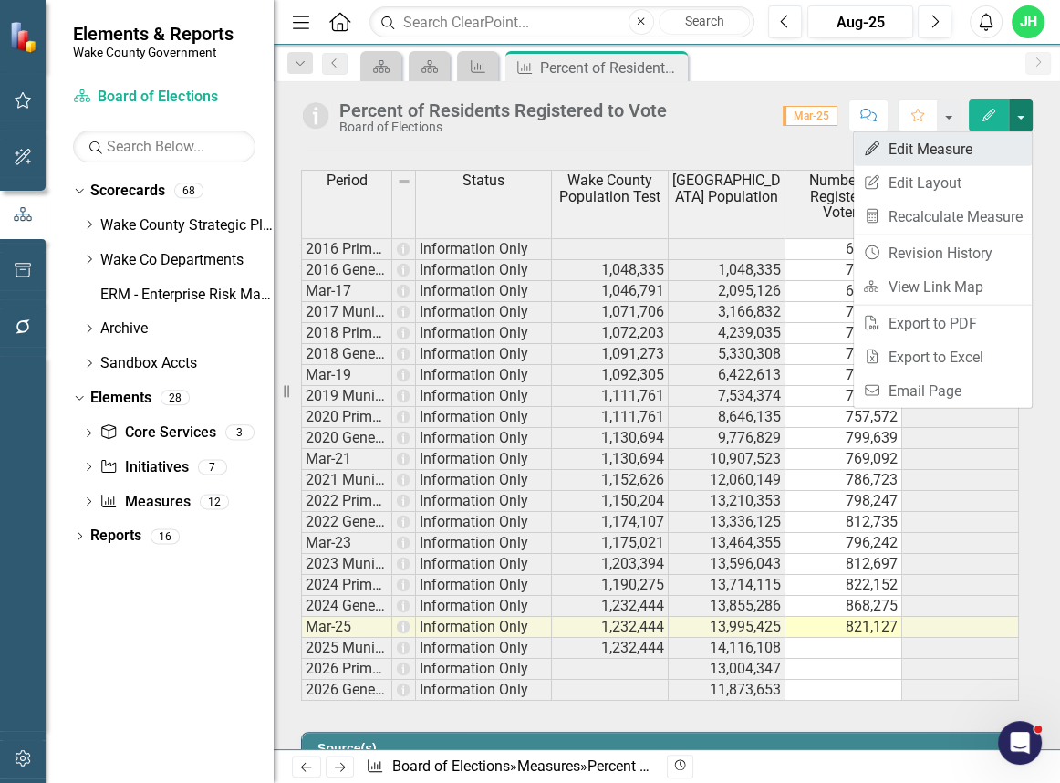
click at [929, 149] on link "Edit Edit Measure" at bounding box center [943, 149] width 178 height 34
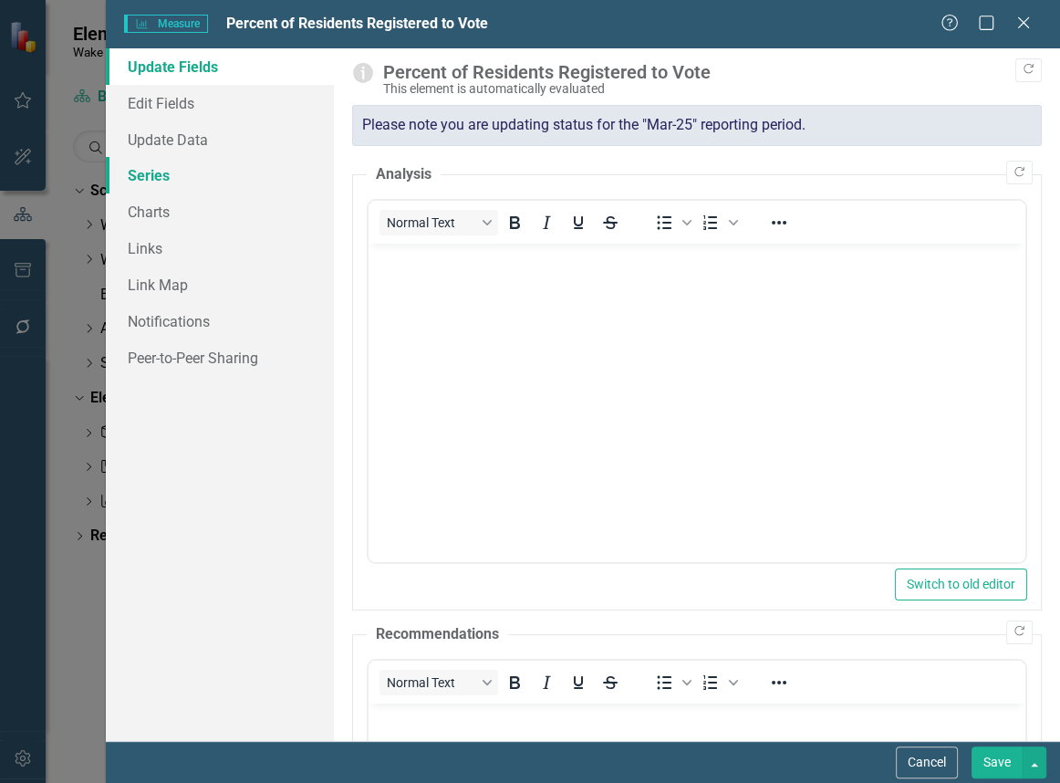
scroll to position [0, 0]
click at [140, 182] on link "Series" at bounding box center [220, 175] width 228 height 36
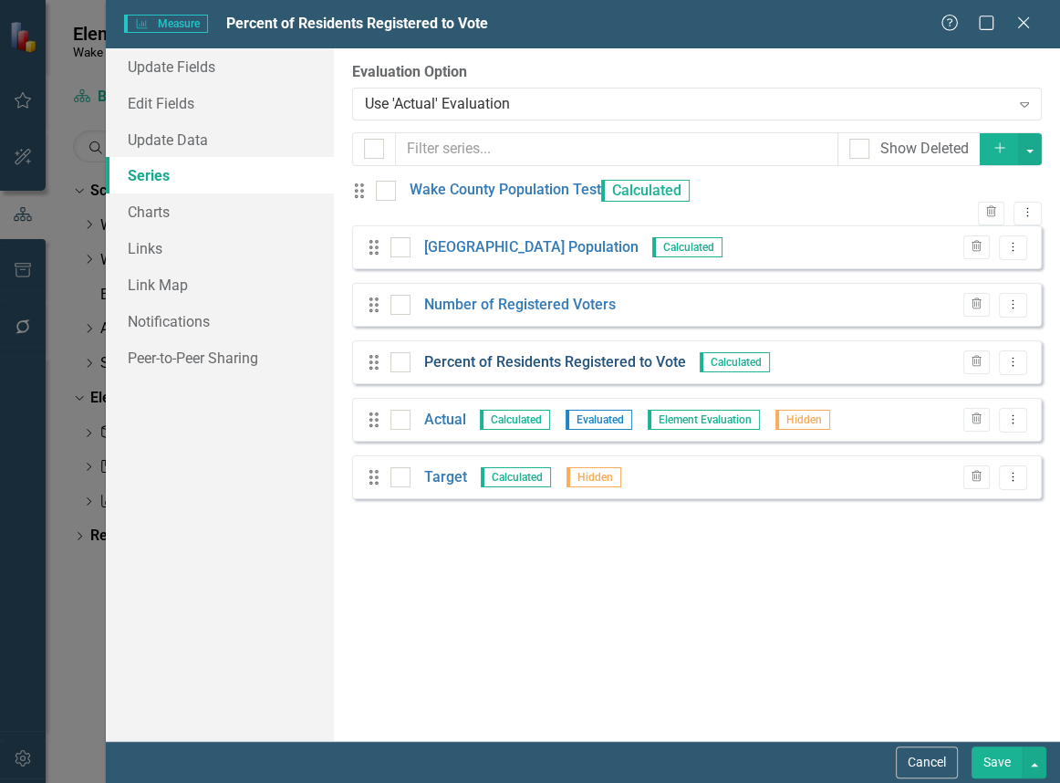
click at [602, 373] on link "Percent of Residents Registered to Vote" at bounding box center [555, 362] width 262 height 21
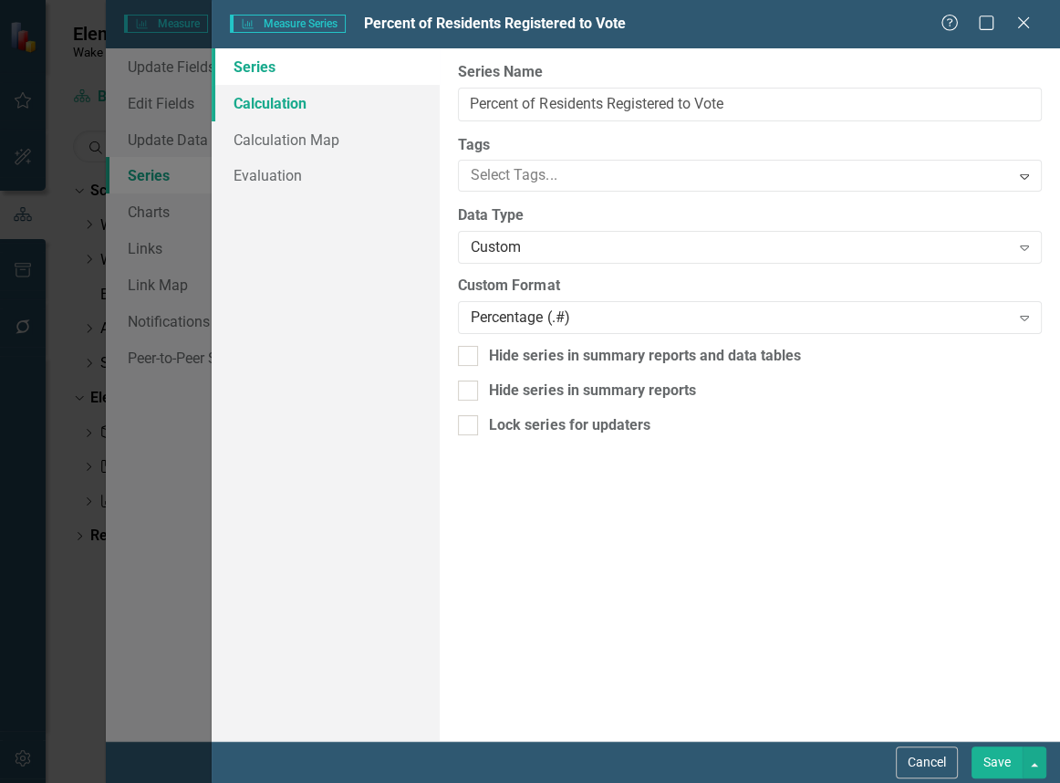
click at [285, 96] on link "Calculation" at bounding box center [326, 103] width 228 height 36
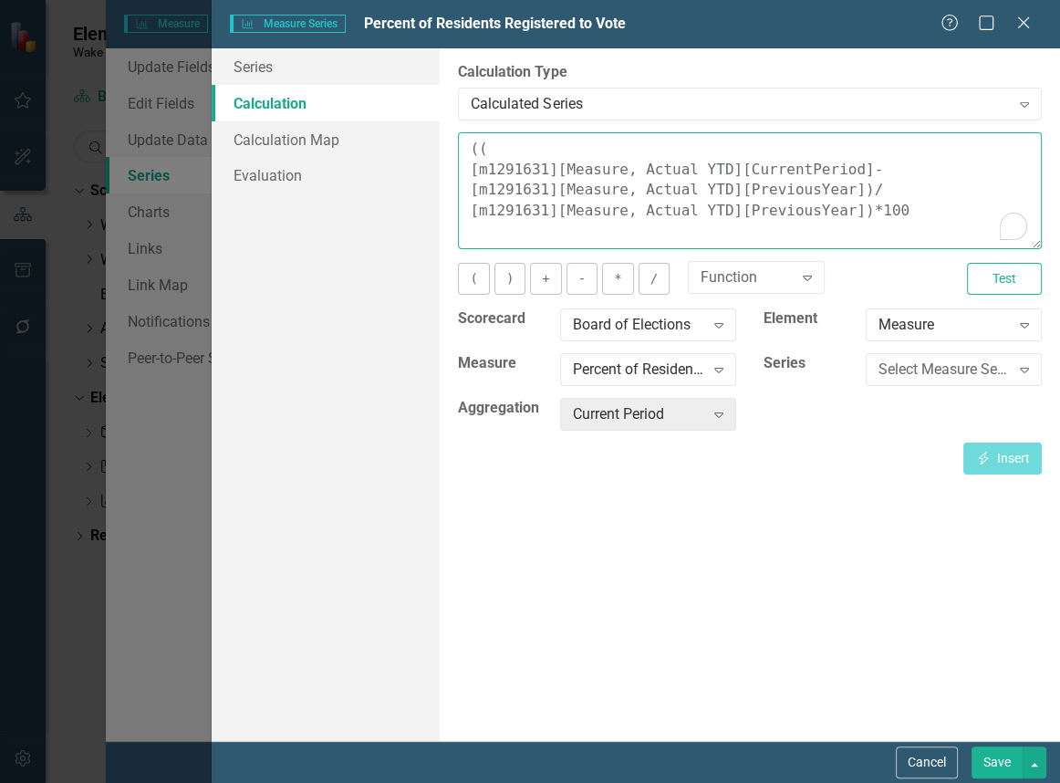
click at [893, 237] on textarea "(( [m1291631][Measure, Actual YTD][CurrentPeriod]- [m1291631][Measure, Actual Y…" at bounding box center [750, 190] width 584 height 117
type textarea "(( [m1291631][Measure, Actual YTD][CurrentPeriod]- [m1291631][Measure, Actual Y…"
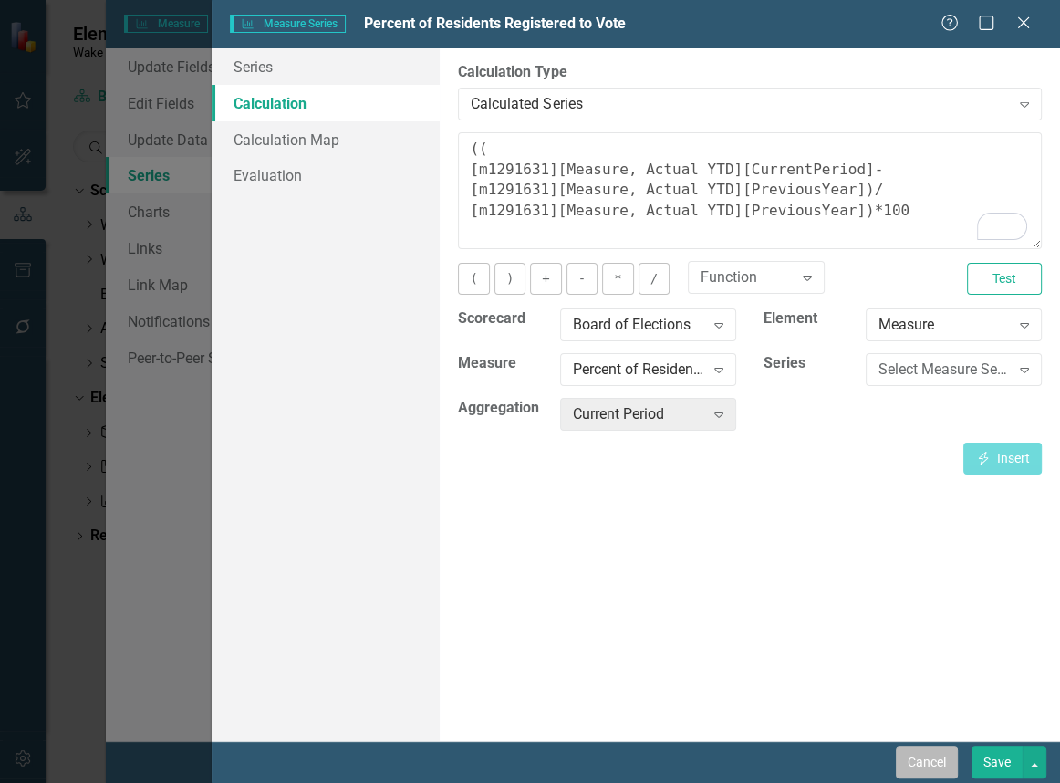
click at [912, 762] on button "Cancel" at bounding box center [927, 762] width 62 height 32
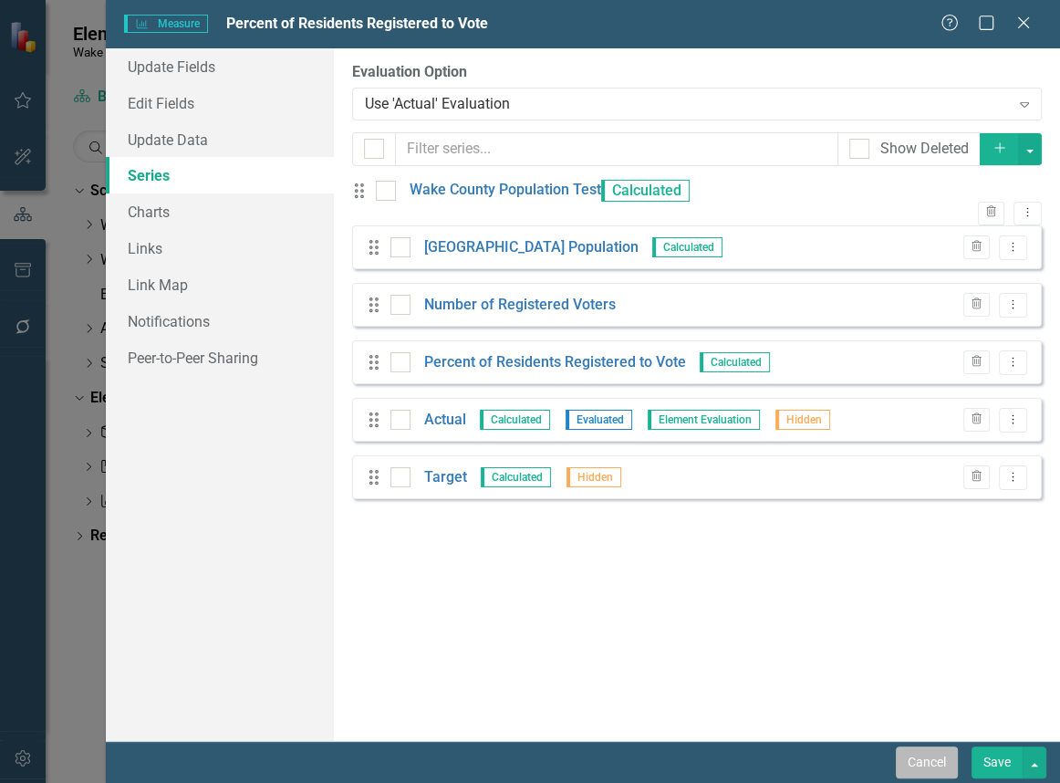
click at [920, 763] on button "Cancel" at bounding box center [927, 762] width 62 height 32
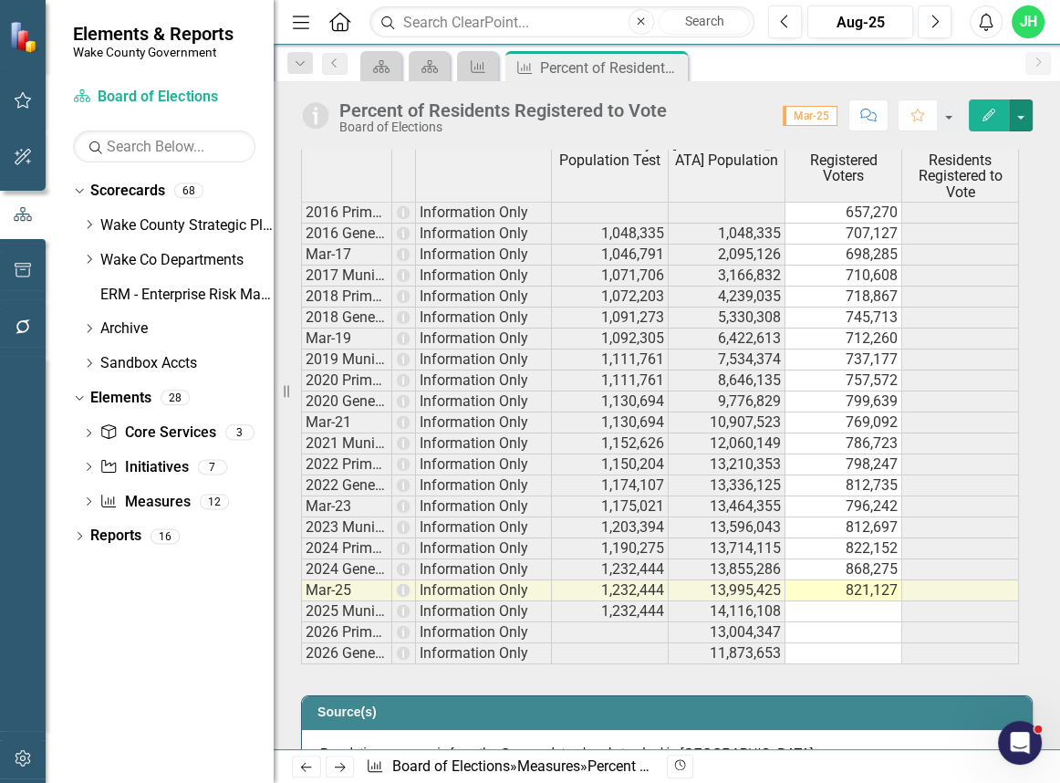
scroll to position [829, 0]
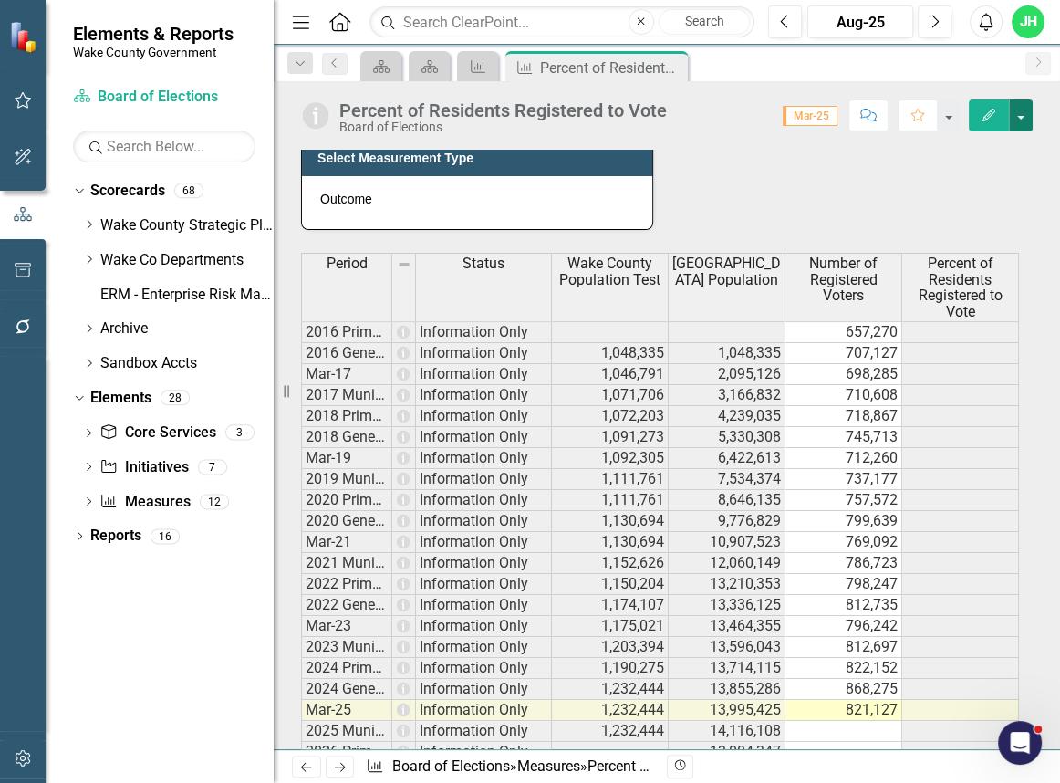
click at [1012, 123] on button "button" at bounding box center [1021, 115] width 24 height 32
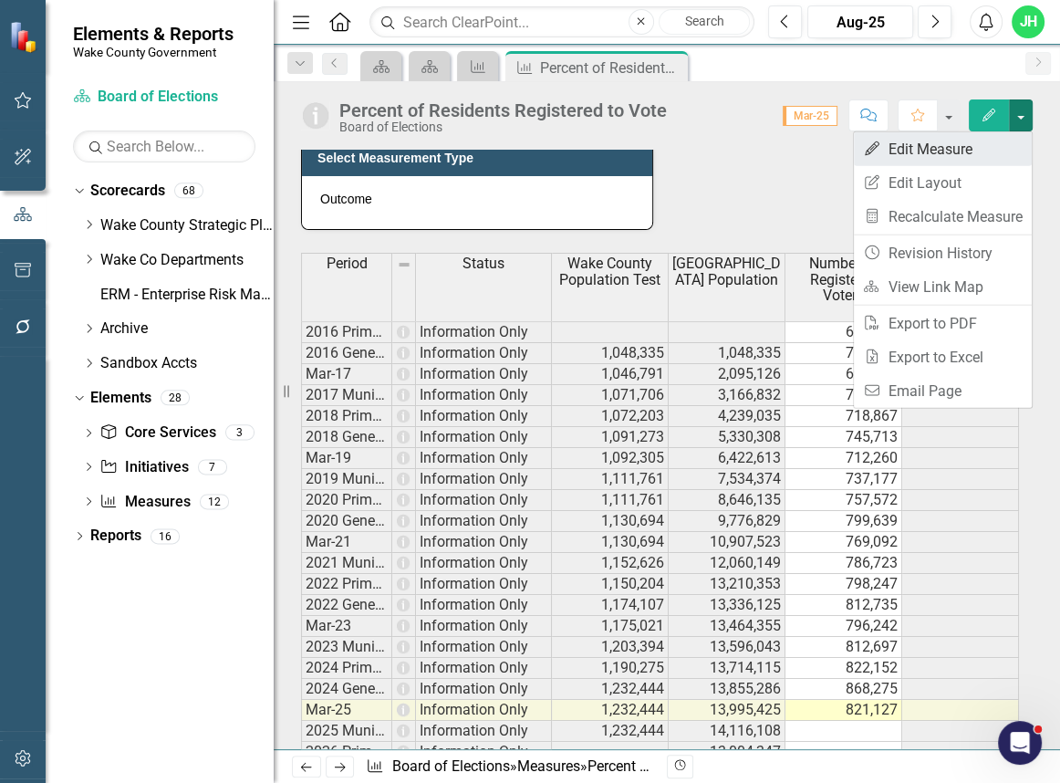
click at [950, 146] on link "Edit Edit Measure" at bounding box center [943, 149] width 178 height 34
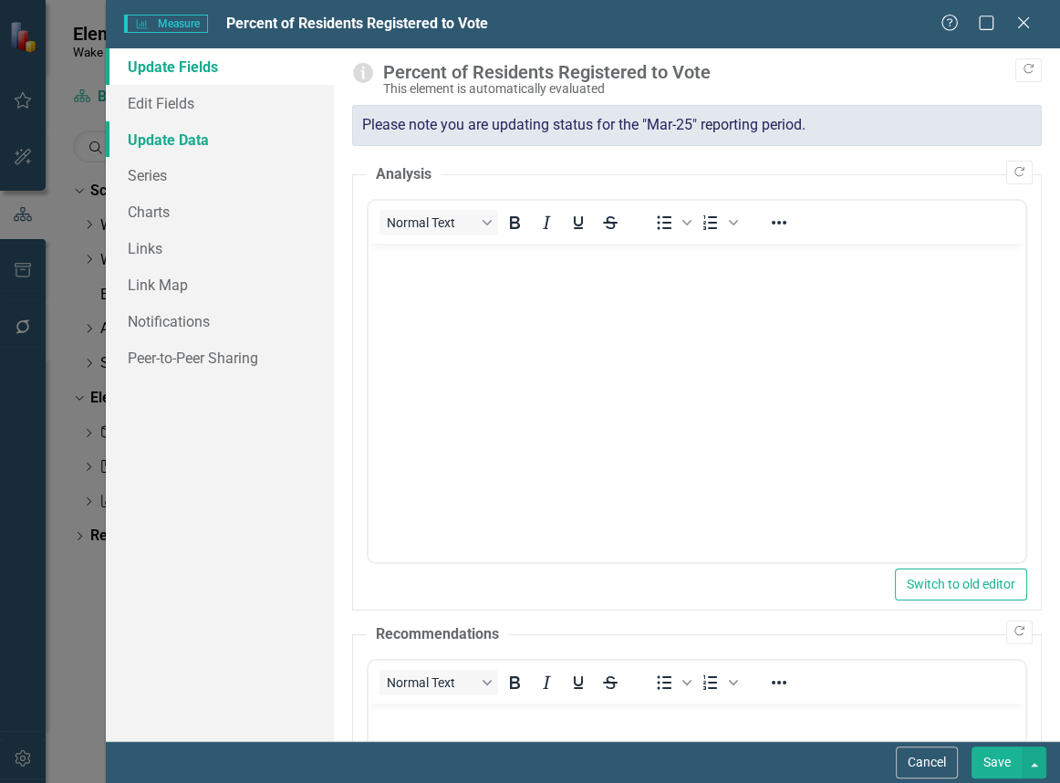
scroll to position [0, 0]
click at [155, 187] on link "Series" at bounding box center [220, 175] width 228 height 36
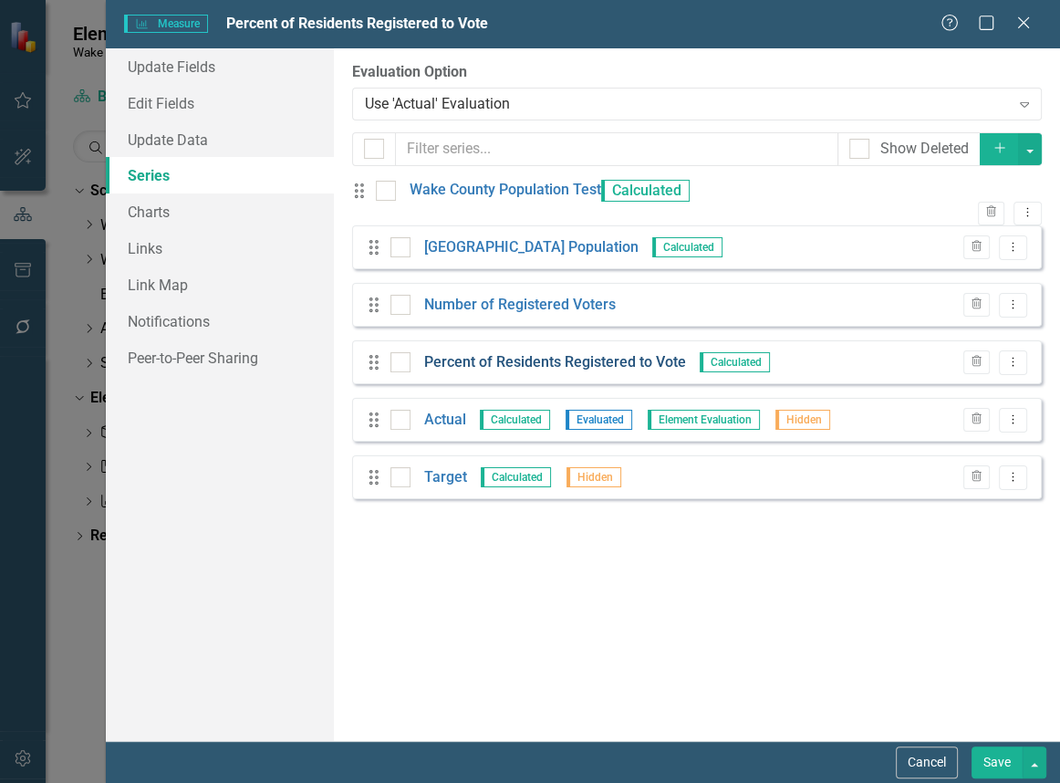
click at [580, 365] on link "Percent of Residents Registered to Vote" at bounding box center [555, 362] width 262 height 21
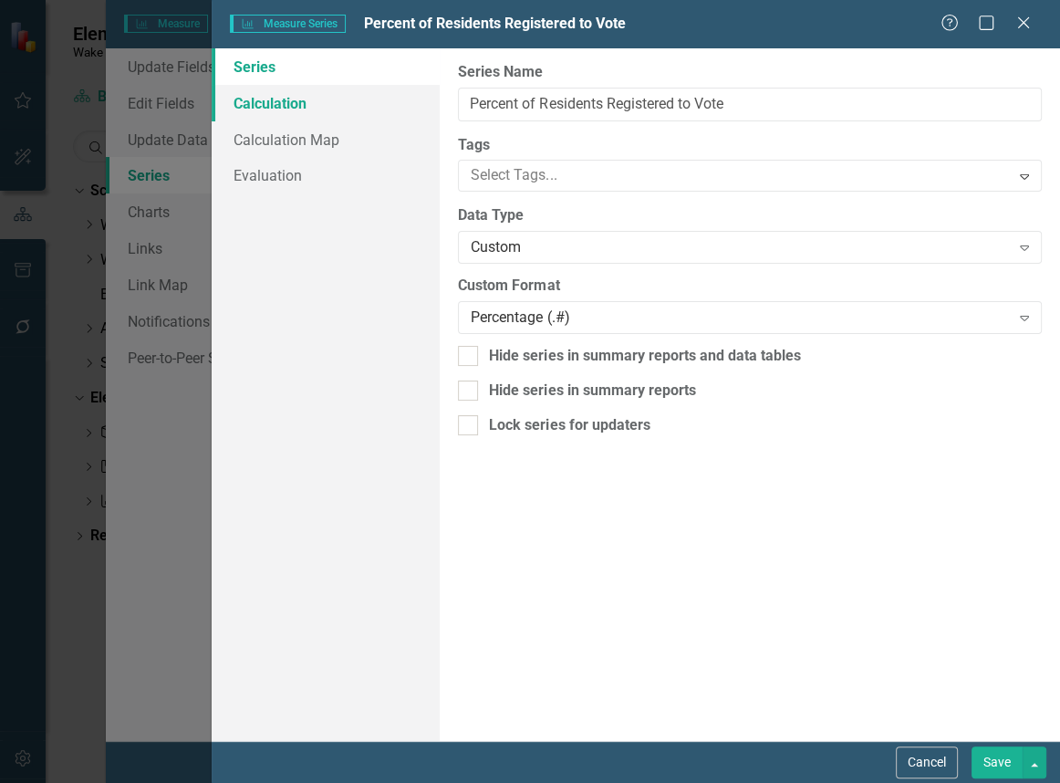
click at [292, 99] on link "Calculation" at bounding box center [326, 103] width 228 height 36
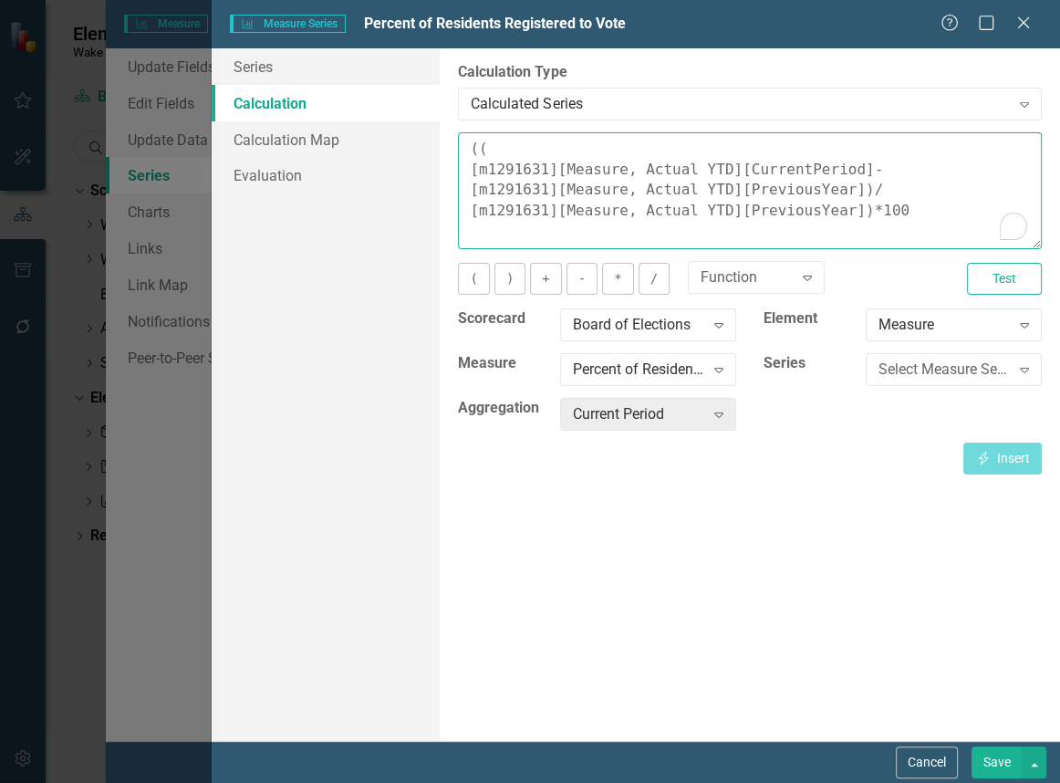
click at [887, 232] on textarea "(( [m1291631][Measure, Actual YTD][CurrentPeriod]- [m1291631][Measure, Actual Y…" at bounding box center [750, 190] width 584 height 117
drag, startPoint x: 909, startPoint y: 224, endPoint x: 467, endPoint y: 135, distance: 451.3
click at [467, 135] on textarea "(( [m1291631][Measure, Actual YTD][CurrentPeriod]- [m1291631][Measure, Actual Y…" at bounding box center [750, 190] width 584 height 117
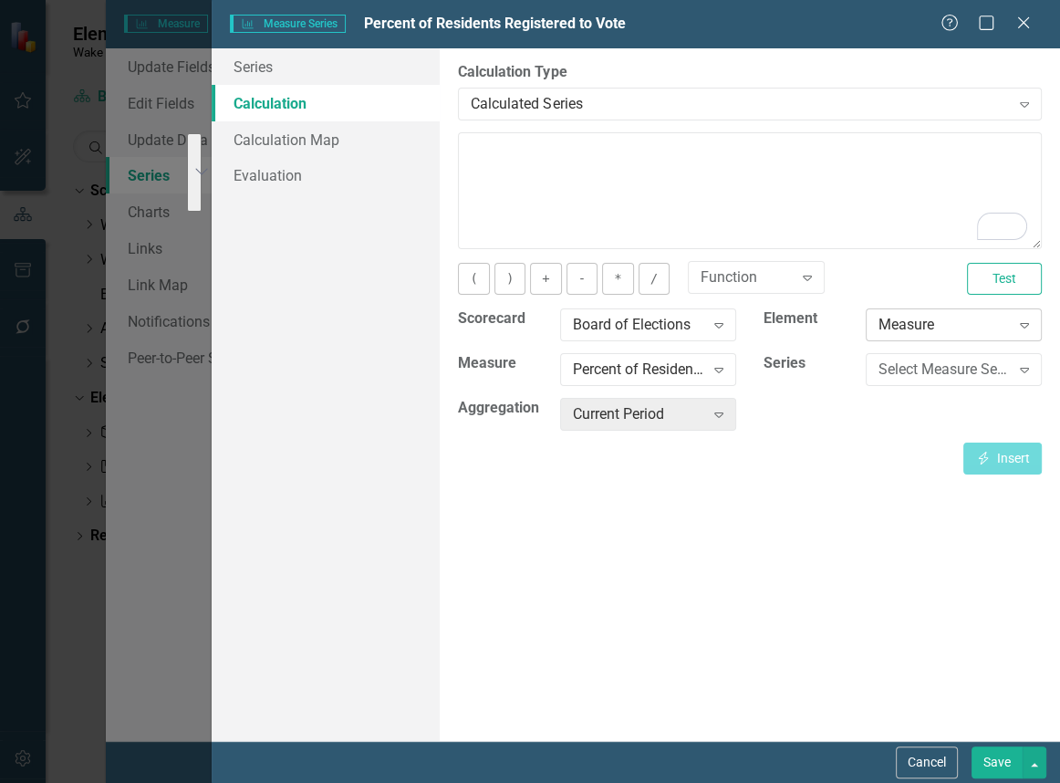
click at [988, 311] on div "Measure Expand" at bounding box center [954, 324] width 176 height 33
click at [691, 368] on div "Percent of Residents Registered to Vote" at bounding box center [638, 369] width 131 height 21
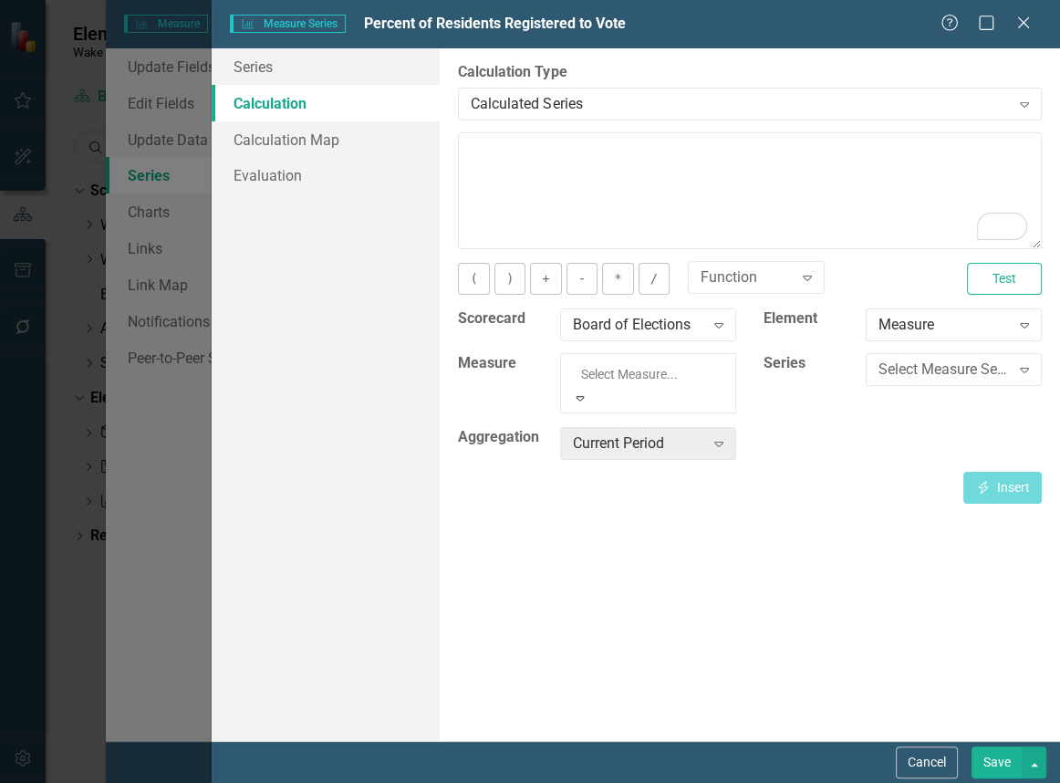
scroll to position [254, 0]
click at [867, 433] on div "Scorecard Board of Elections Expand Element Measure Expand Measure 12 results a…" at bounding box center [749, 389] width 611 height 163
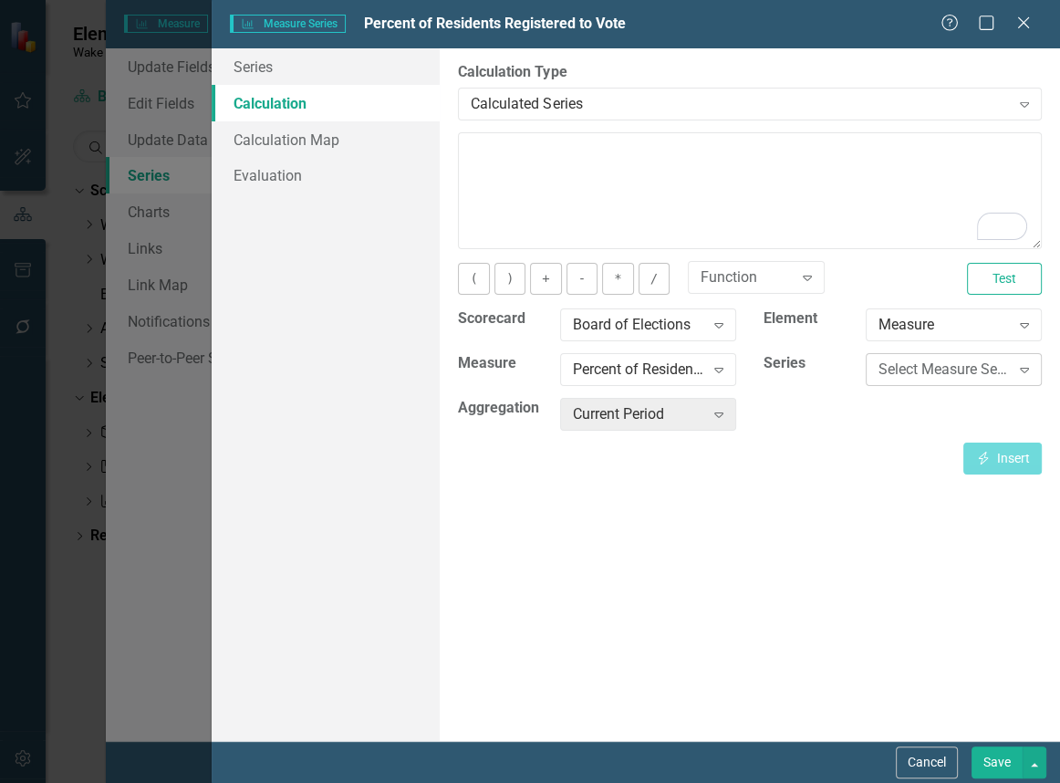
click at [979, 375] on div "Select Measure Series..." at bounding box center [943, 369] width 131 height 21
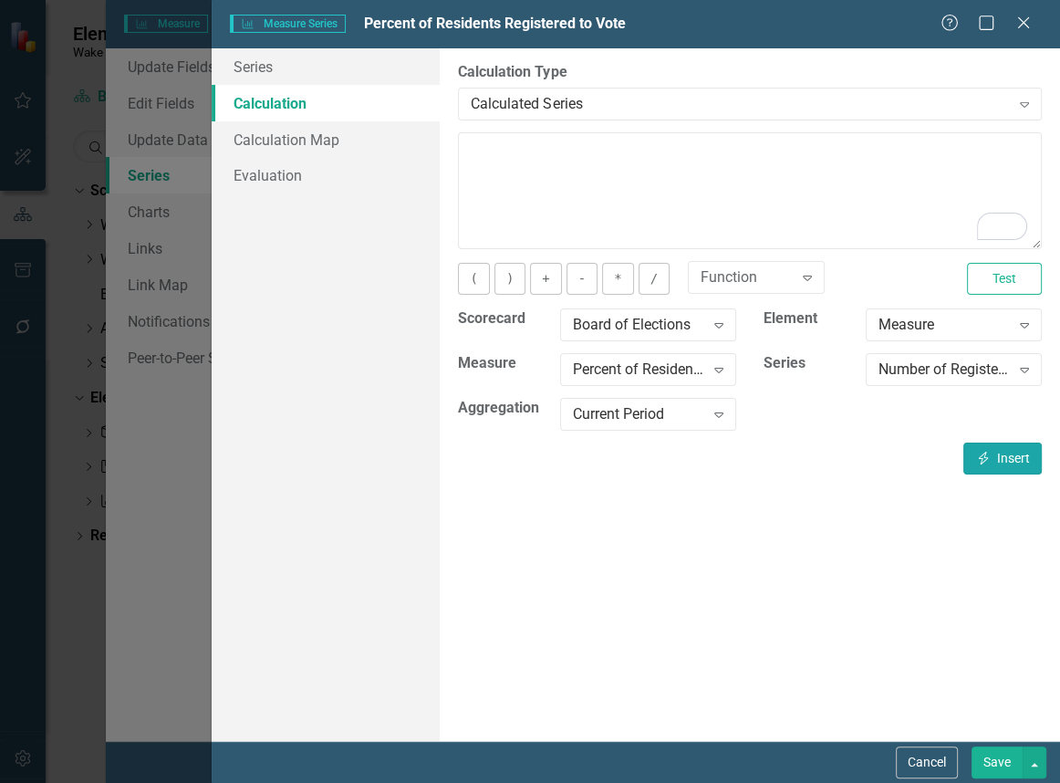
click at [988, 459] on icon "Insert" at bounding box center [983, 457] width 16 height 13
click at [926, 377] on div "Number of Registered Voters" at bounding box center [943, 369] width 131 height 21
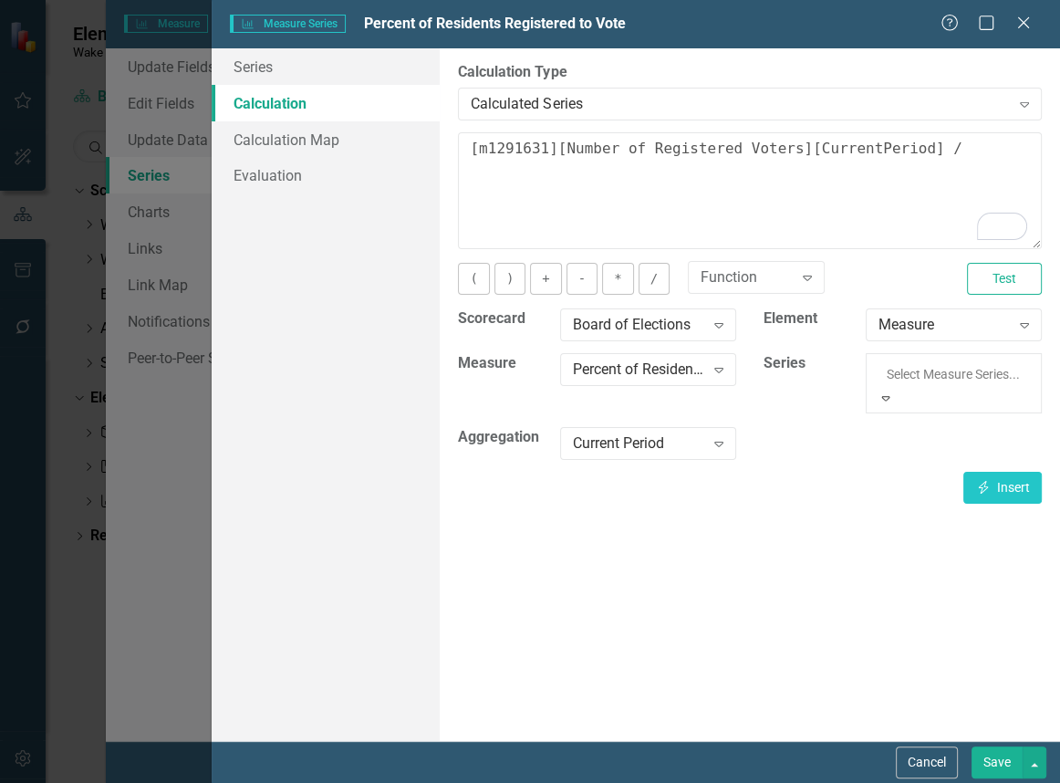
click at [923, 782] on div "Wake County Population Test" at bounding box center [530, 793] width 1060 height 21
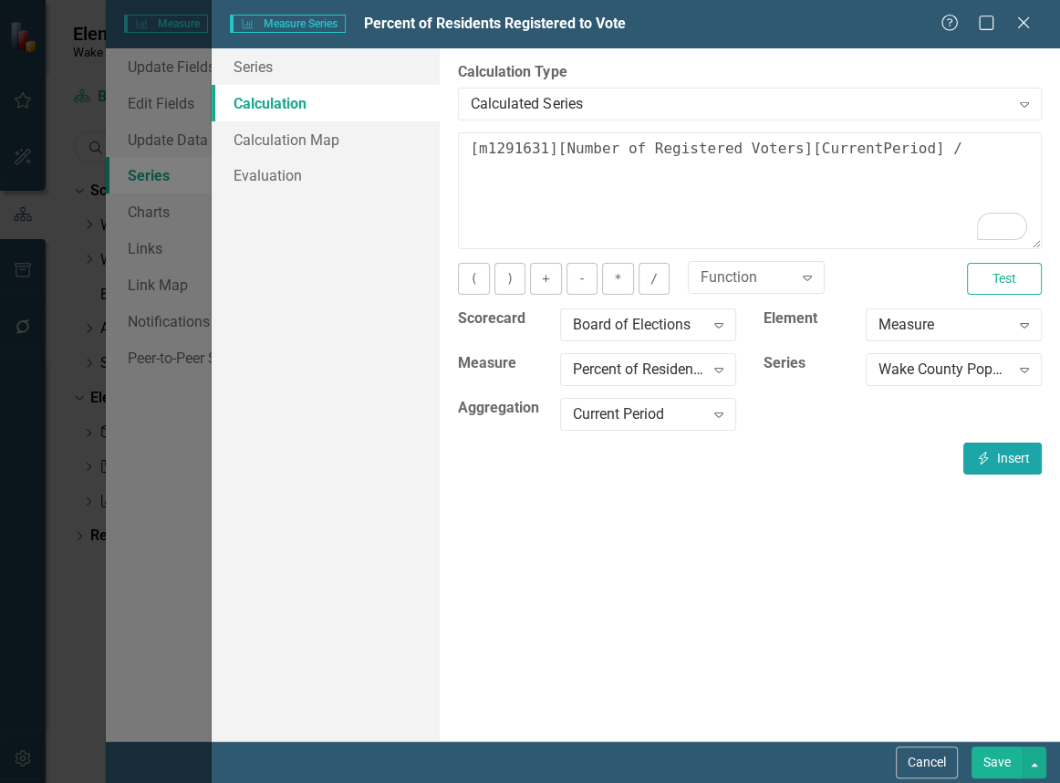
click at [998, 456] on button "Insert Insert" at bounding box center [1002, 458] width 78 height 32
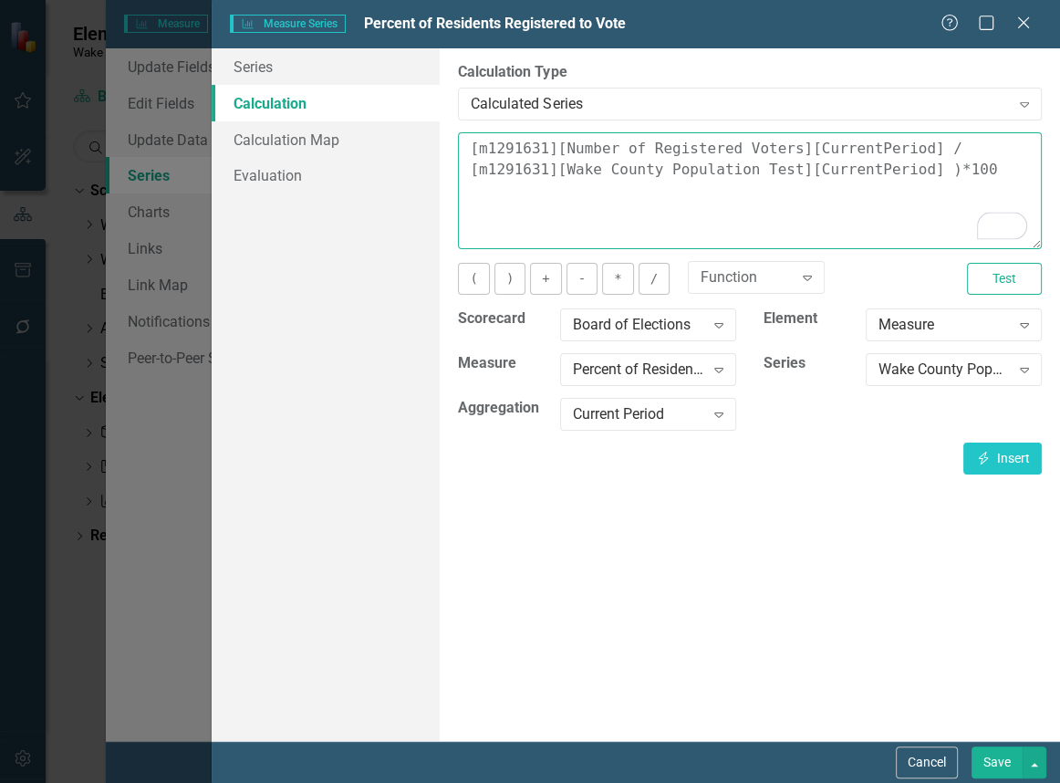
click at [471, 151] on textarea "[m1291631][Number of Registered Voters][CurrentPeriod] / [m1291631][Wake County…" at bounding box center [750, 190] width 584 height 117
type textarea "([m1291631][Number of Registered Voters][CurrentPeriod] / [m1291631][Wake Count…"
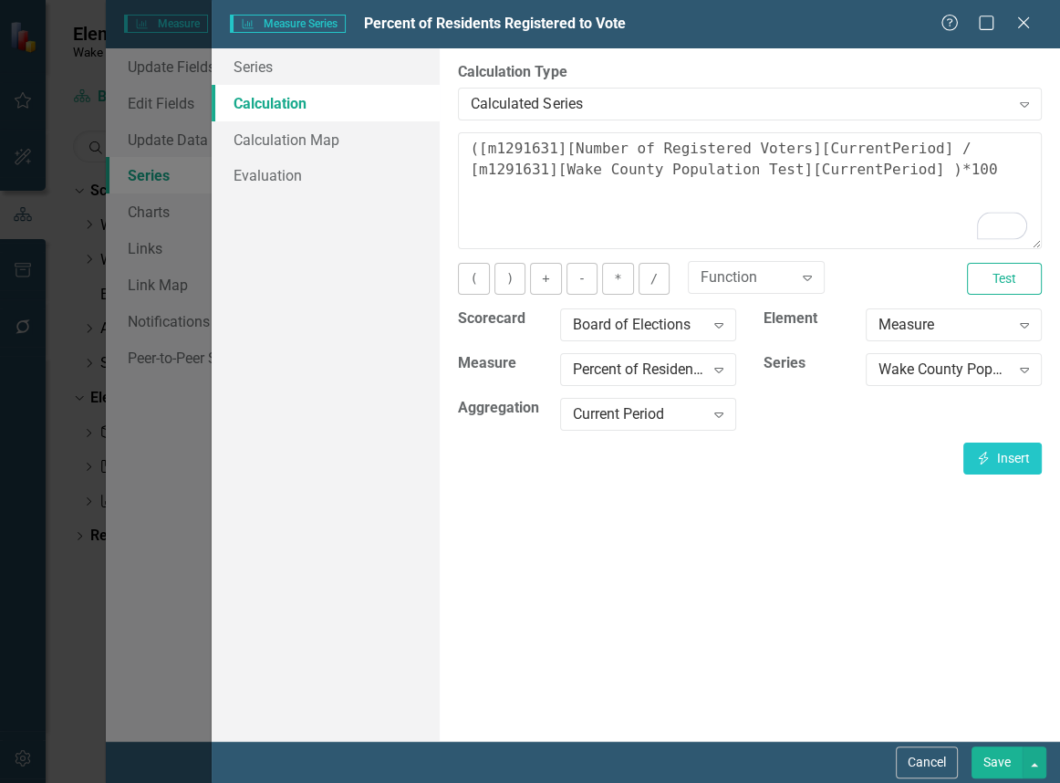
click at [997, 764] on button "Save" at bounding box center [996, 762] width 51 height 32
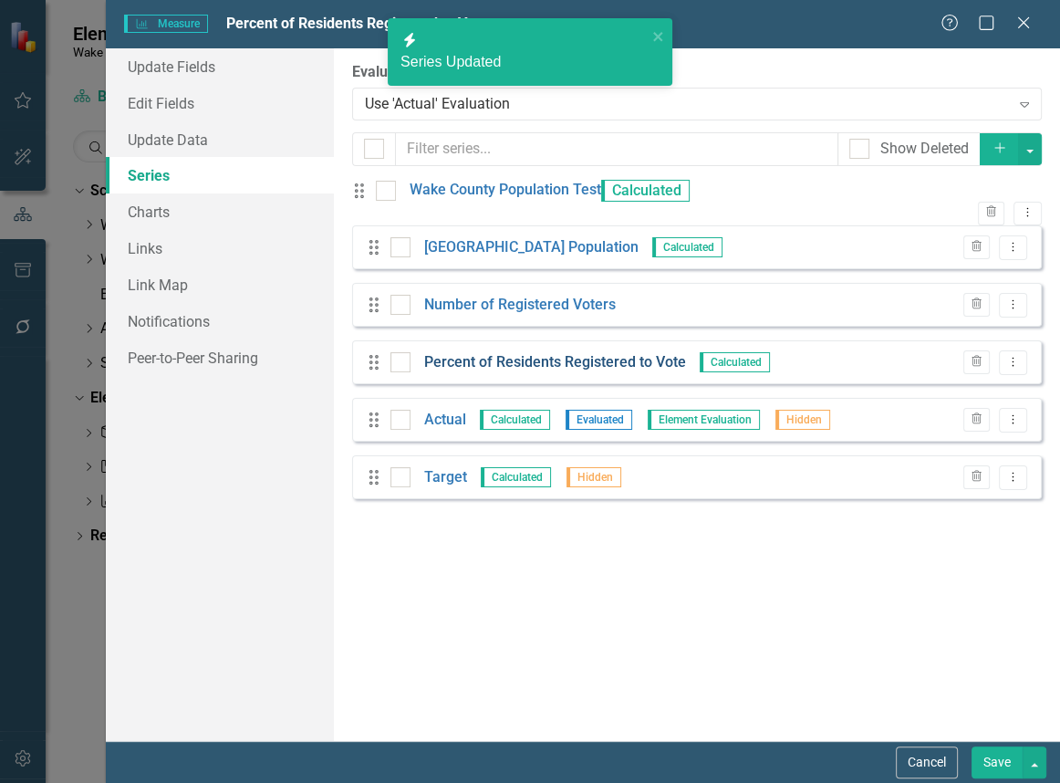
click at [527, 373] on link "Percent of Residents Registered to Vote" at bounding box center [555, 362] width 262 height 21
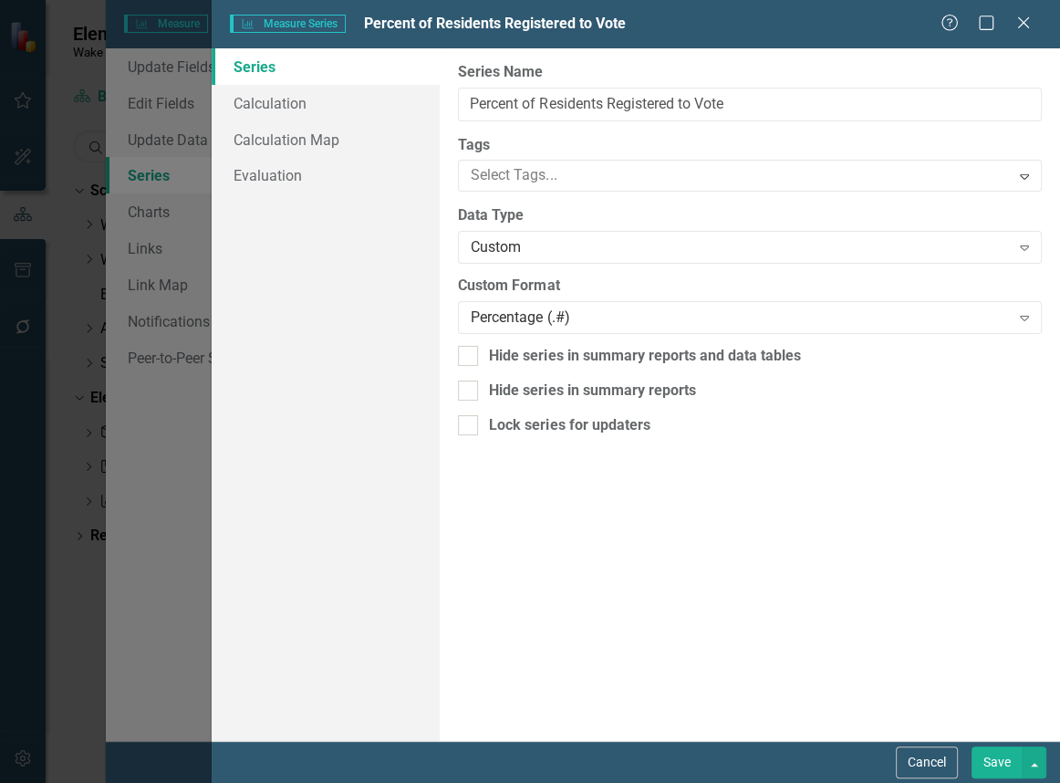
click at [991, 768] on button "Save" at bounding box center [996, 762] width 51 height 32
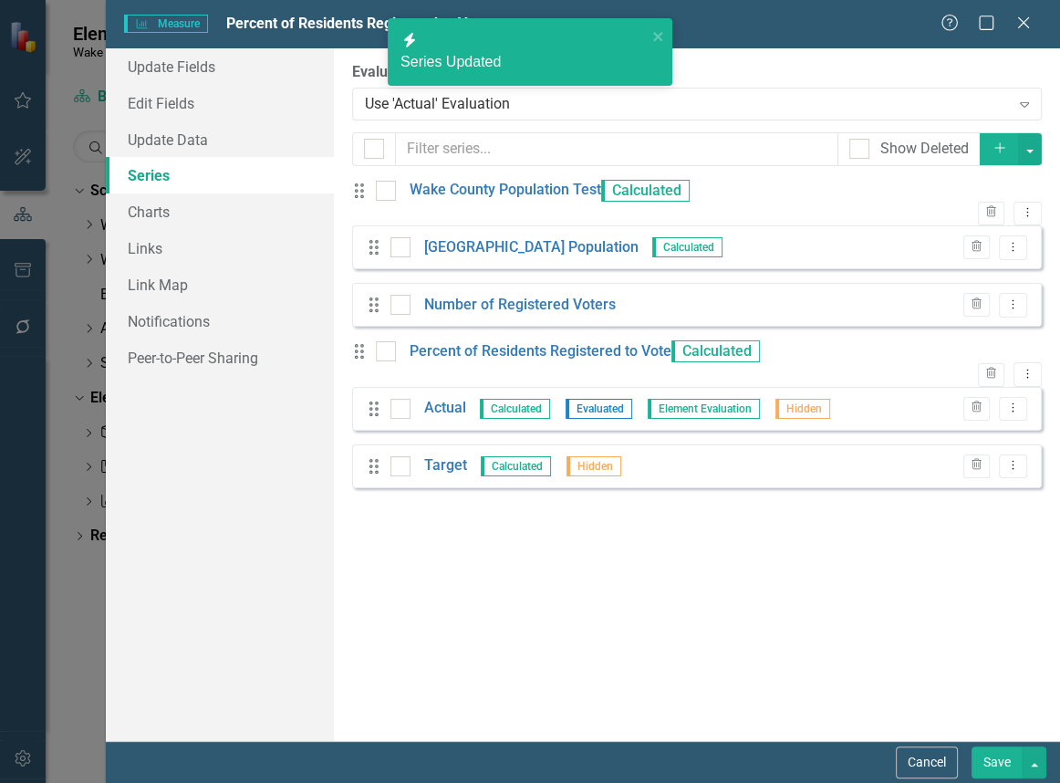
click at [992, 759] on button "Save" at bounding box center [996, 762] width 51 height 32
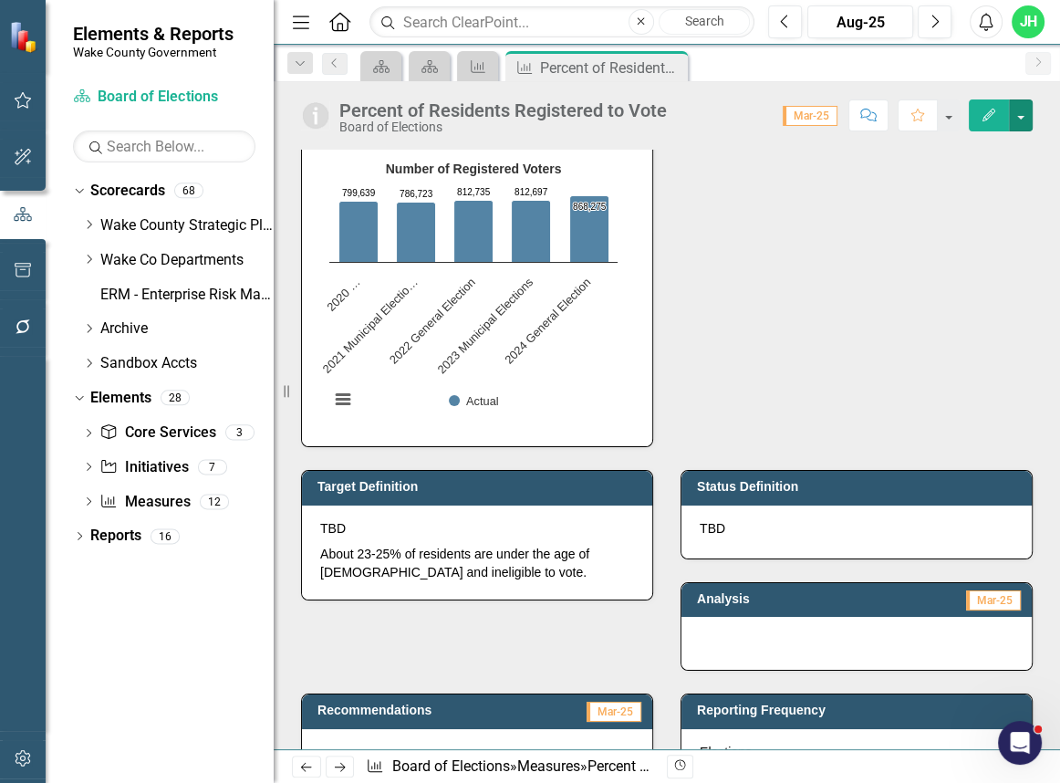
scroll to position [0, 0]
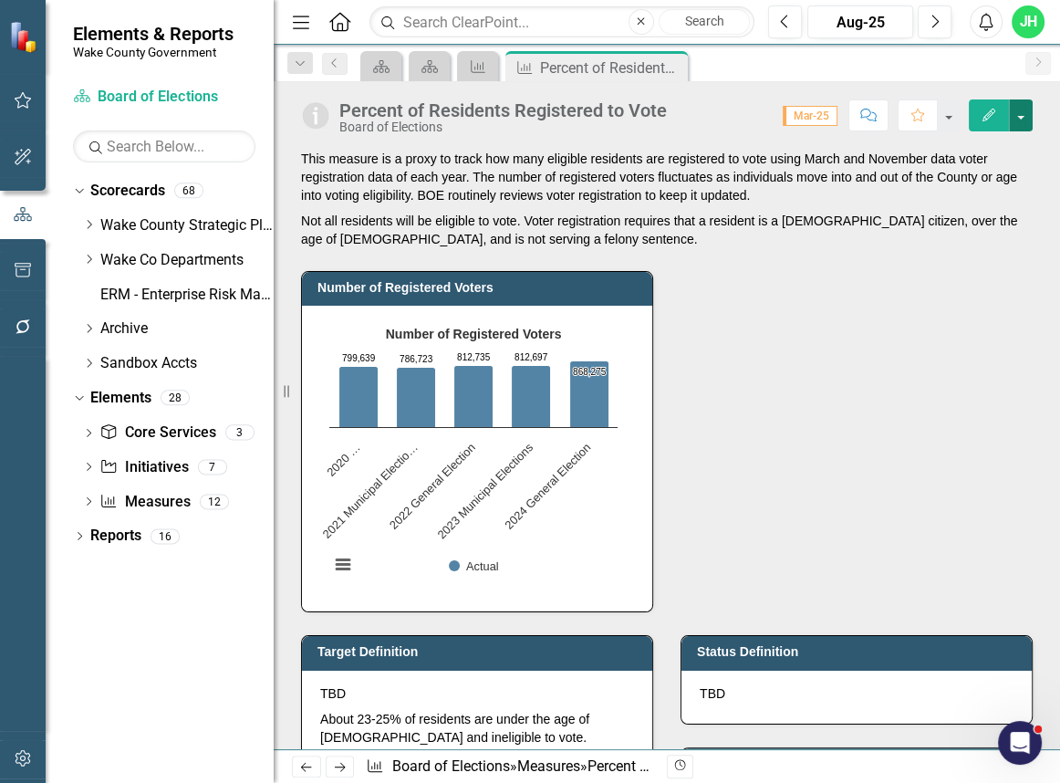
click at [1017, 116] on button "button" at bounding box center [1021, 115] width 24 height 32
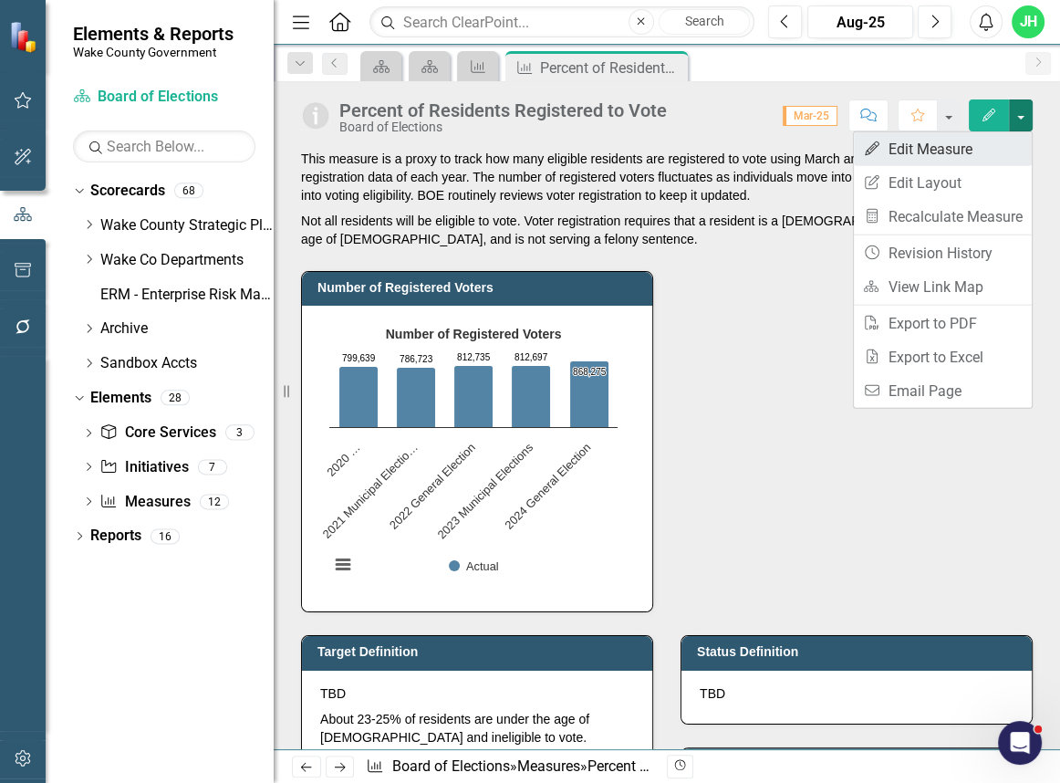
click at [962, 153] on link "Edit Edit Measure" at bounding box center [943, 149] width 178 height 34
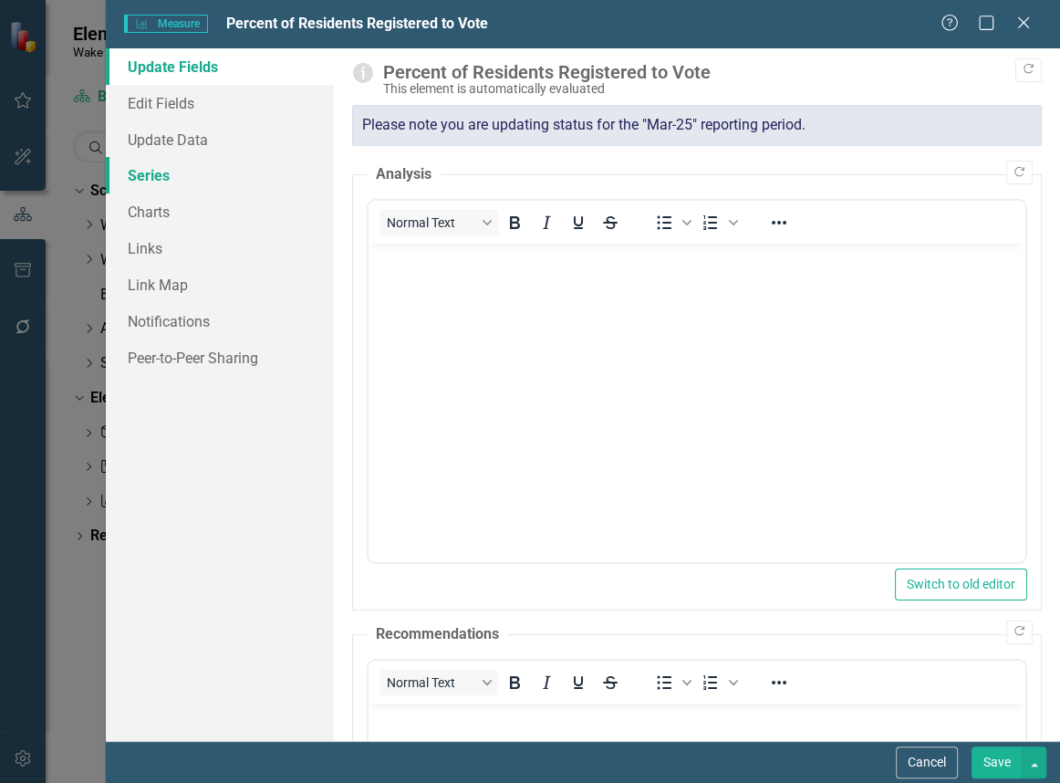
click at [155, 170] on link "Series" at bounding box center [220, 175] width 228 height 36
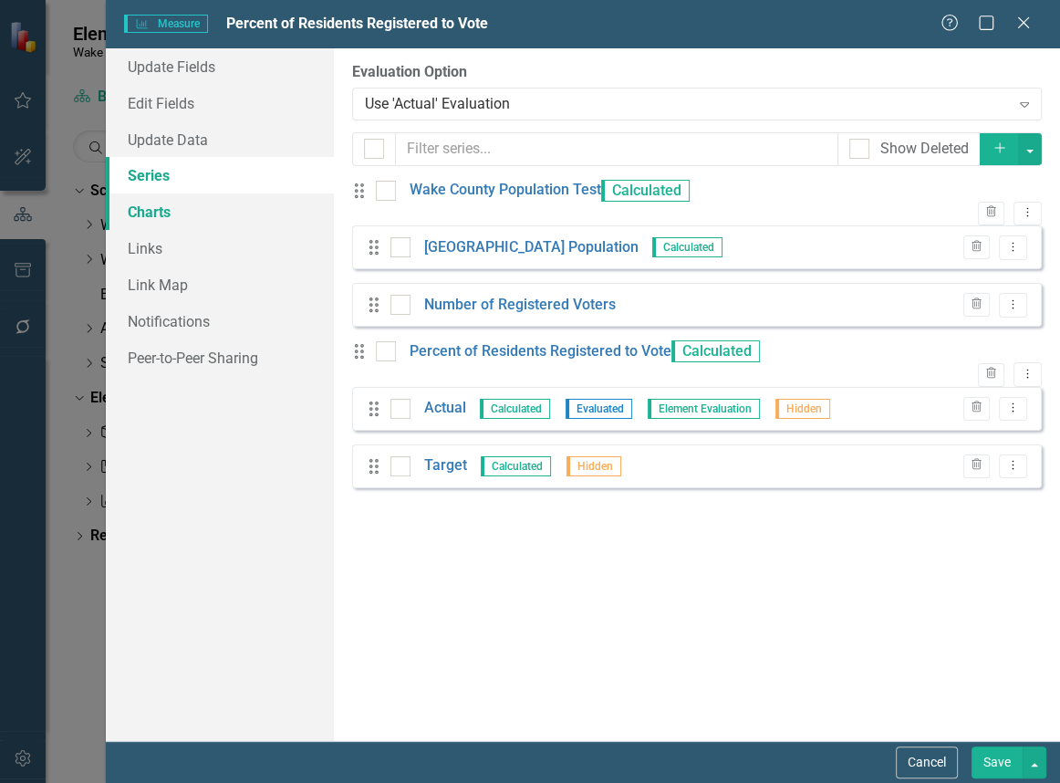
click at [154, 216] on link "Charts" at bounding box center [220, 211] width 228 height 36
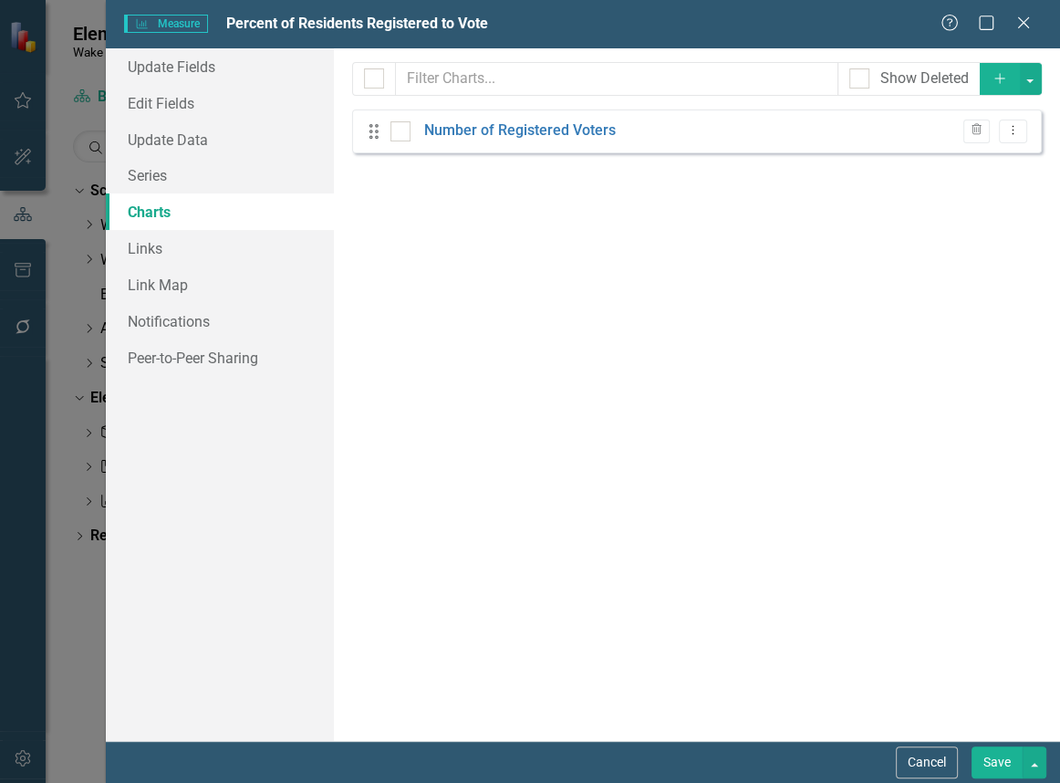
click at [1003, 85] on button "Add" at bounding box center [1000, 79] width 40 height 32
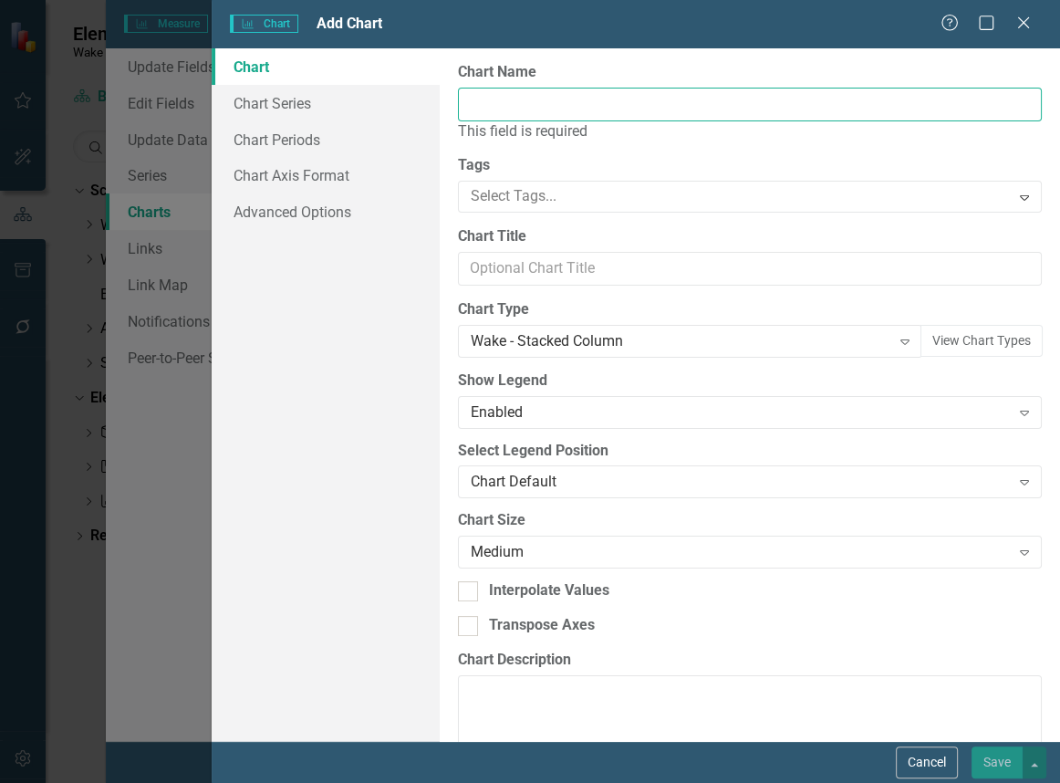
click at [618, 99] on input "Chart Name" at bounding box center [750, 105] width 584 height 34
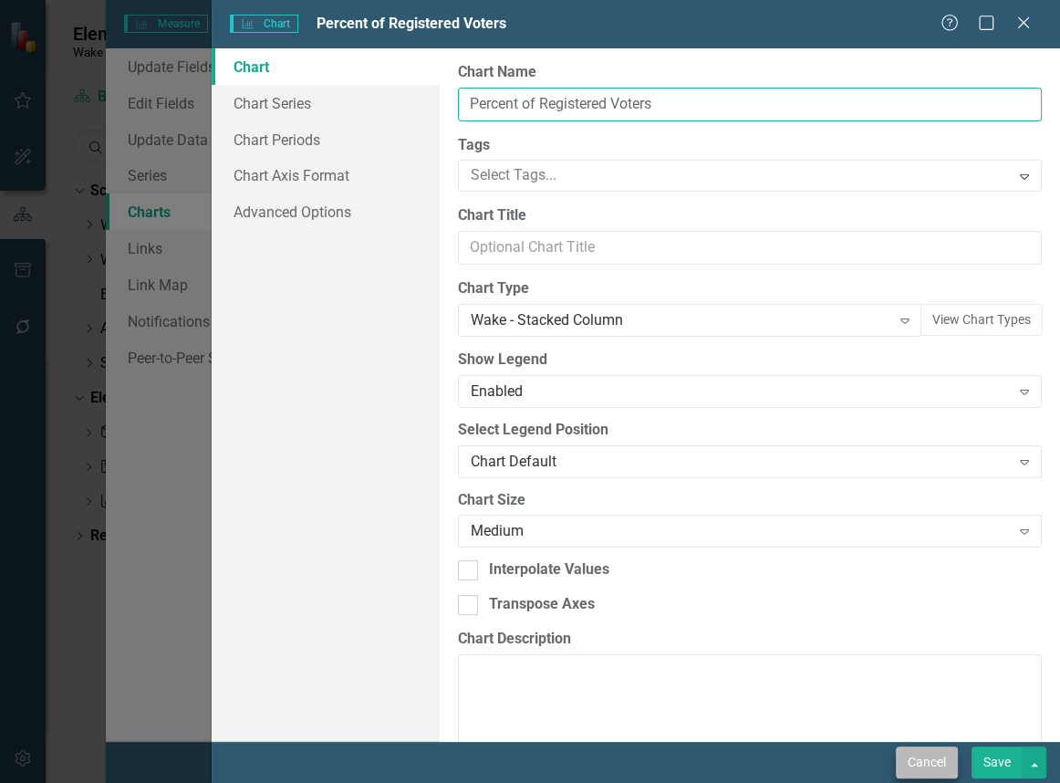
type input "Percent of Registered Voters"
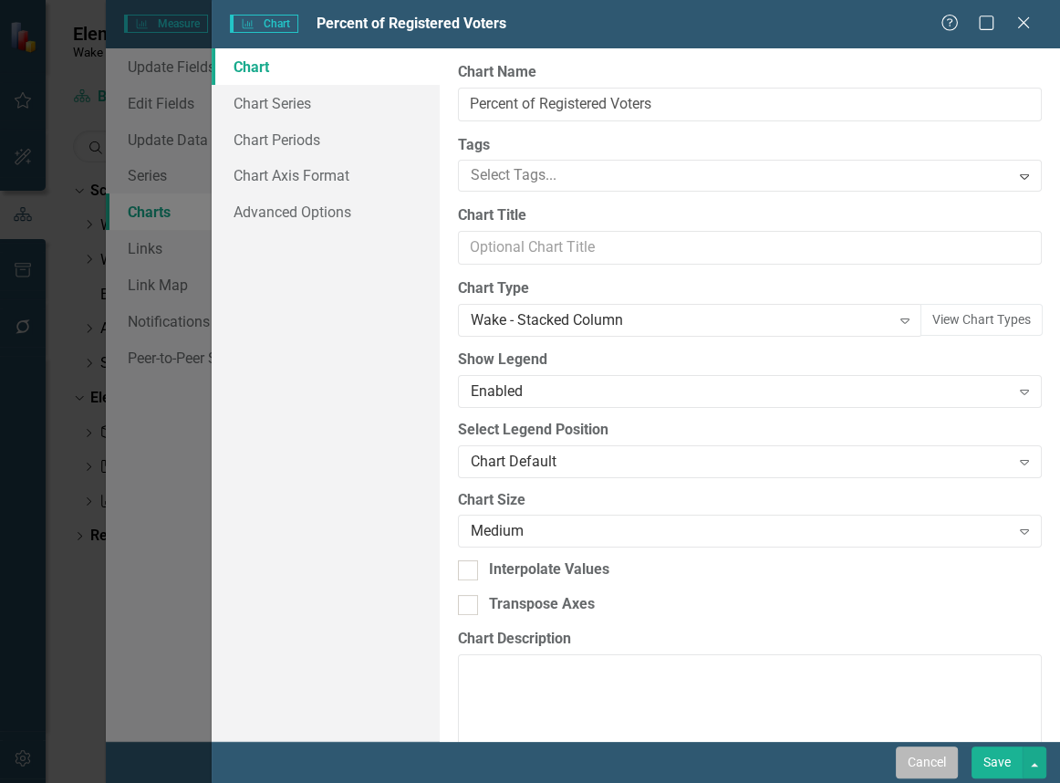
click at [920, 762] on button "Cancel" at bounding box center [927, 762] width 62 height 32
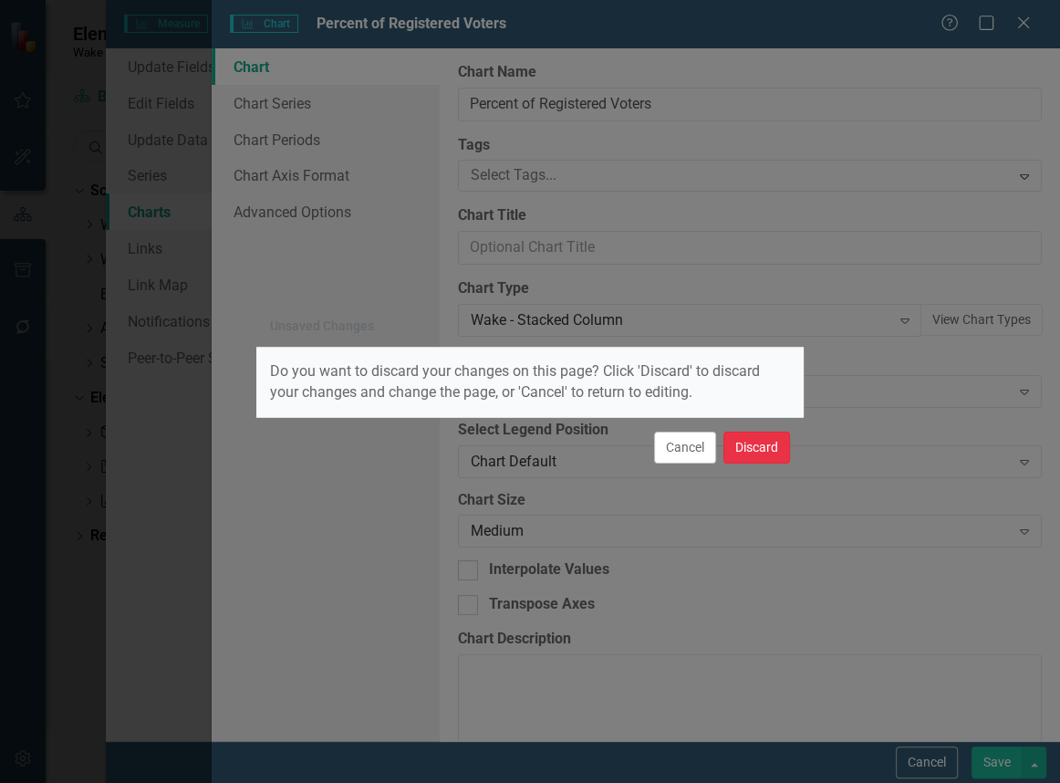
click at [749, 451] on button "Discard" at bounding box center [756, 447] width 67 height 32
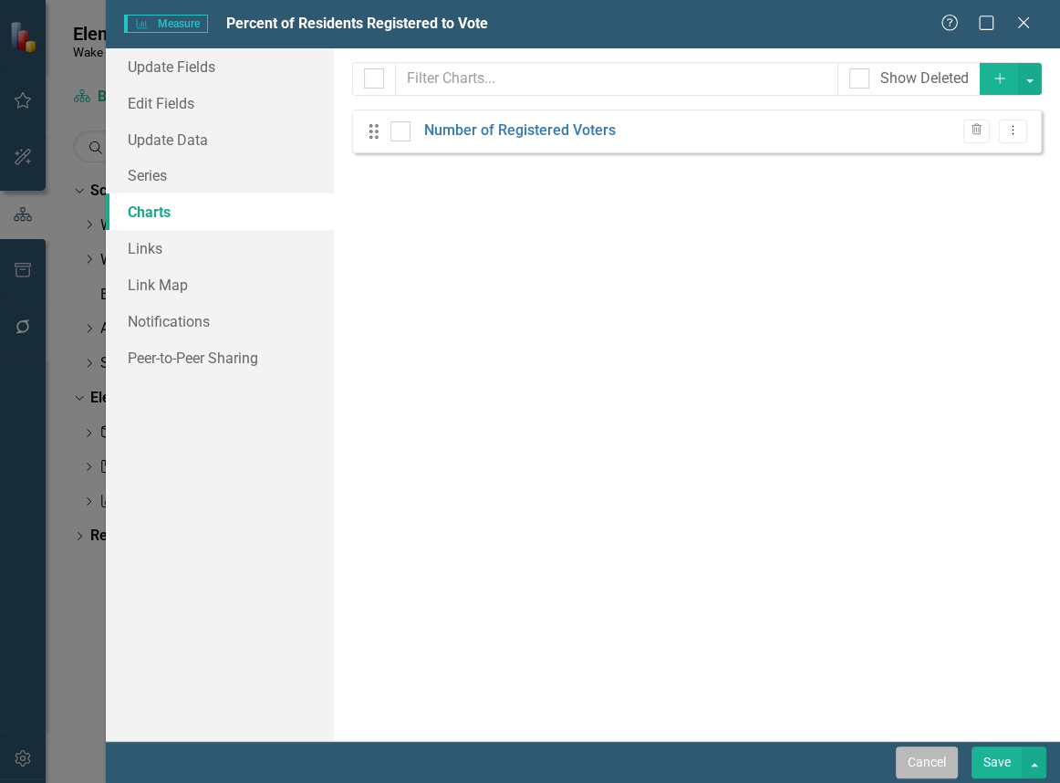
click at [916, 767] on button "Cancel" at bounding box center [927, 762] width 62 height 32
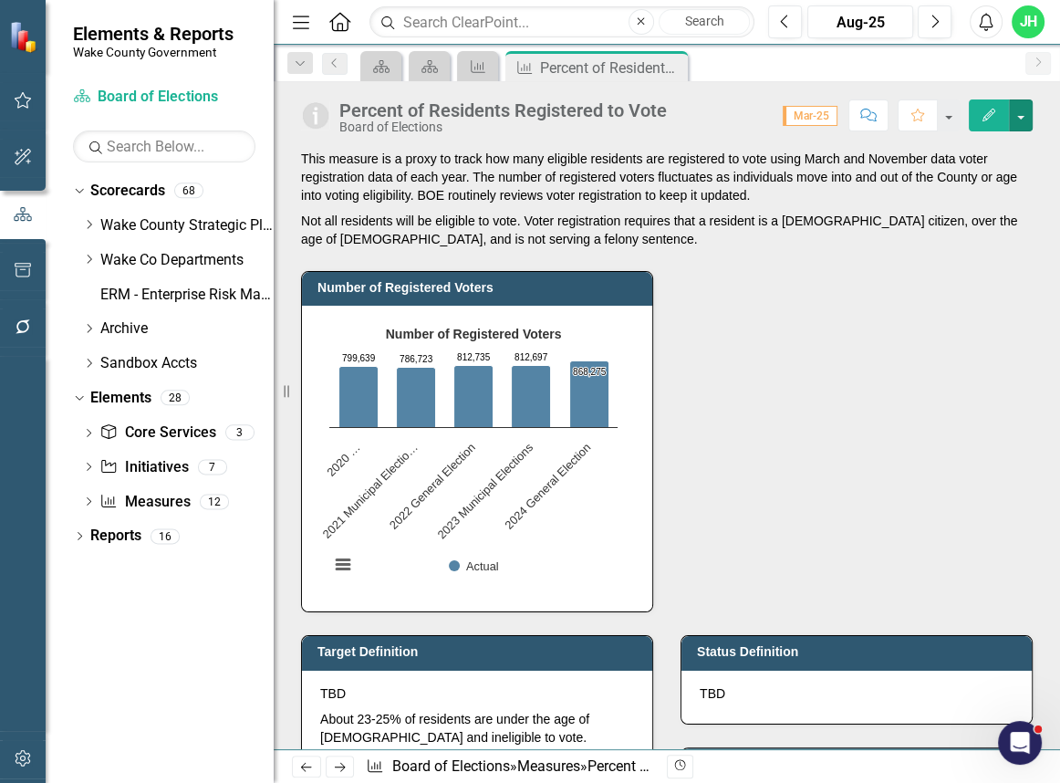
scroll to position [663, 0]
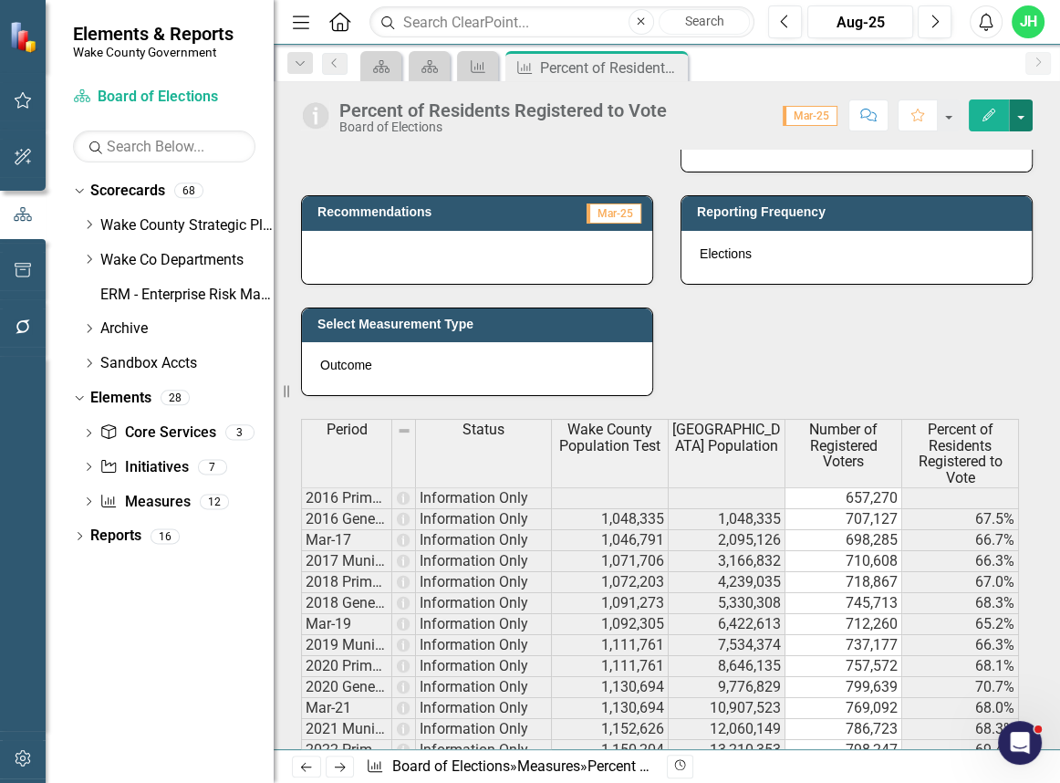
click at [1018, 114] on button "button" at bounding box center [1021, 115] width 24 height 32
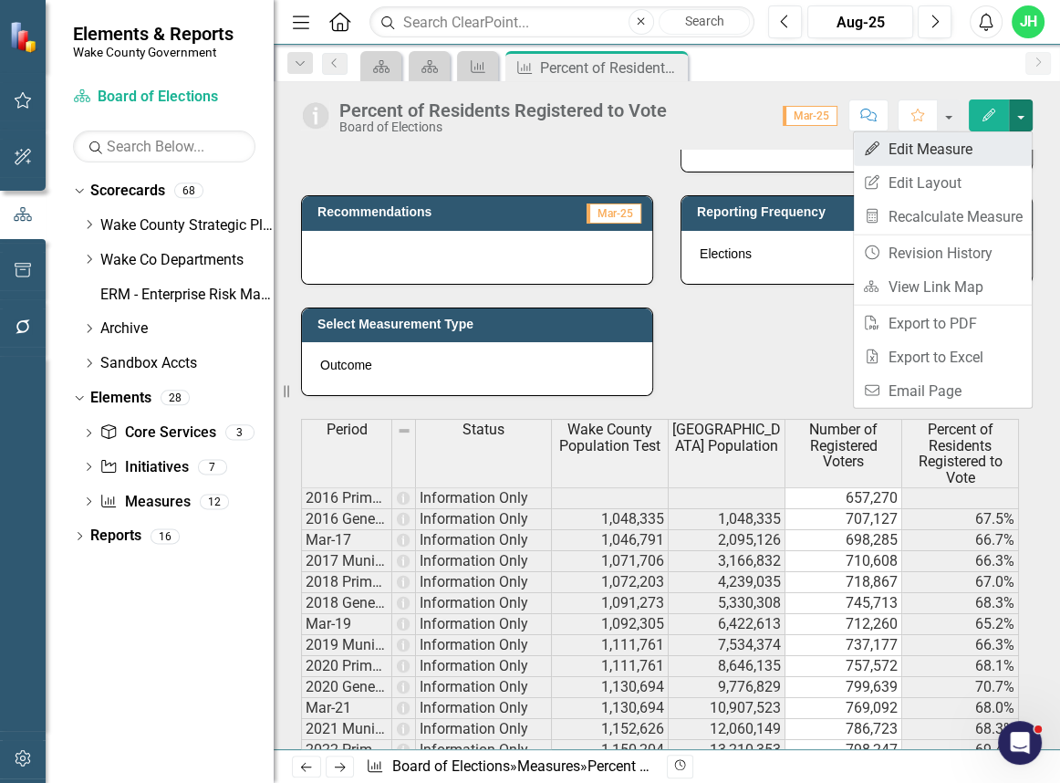
click at [953, 149] on link "Edit Edit Measure" at bounding box center [943, 149] width 178 height 34
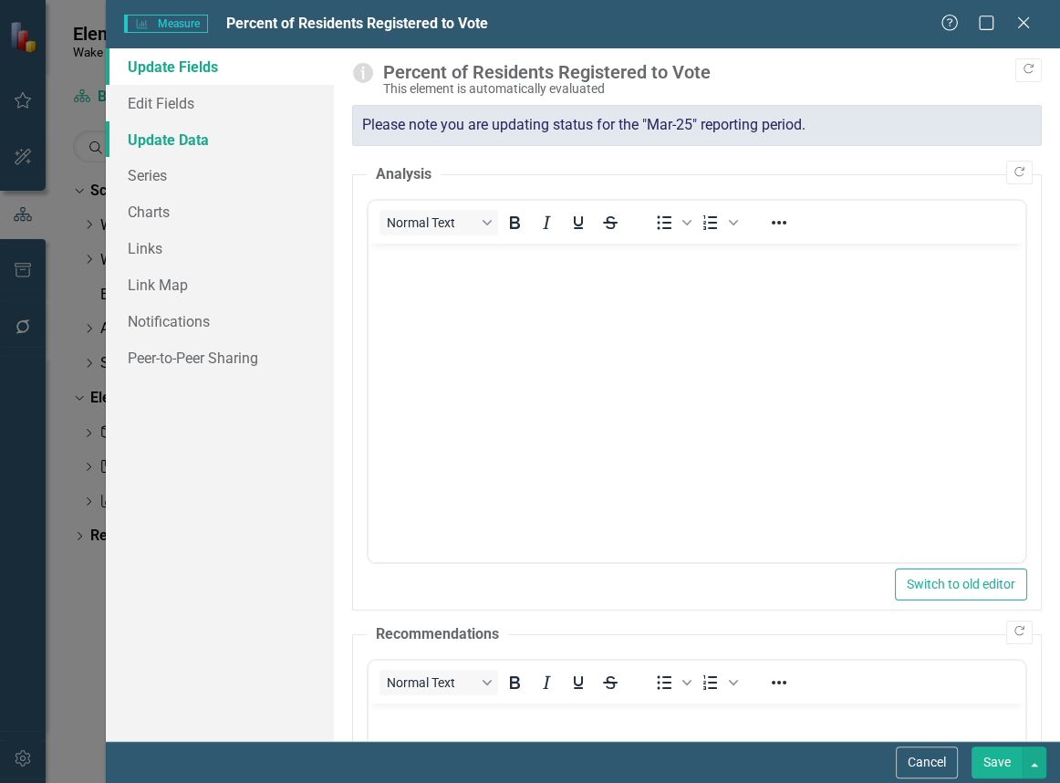
scroll to position [0, 0]
click at [171, 173] on link "Series" at bounding box center [220, 175] width 228 height 36
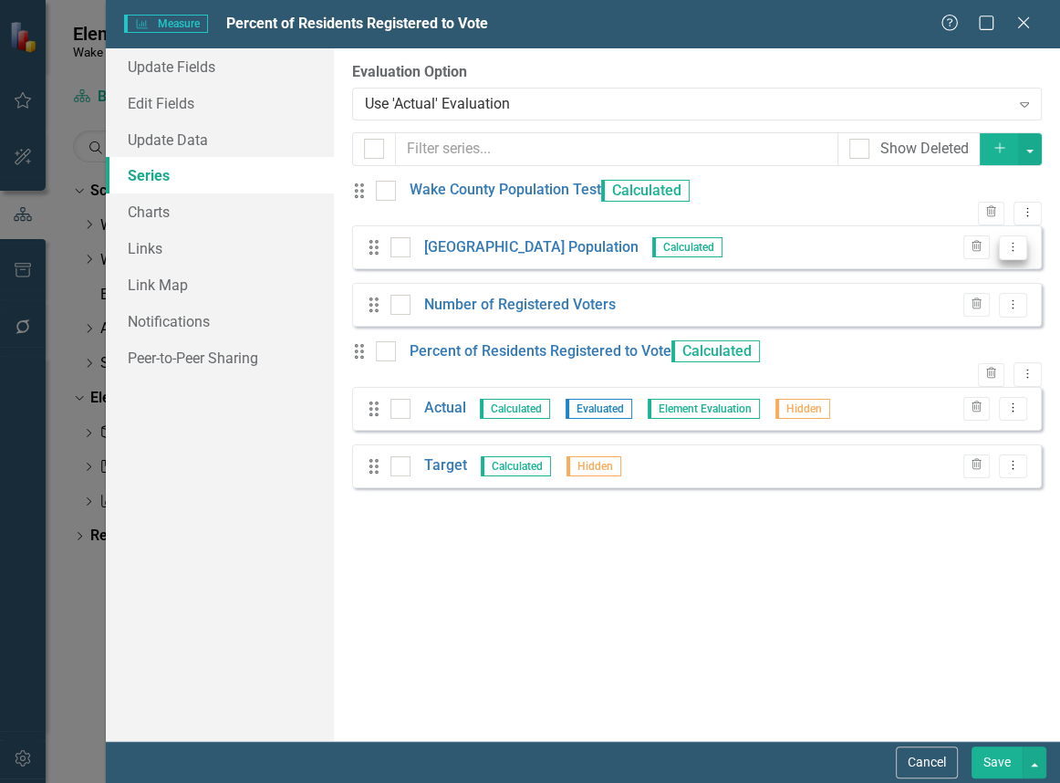
click at [1005, 253] on icon "Dropdown Menu" at bounding box center [1013, 247] width 16 height 12
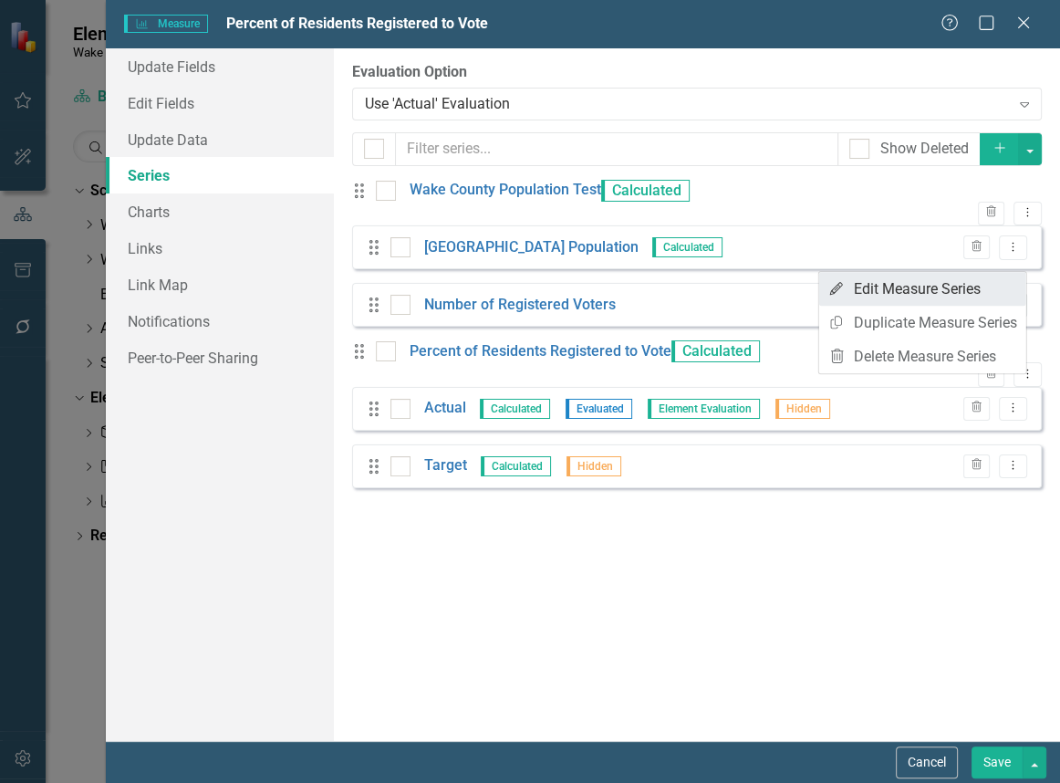
click at [947, 288] on link "Edit Edit Measure Series" at bounding box center [922, 289] width 207 height 34
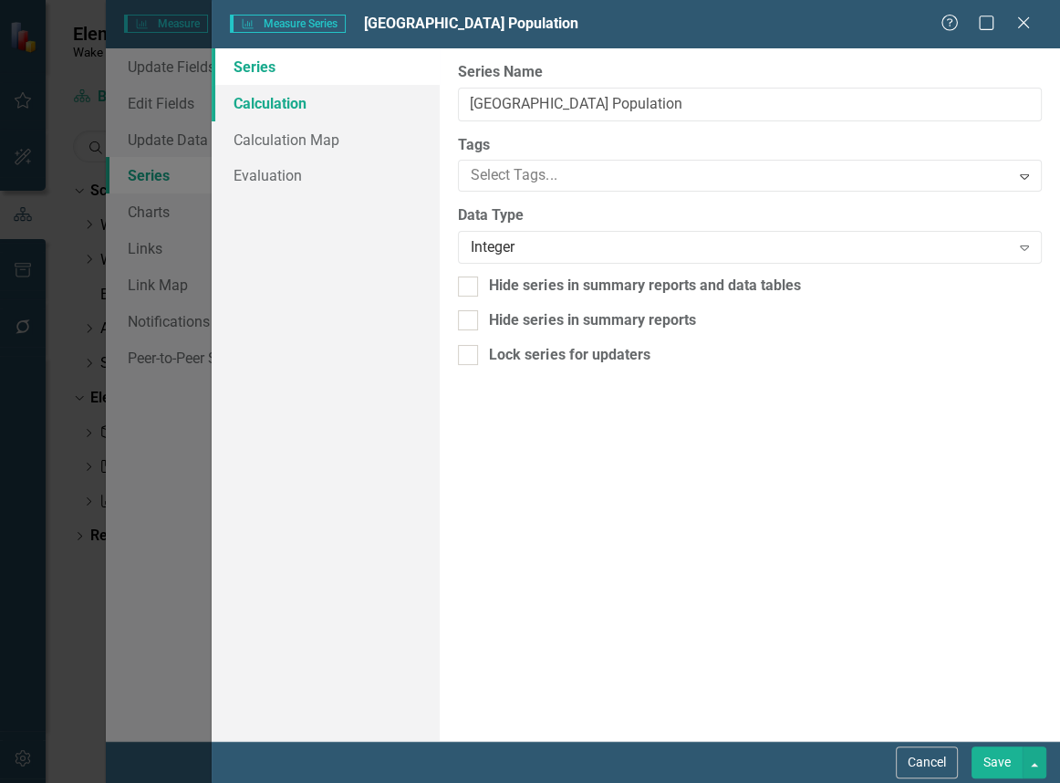
click at [271, 118] on link "Calculation" at bounding box center [326, 103] width 228 height 36
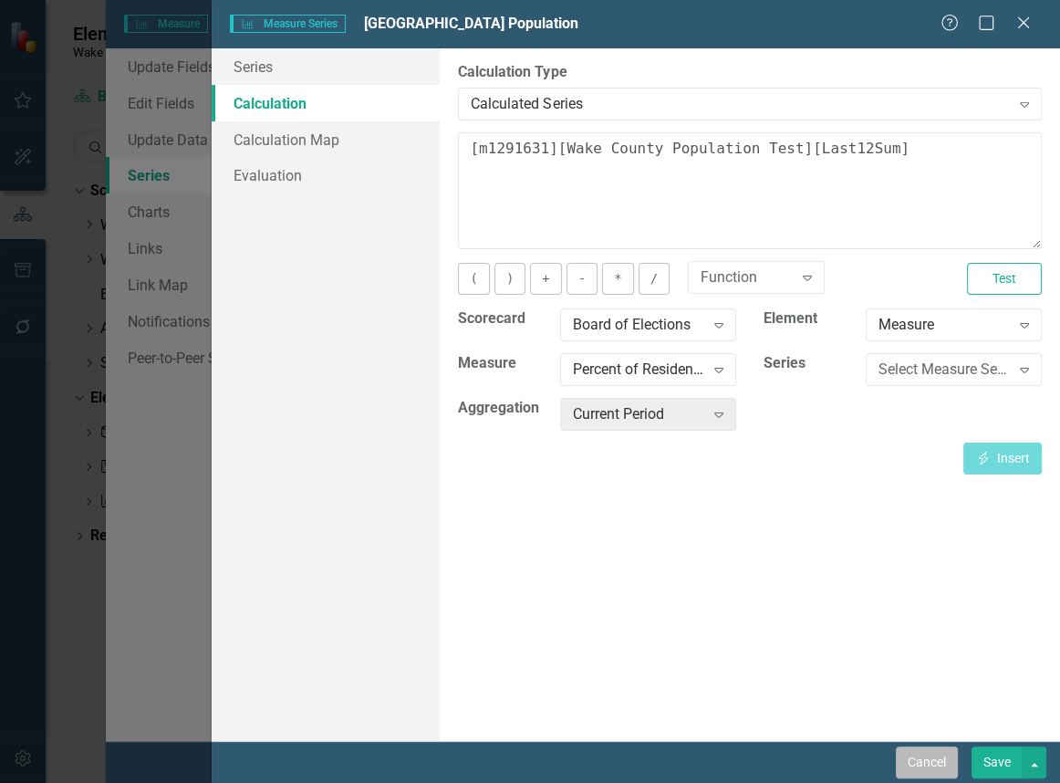
click at [915, 760] on button "Cancel" at bounding box center [927, 762] width 62 height 32
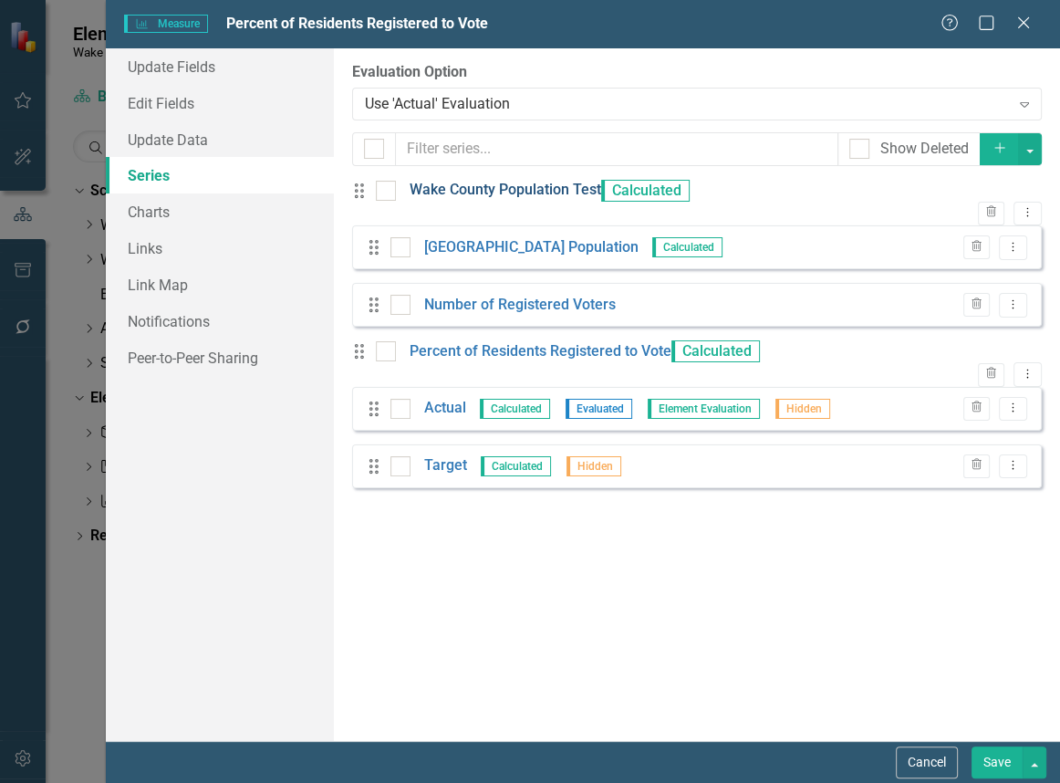
click at [544, 201] on link "Wake County Population Test" at bounding box center [506, 190] width 192 height 21
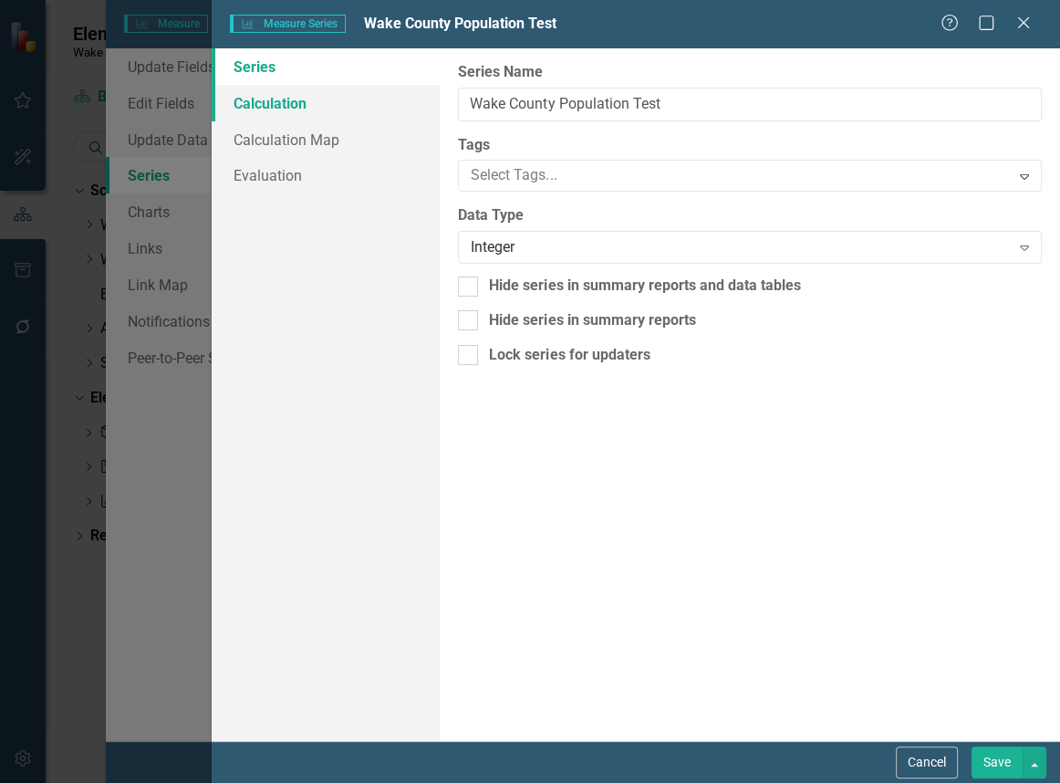
click at [296, 101] on link "Calculation" at bounding box center [326, 103] width 228 height 36
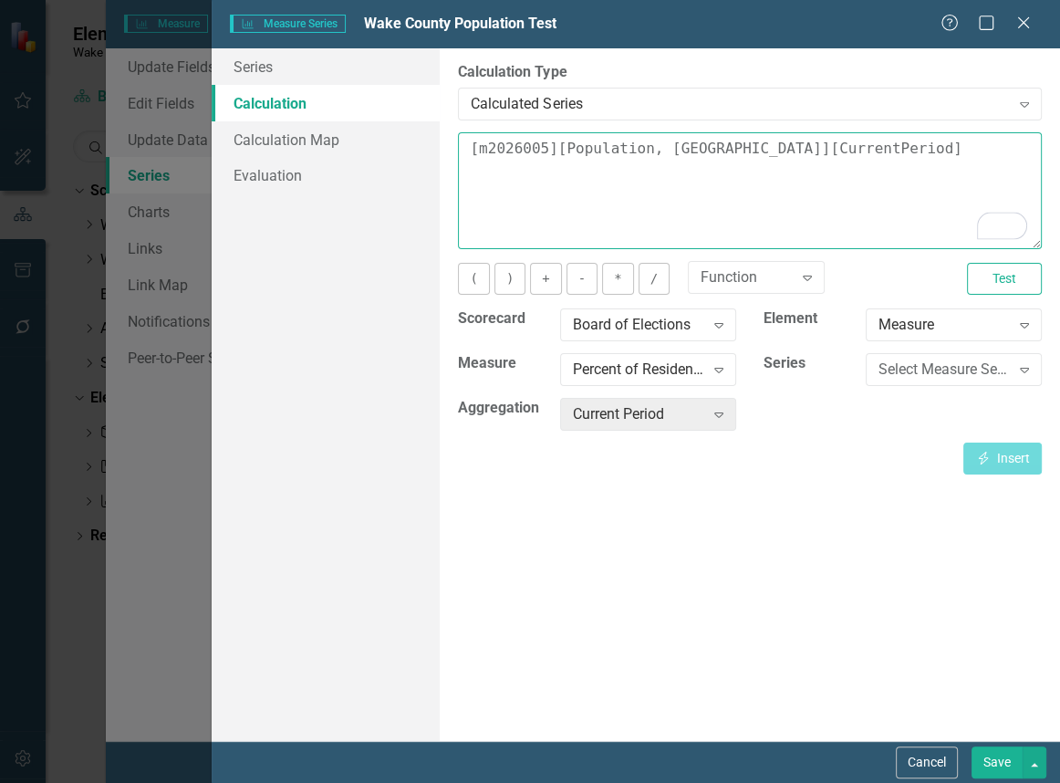
drag, startPoint x: 893, startPoint y: 160, endPoint x: 444, endPoint y: 159, distance: 448.7
click at [444, 159] on div "By default, series in ClearPoint are not calculated. So, if you leave the form …" at bounding box center [750, 394] width 620 height 692
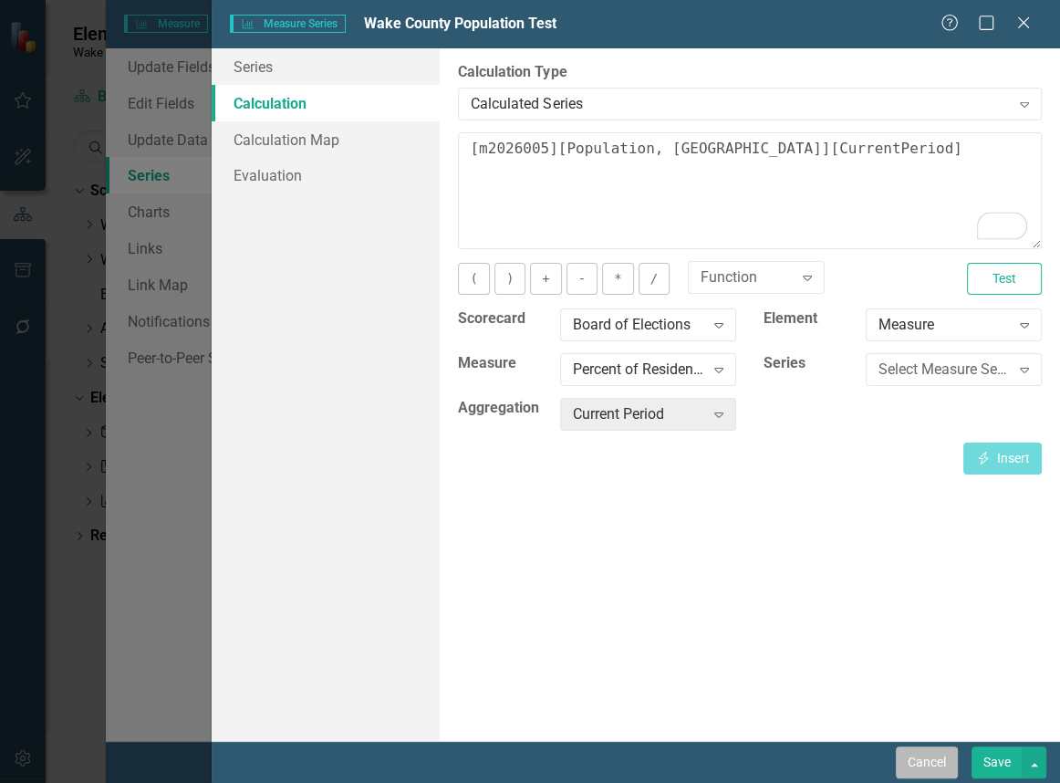
click at [896, 757] on button "Cancel" at bounding box center [927, 762] width 62 height 32
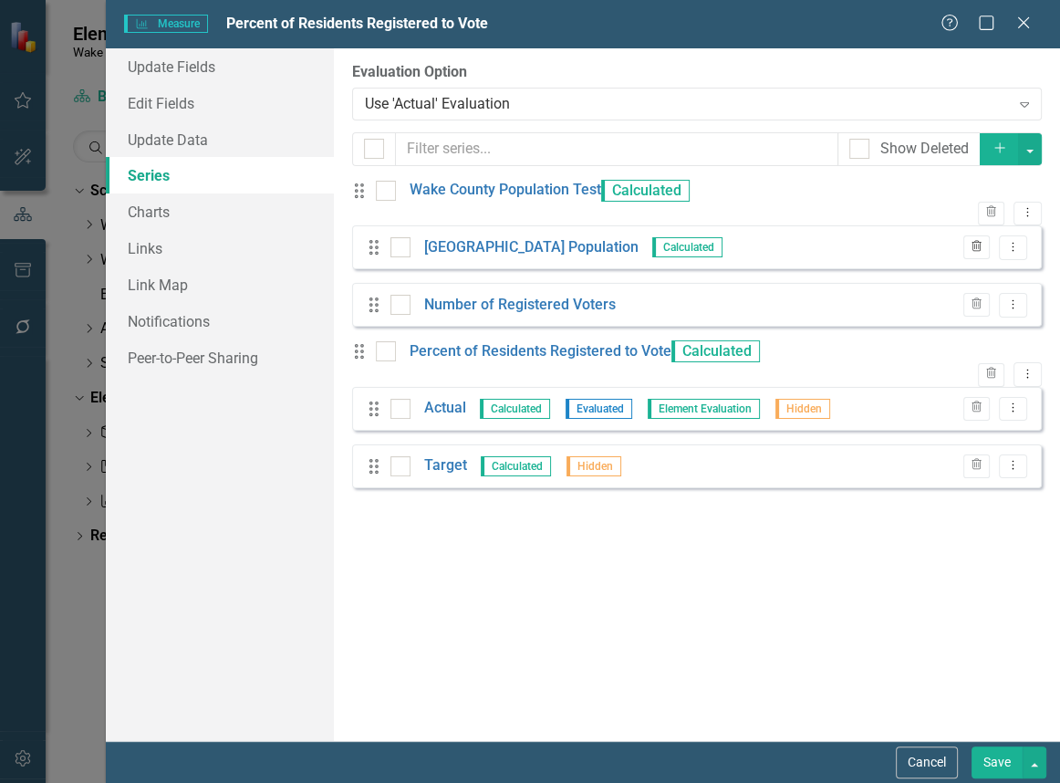
click at [963, 250] on button "Trash" at bounding box center [976, 247] width 26 height 24
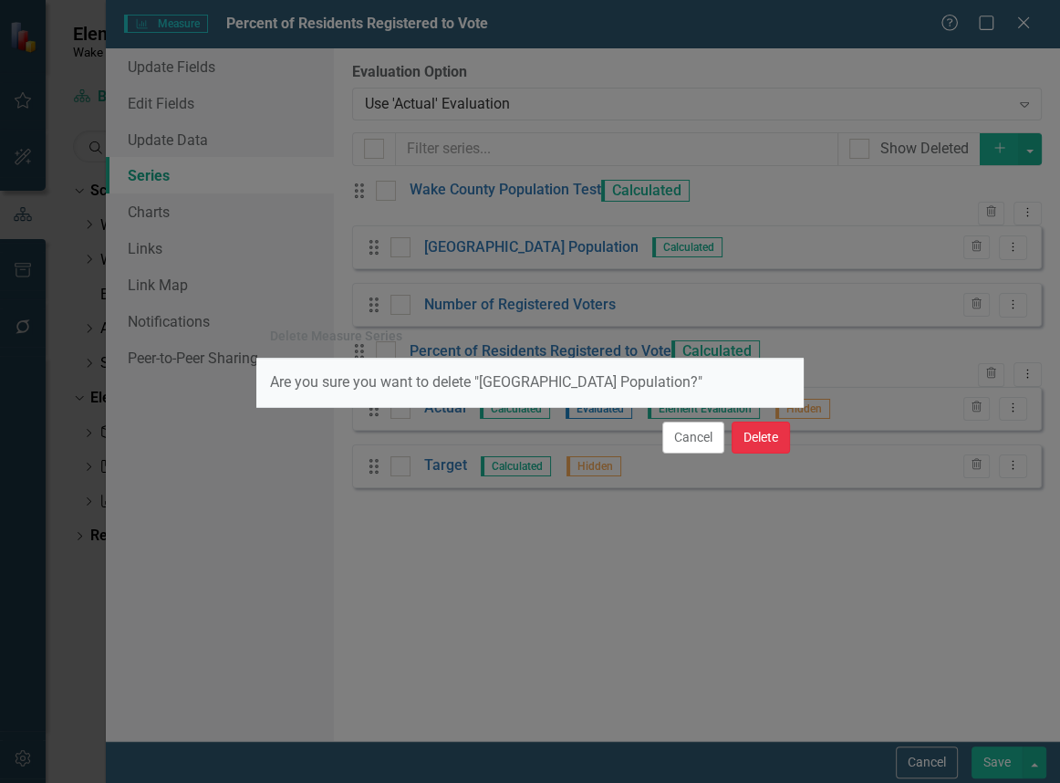
click at [784, 443] on button "Delete" at bounding box center [760, 437] width 58 height 32
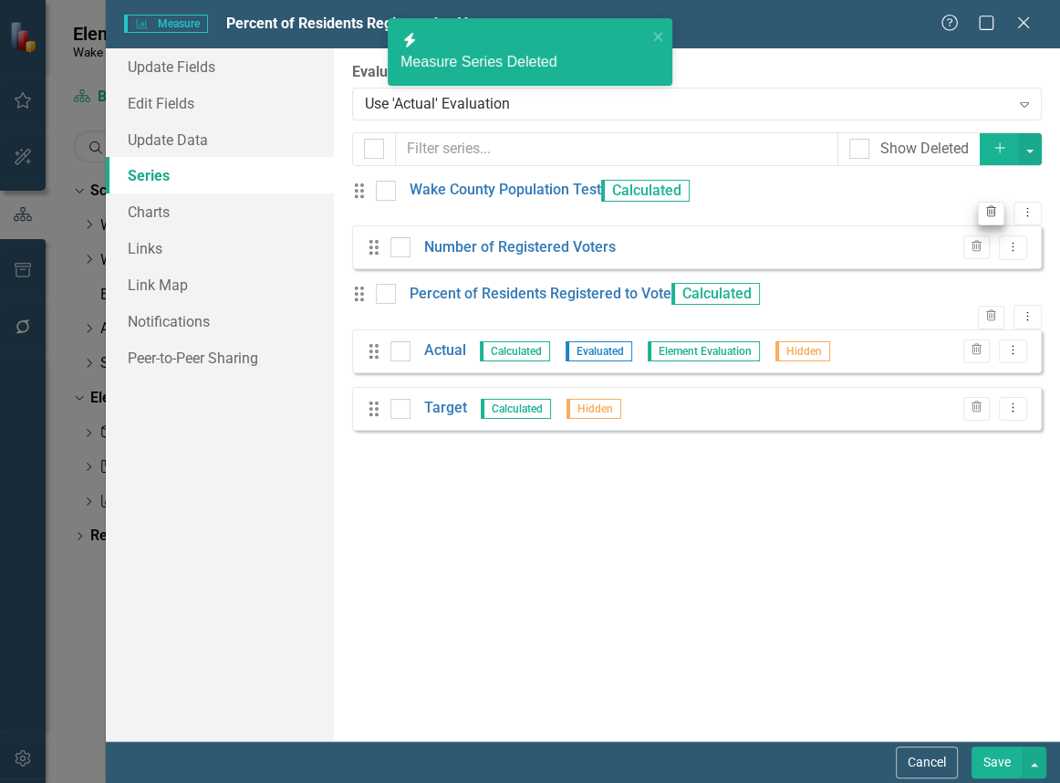
click at [1020, 206] on icon "Dropdown Menu" at bounding box center [1028, 212] width 16 height 12
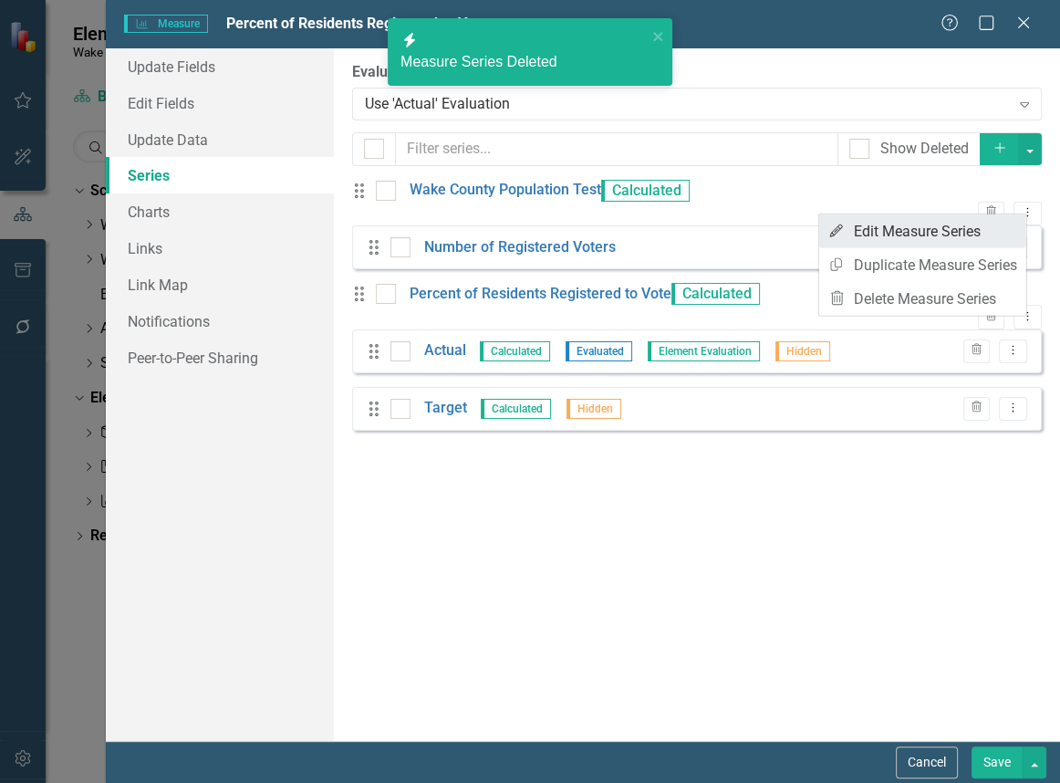
click at [903, 227] on link "Edit Edit Measure Series" at bounding box center [922, 231] width 207 height 34
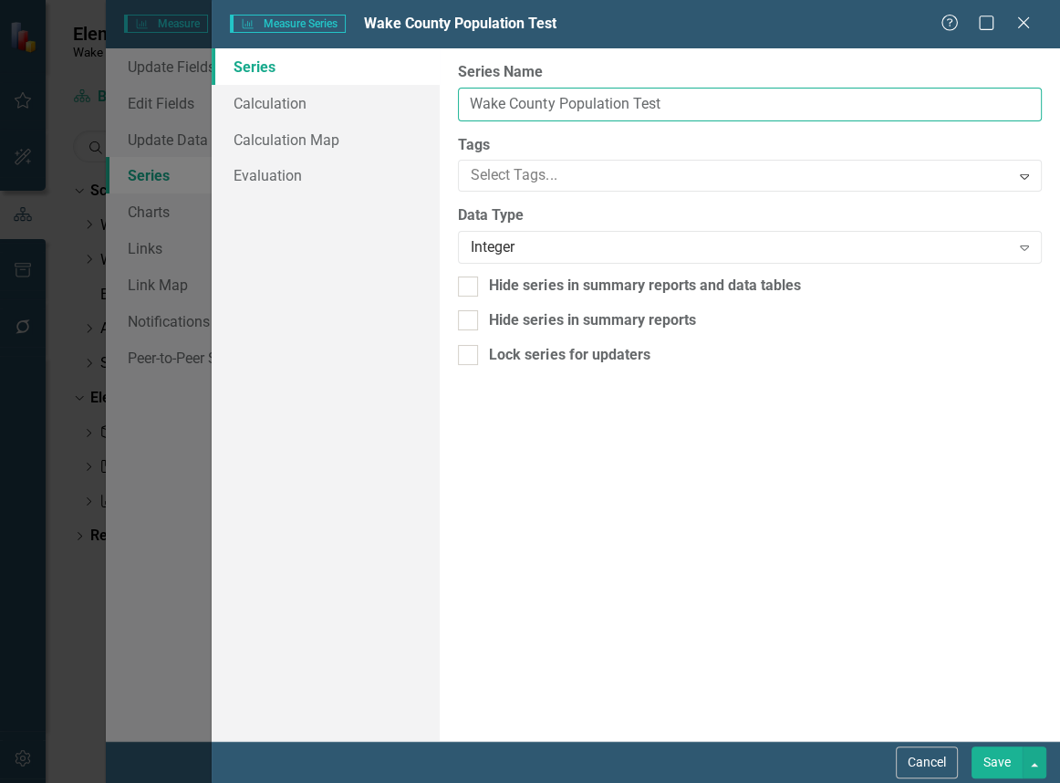
drag, startPoint x: 666, startPoint y: 101, endPoint x: 633, endPoint y: 107, distance: 33.3
click at [633, 107] on input "Wake County Population Test" at bounding box center [750, 105] width 584 height 34
type input "[GEOGRAPHIC_DATA] Population"
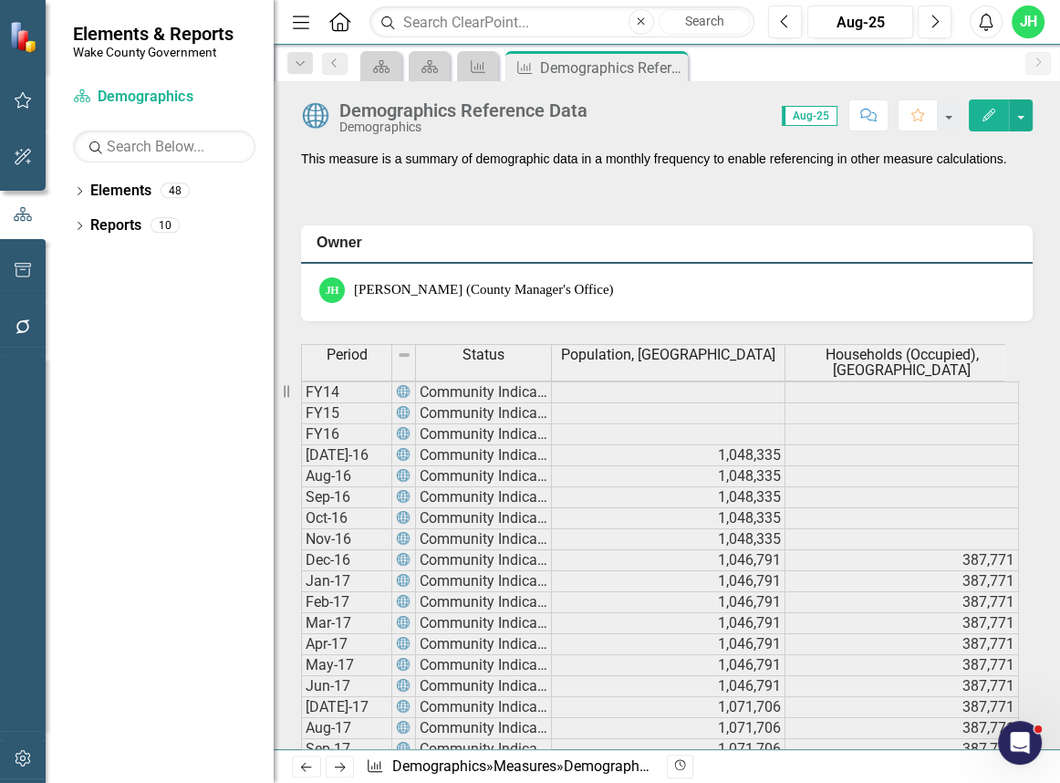
scroll to position [3, 0]
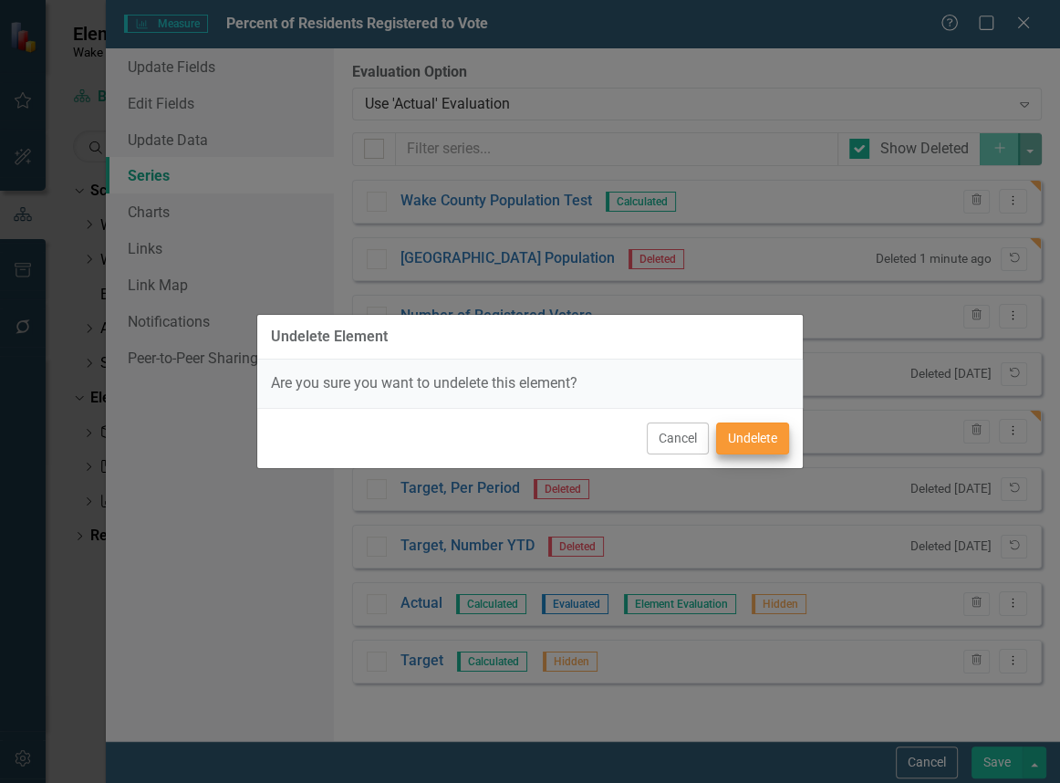
scroll to position [663, 0]
click at [751, 441] on button "Undelete" at bounding box center [752, 438] width 73 height 32
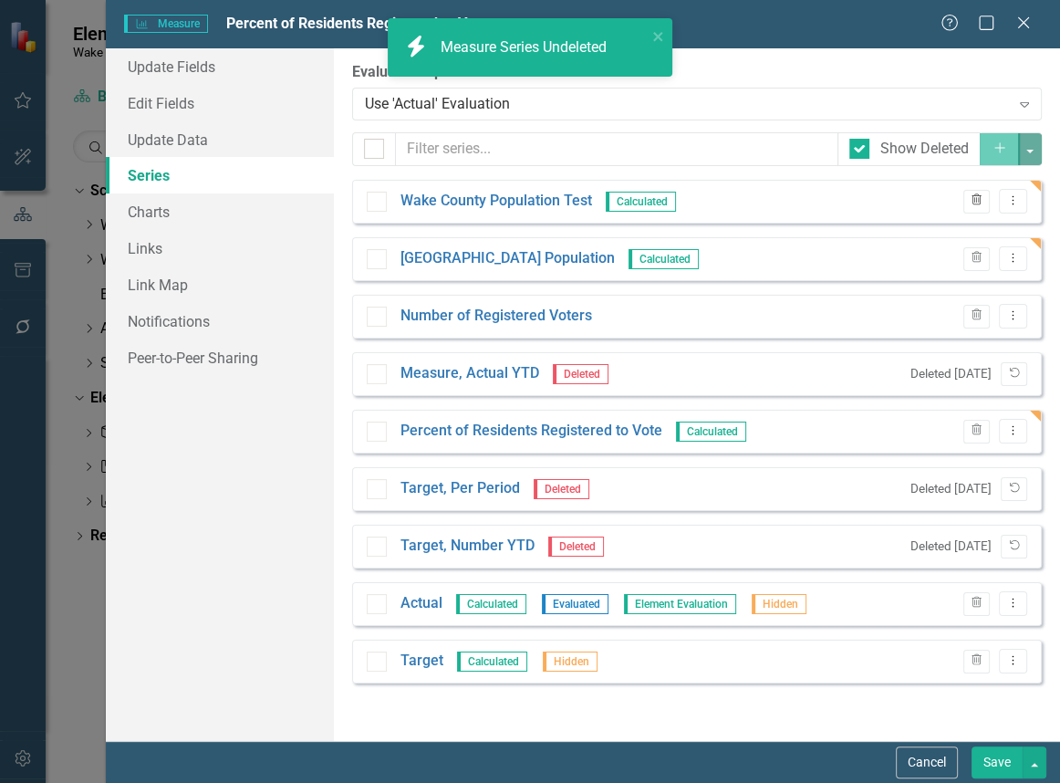
click at [976, 197] on icon "Trash" at bounding box center [977, 200] width 14 height 11
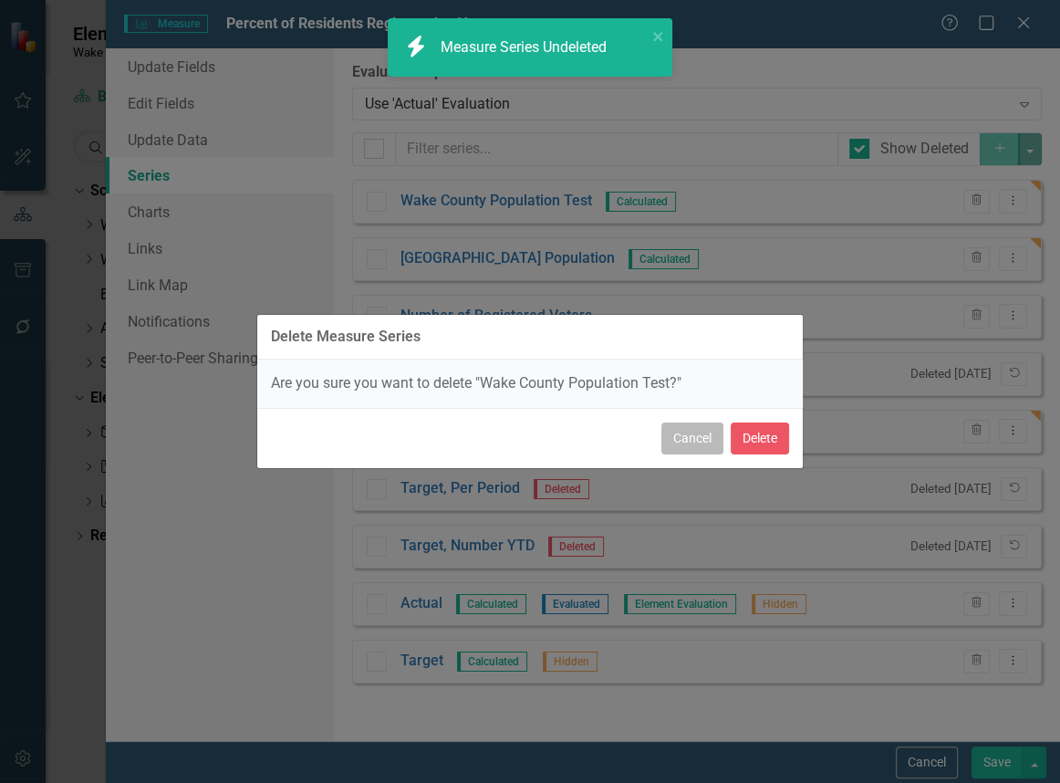
click at [711, 439] on button "Cancel" at bounding box center [692, 438] width 62 height 32
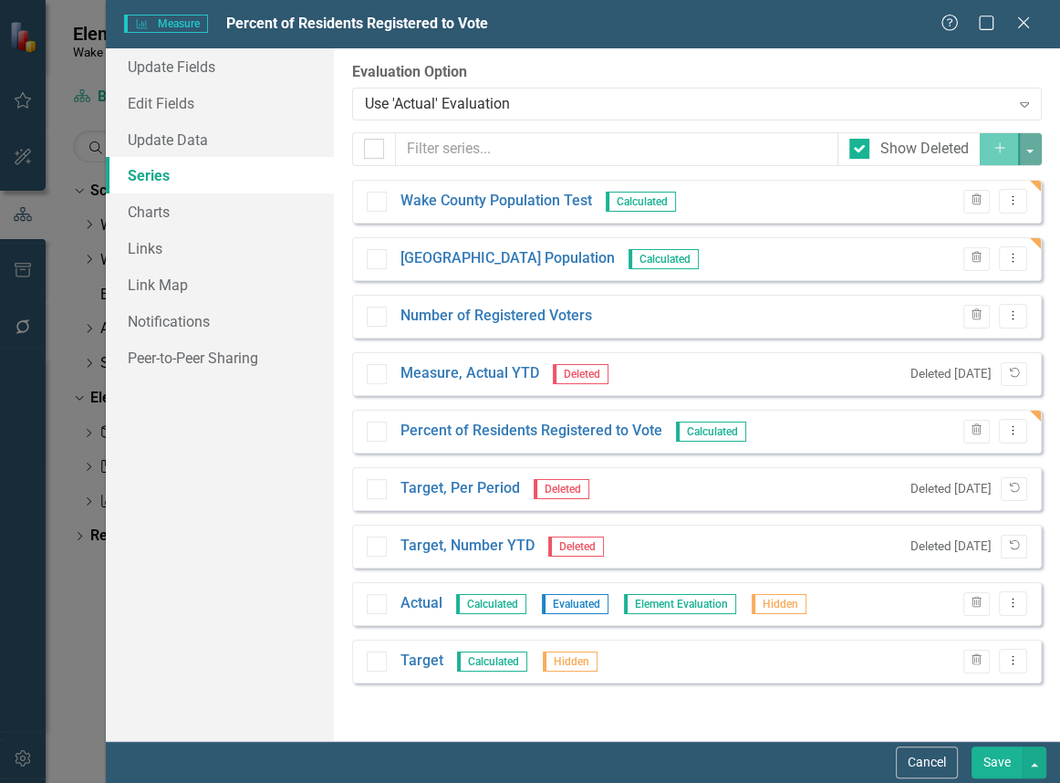
click at [997, 765] on button "Save" at bounding box center [996, 762] width 51 height 32
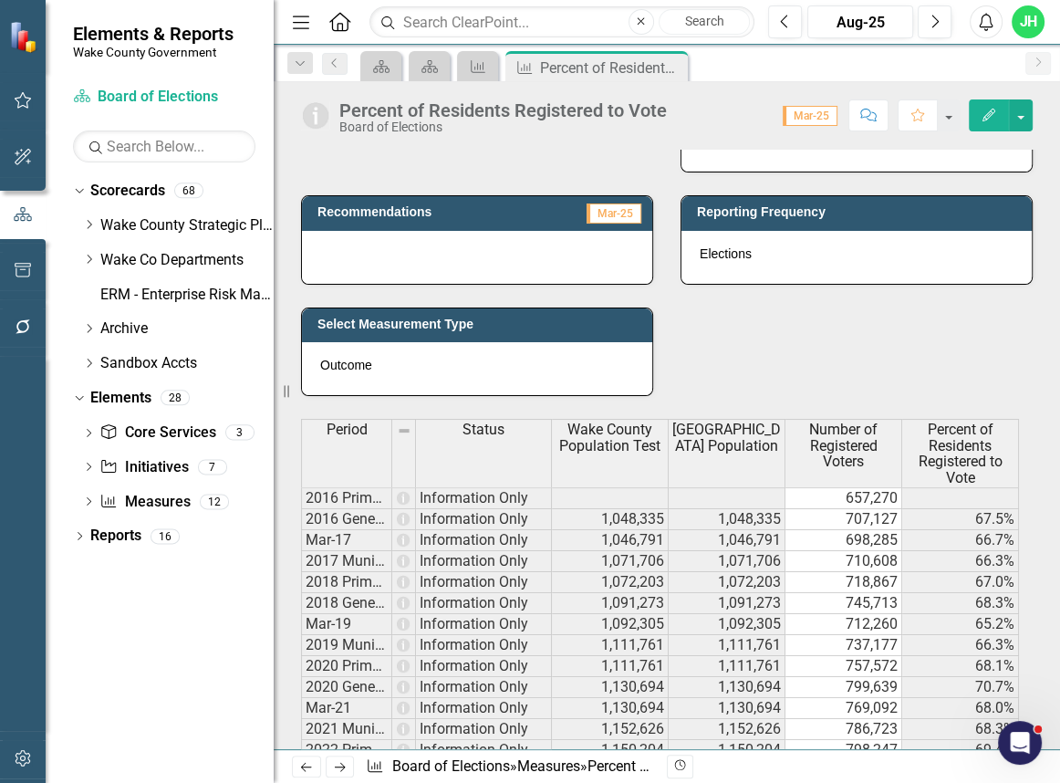
click at [986, 112] on icon "Edit" at bounding box center [988, 115] width 16 height 13
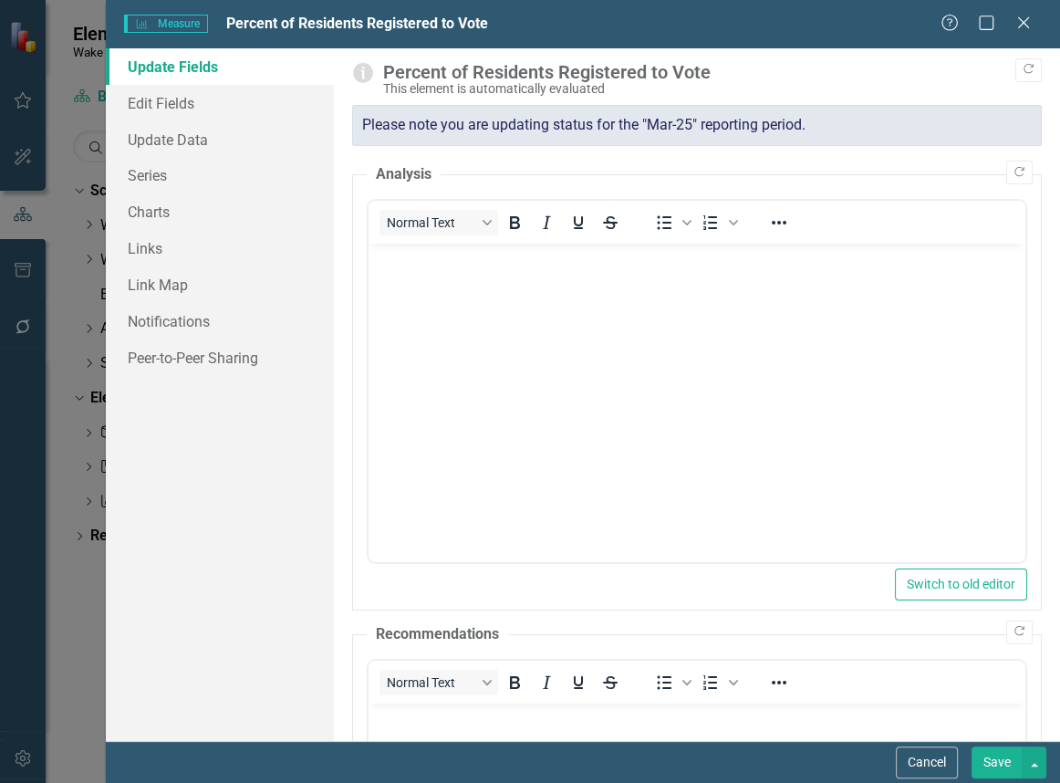
scroll to position [0, 0]
click at [154, 186] on link "Series" at bounding box center [220, 175] width 228 height 36
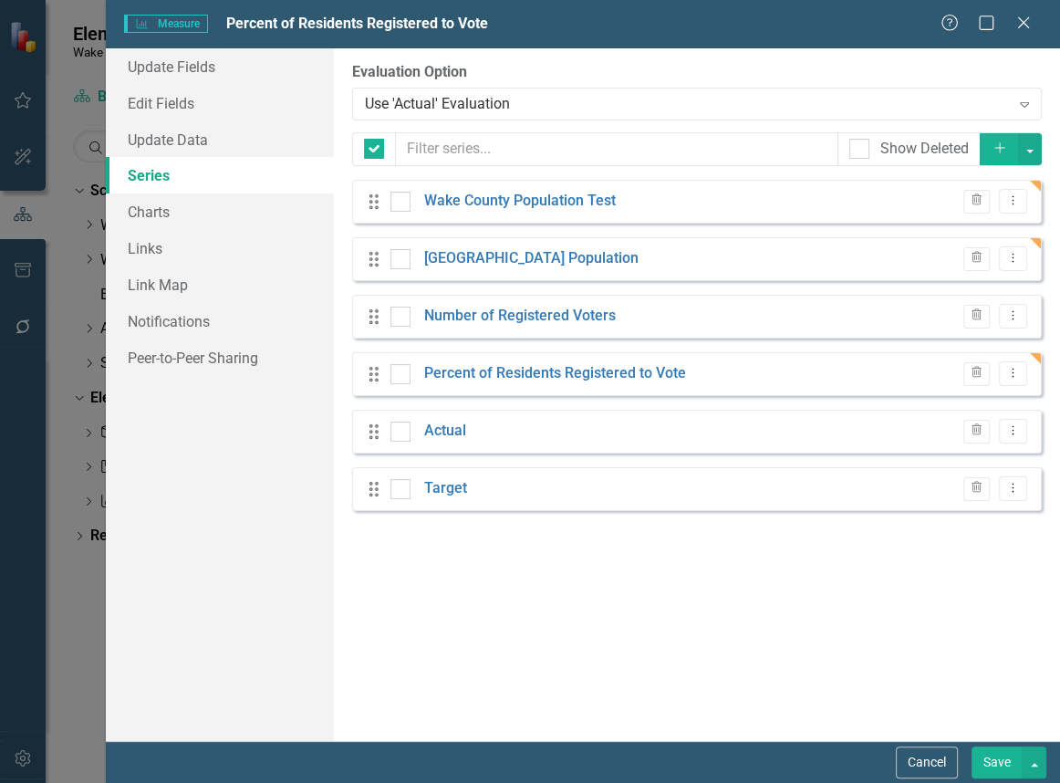
checkbox input "false"
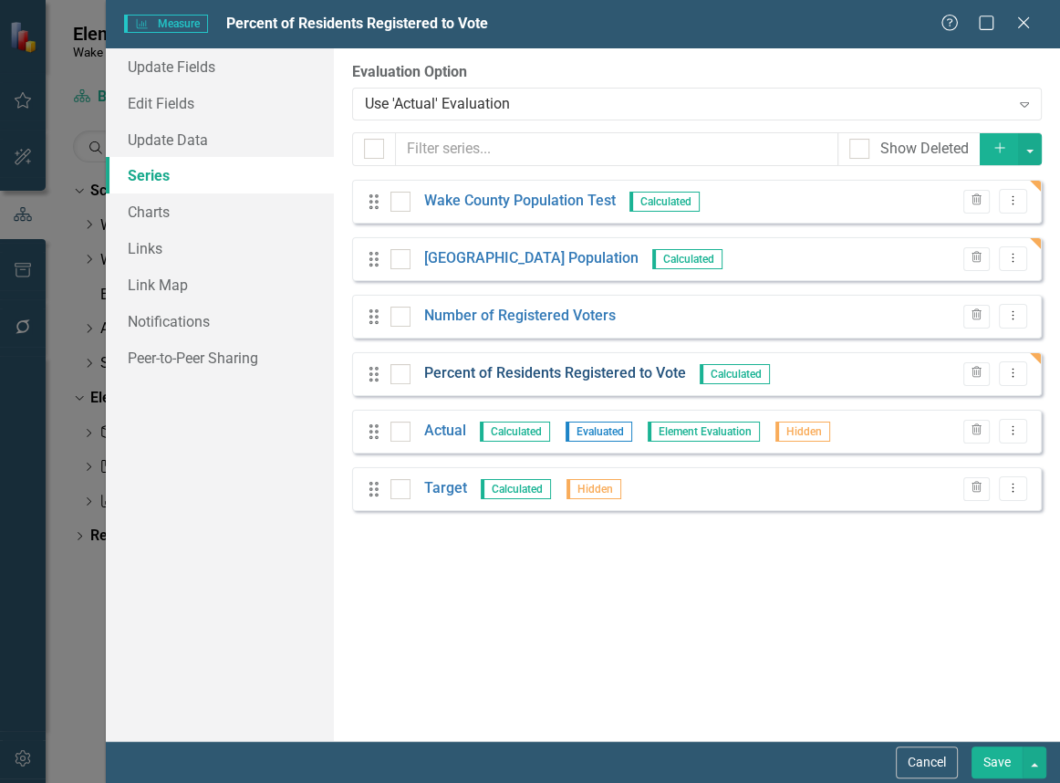
click at [512, 373] on link "Percent of Residents Registered to Vote" at bounding box center [555, 373] width 262 height 21
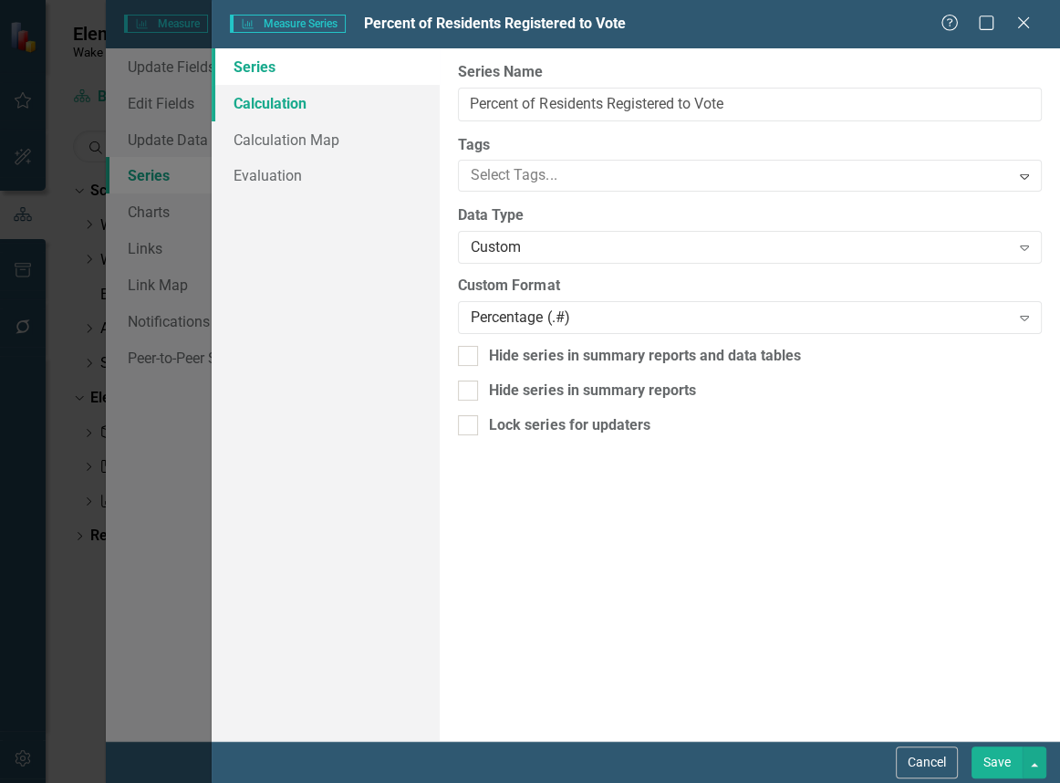
click at [284, 103] on link "Calculation" at bounding box center [326, 103] width 228 height 36
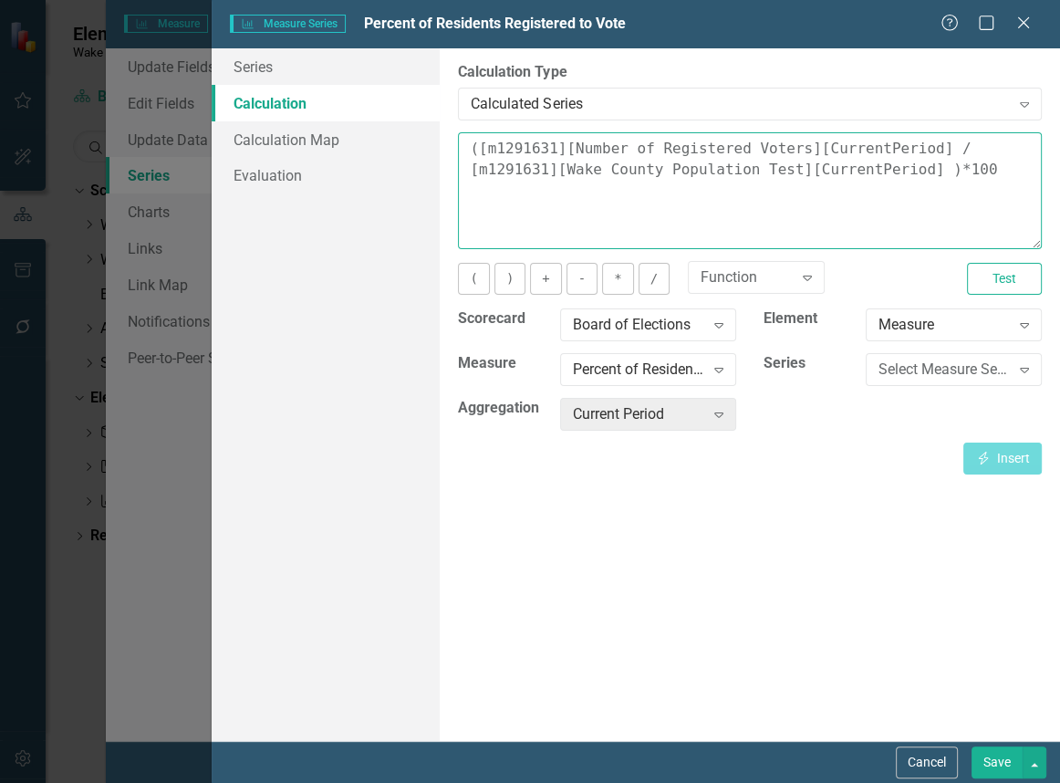
click at [694, 169] on textarea "([m1291631][Number of Registered Voters][CurrentPeriod] / [m1291631][Wake Count…" at bounding box center [750, 190] width 584 height 117
type textarea "([m1291631][Number of Registered Voters][CurrentPeriod] / [m1291631][[GEOGRAPHI…"
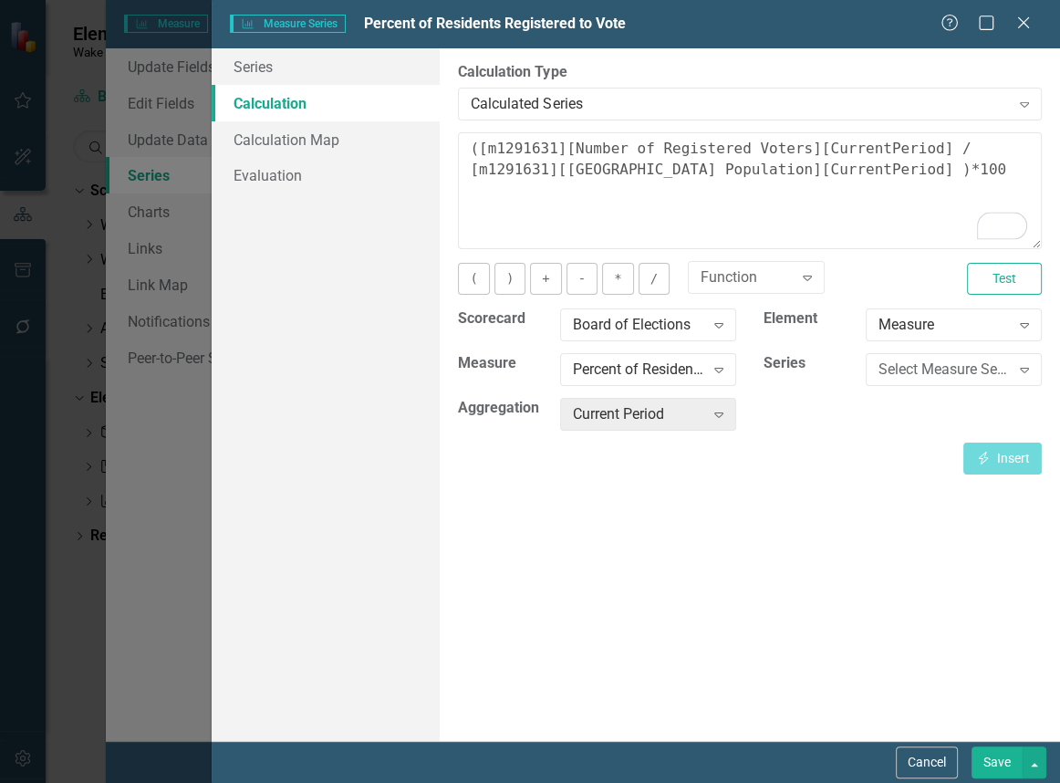
click at [993, 771] on button "Save" at bounding box center [996, 762] width 51 height 32
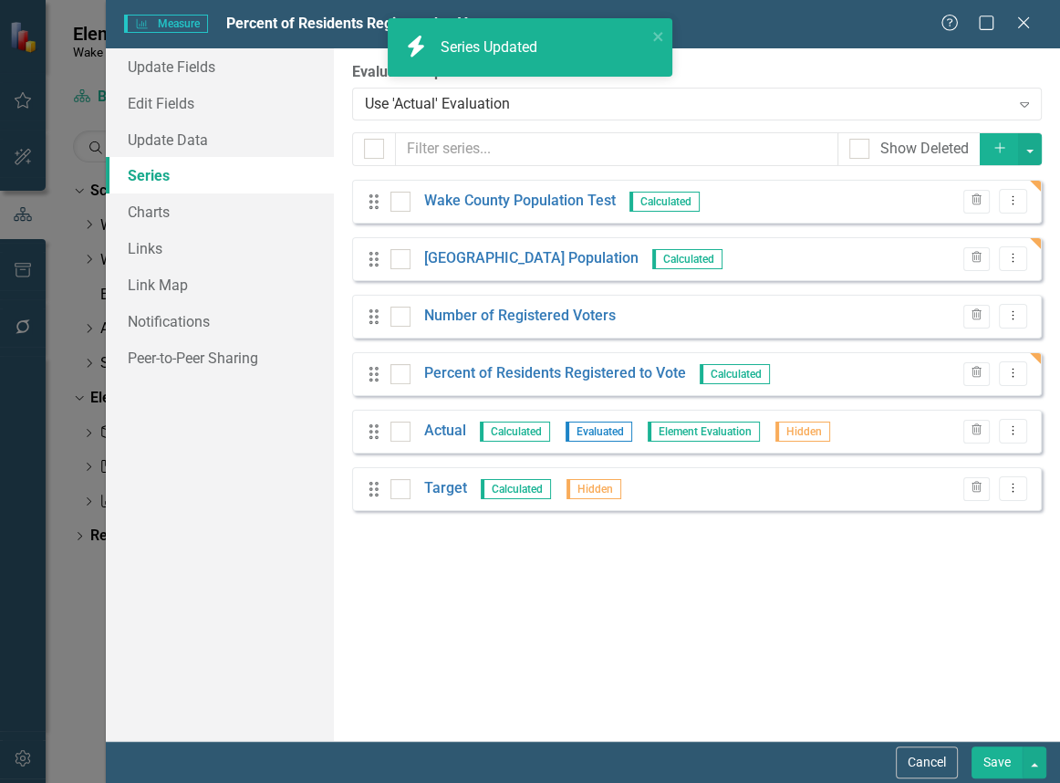
click at [994, 759] on button "Save" at bounding box center [996, 762] width 51 height 32
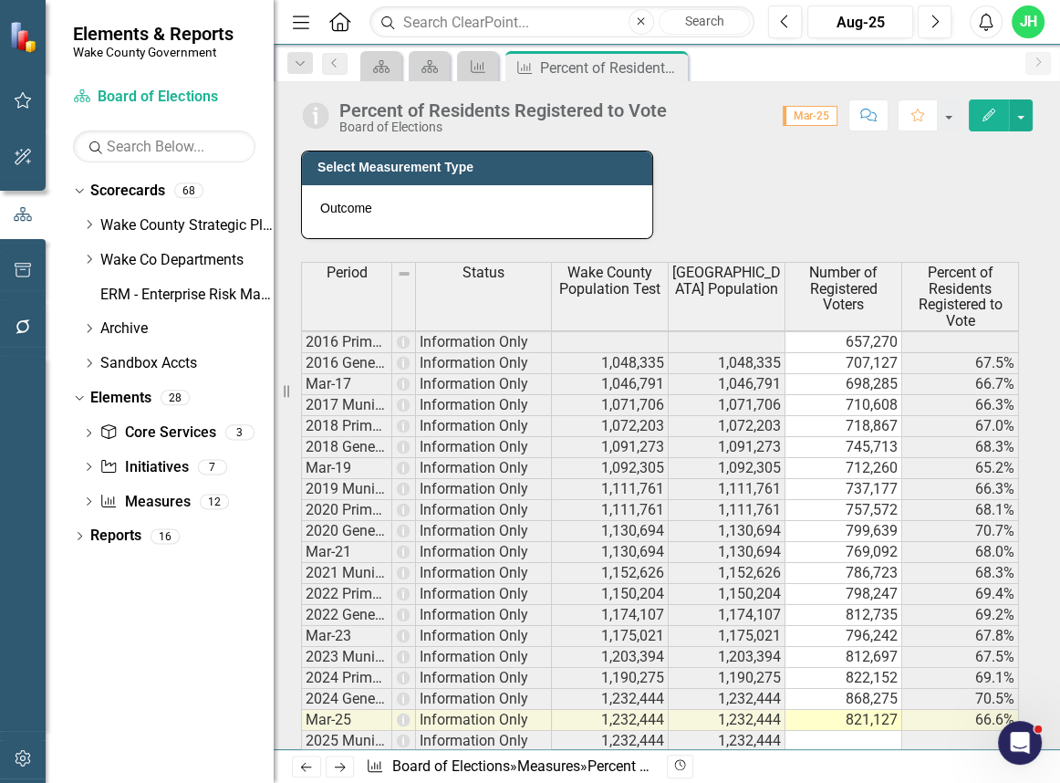
scroll to position [829, 0]
